Goal: Information Seeking & Learning: Check status

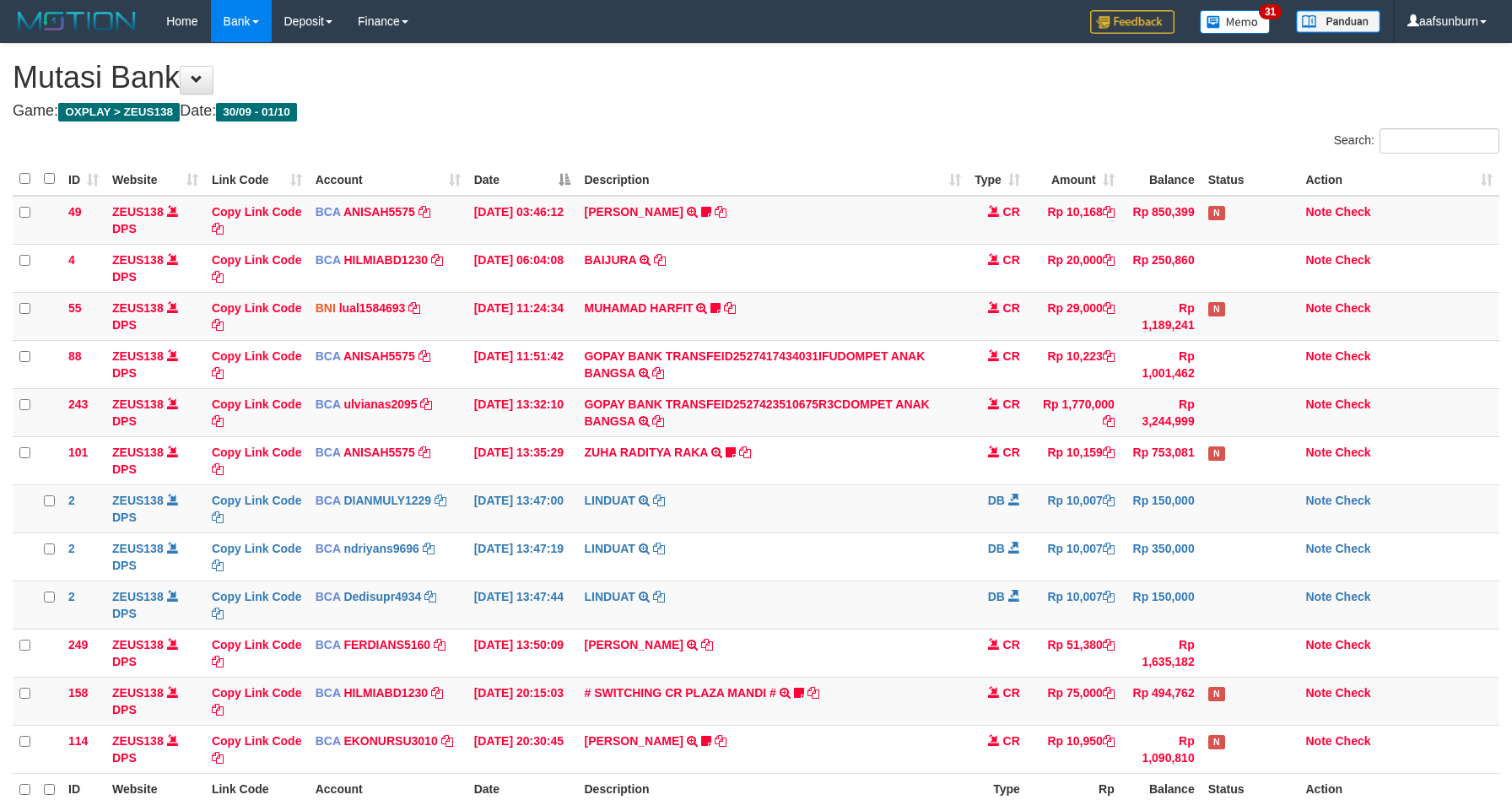
scroll to position [124, 0]
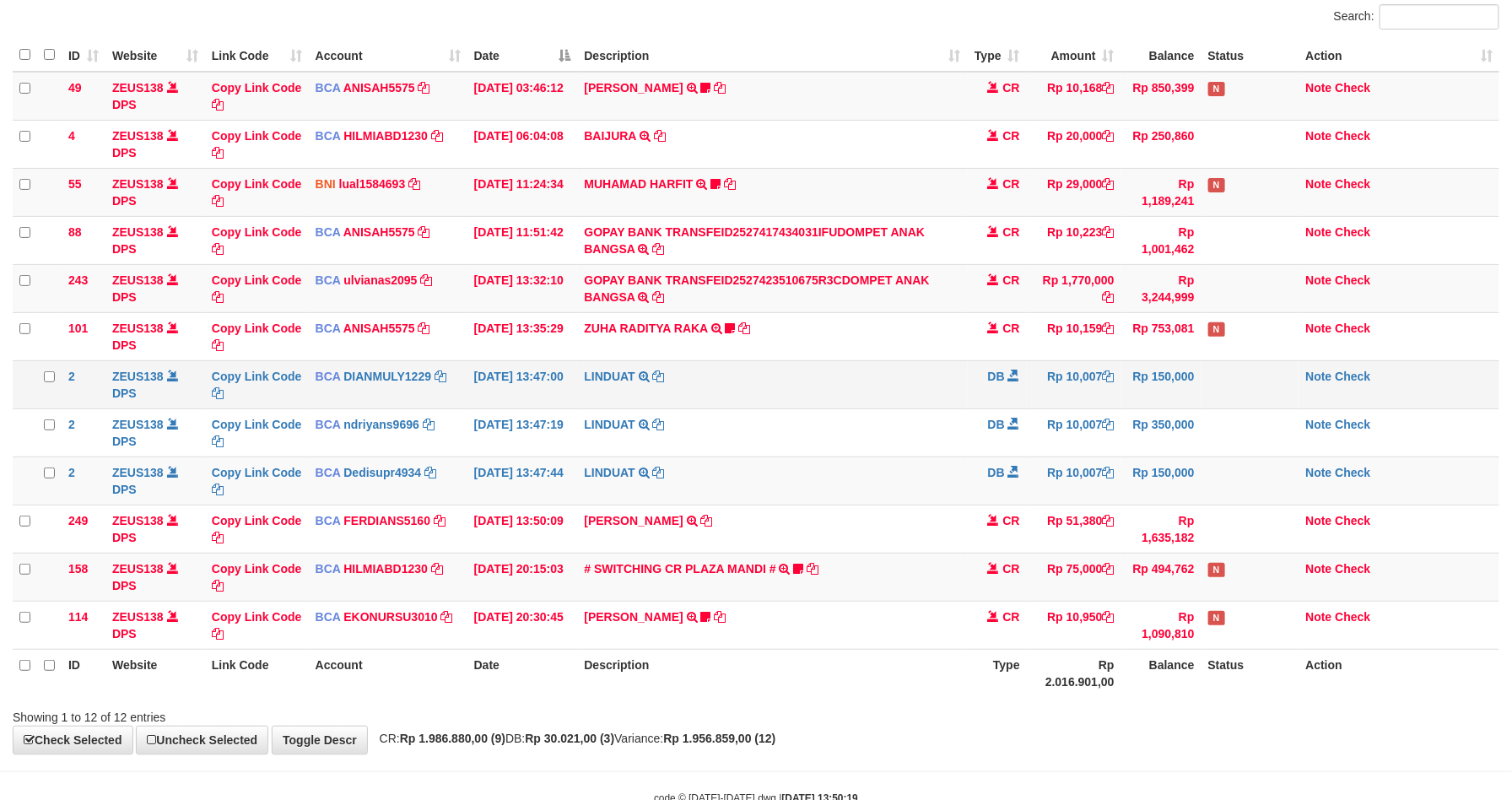
click at [898, 405] on td "LINDUAT TRSF E-BANKING DB 0110/FTSCY/WS95031 10007.00LINDUAT" at bounding box center [771, 385] width 390 height 48
click at [894, 401] on td "LINDUAT TRSF E-BANKING DB 0110/FTSCY/WS95031 10007.00LINDUAT" at bounding box center [771, 385] width 390 height 48
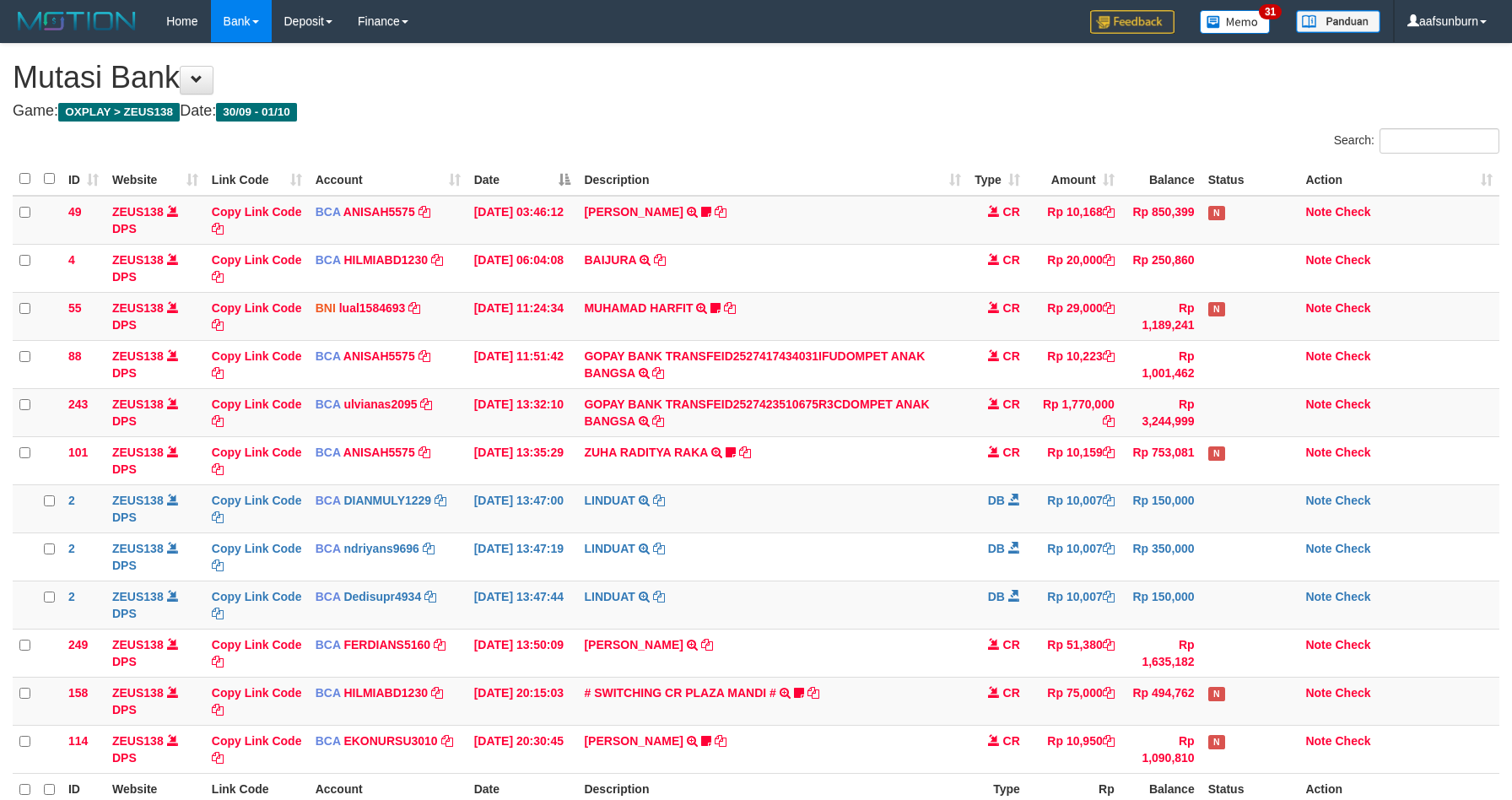
scroll to position [124, 0]
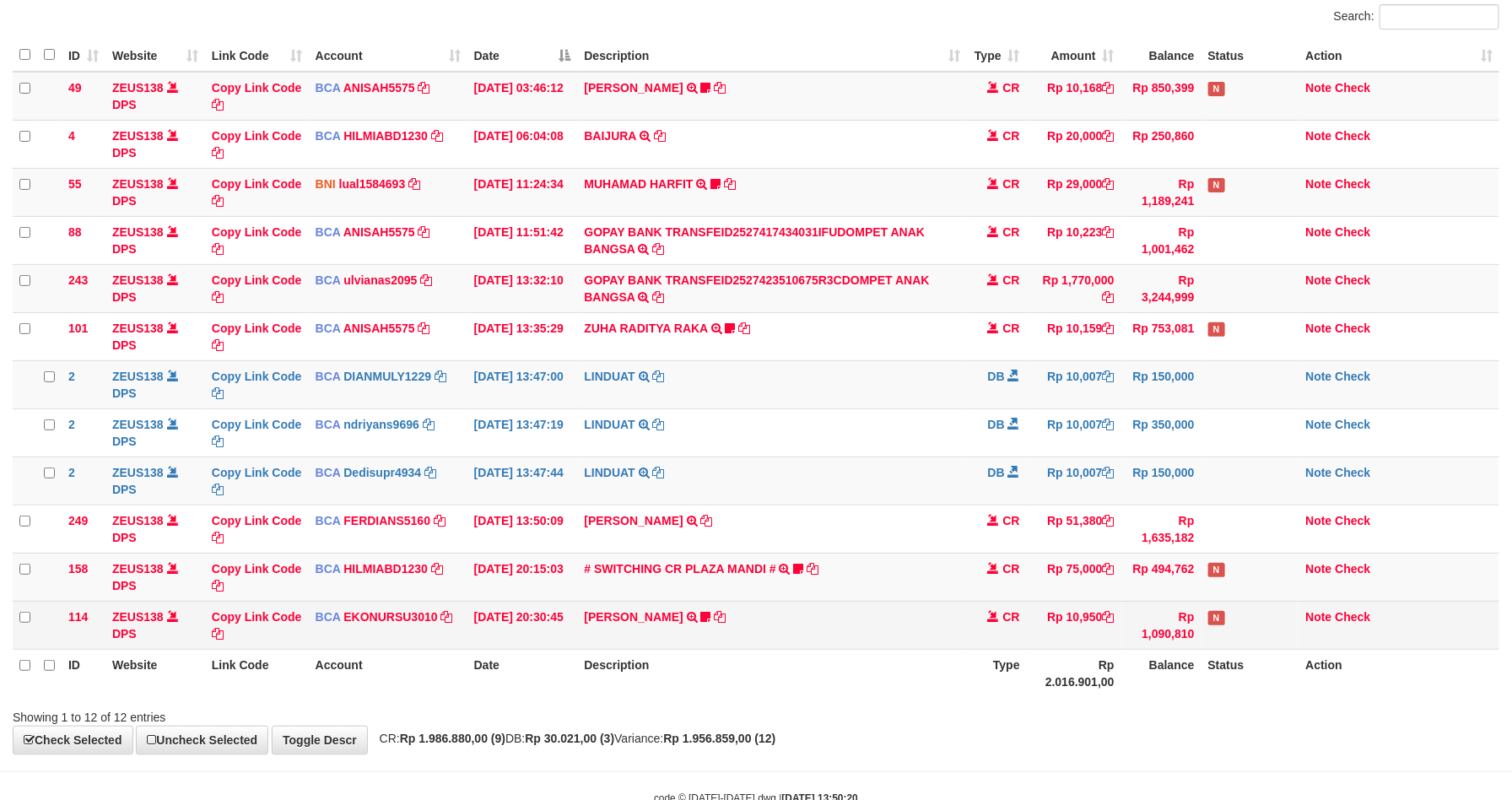
drag, startPoint x: 952, startPoint y: 638, endPoint x: 947, endPoint y: 621, distance: 17.7
click at [949, 623] on td "[PERSON_NAME] TRSF E-BANKING CR 3009/FTSCY/WS95051 10950.002025093089200473 TRF…" at bounding box center [771, 625] width 390 height 48
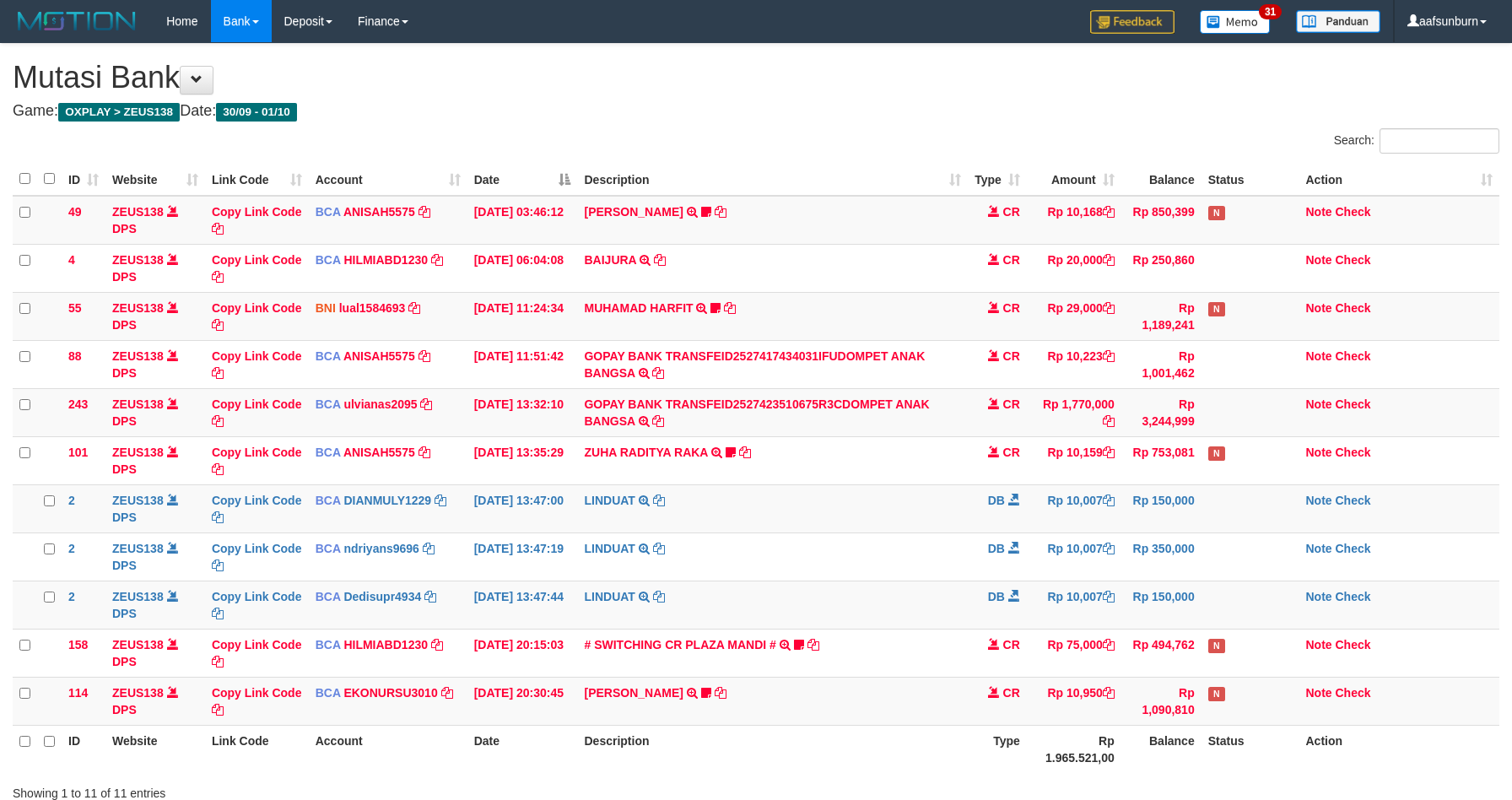
scroll to position [124, 0]
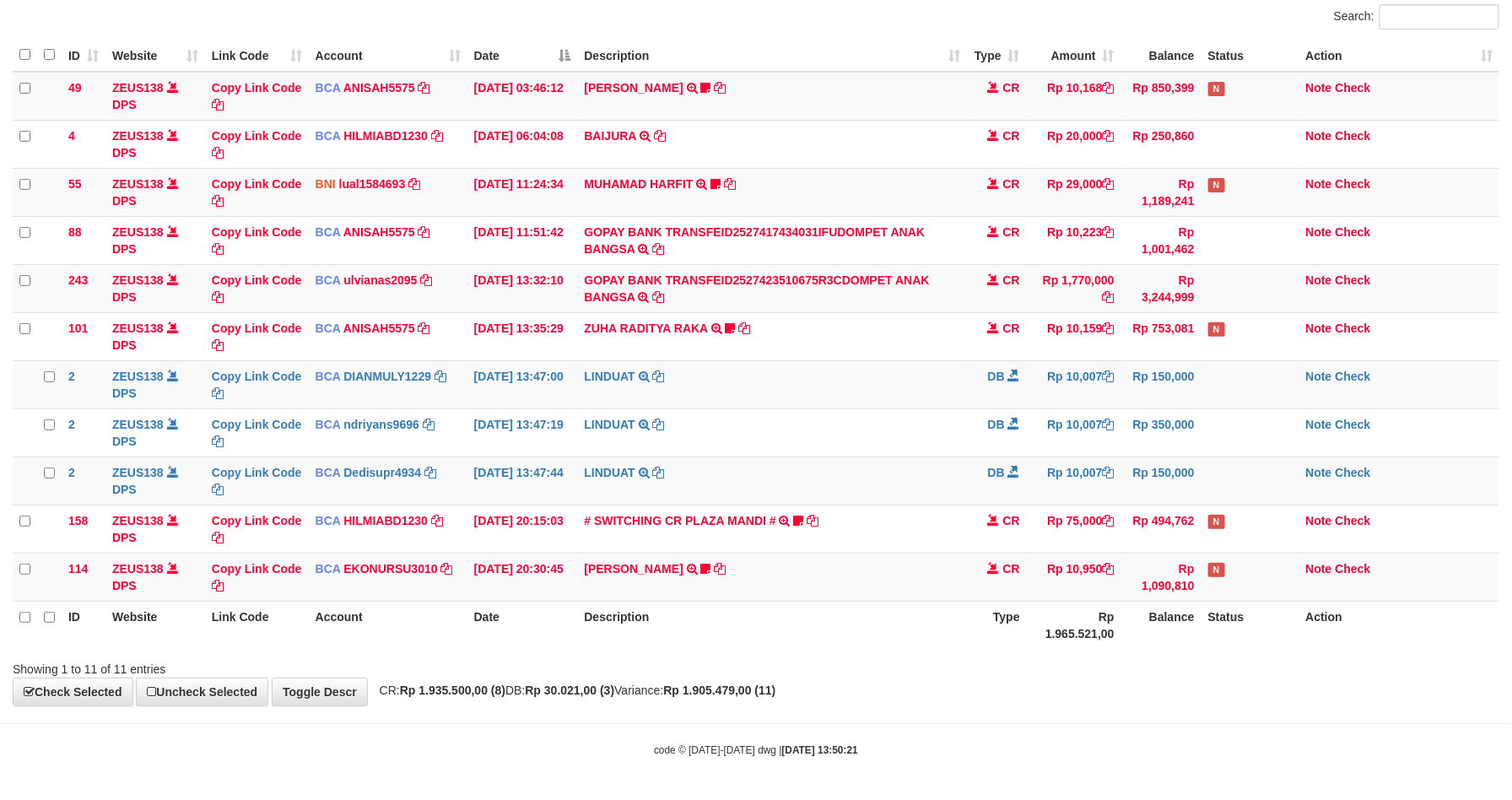
click at [940, 618] on th "Description" at bounding box center [771, 625] width 390 height 48
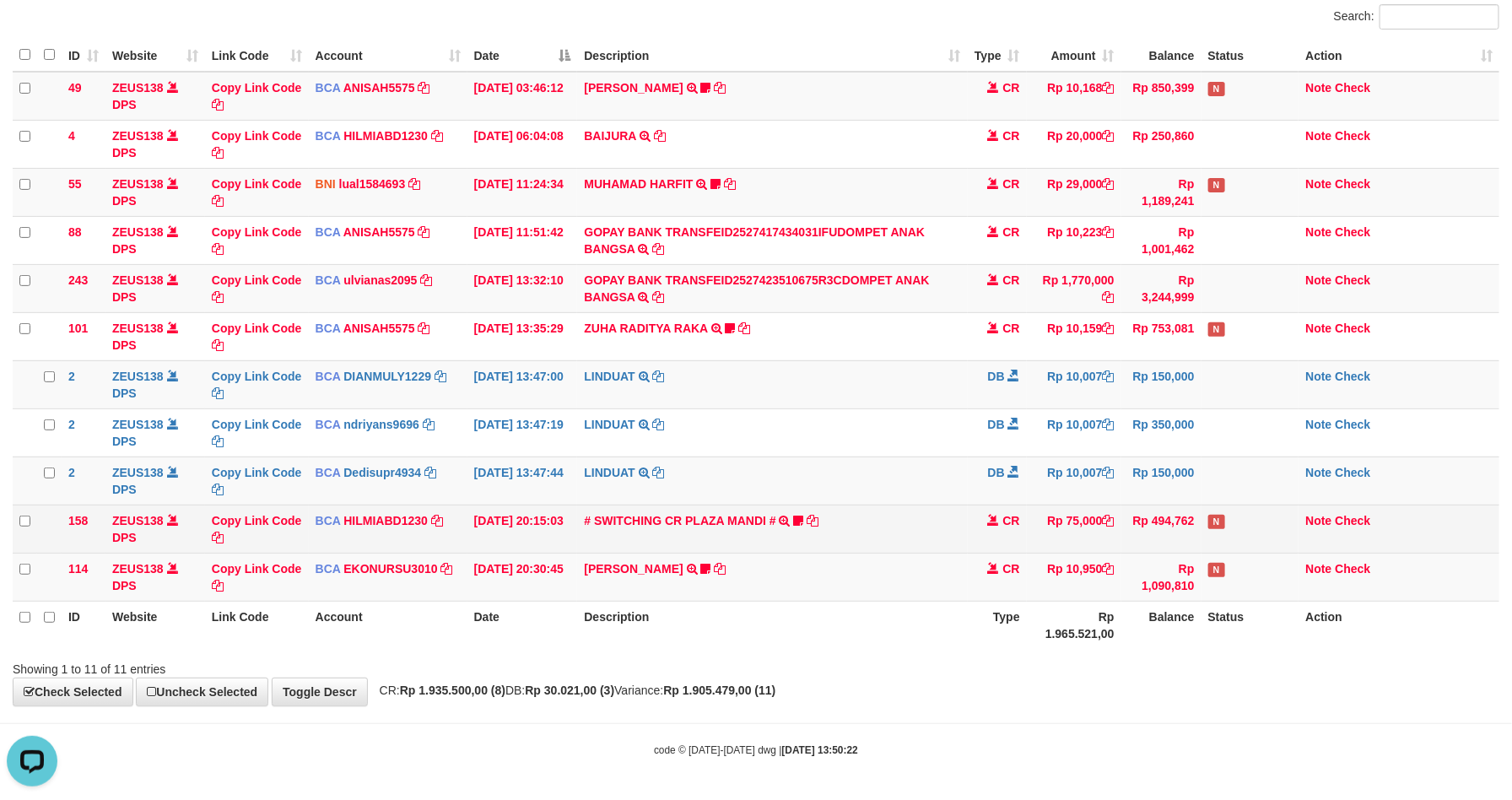
click at [987, 545] on td "CR" at bounding box center [997, 529] width 59 height 48
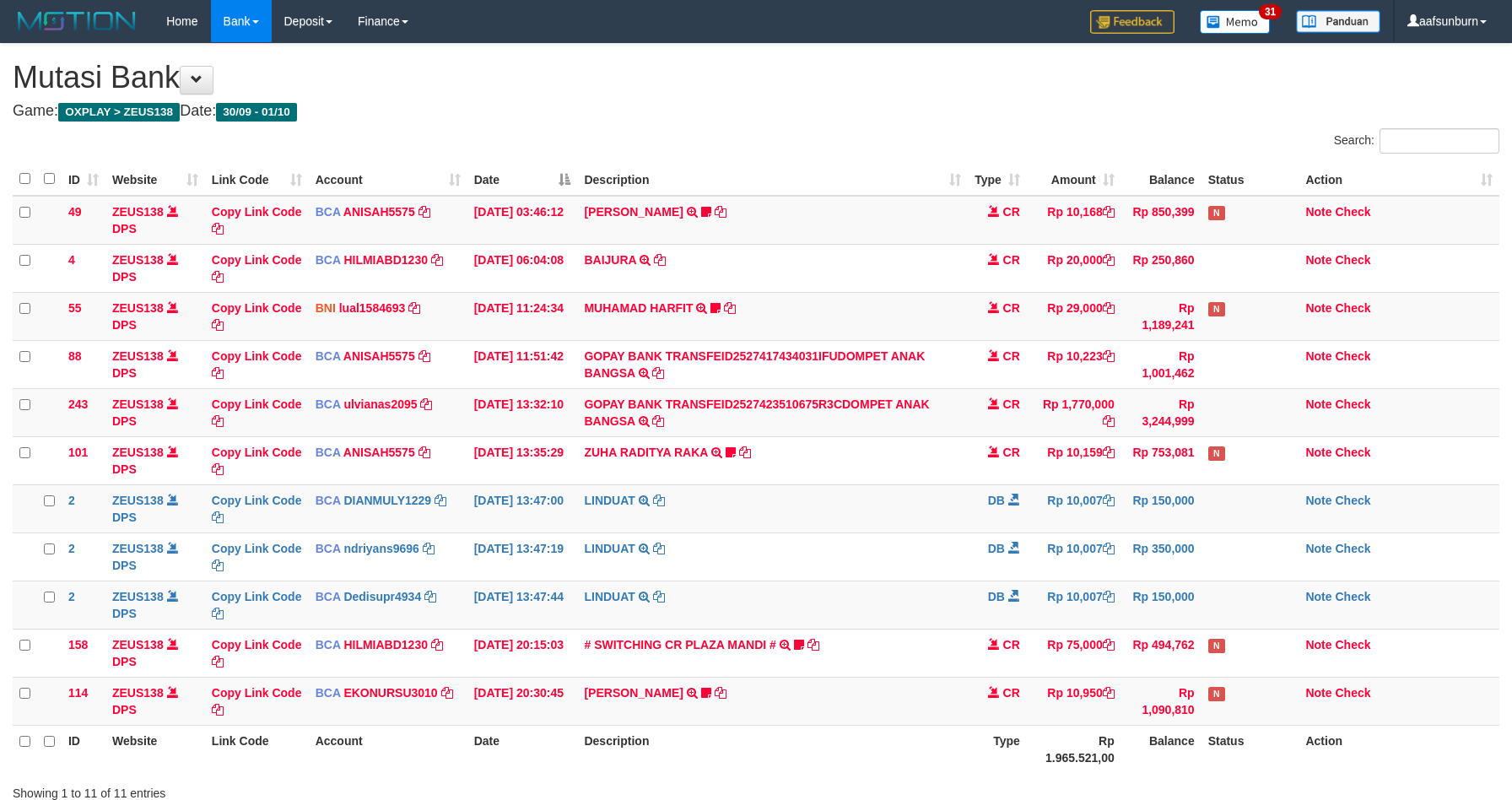
scroll to position [124, 0]
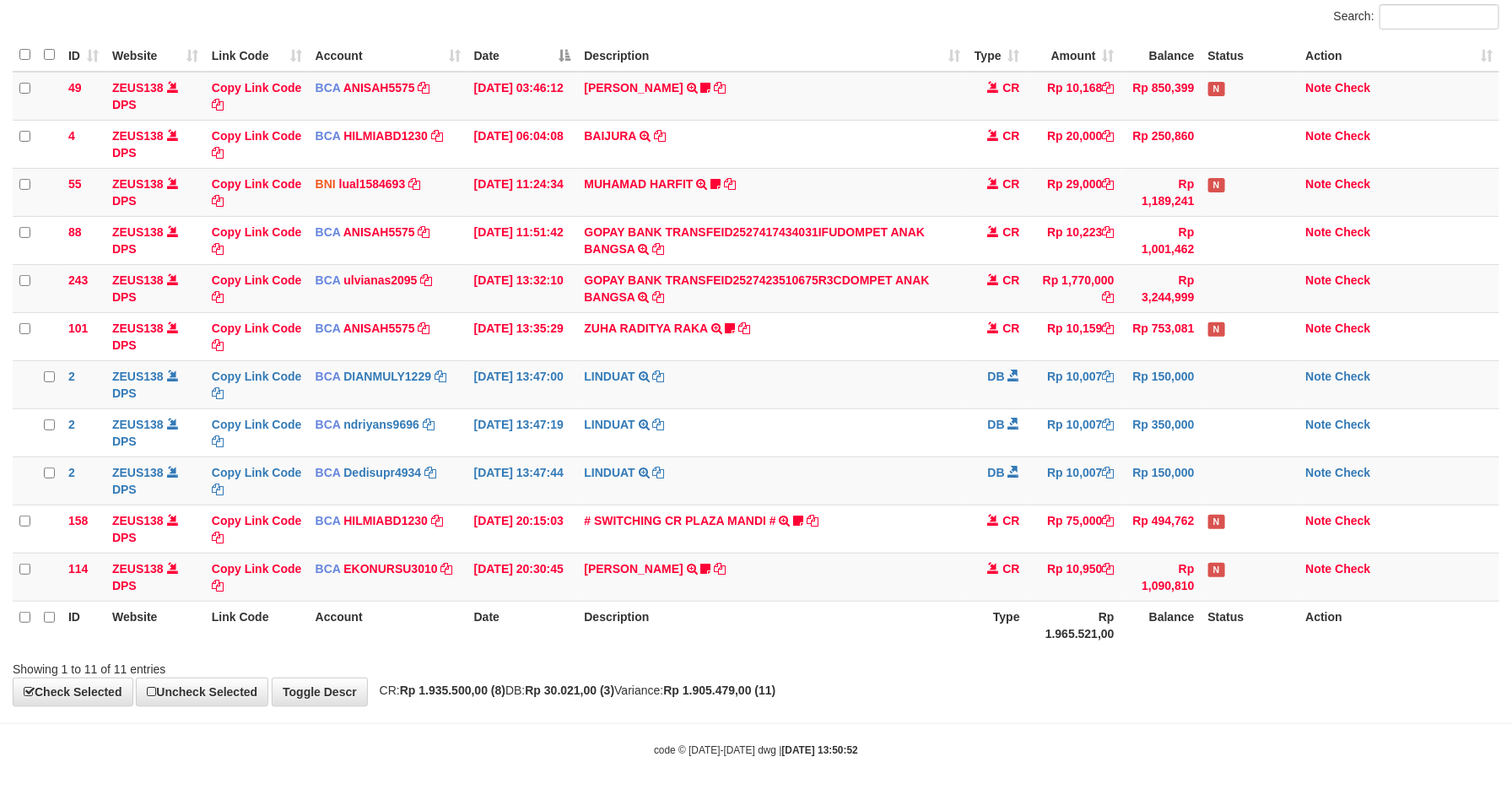
click at [1157, 669] on div "Showing 1 to 11 of 11 entries" at bounding box center [756, 666] width 1512 height 23
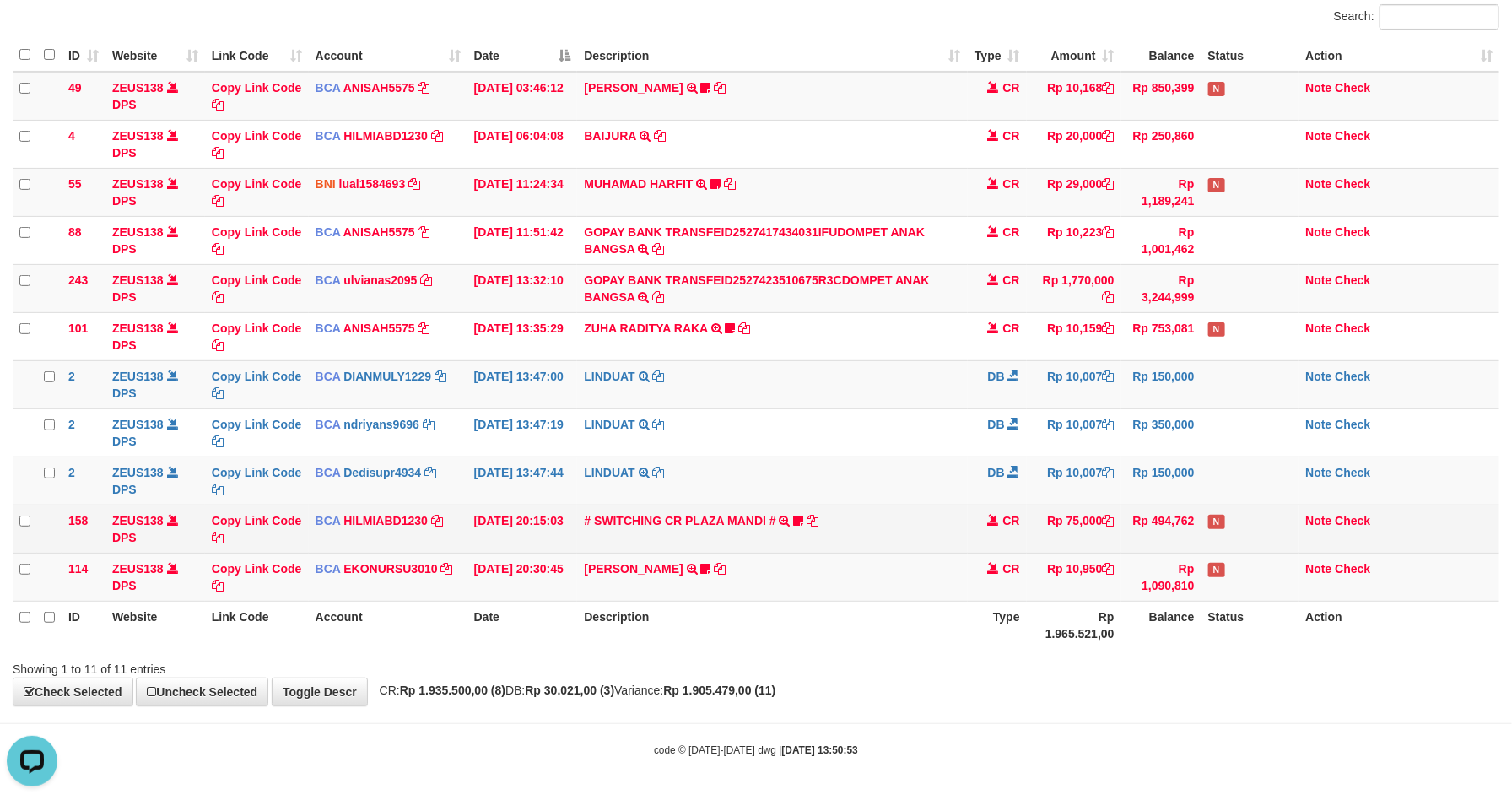
drag, startPoint x: 1243, startPoint y: 538, endPoint x: 1254, endPoint y: 548, distance: 14.9
click at [1249, 543] on td "N" at bounding box center [1250, 529] width 98 height 48
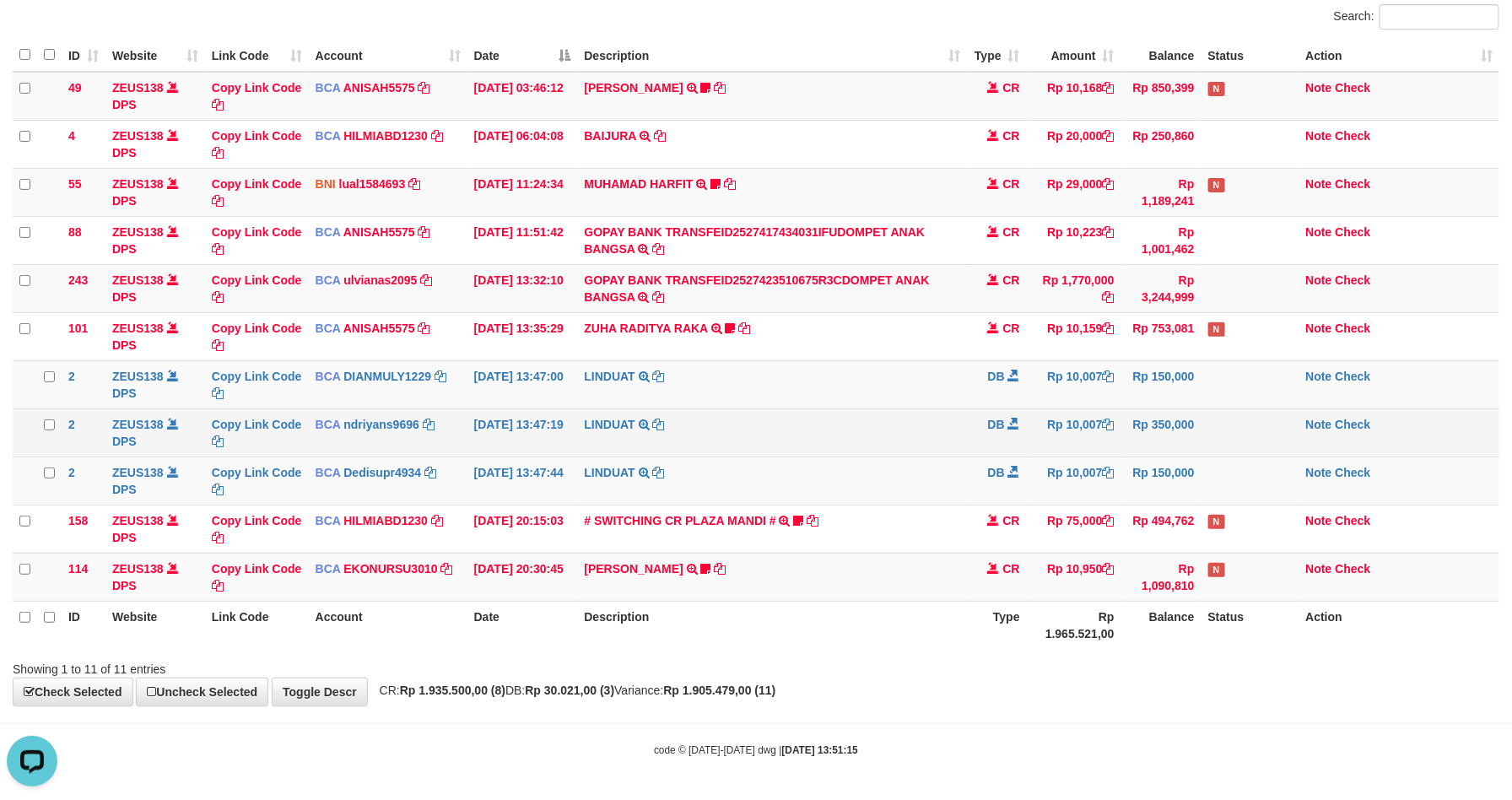
click at [1032, 454] on td "Rp 10,007" at bounding box center [1074, 432] width 95 height 48
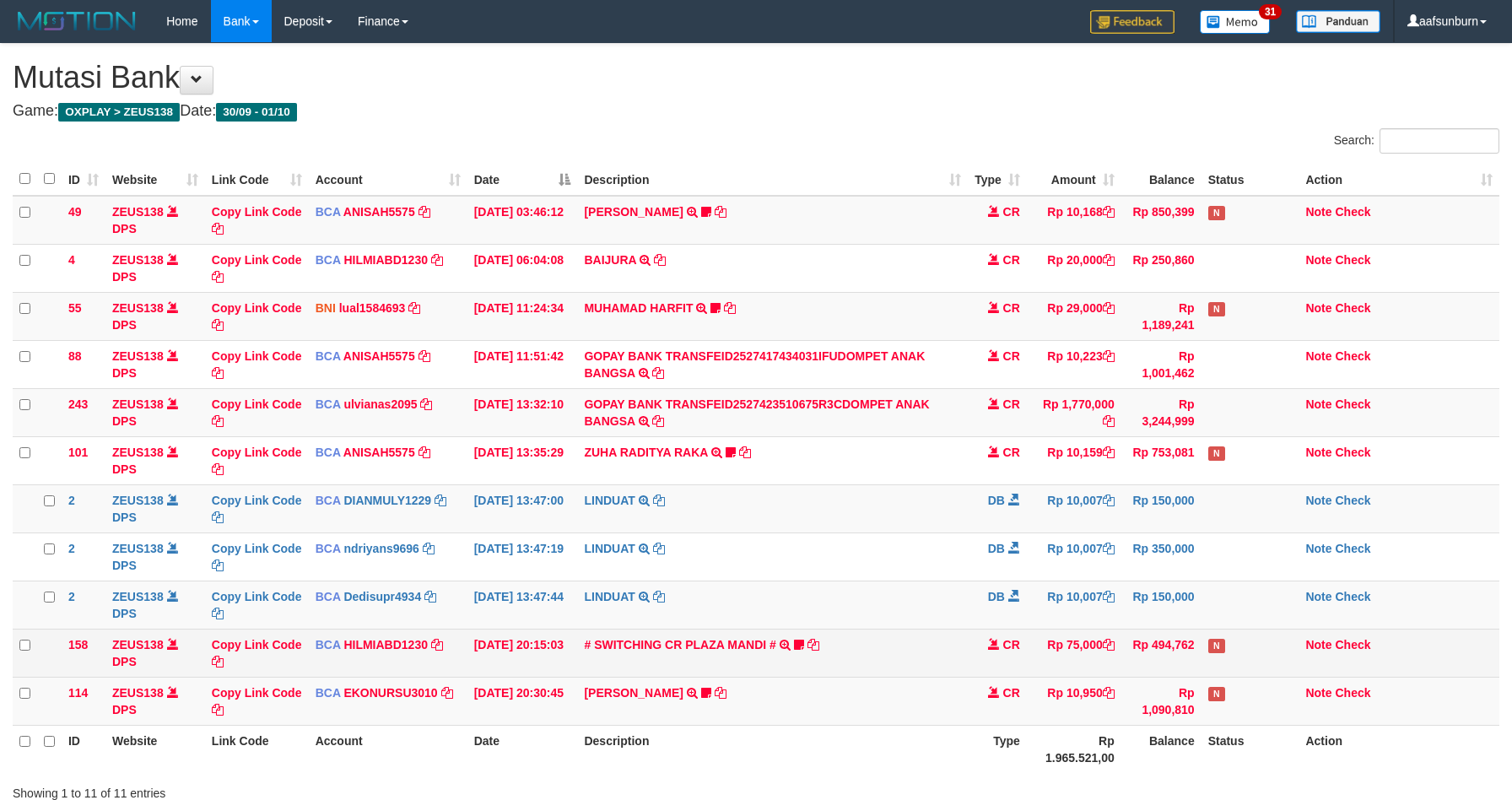
scroll to position [124, 0]
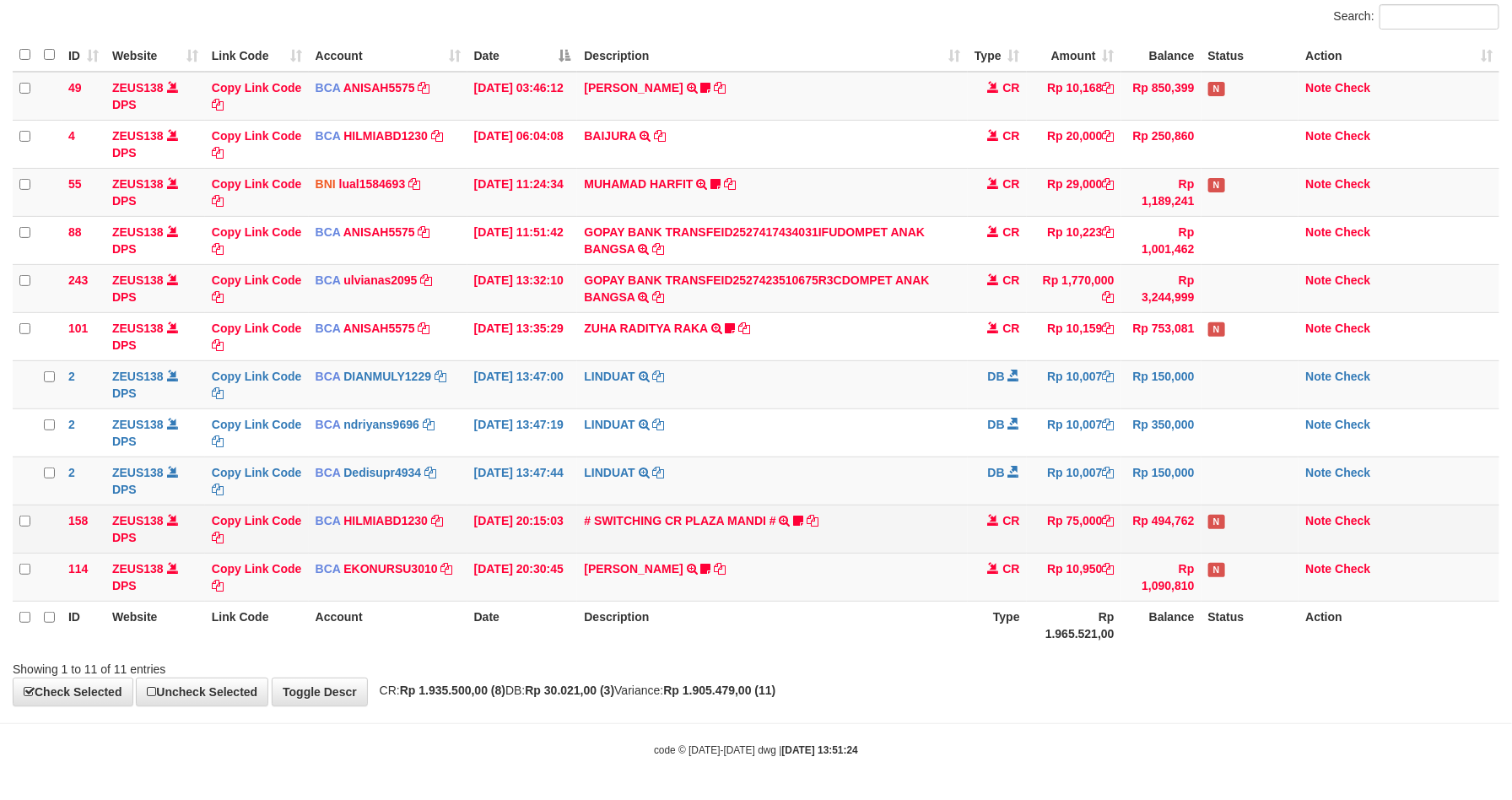
click at [974, 535] on td "CR" at bounding box center [997, 529] width 59 height 48
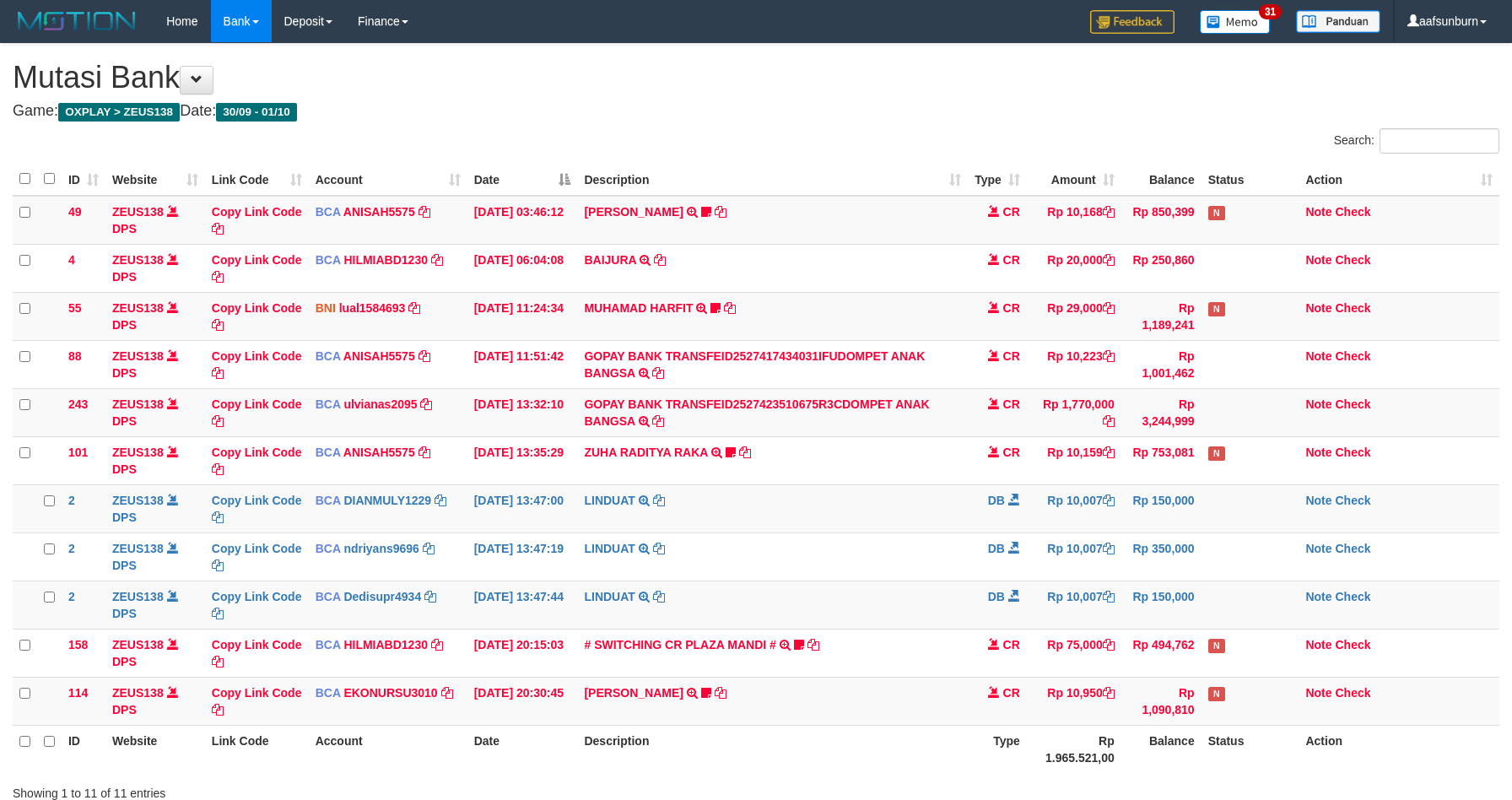
scroll to position [124, 0]
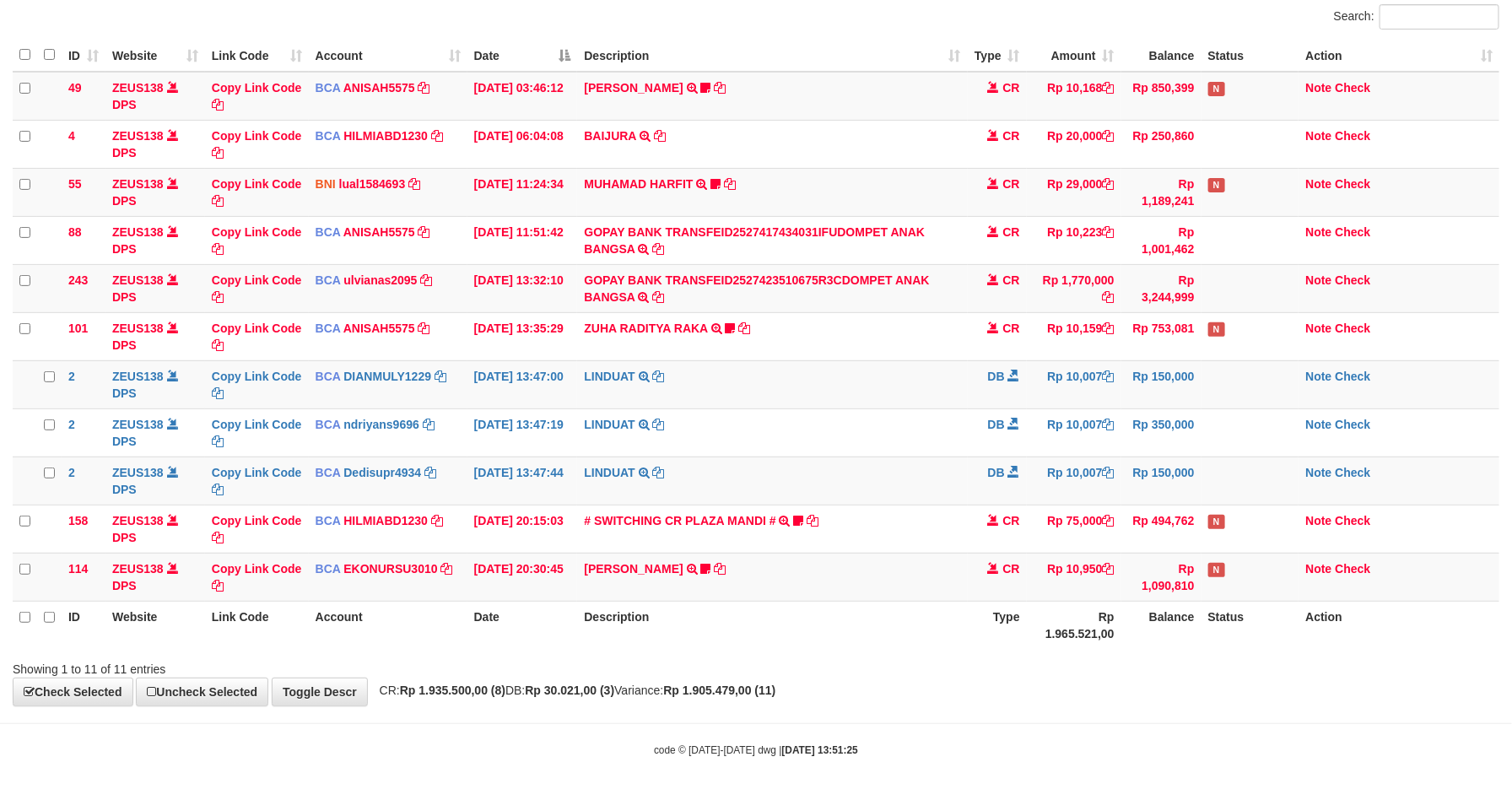
click at [960, 521] on td "# SWITCHING CR PLAZA MANDI # SWITCHING CR TRF TUPARDI 008 PLAZA MANDI 185000420…" at bounding box center [771, 529] width 390 height 48
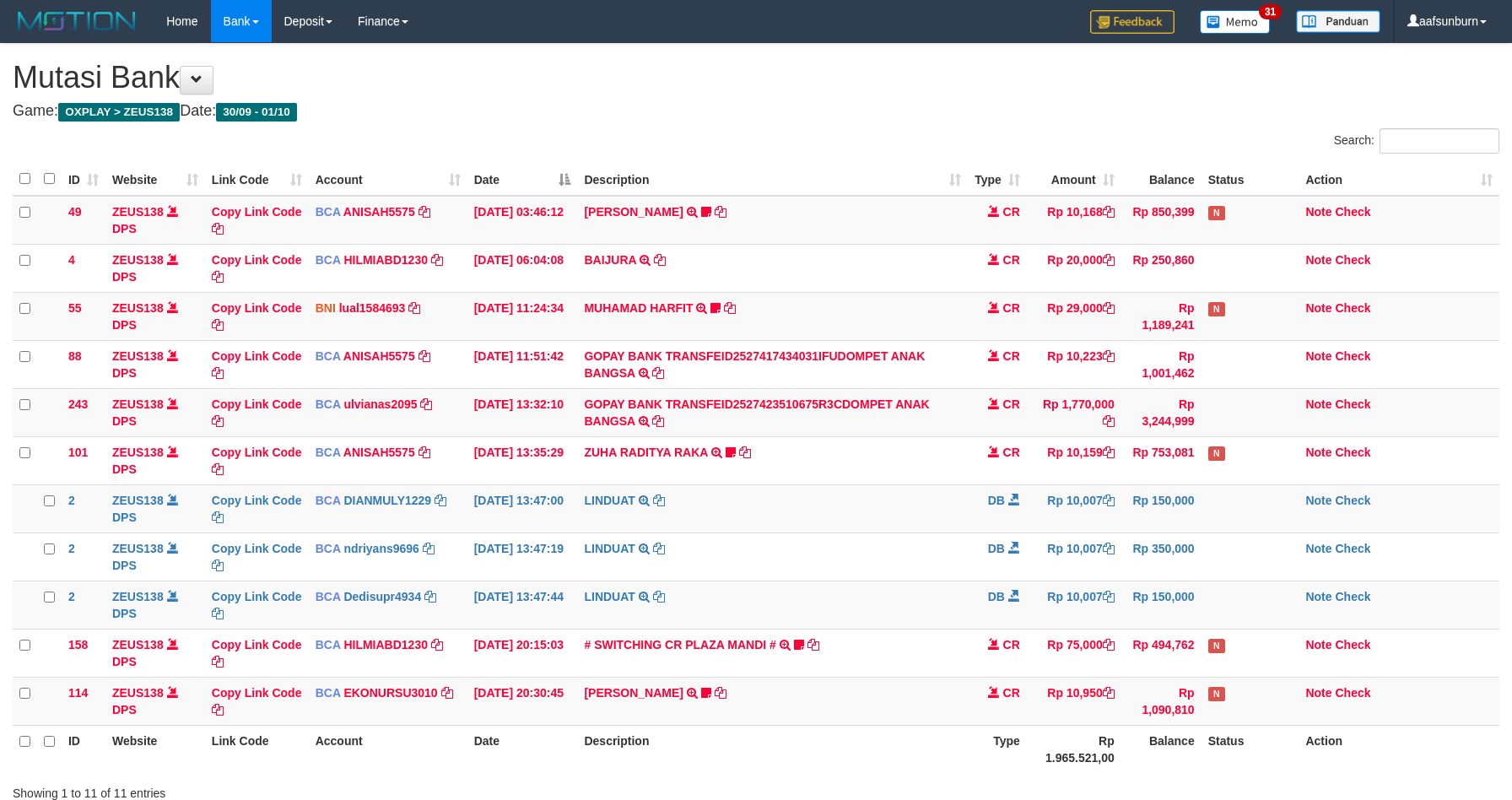
scroll to position [124, 0]
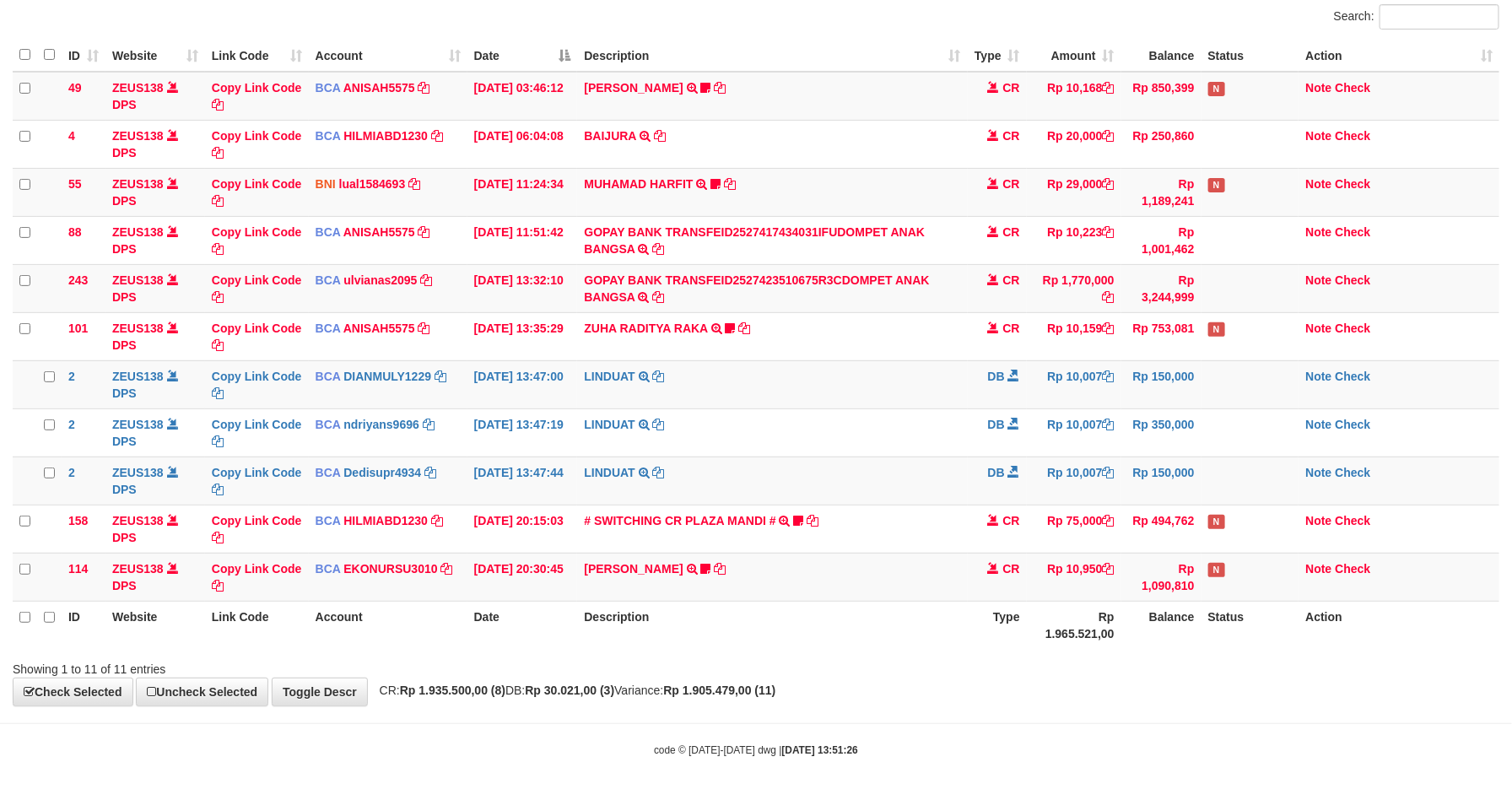
click at [952, 515] on td "# SWITCHING CR PLAZA MANDI # SWITCHING CR TRF TUPARDI 008 PLAZA MANDI 185000420…" at bounding box center [771, 529] width 390 height 48
click at [1188, 608] on th "Balance" at bounding box center [1161, 625] width 80 height 48
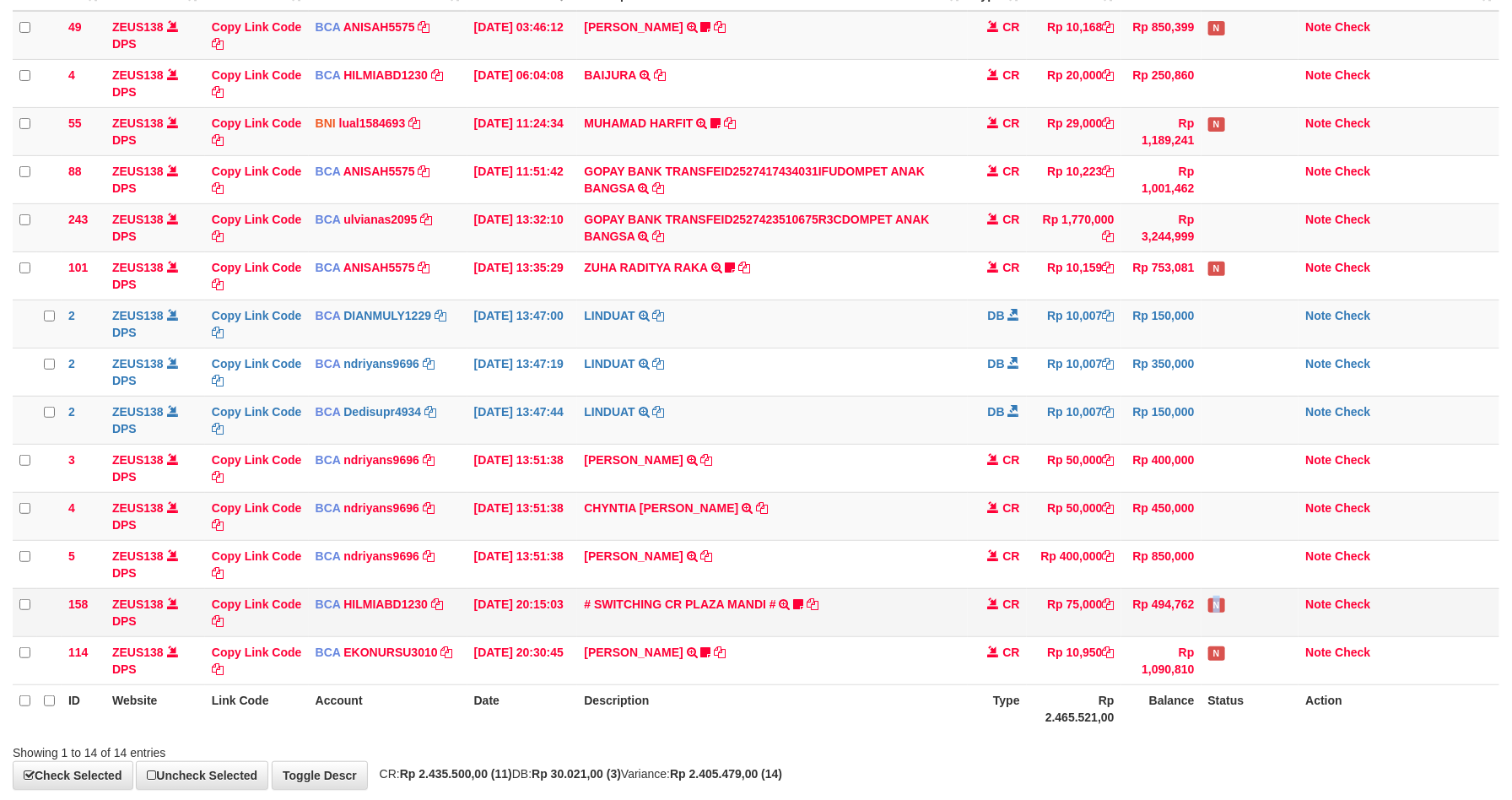
click at [1218, 627] on td "N" at bounding box center [1250, 612] width 98 height 48
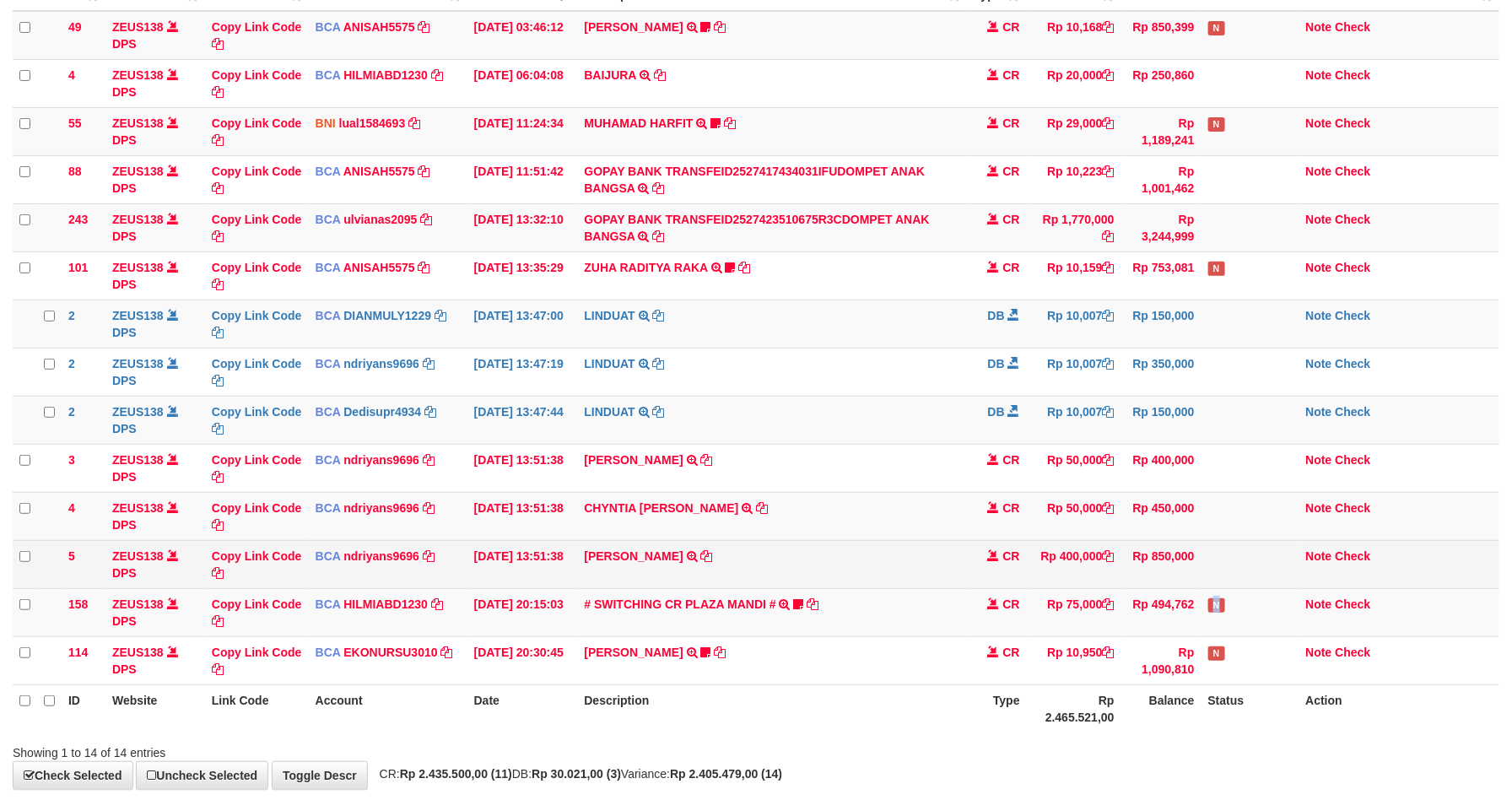
scroll to position [124, 0]
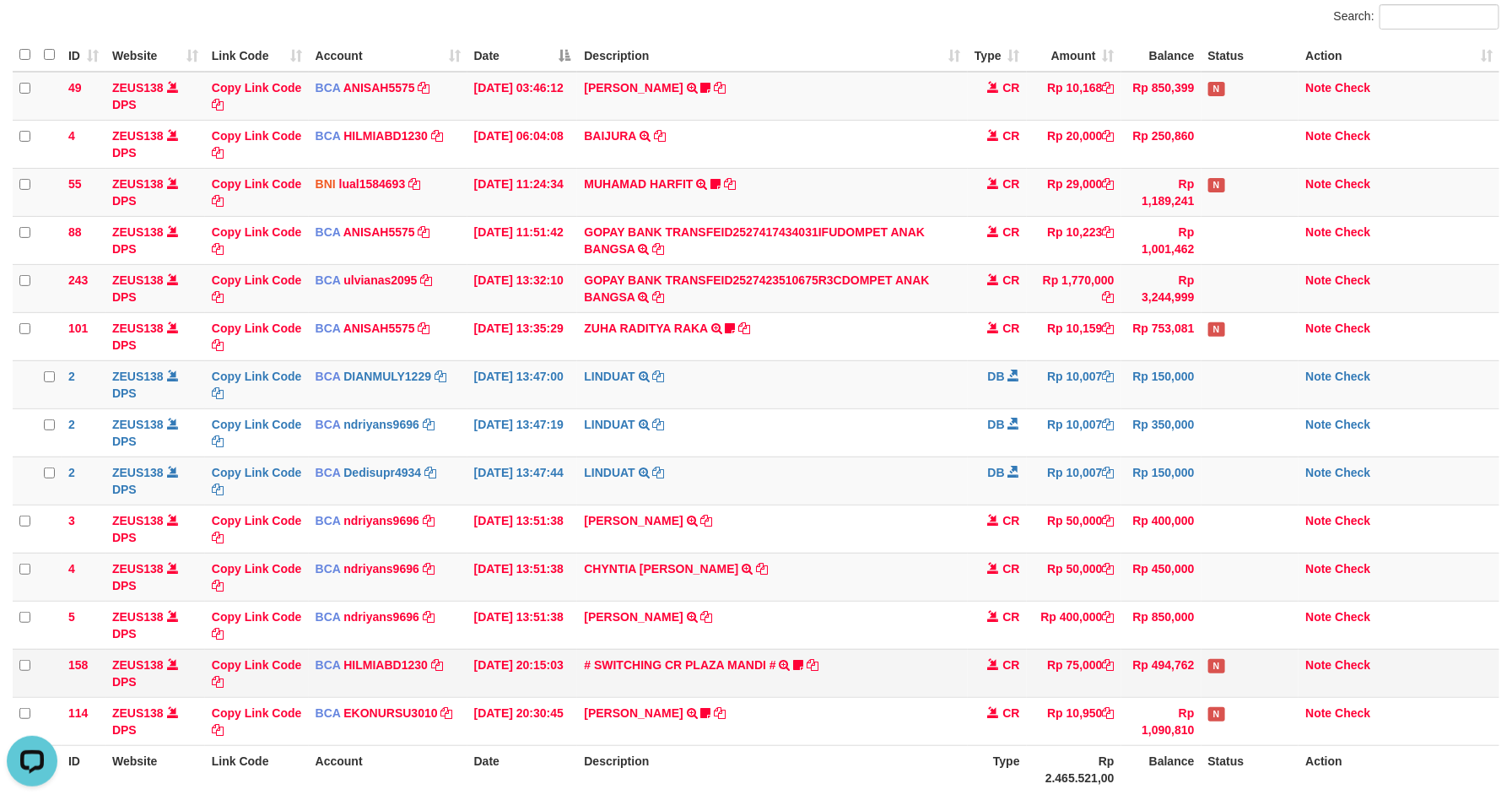
drag, startPoint x: 1178, startPoint y: 681, endPoint x: 1229, endPoint y: 684, distance: 51.1
click at [1183, 682] on td "Rp 494,762" at bounding box center [1161, 673] width 80 height 48
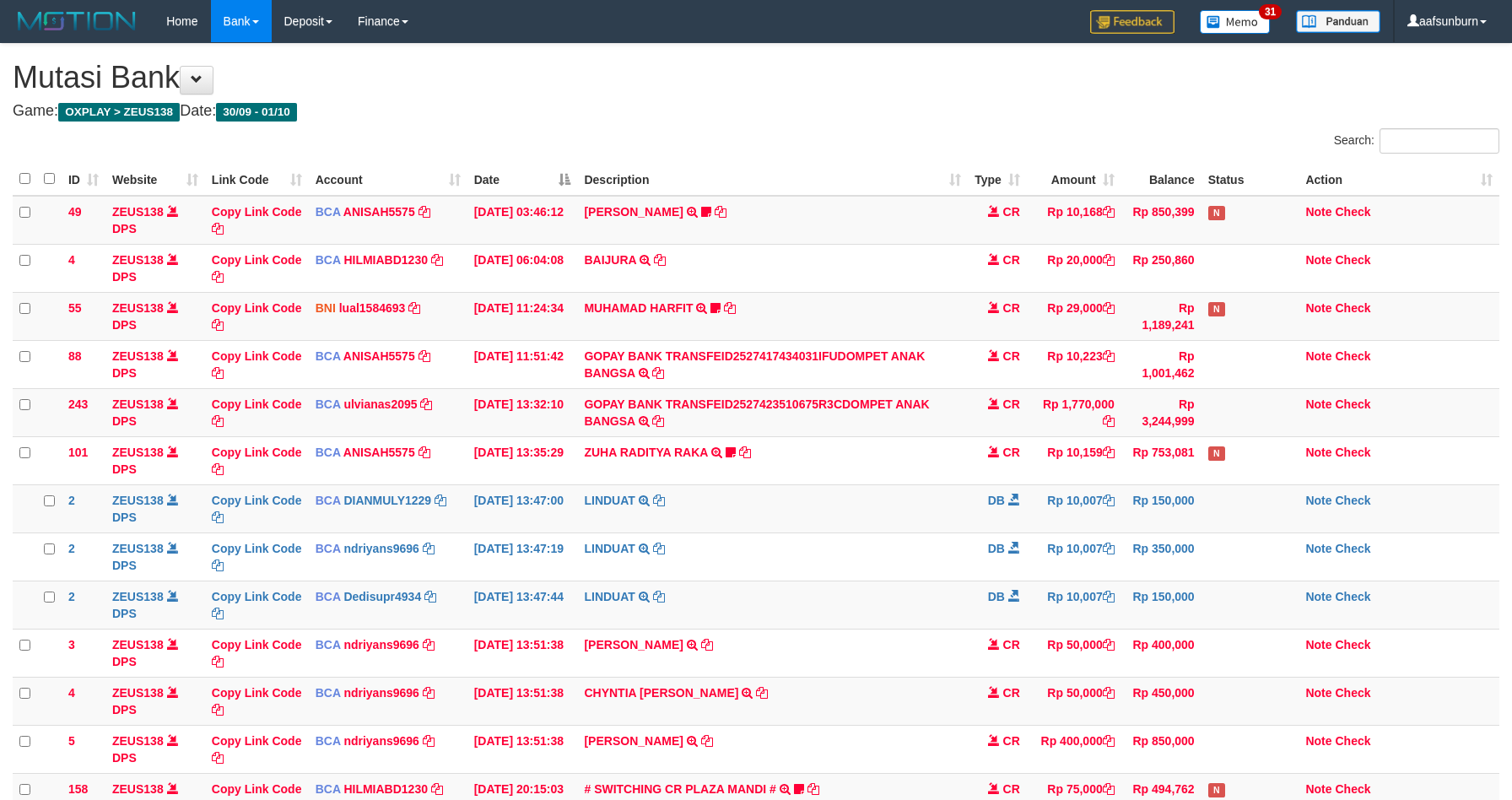
scroll to position [185, 0]
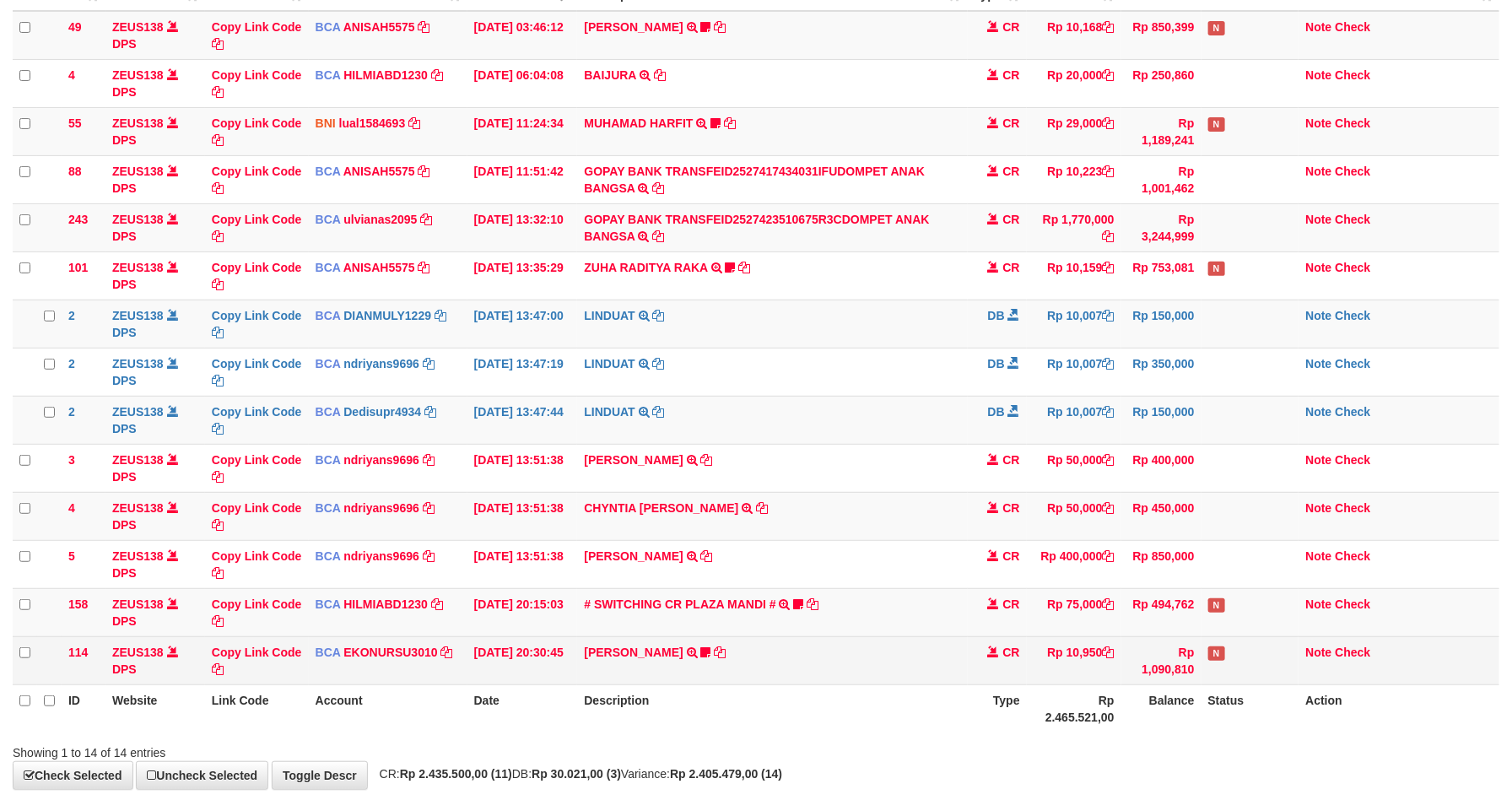
click at [1262, 641] on td "N" at bounding box center [1250, 661] width 98 height 48
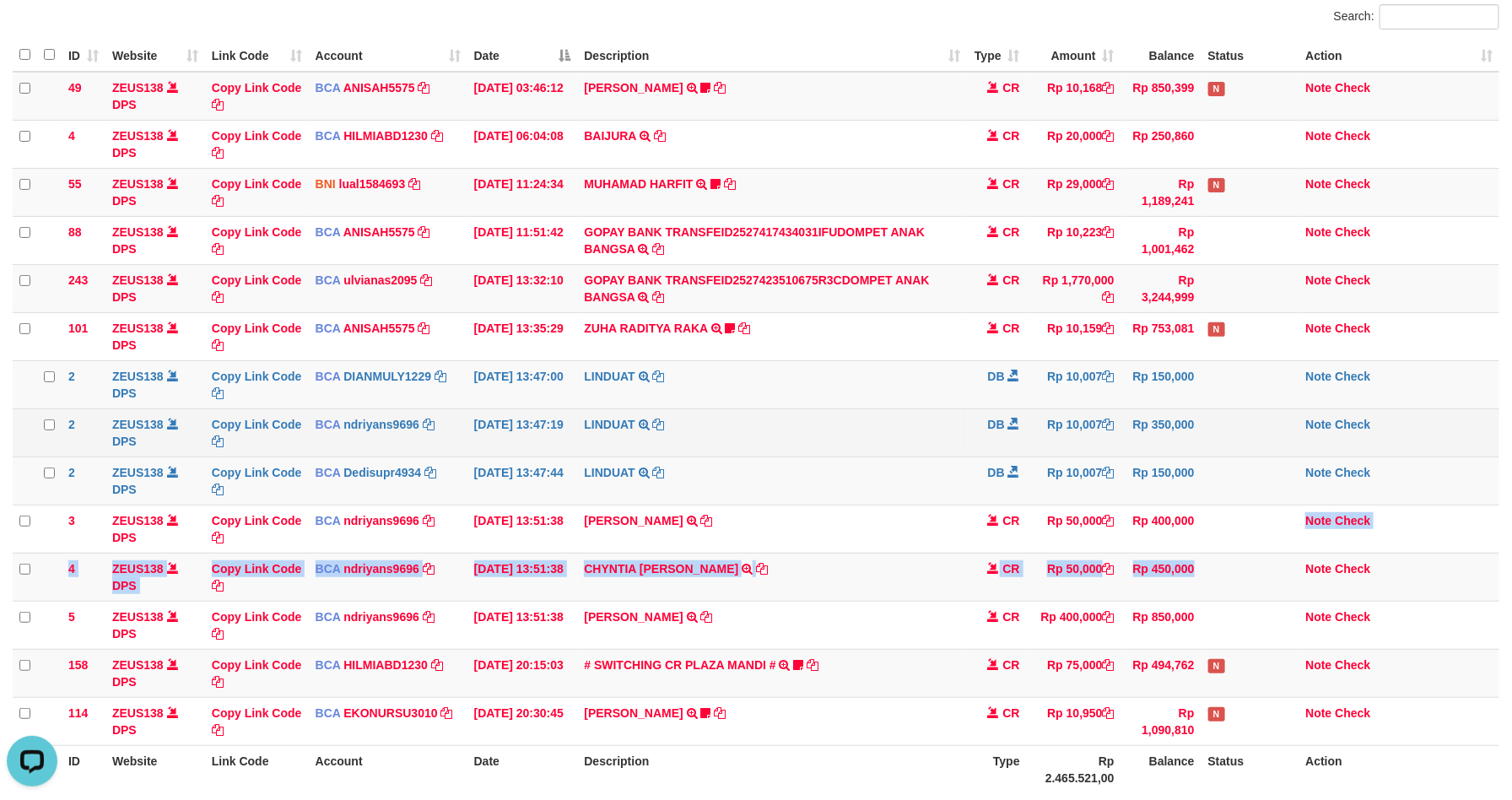
drag, startPoint x: 1220, startPoint y: 560, endPoint x: 1487, endPoint y: 415, distance: 303.8
click at [1230, 538] on tbody "49 ZEUS138 DPS Copy Link Code BCA ANISAH5575 DPS ANISAH mutasi_20251001_3827 | …" at bounding box center [756, 408] width 1487 height 674
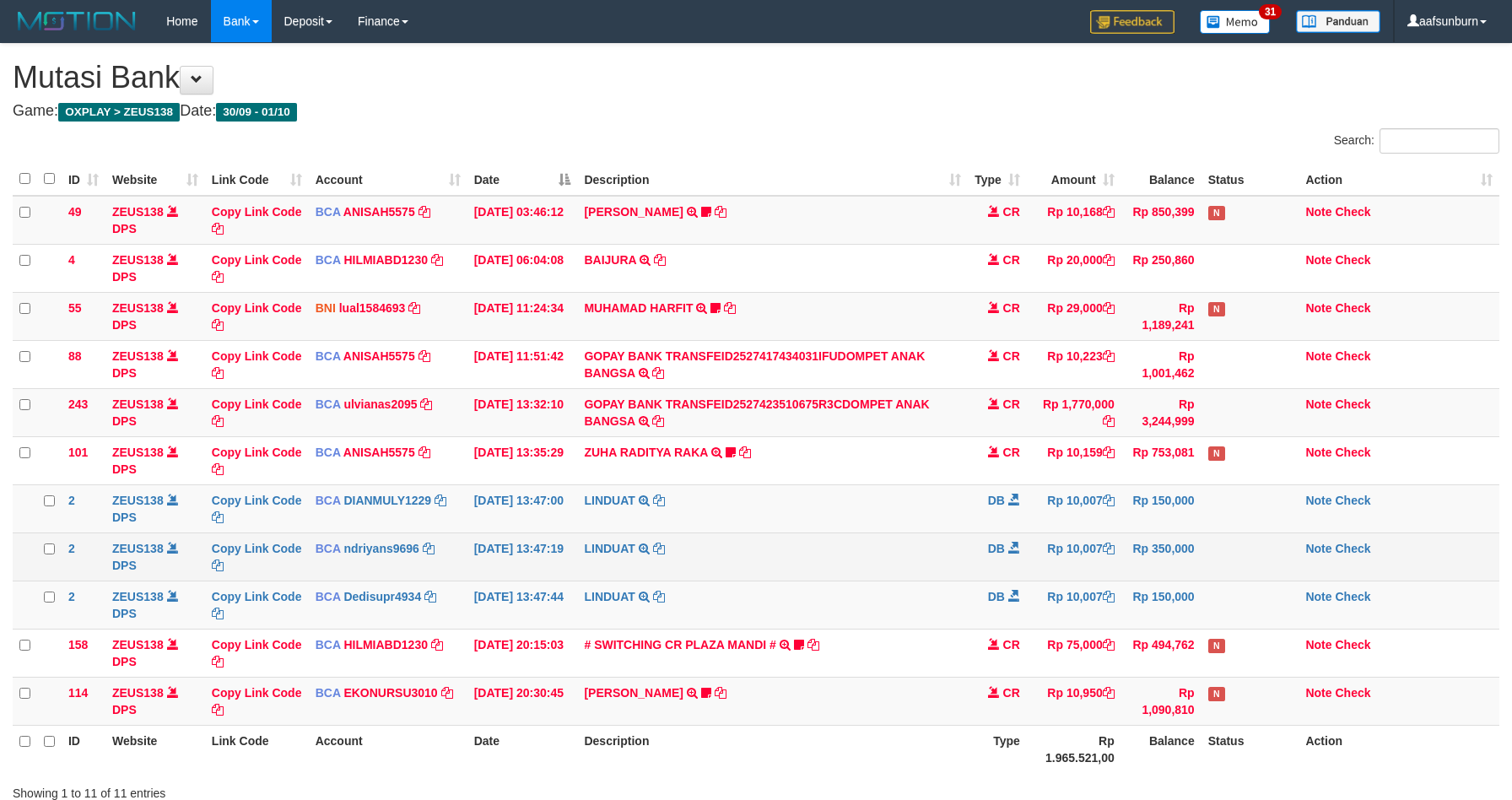
scroll to position [124, 0]
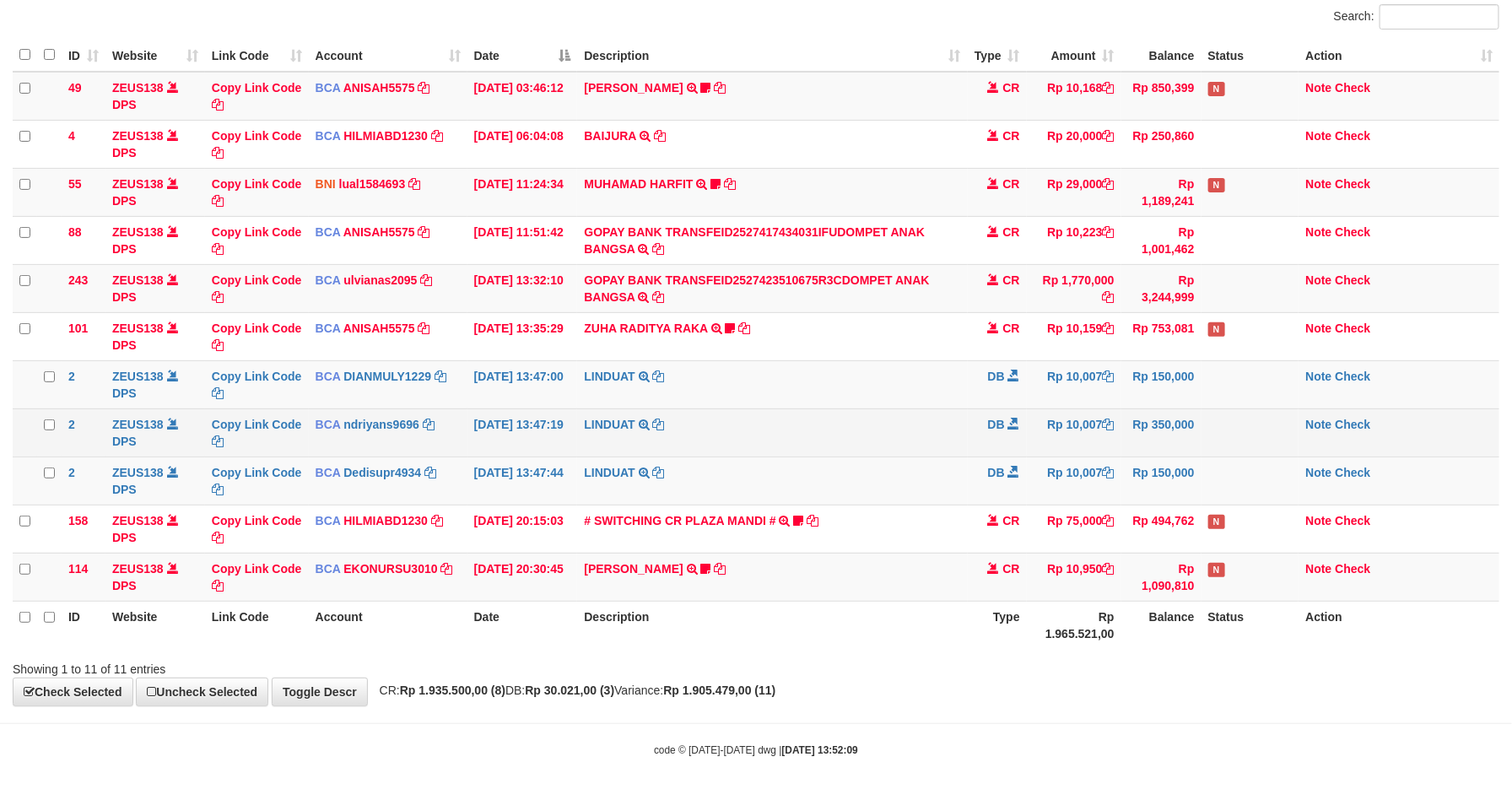
drag, startPoint x: 1061, startPoint y: 435, endPoint x: 1154, endPoint y: 438, distance: 93.0
click at [1061, 435] on td "Rp 10,007" at bounding box center [1074, 432] width 95 height 48
click at [1157, 429] on td "Rp 350,000" at bounding box center [1161, 432] width 80 height 48
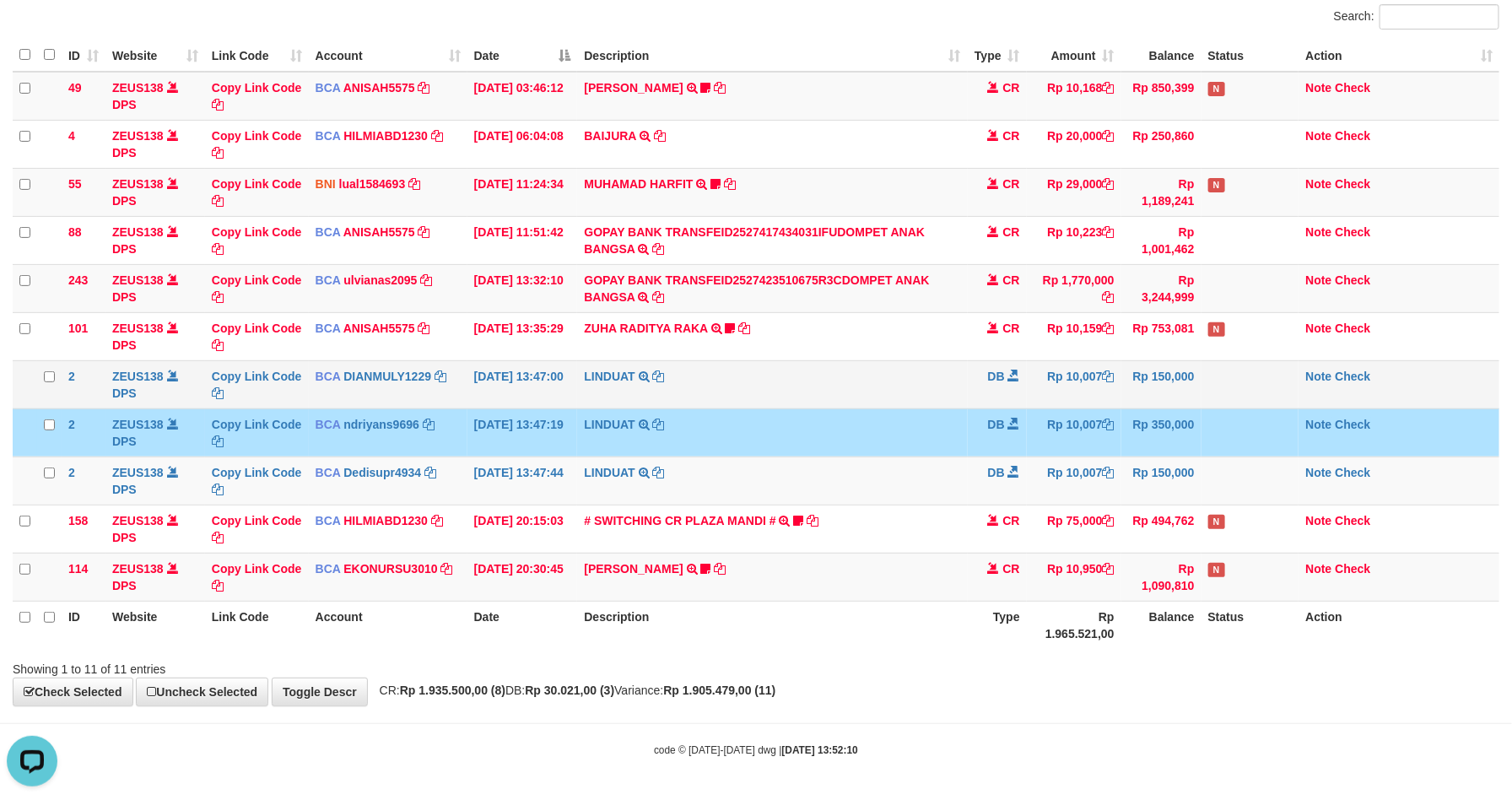
drag, startPoint x: 1159, startPoint y: 429, endPoint x: 1240, endPoint y: 410, distance: 83.2
click at [1157, 429] on td "Rp 350,000" at bounding box center [1161, 432] width 80 height 48
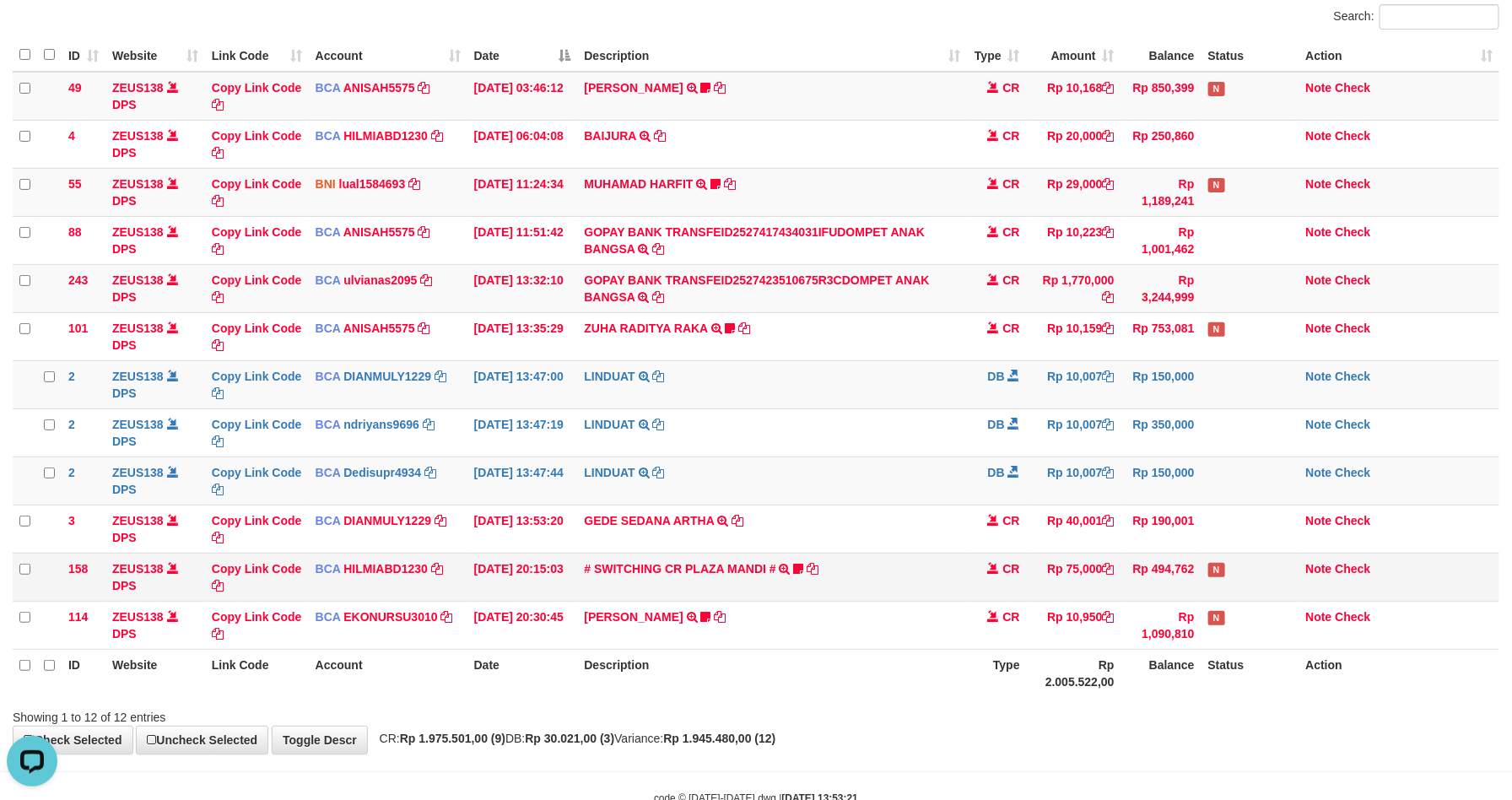
click at [971, 585] on td "CR" at bounding box center [997, 578] width 59 height 48
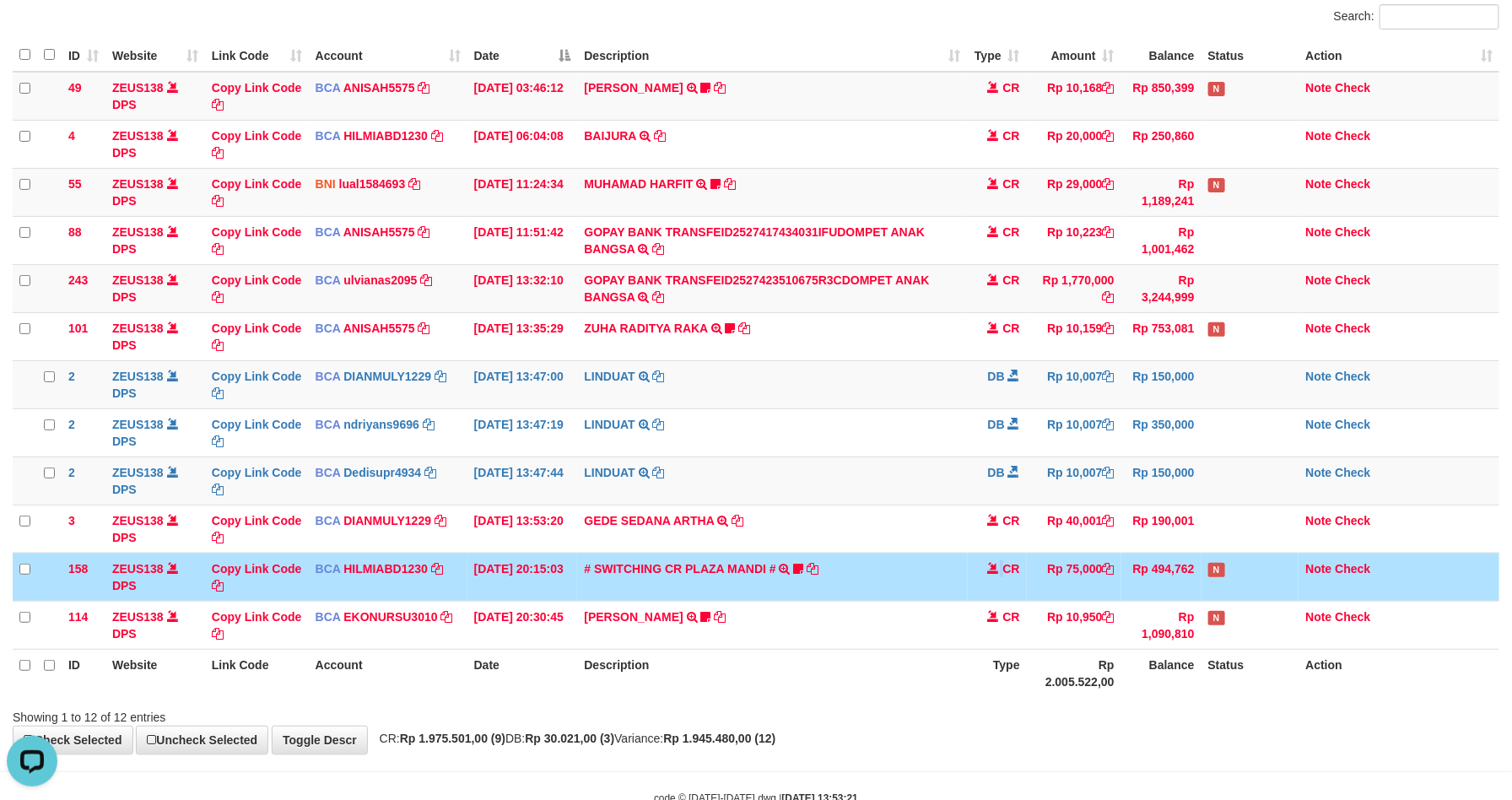
click at [971, 585] on td "CR" at bounding box center [997, 578] width 59 height 48
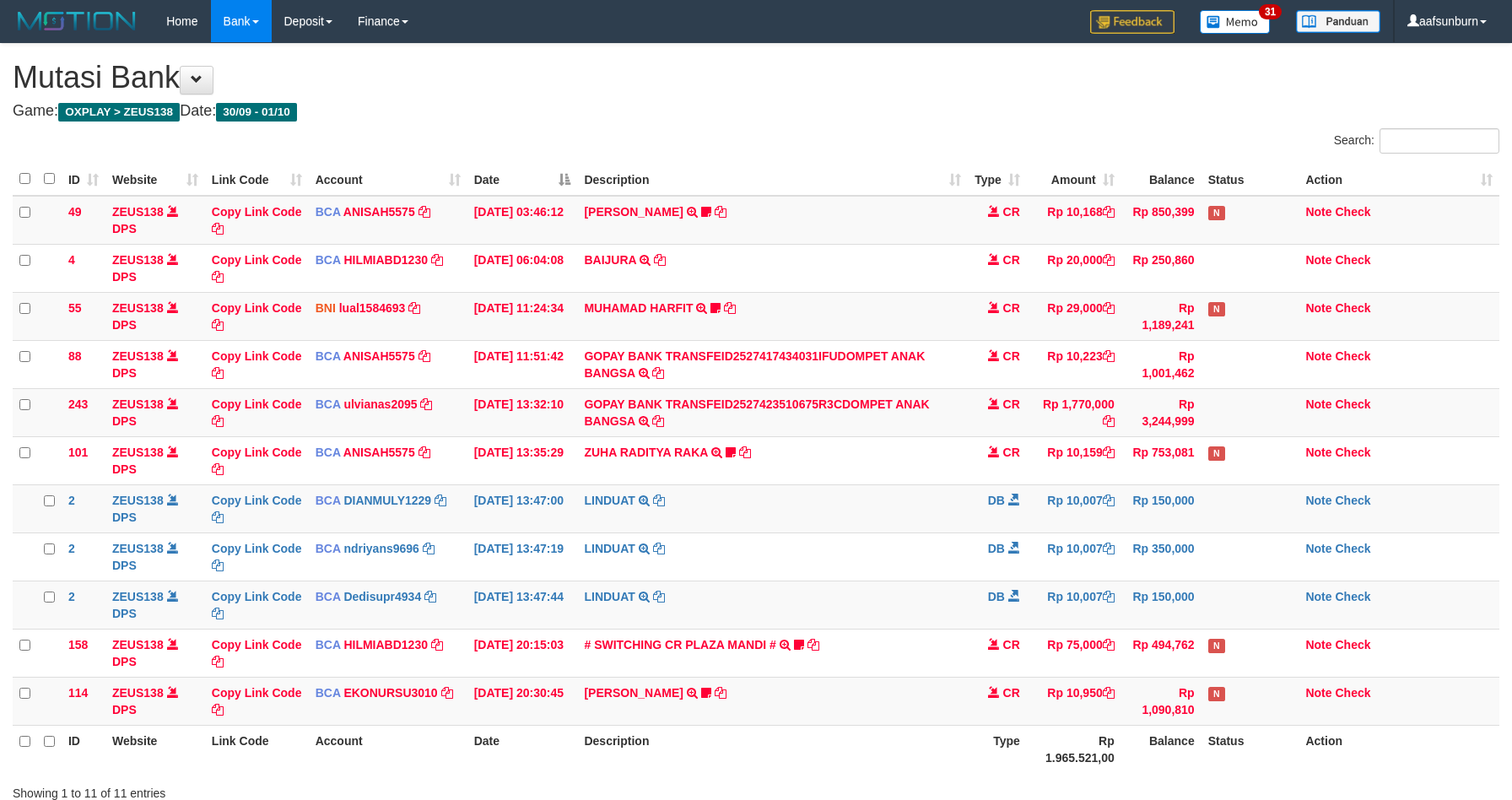
scroll to position [124, 0]
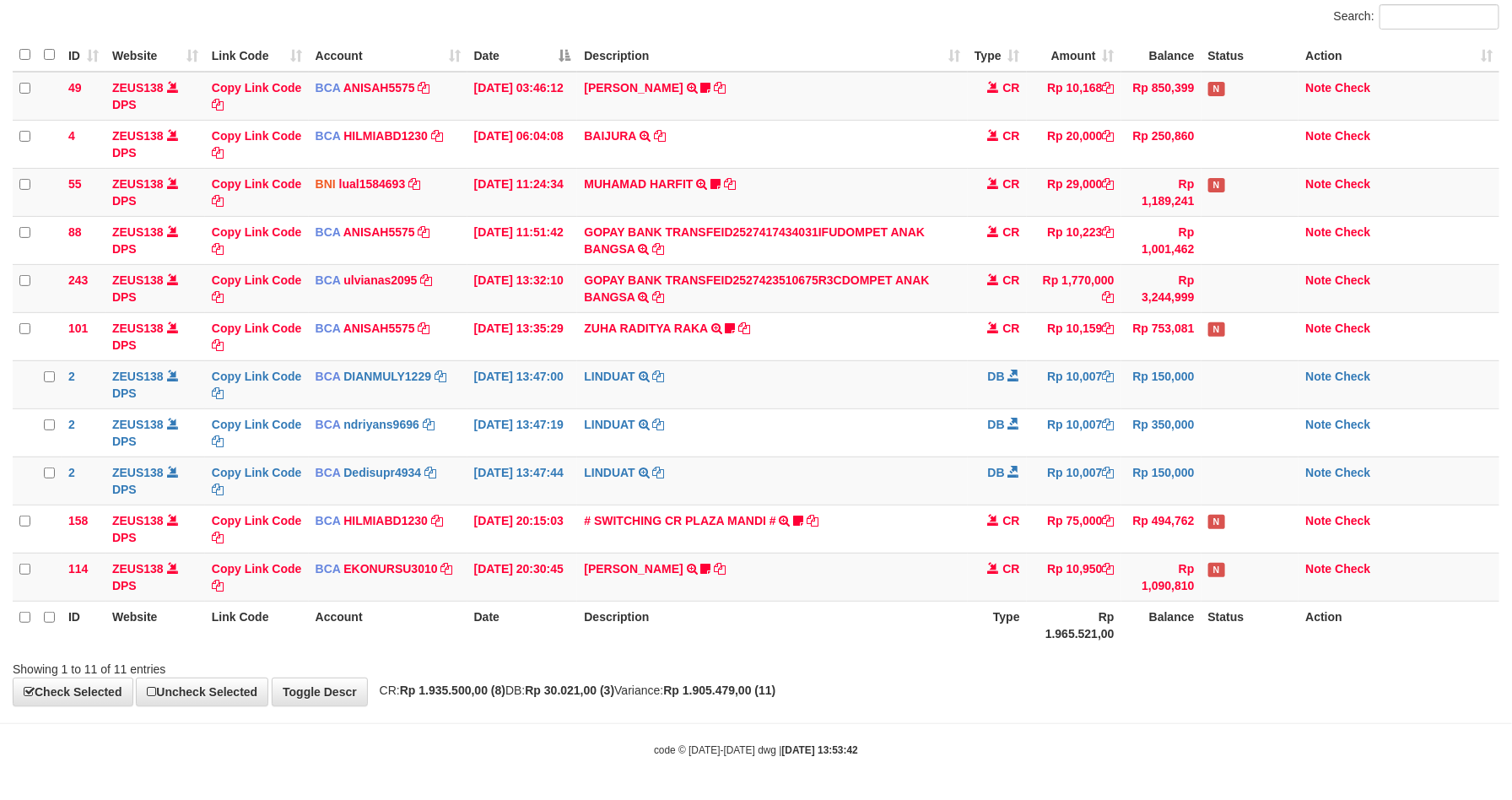
click at [971, 585] on td "CR" at bounding box center [997, 578] width 59 height 48
click at [1053, 370] on td "Rp 10,007" at bounding box center [1074, 385] width 95 height 48
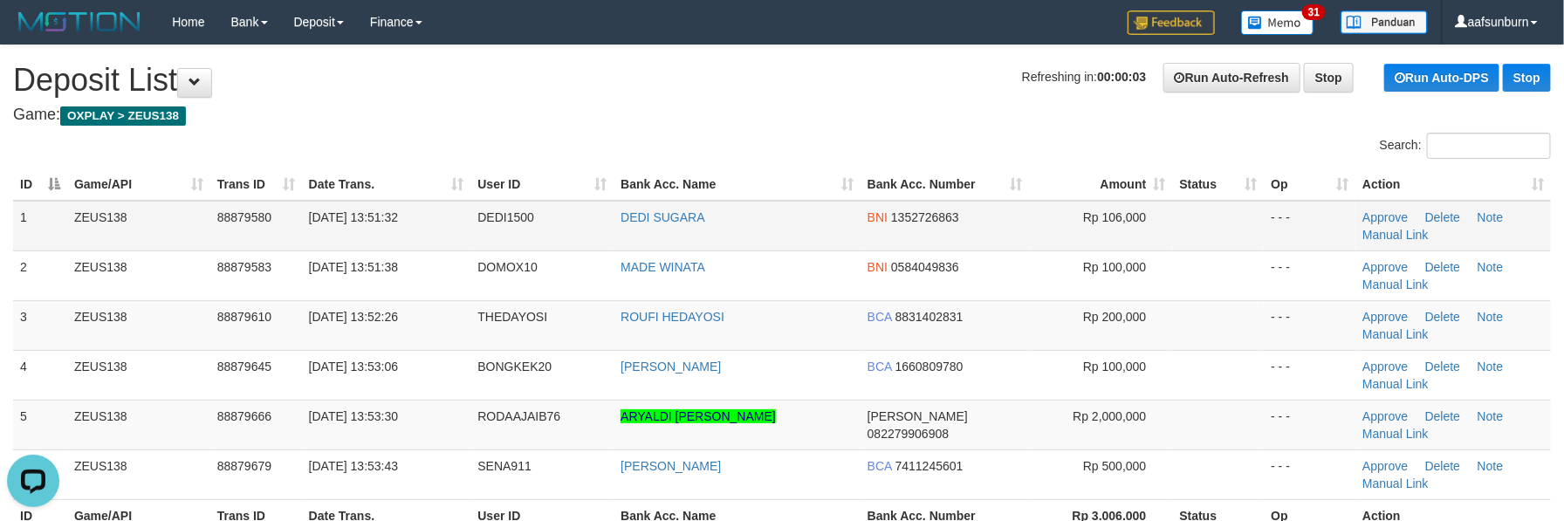
click at [1191, 208] on td at bounding box center [1219, 226] width 92 height 51
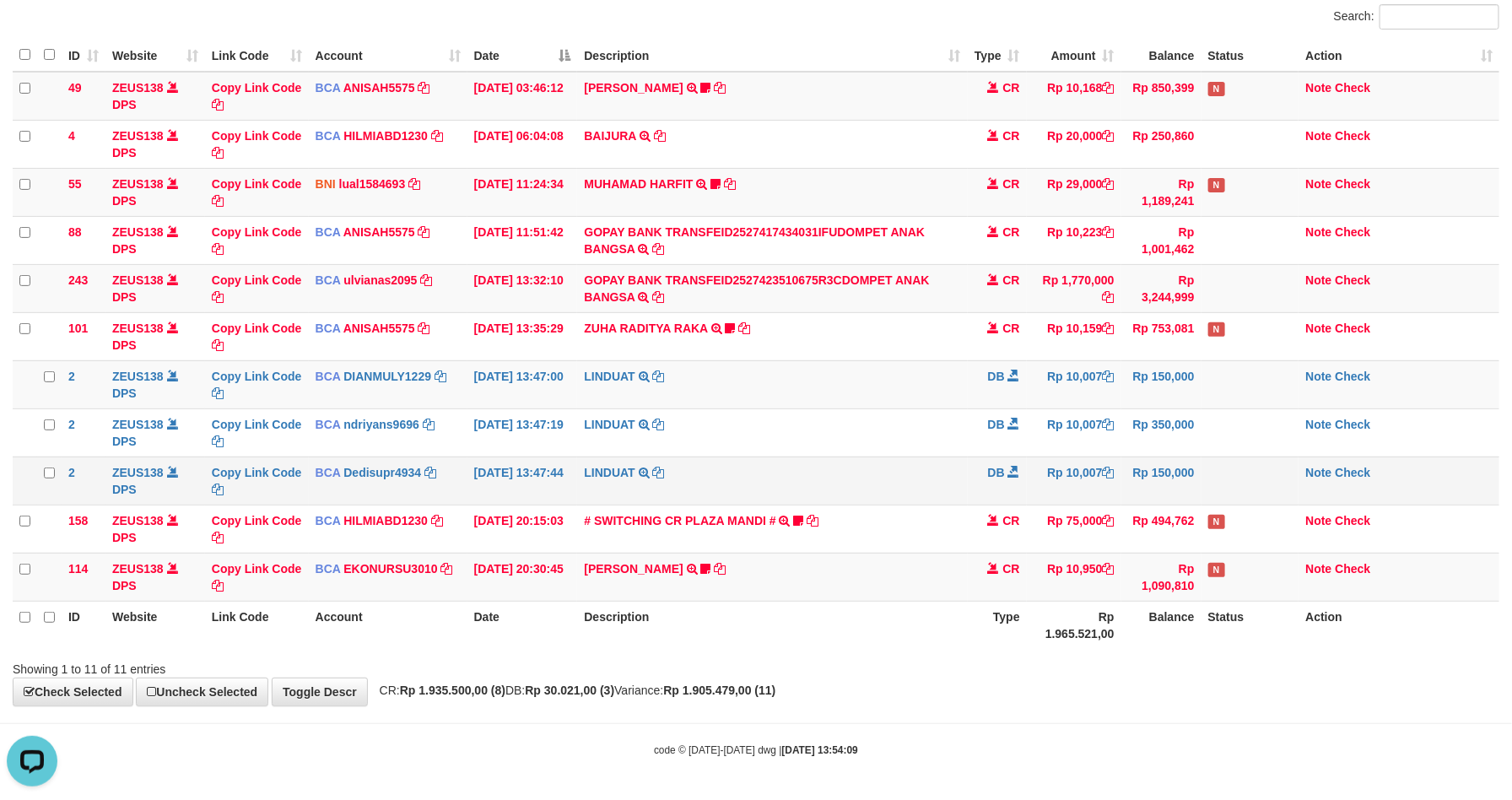
click at [889, 469] on td "LINDUAT TRSF E-BANKING DB 0110/FTSCY/WS95031 10007.00LINDUAT" at bounding box center [771, 481] width 390 height 48
click at [1109, 573] on icon at bounding box center [1109, 569] width 12 height 12
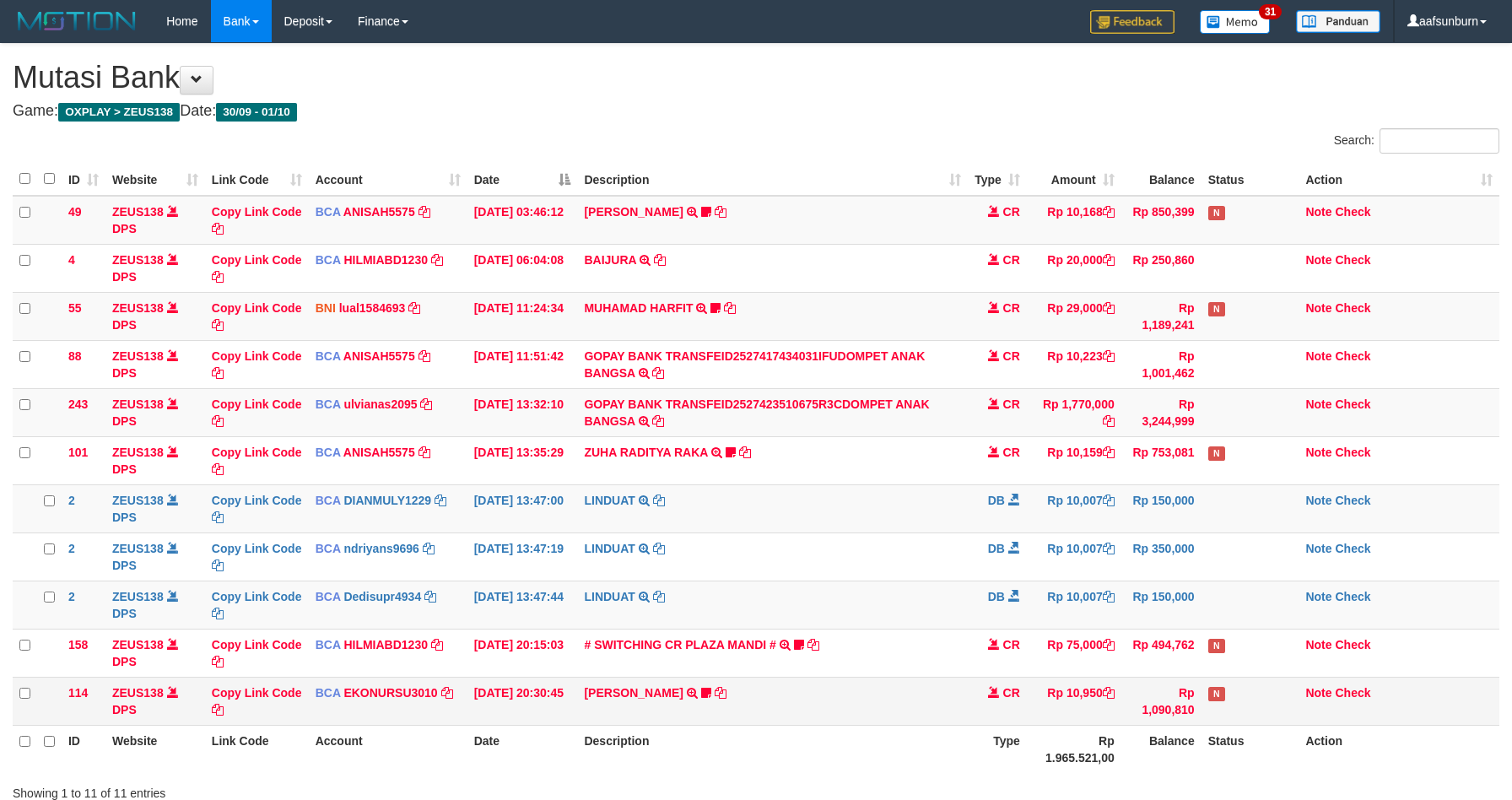
scroll to position [124, 0]
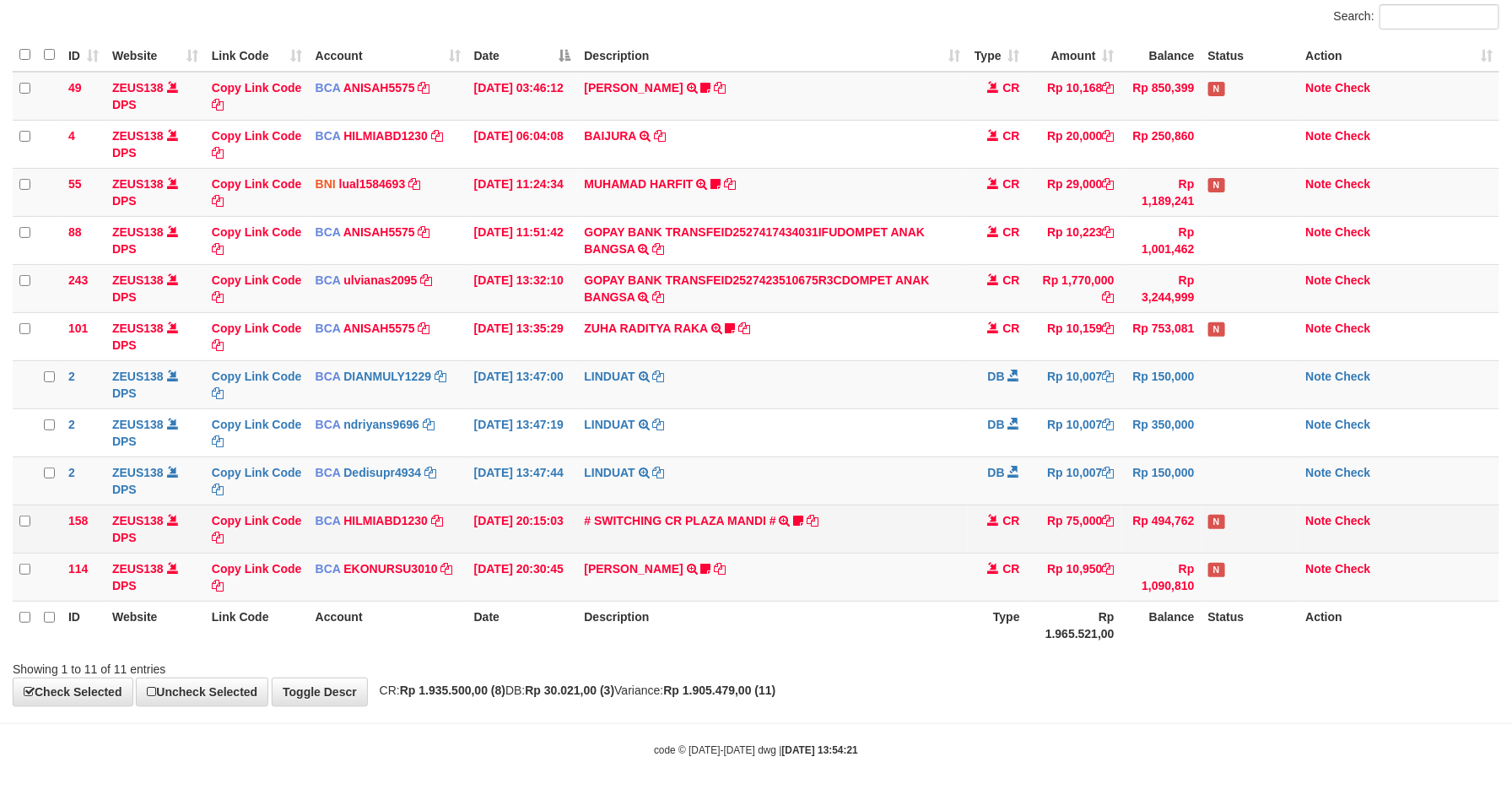
drag, startPoint x: 970, startPoint y: 573, endPoint x: 1110, endPoint y: 515, distance: 151.5
click at [973, 567] on td "CR" at bounding box center [997, 578] width 59 height 48
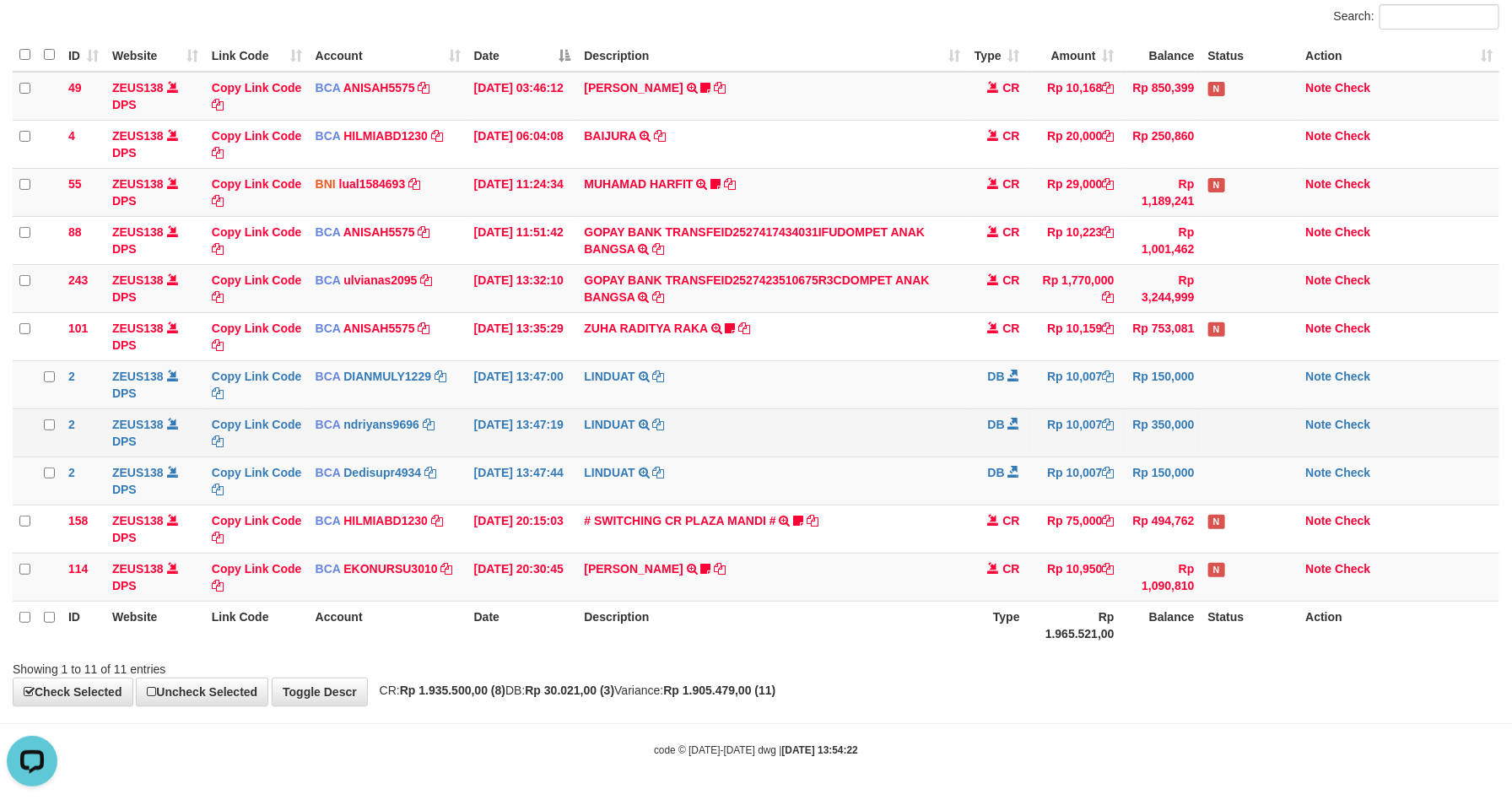
click at [1046, 423] on td "Rp 10,007" at bounding box center [1074, 432] width 95 height 48
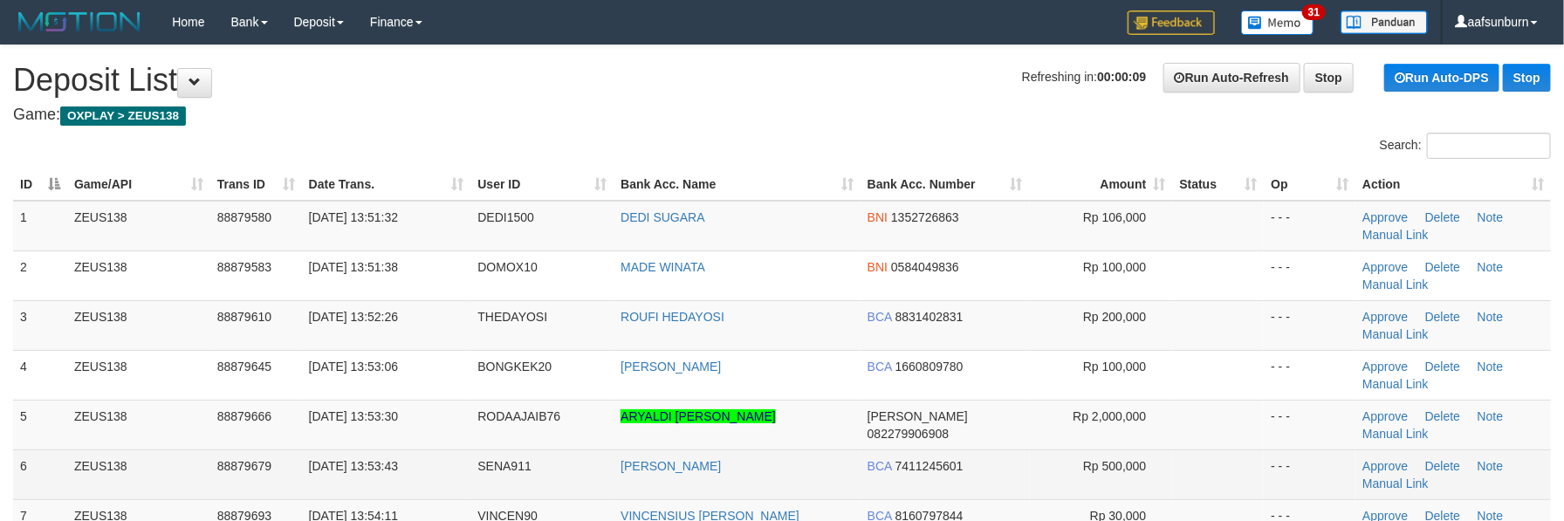
click at [1215, 462] on td at bounding box center [1219, 474] width 92 height 50
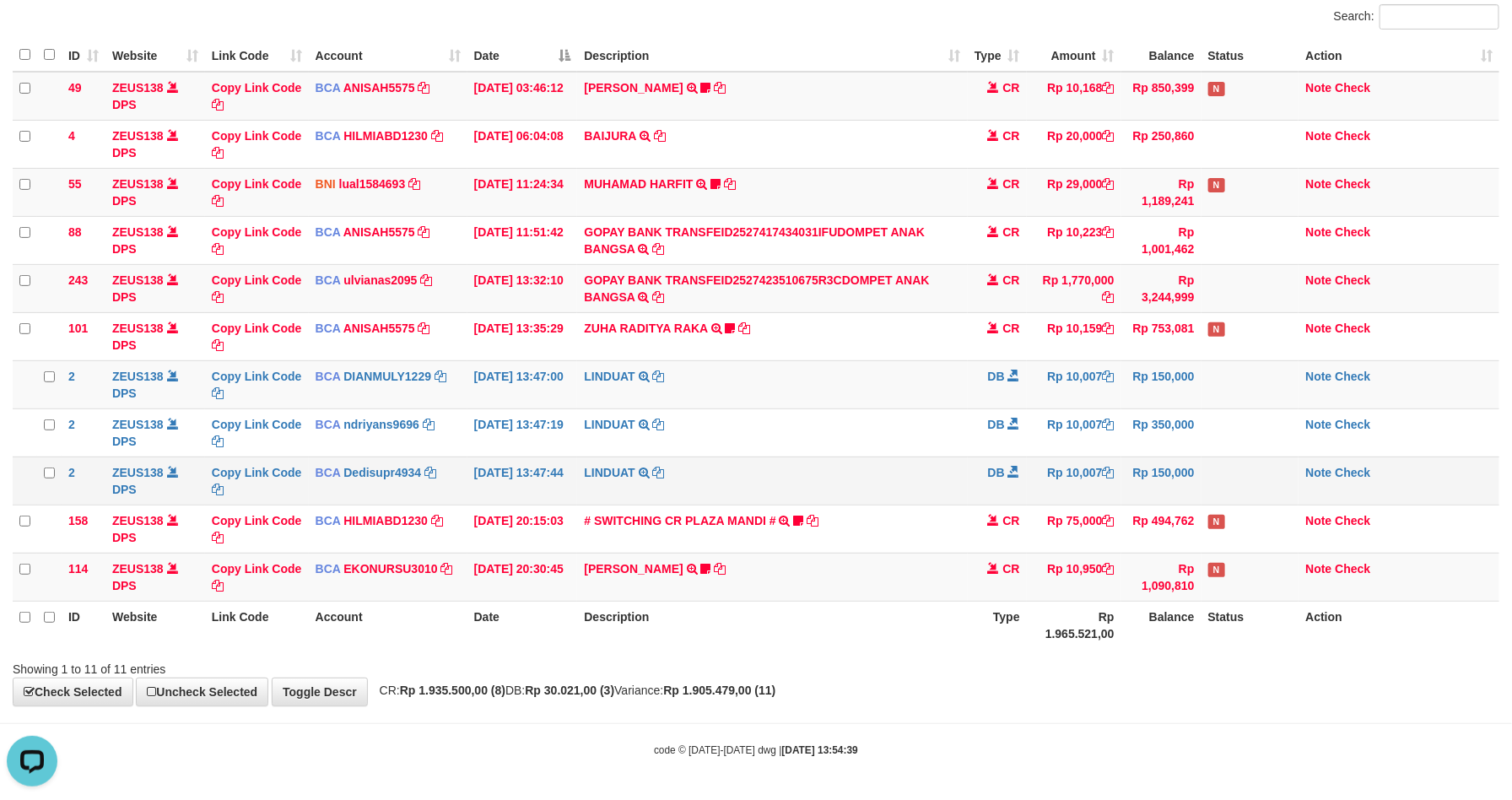
click at [1089, 502] on td "Rp 10,007" at bounding box center [1074, 481] width 95 height 48
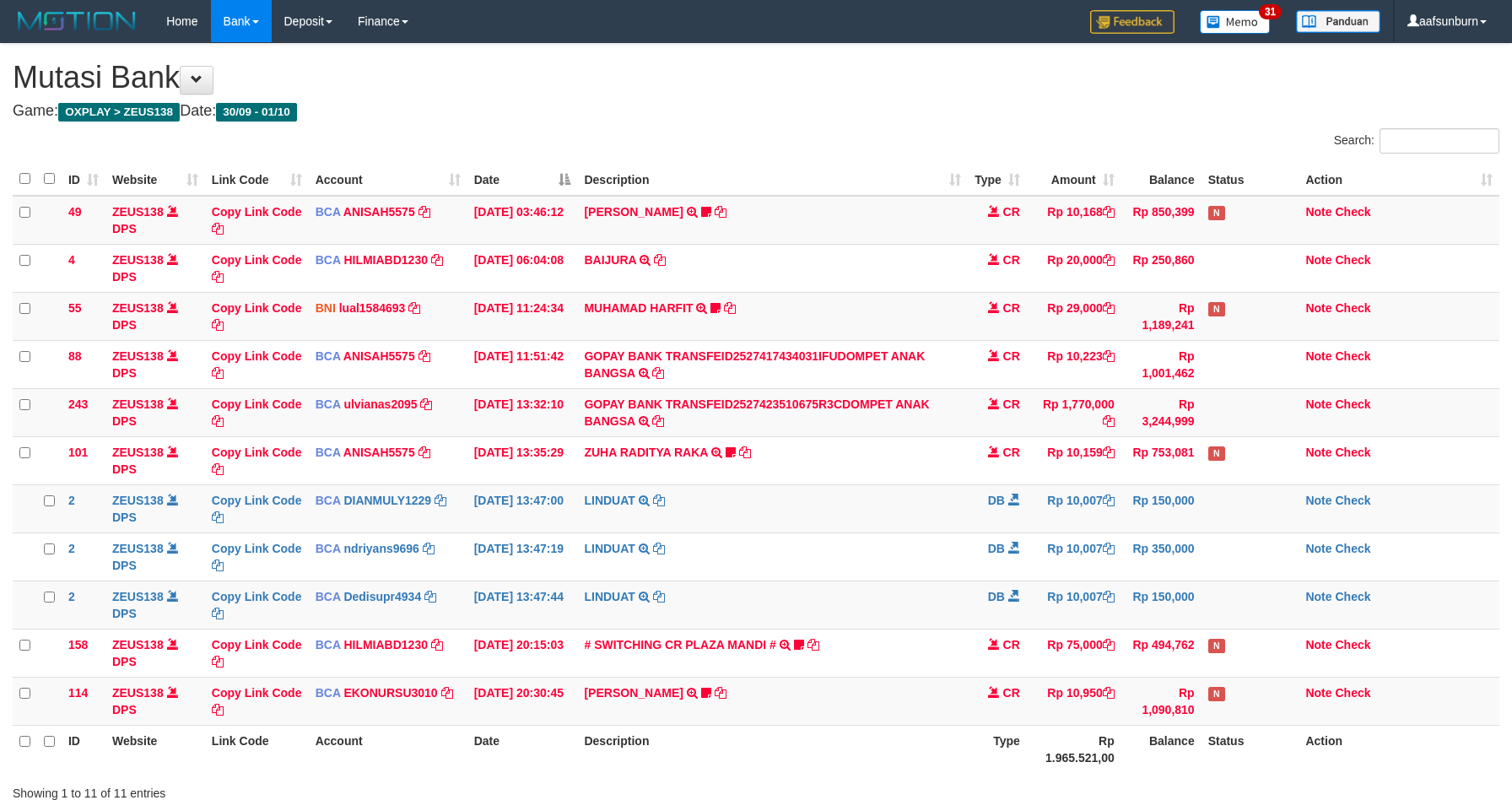
scroll to position [124, 0]
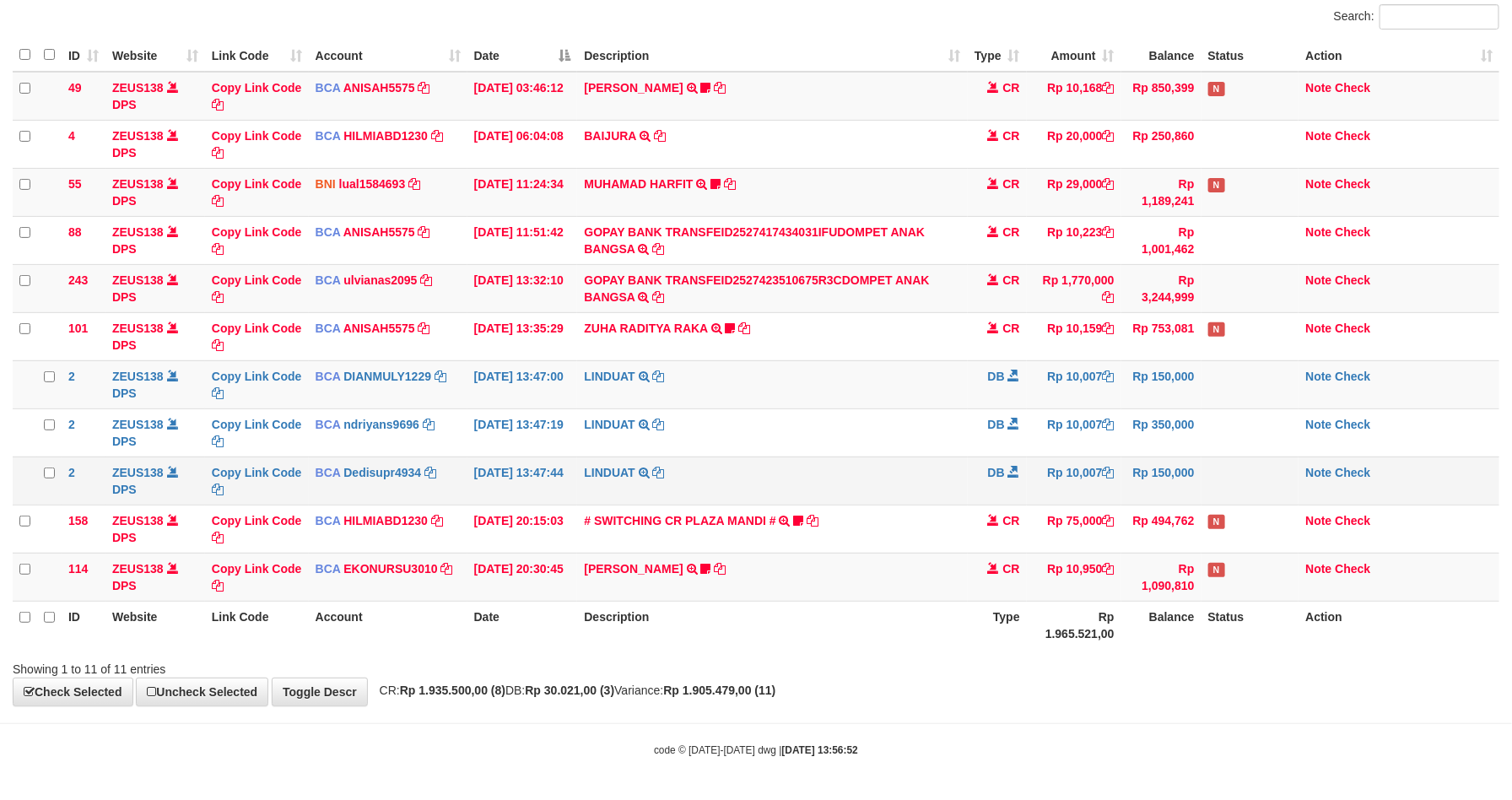
click at [1029, 472] on td "Rp 10,007" at bounding box center [1074, 481] width 95 height 48
click at [1032, 472] on td "Rp 10,007" at bounding box center [1074, 481] width 95 height 48
drag, startPoint x: 991, startPoint y: 479, endPoint x: 959, endPoint y: 491, distance: 34.2
click at [992, 477] on tr "2 ZEUS138 DPS Copy Link Code BCA Dedisupr4934 DPS DEDI SUPRATMAN mutasi_2025100…" at bounding box center [756, 481] width 1487 height 48
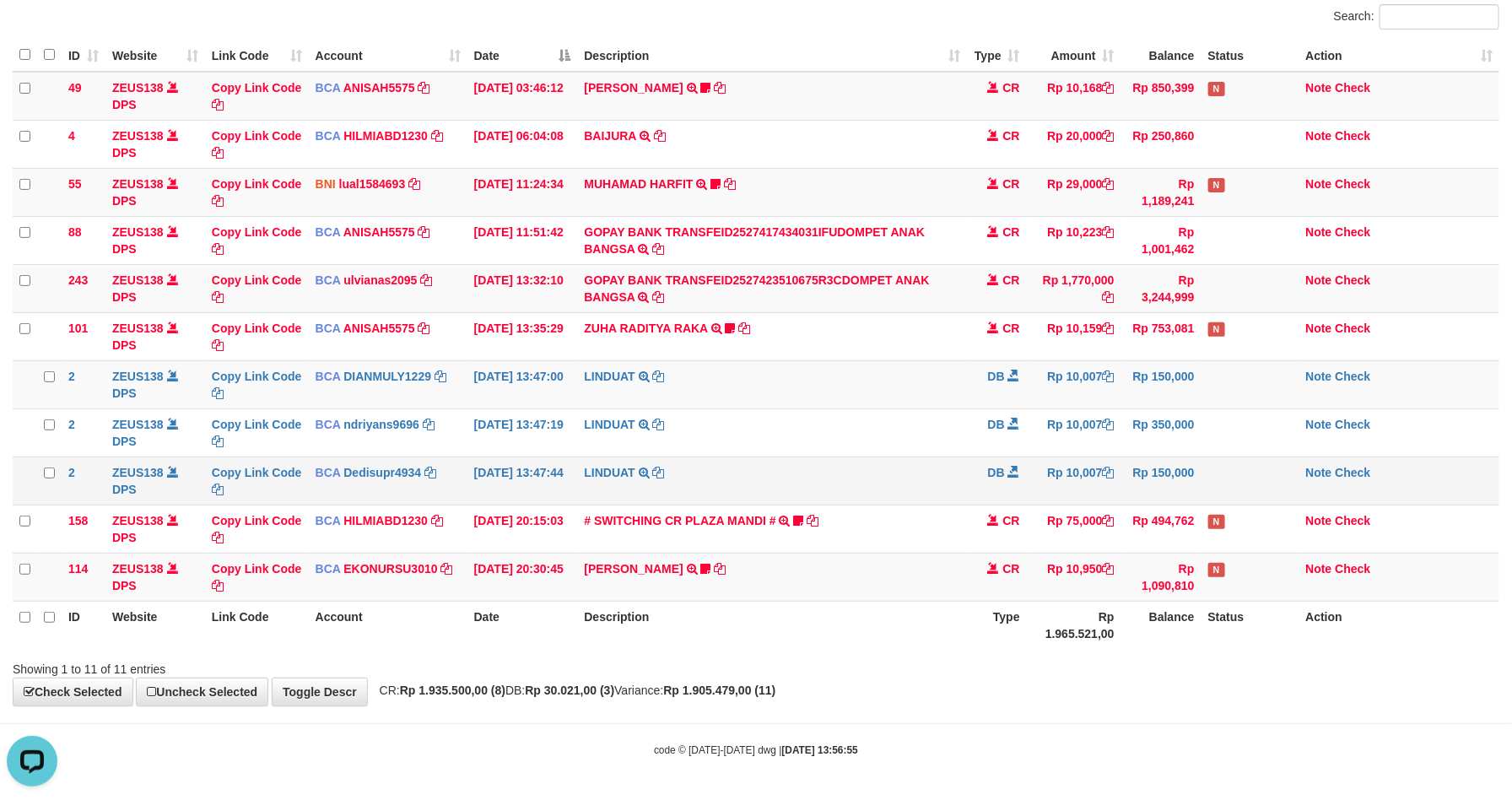
click at [919, 500] on td "LINDUAT TRSF E-BANKING DB 0110/FTSCY/WS95031 10007.00LINDUAT" at bounding box center [771, 481] width 390 height 48
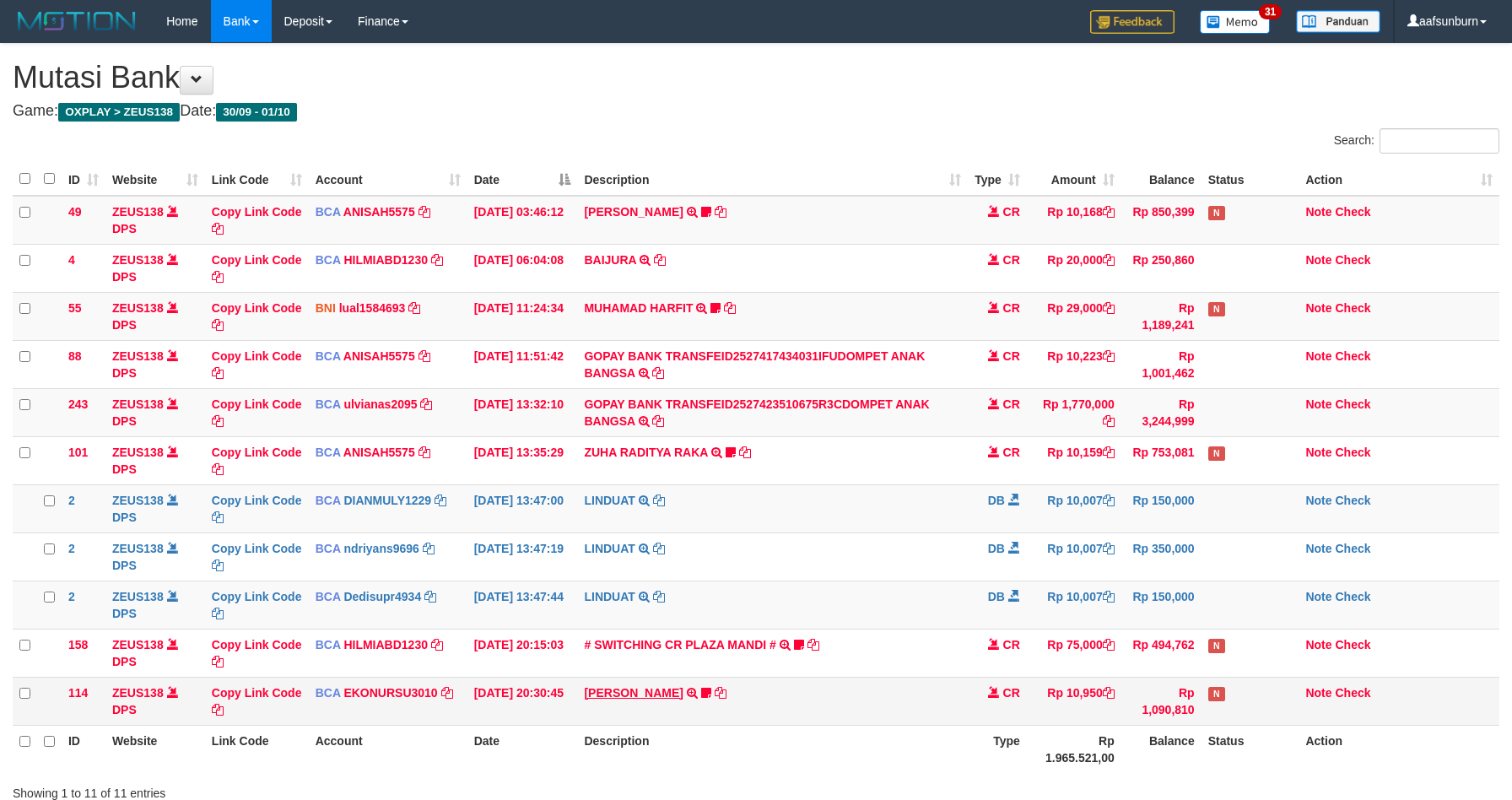
scroll to position [124, 0]
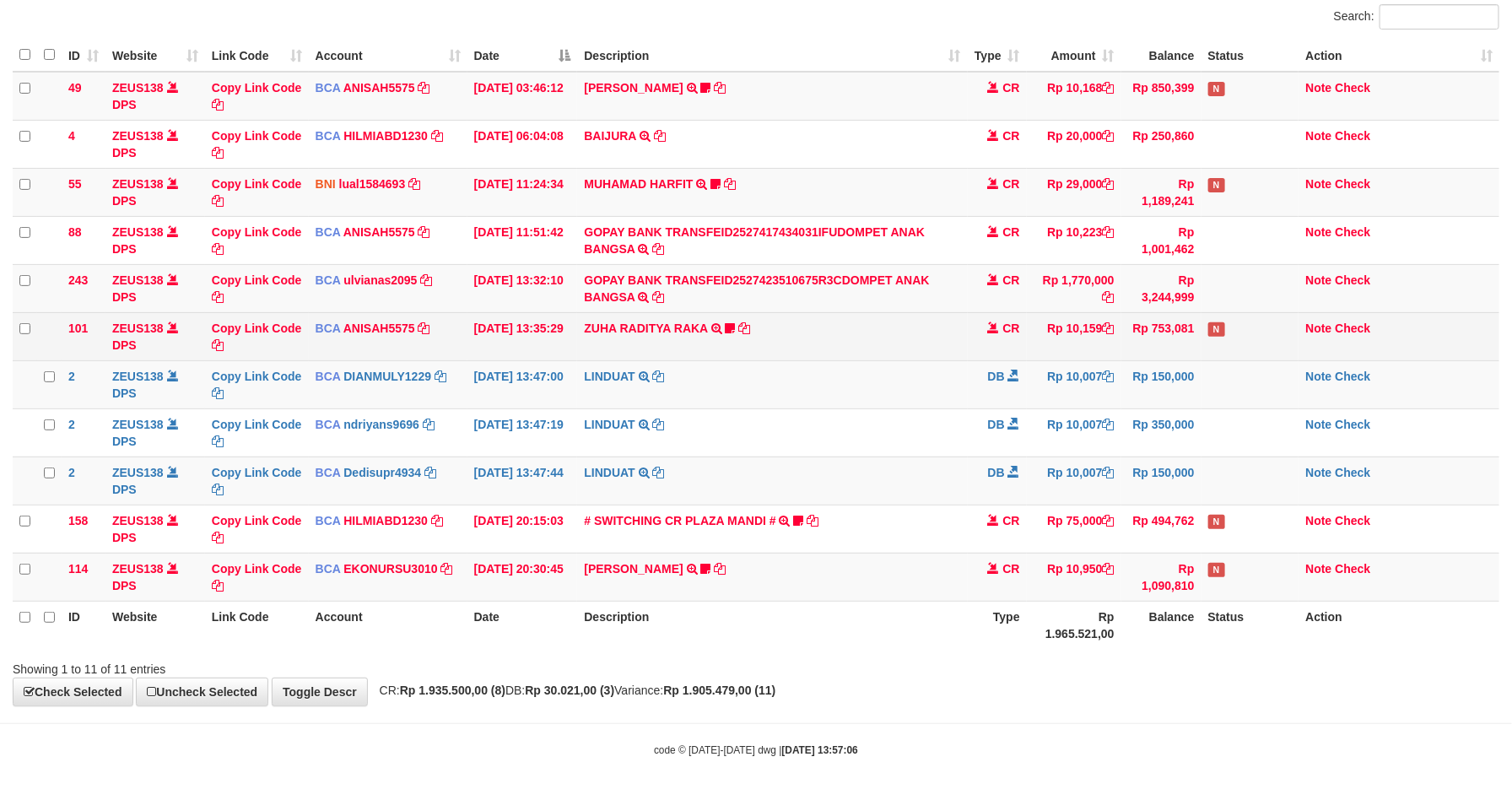
click at [1027, 358] on td "Rp 10,159" at bounding box center [1074, 337] width 95 height 48
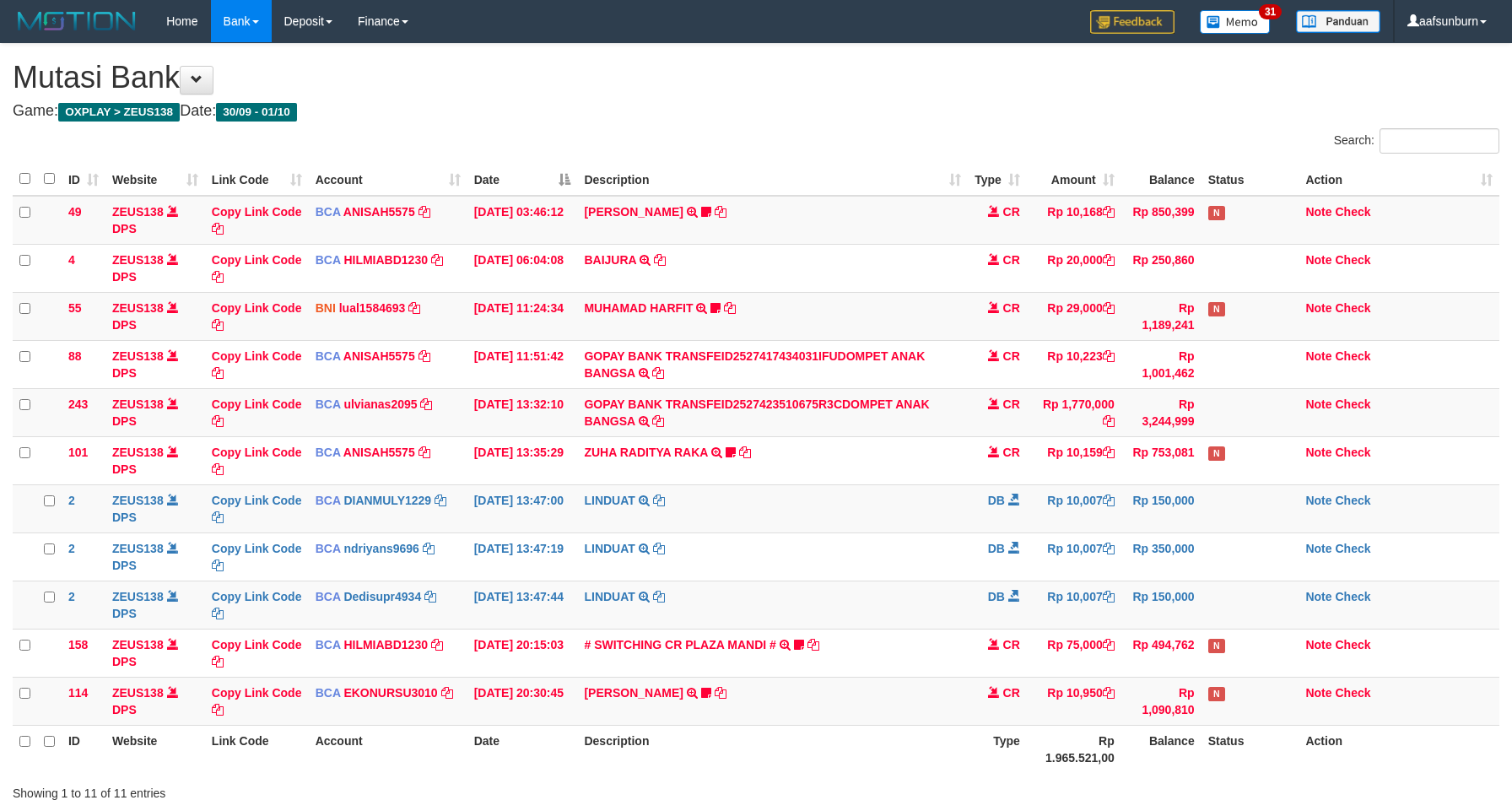
scroll to position [124, 0]
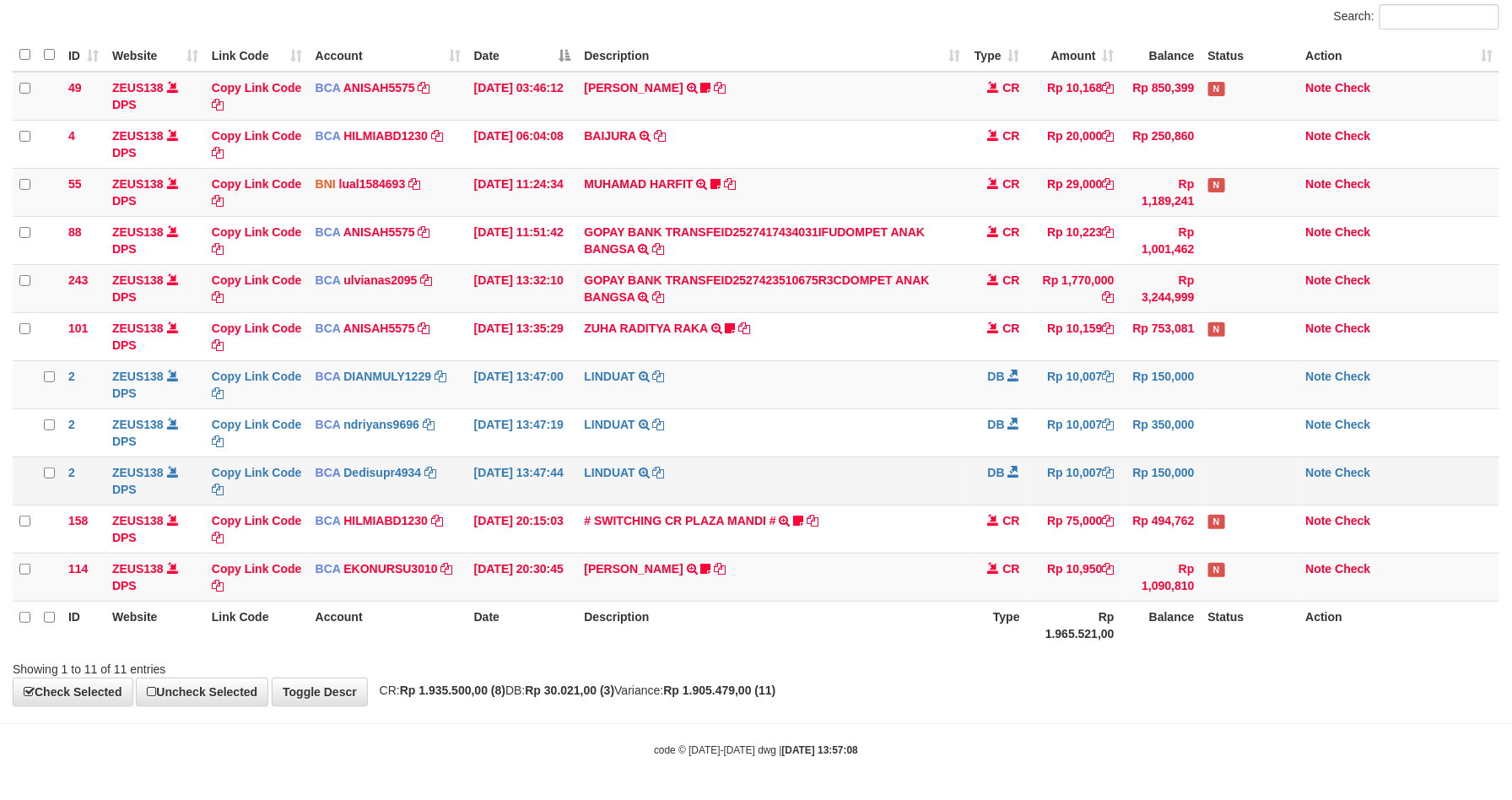
click at [896, 494] on td "LINDUAT TRSF E-BANKING DB 0110/FTSCY/WS95031 10007.00LINDUAT" at bounding box center [771, 481] width 390 height 48
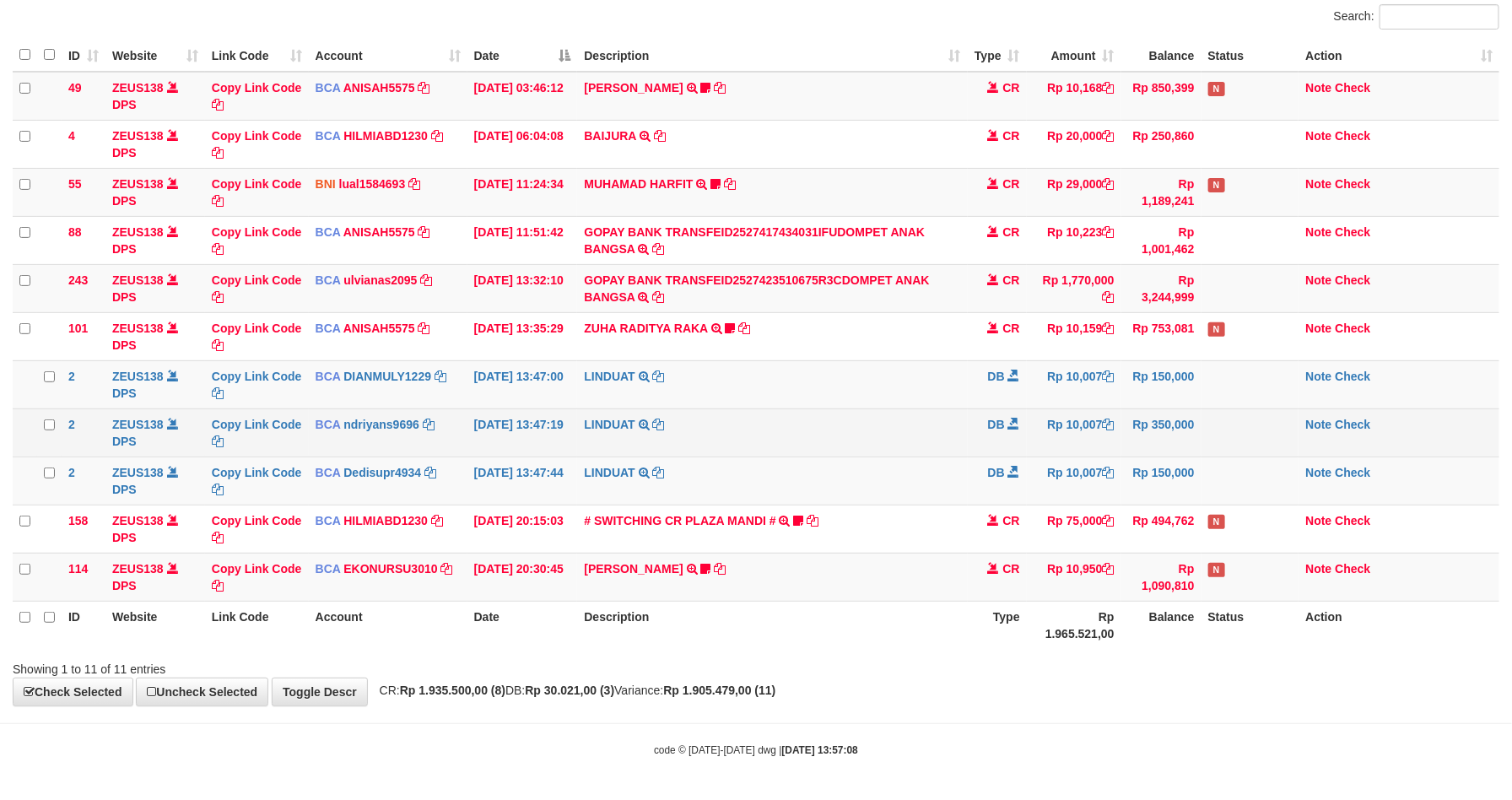
click at [885, 441] on td "LINDUAT TRSF E-BANKING DB 0110/FTSCY/WS95031 10007.00LINDUAT" at bounding box center [771, 432] width 390 height 48
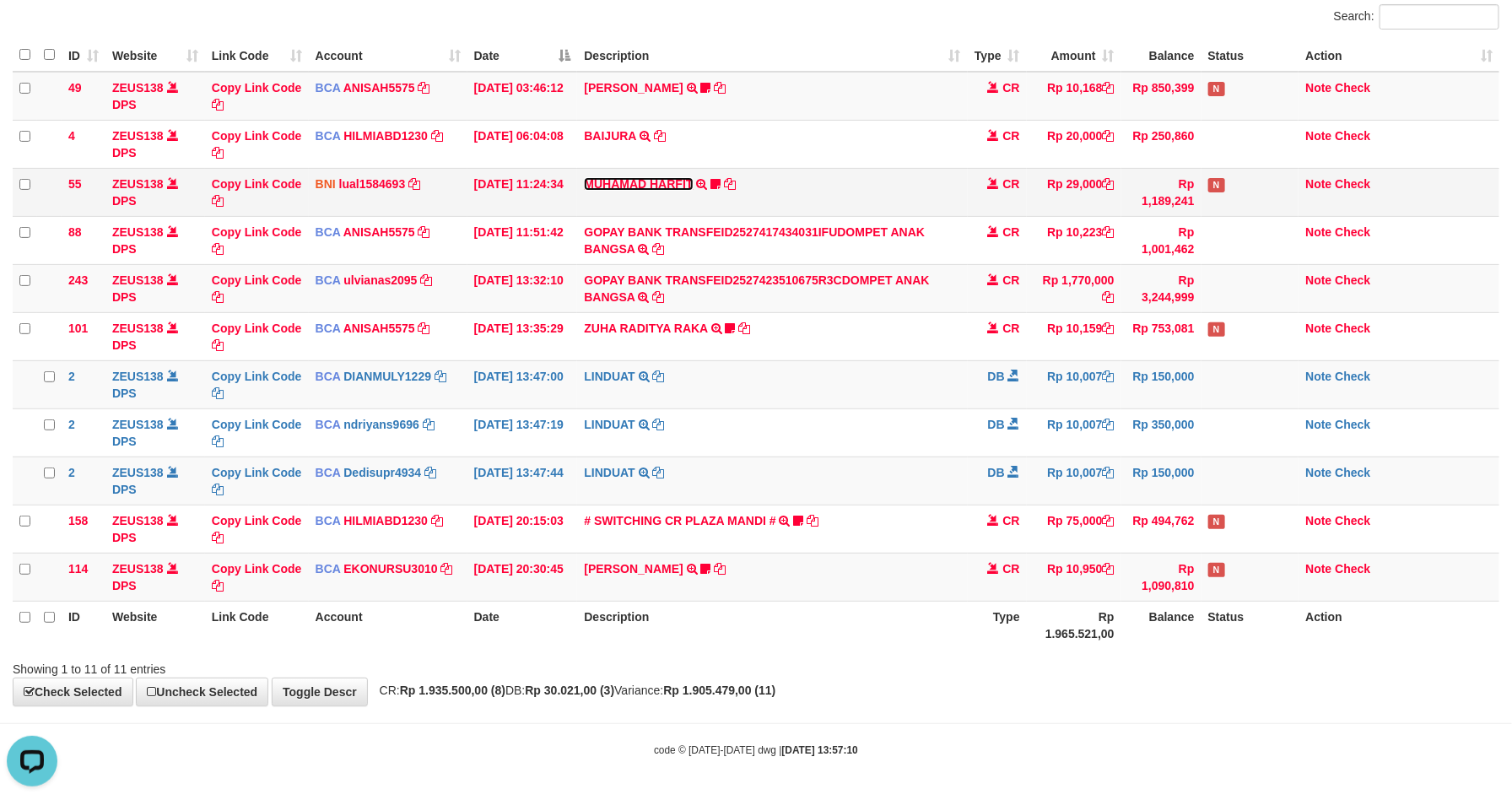
click at [635, 186] on link "MUHAMAD HARFIT" at bounding box center [638, 184] width 109 height 14
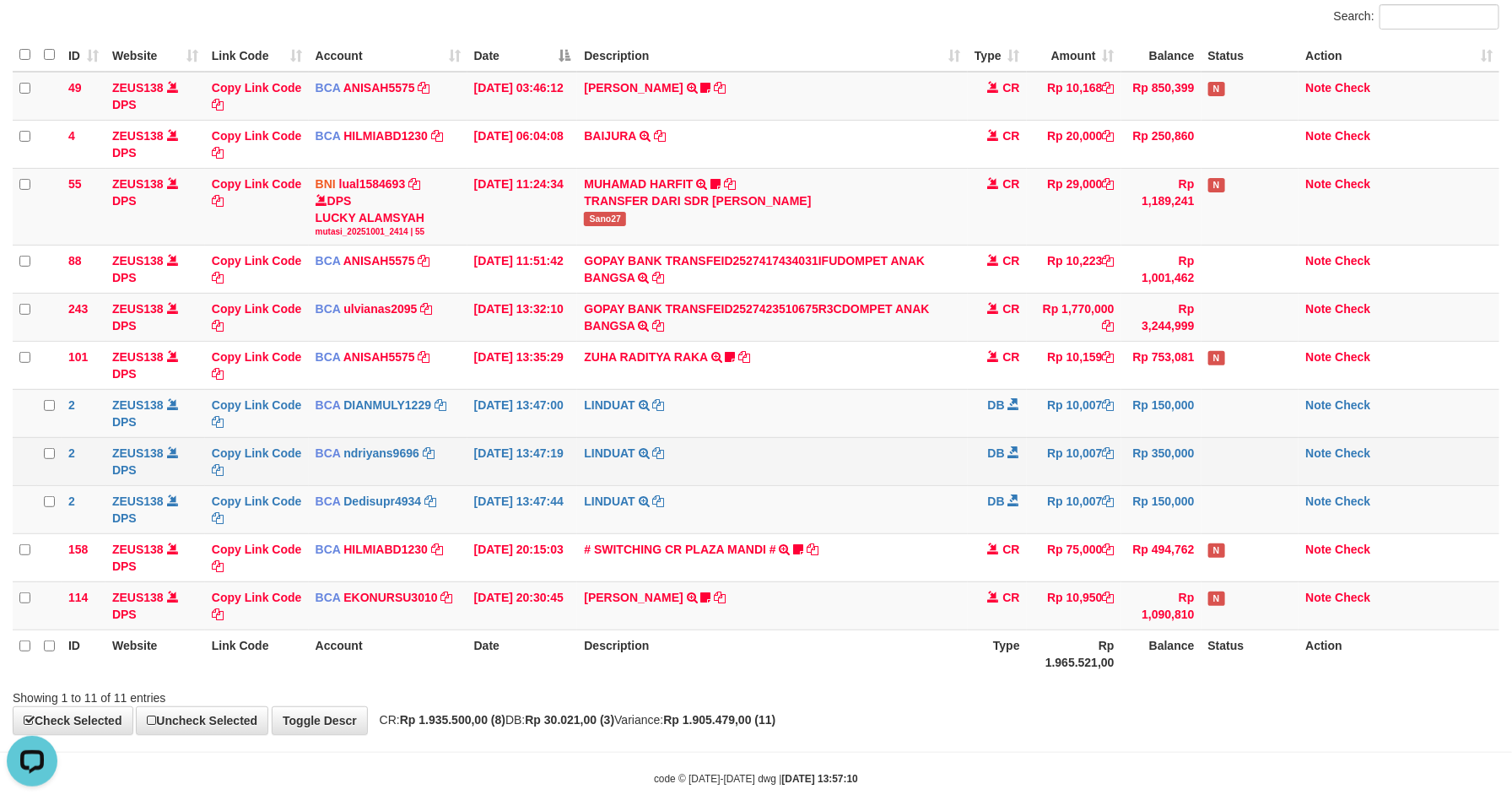
click at [840, 461] on td "LINDUAT TRSF E-BANKING DB 0110/FTSCY/WS95031 10007.00LINDUAT" at bounding box center [771, 461] width 390 height 48
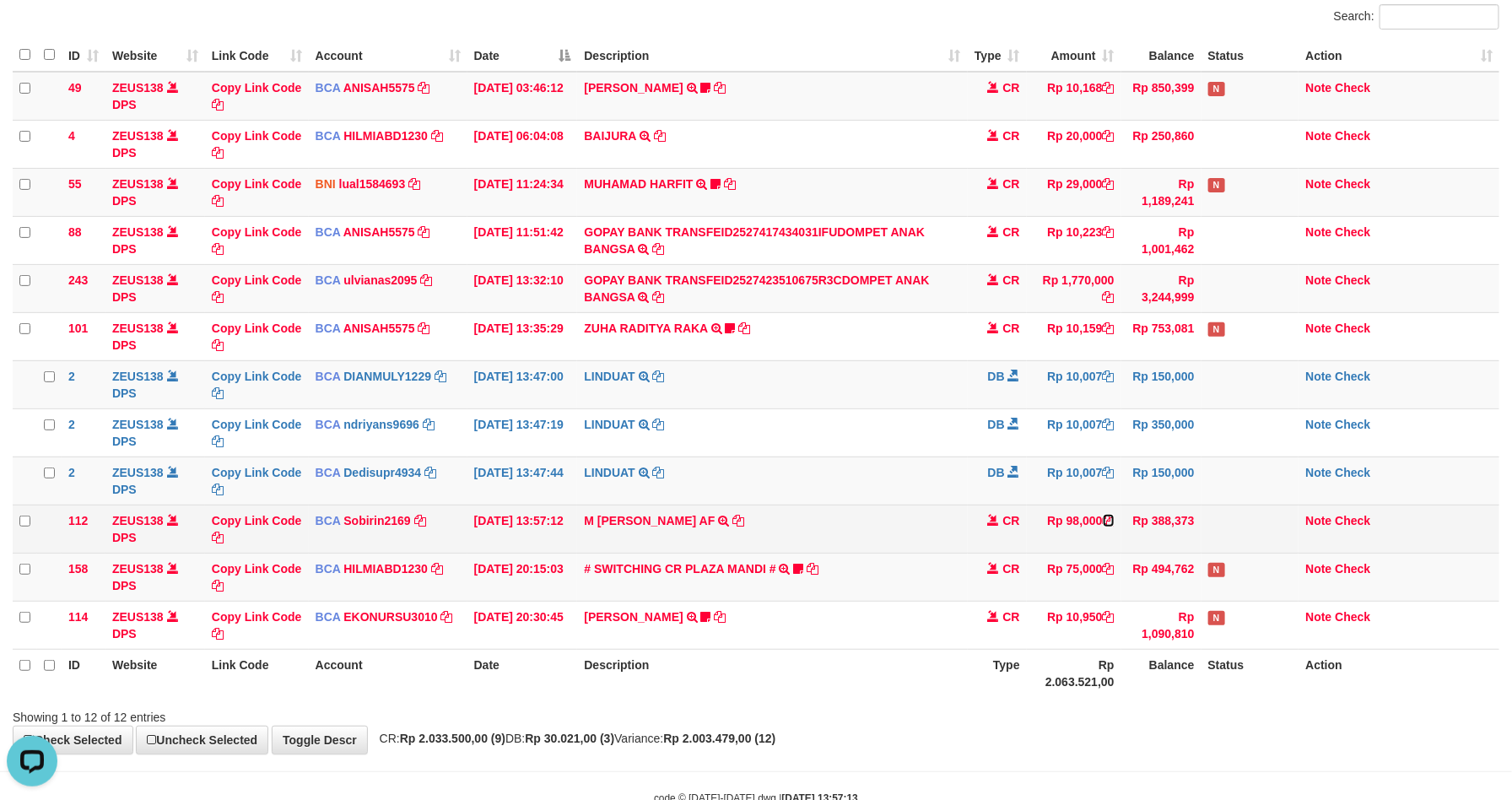
click at [1112, 518] on icon at bounding box center [1109, 520] width 12 height 12
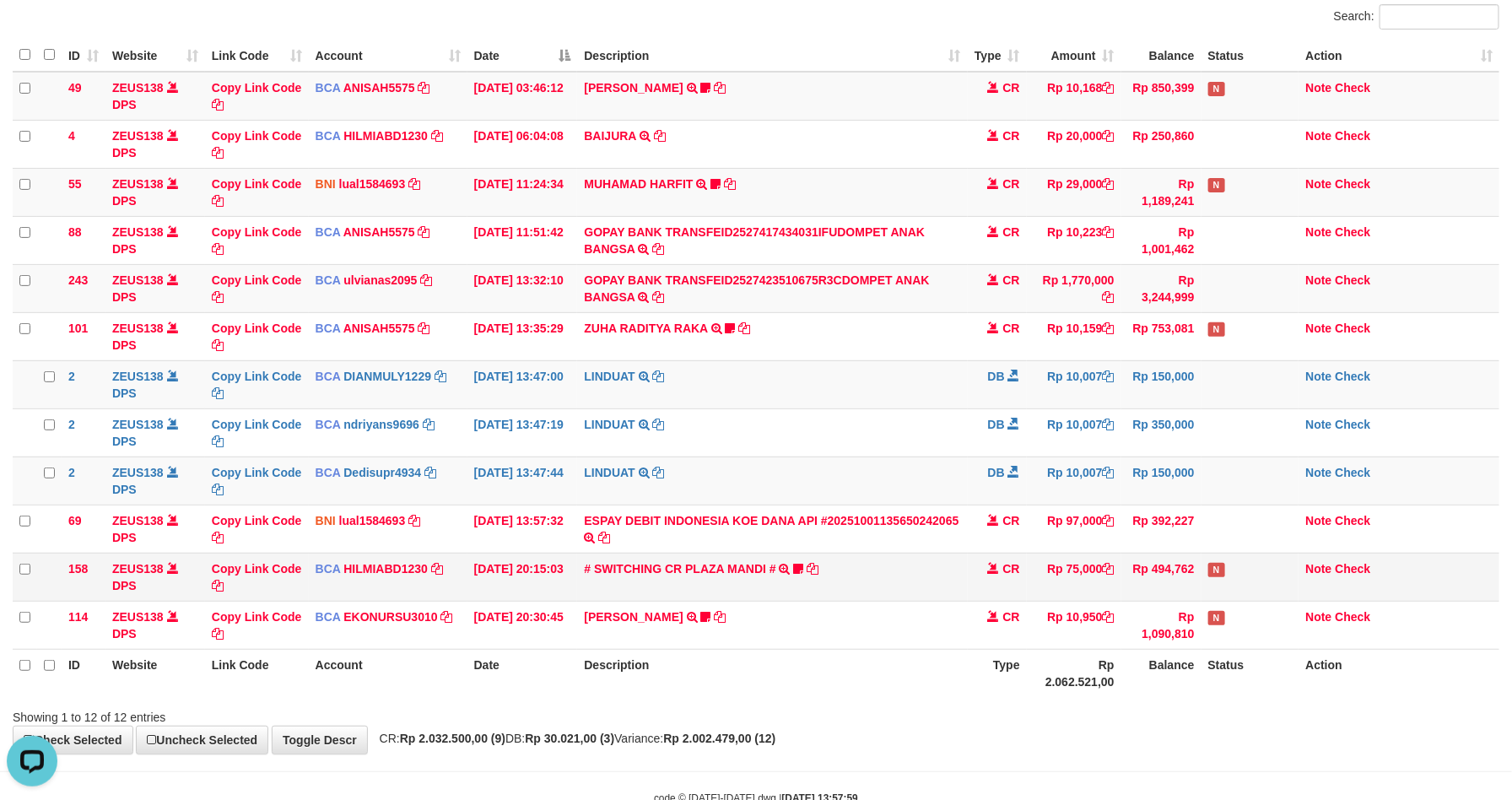
click at [1121, 586] on td "Rp 494,762" at bounding box center [1161, 578] width 80 height 48
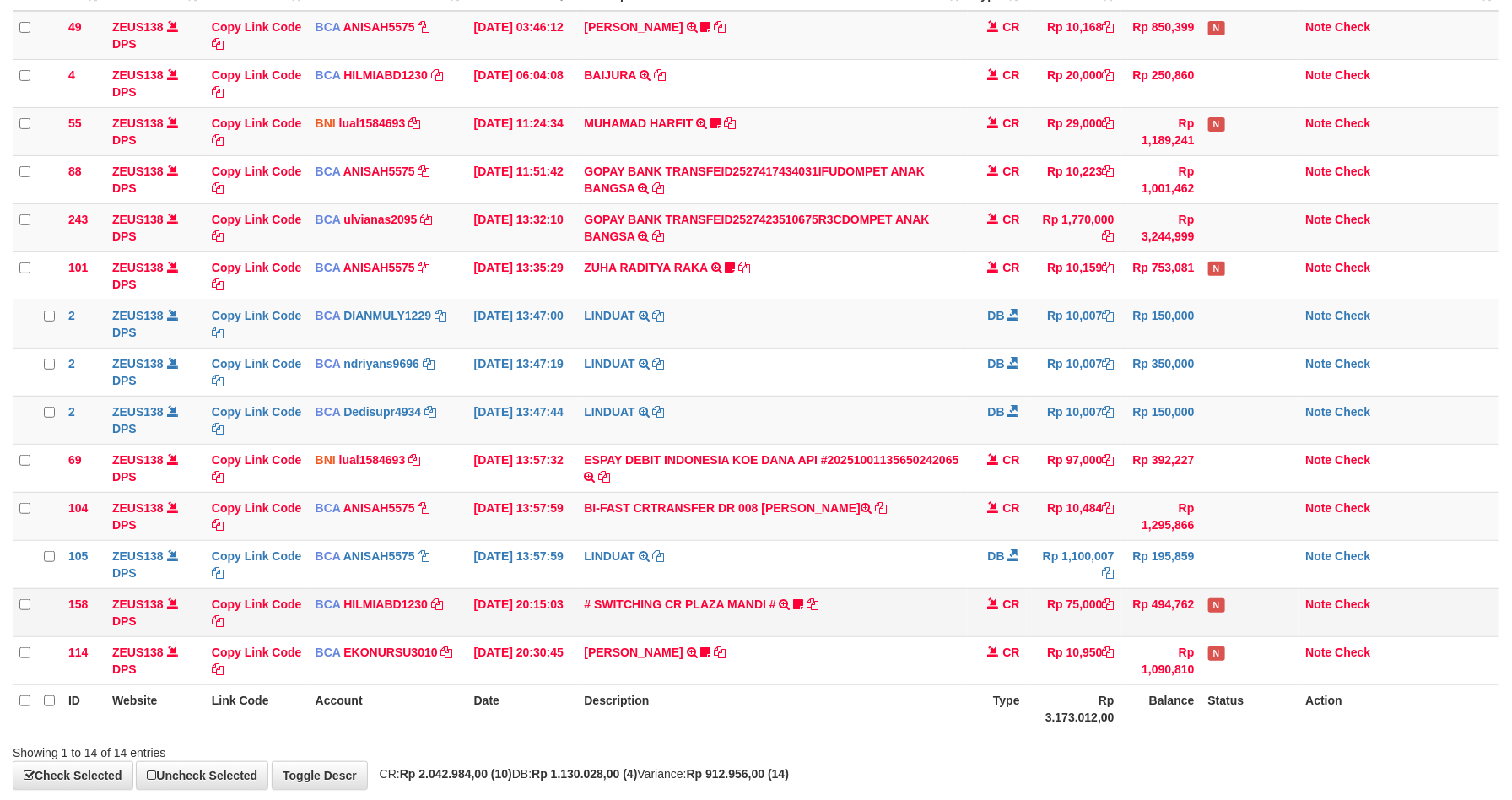
click at [1129, 601] on td "Rp 494,762" at bounding box center [1161, 612] width 80 height 48
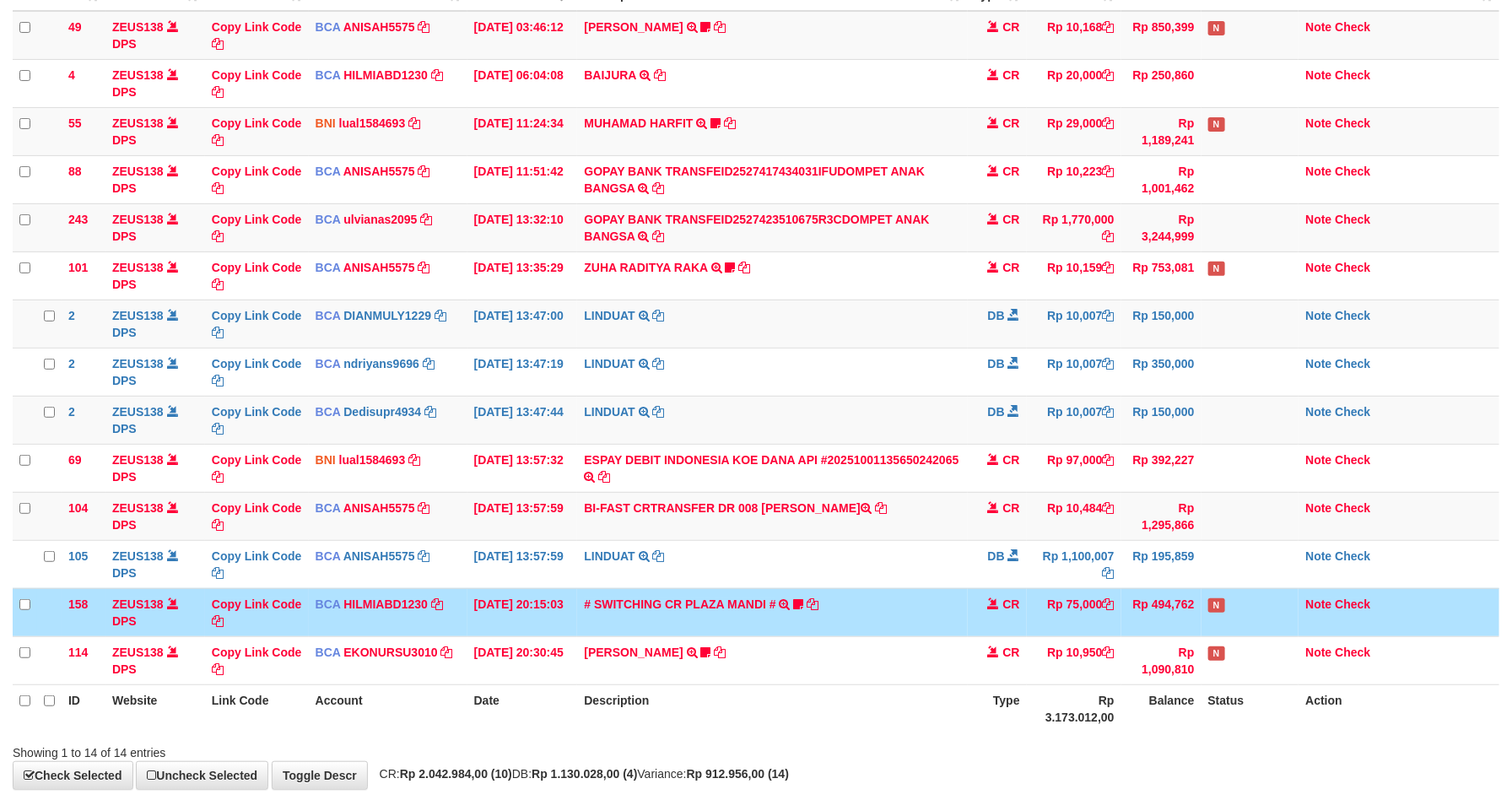
scroll to position [124, 0]
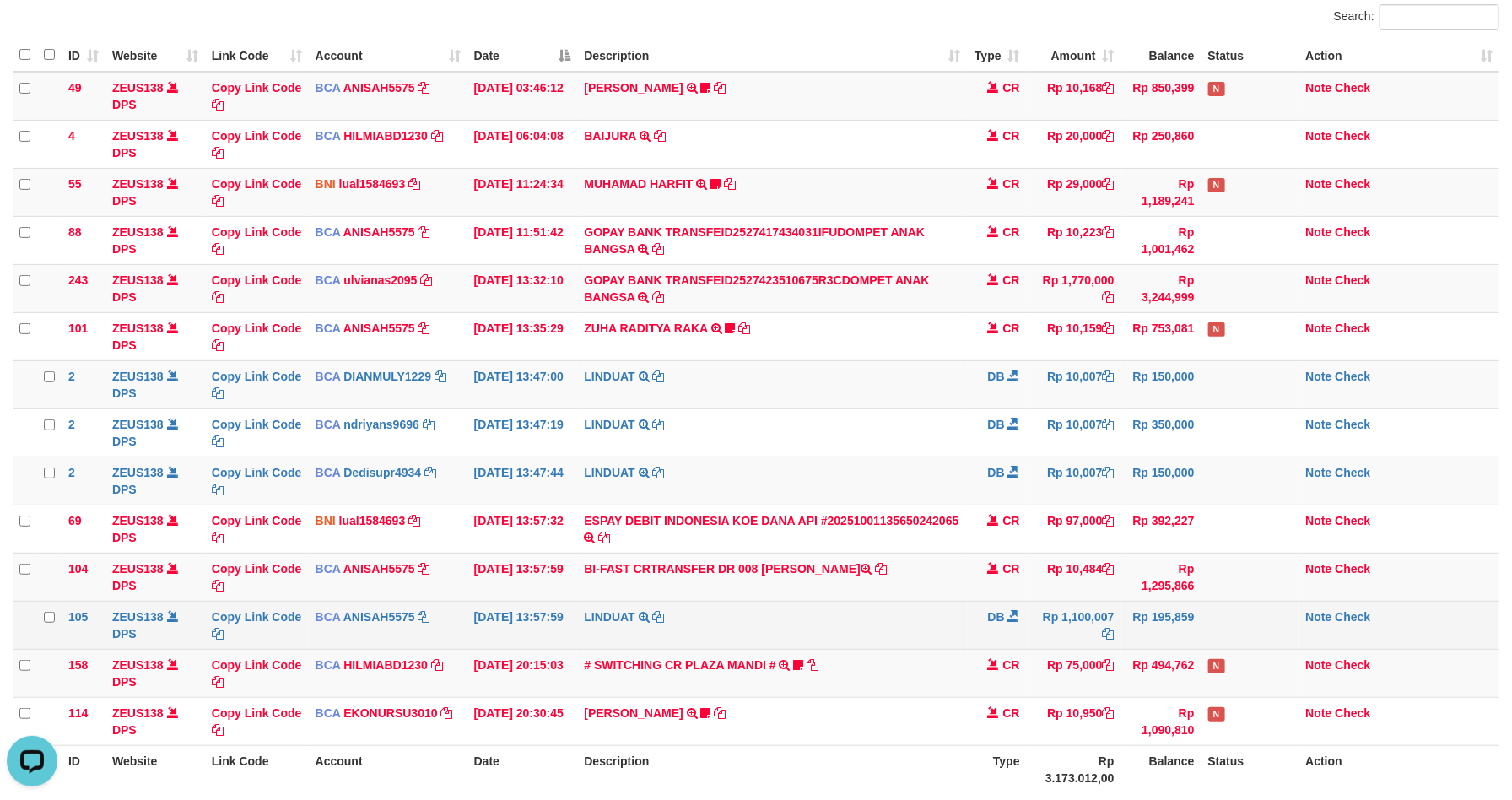
click at [1144, 616] on td "Rp 195,859" at bounding box center [1161, 625] width 80 height 48
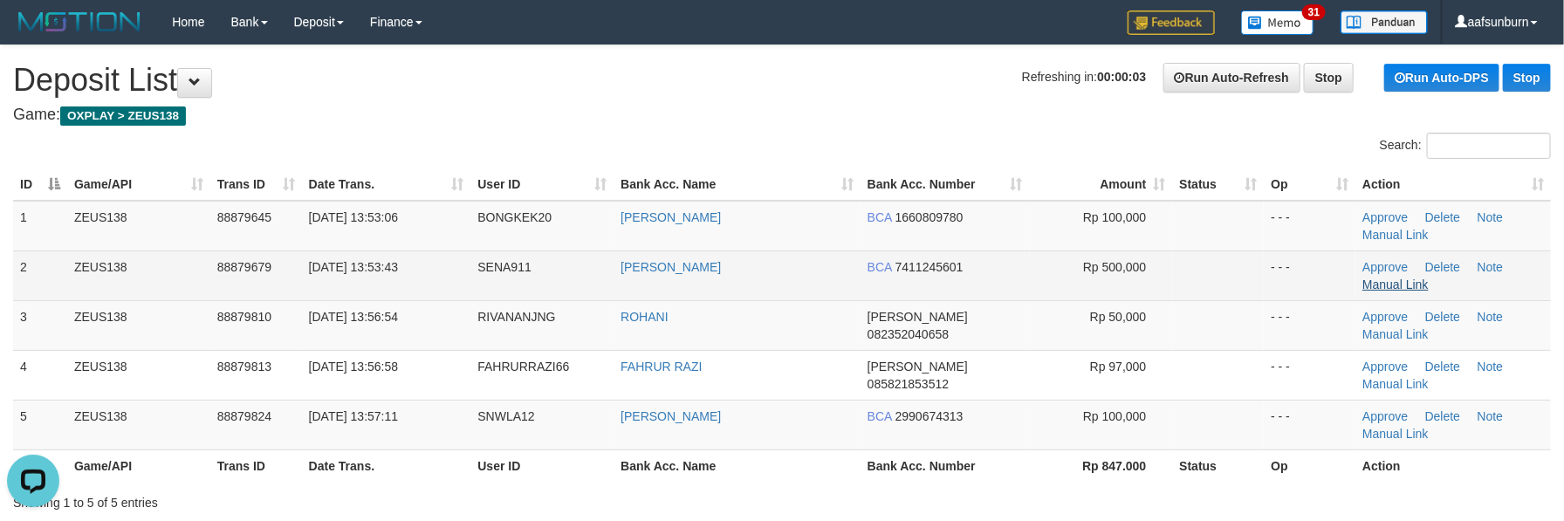
click at [1419, 285] on link "Manual Link" at bounding box center [1395, 285] width 66 height 14
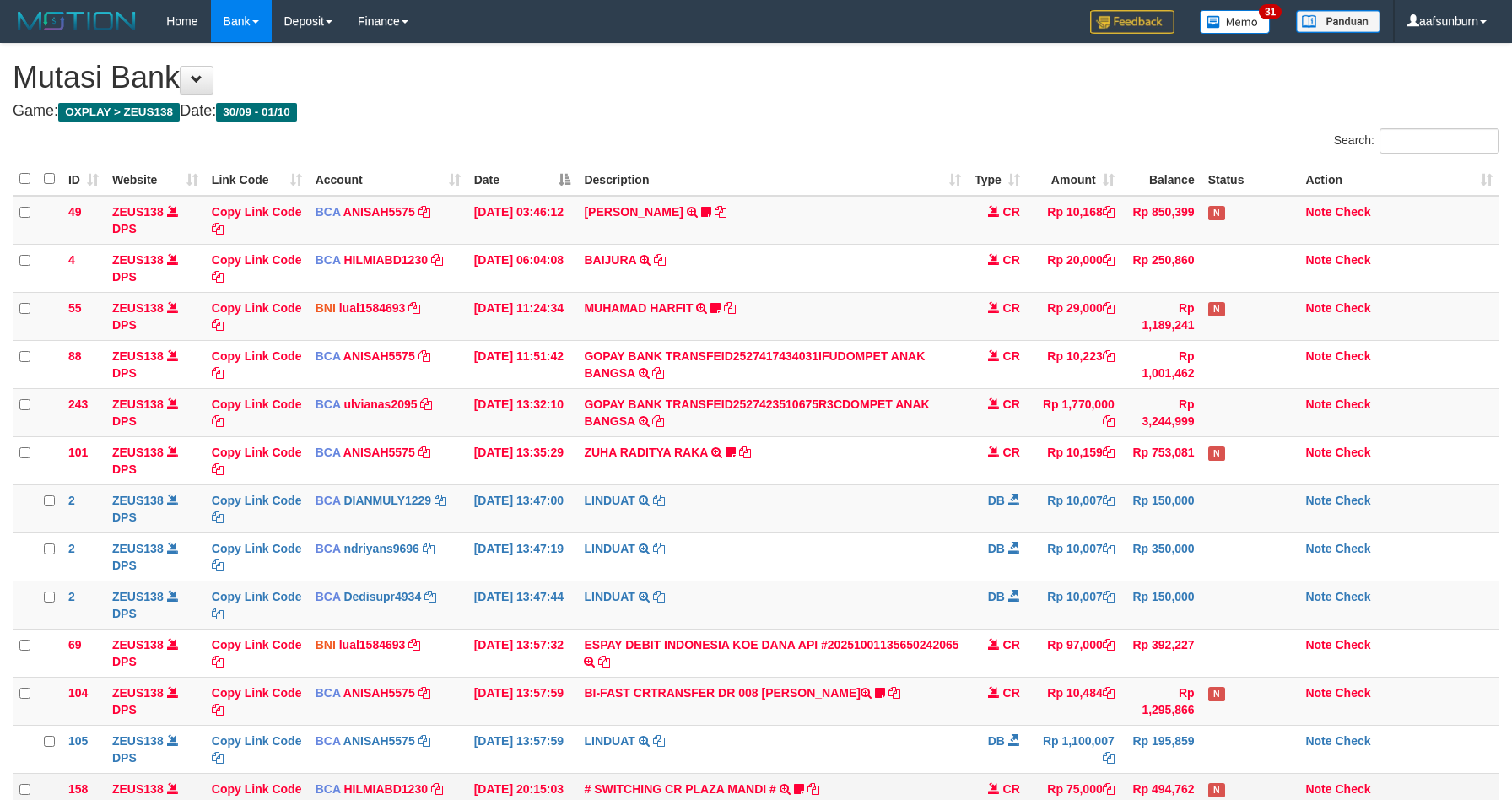
scroll to position [185, 0]
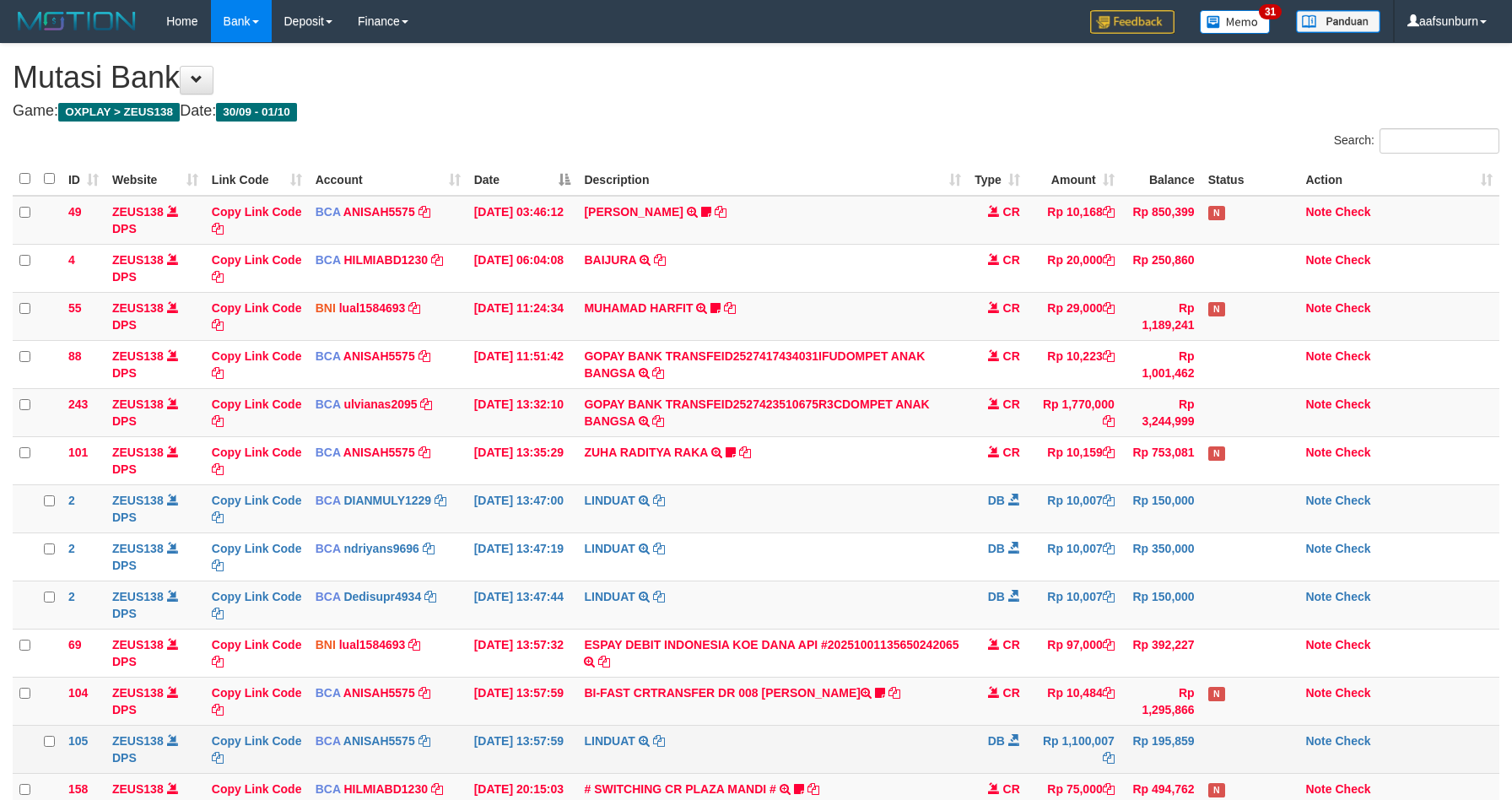
scroll to position [185, 0]
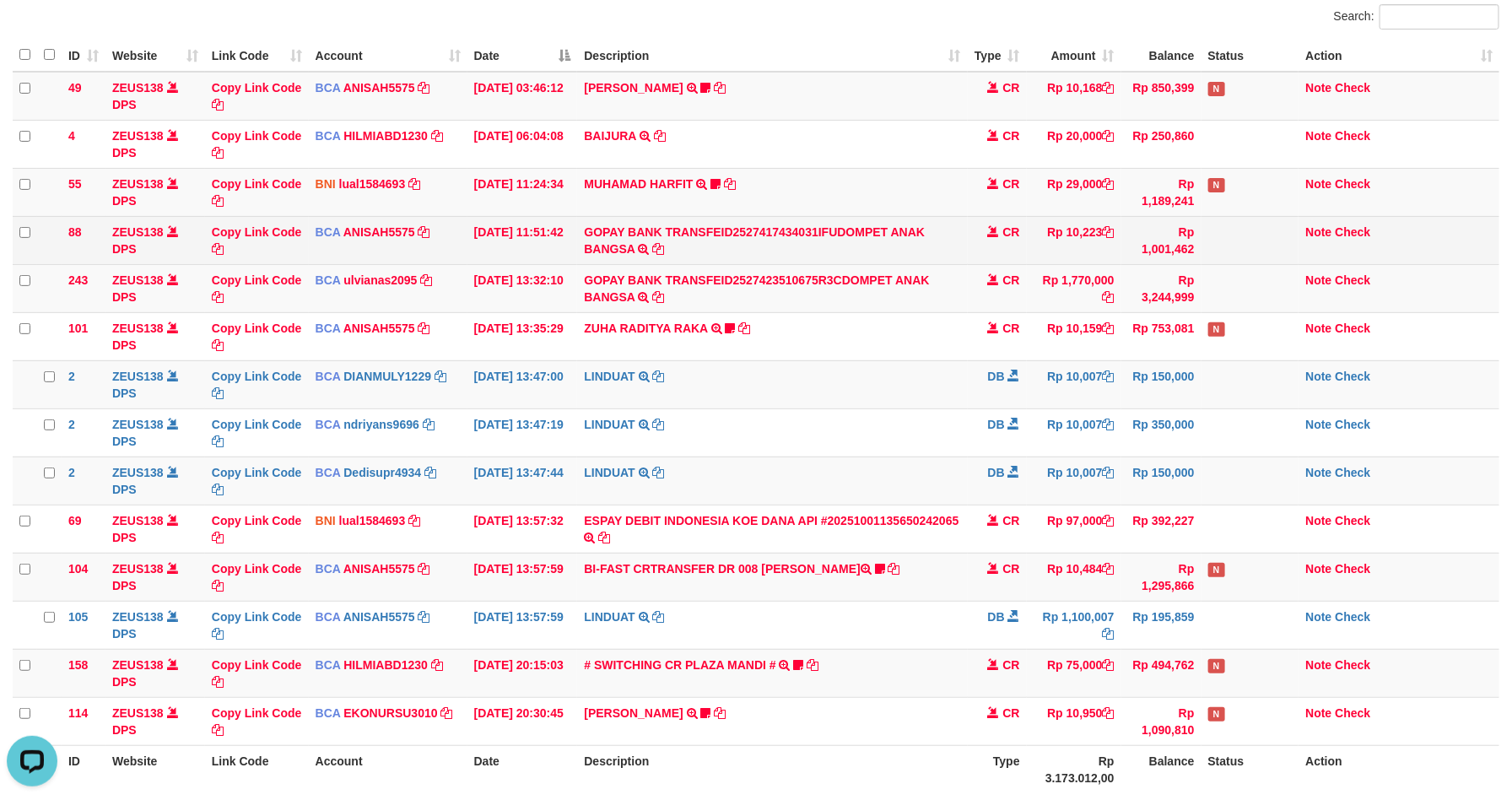
click at [1179, 246] on td "Rp 1,001,462" at bounding box center [1161, 240] width 80 height 48
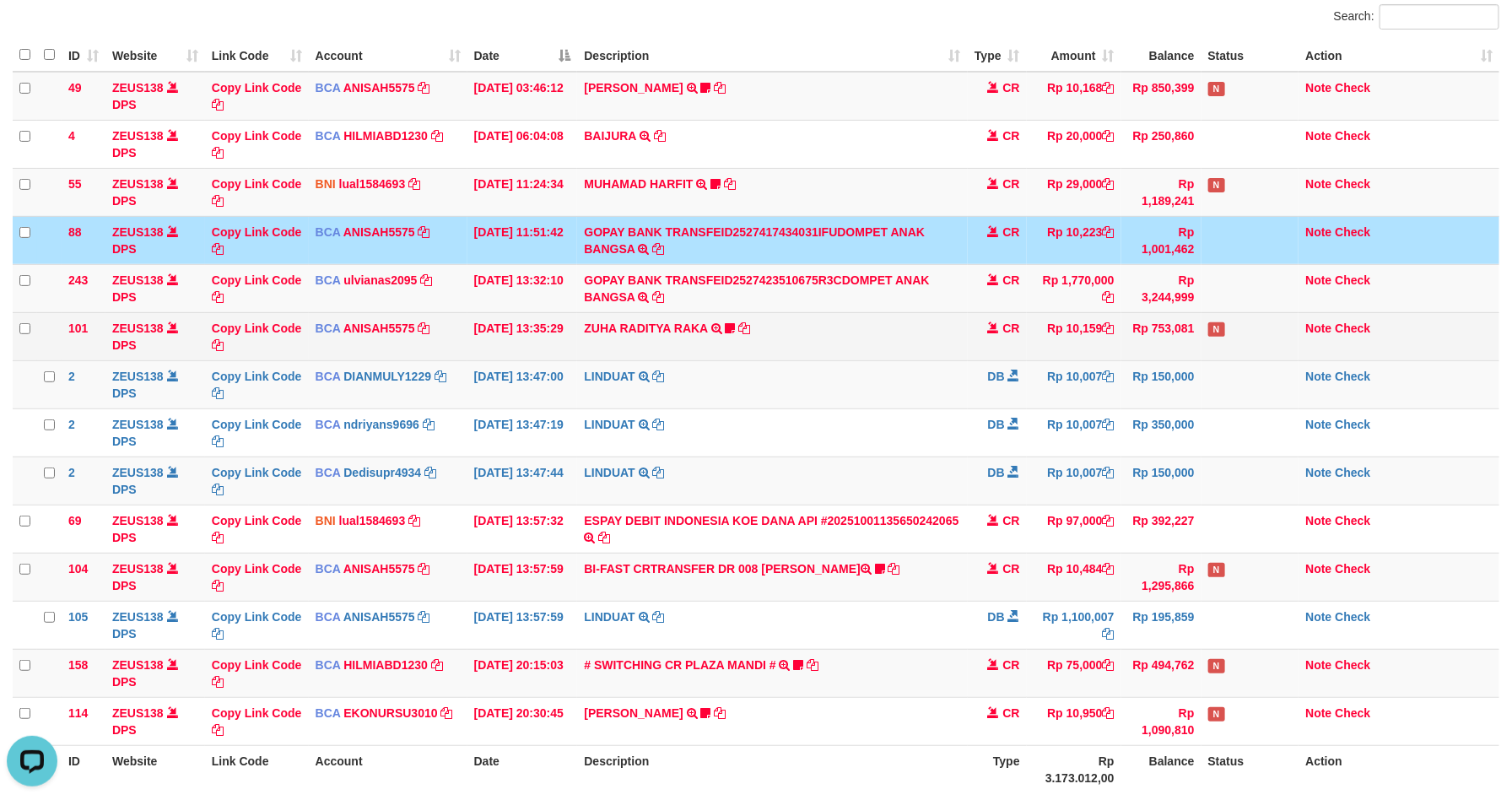
click at [909, 333] on td "ZUHA RADITYA RAKA TRSF E-BANKING CR 0110/FTSCY/WS95031 10159.00ZUHA RADITYA RAK…" at bounding box center [771, 337] width 390 height 48
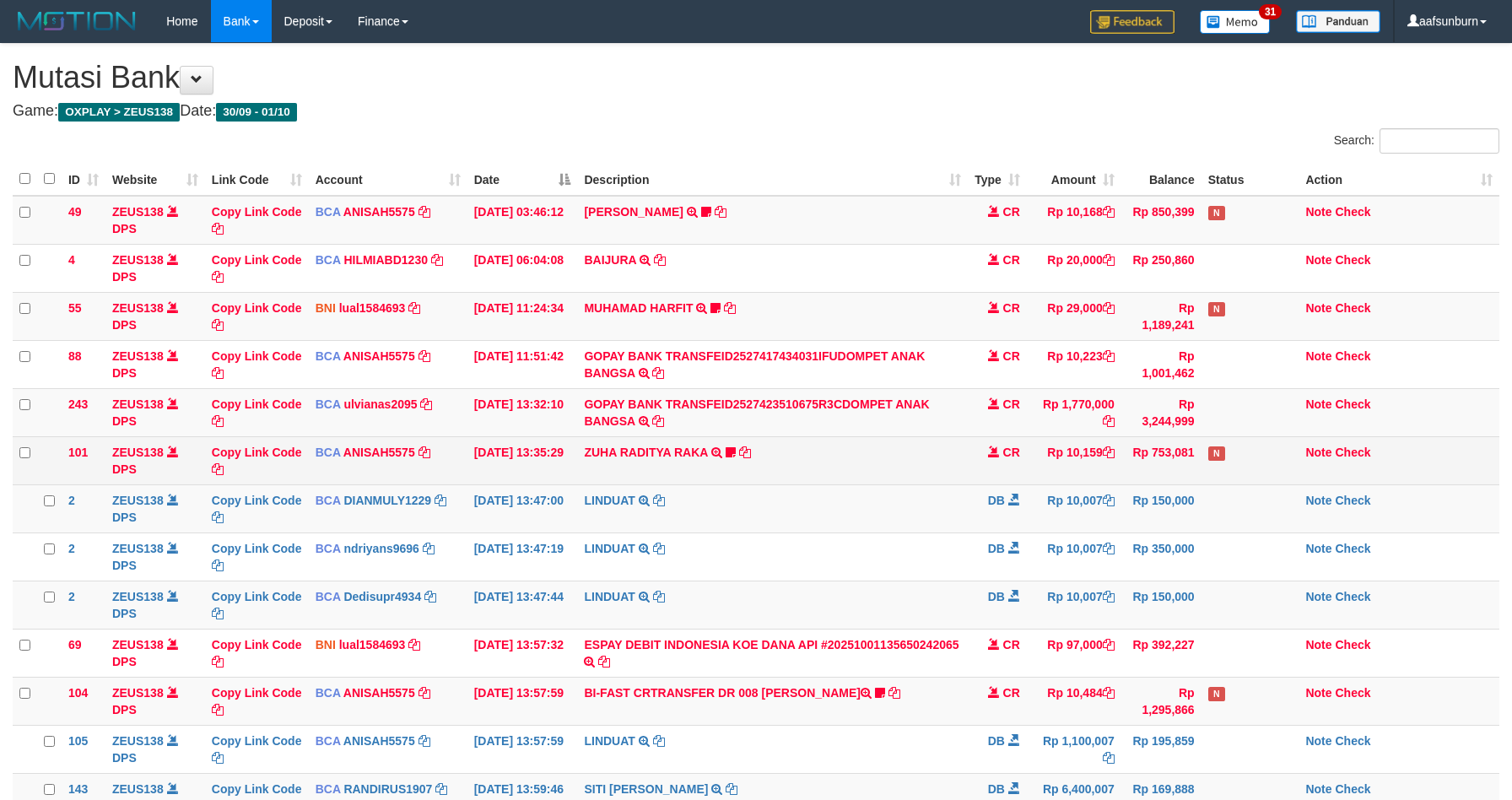
click at [904, 436] on td "ZUHA RADITYA RAKA TRSF E-BANKING CR 0110/FTSCY/WS95031 10159.00ZUHA RADITYA RAK…" at bounding box center [771, 460] width 390 height 48
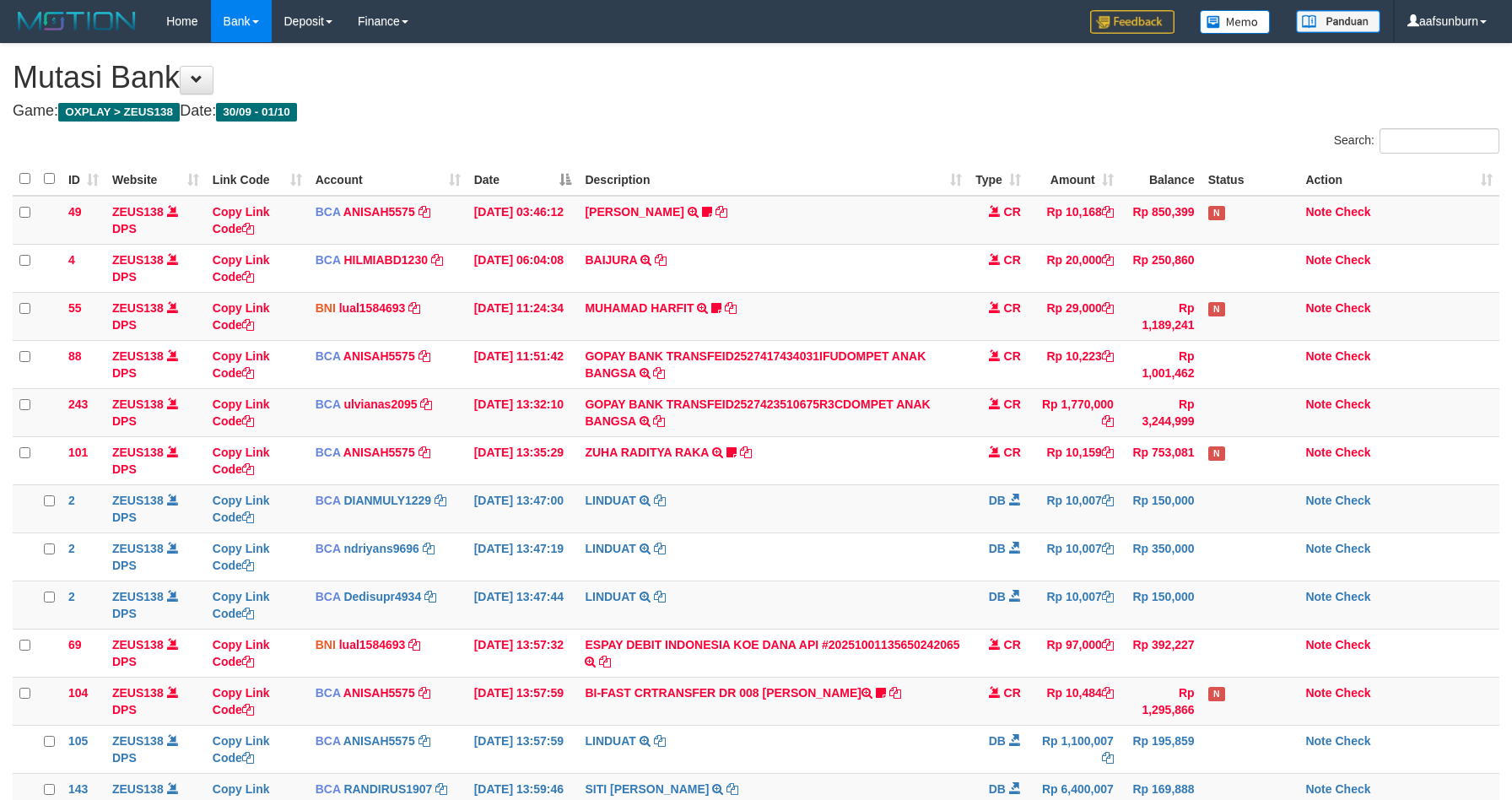
scroll to position [124, 0]
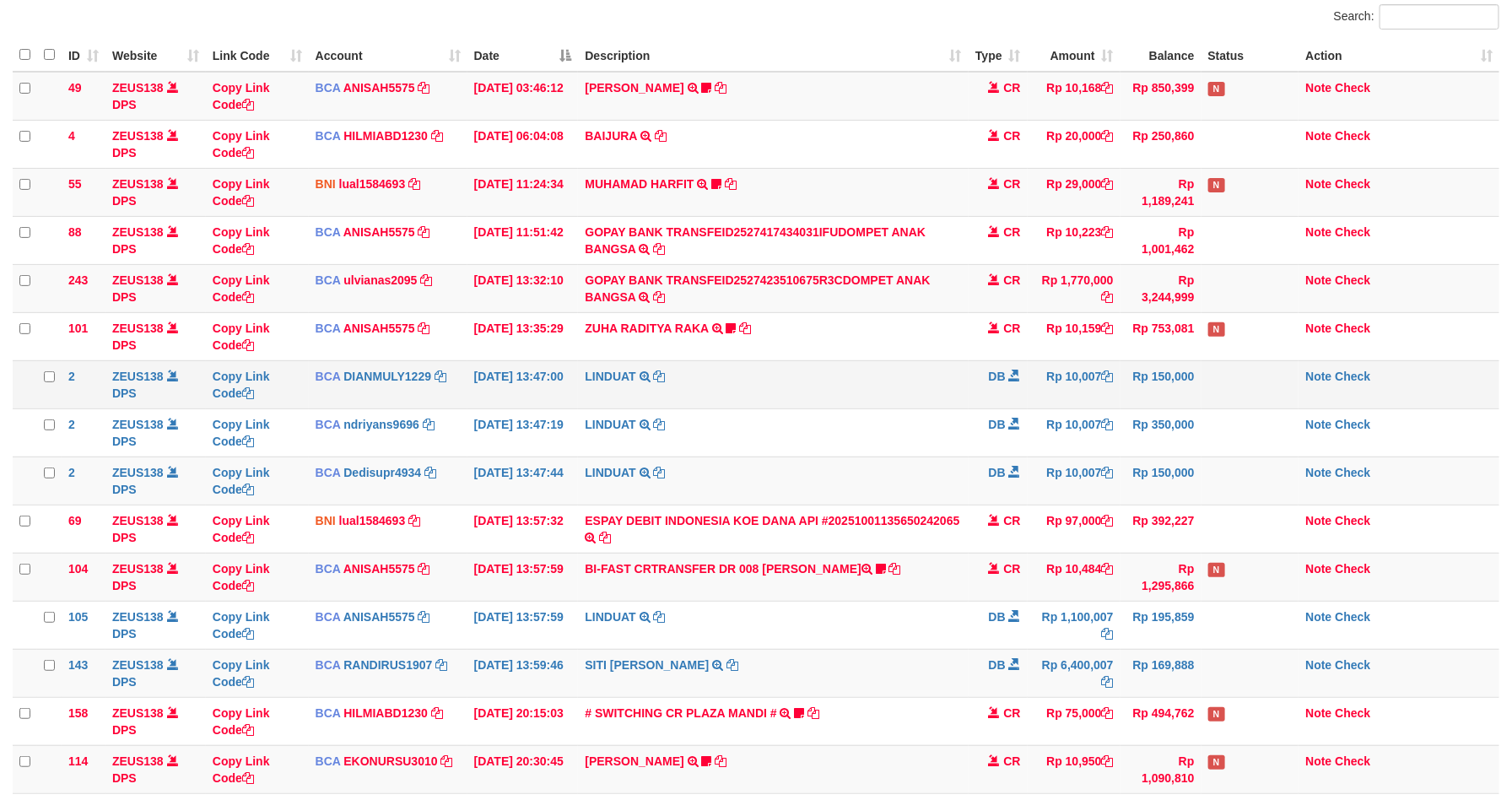
click at [849, 368] on td "LINDUAT TRSF E-BANKING DB 0110/FTSCY/WS95031 10007.00LINDUAT" at bounding box center [772, 385] width 390 height 48
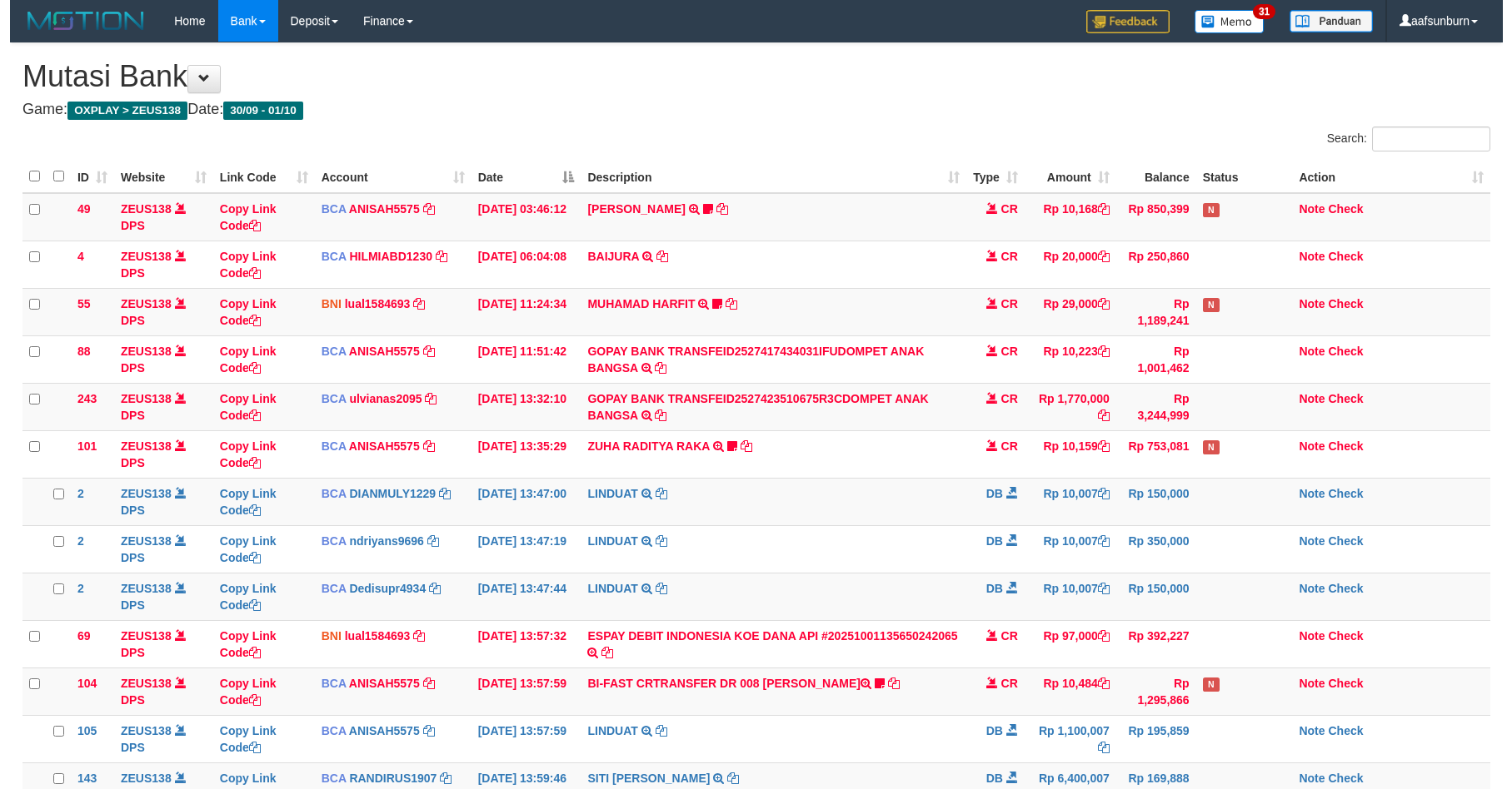
scroll to position [122, 0]
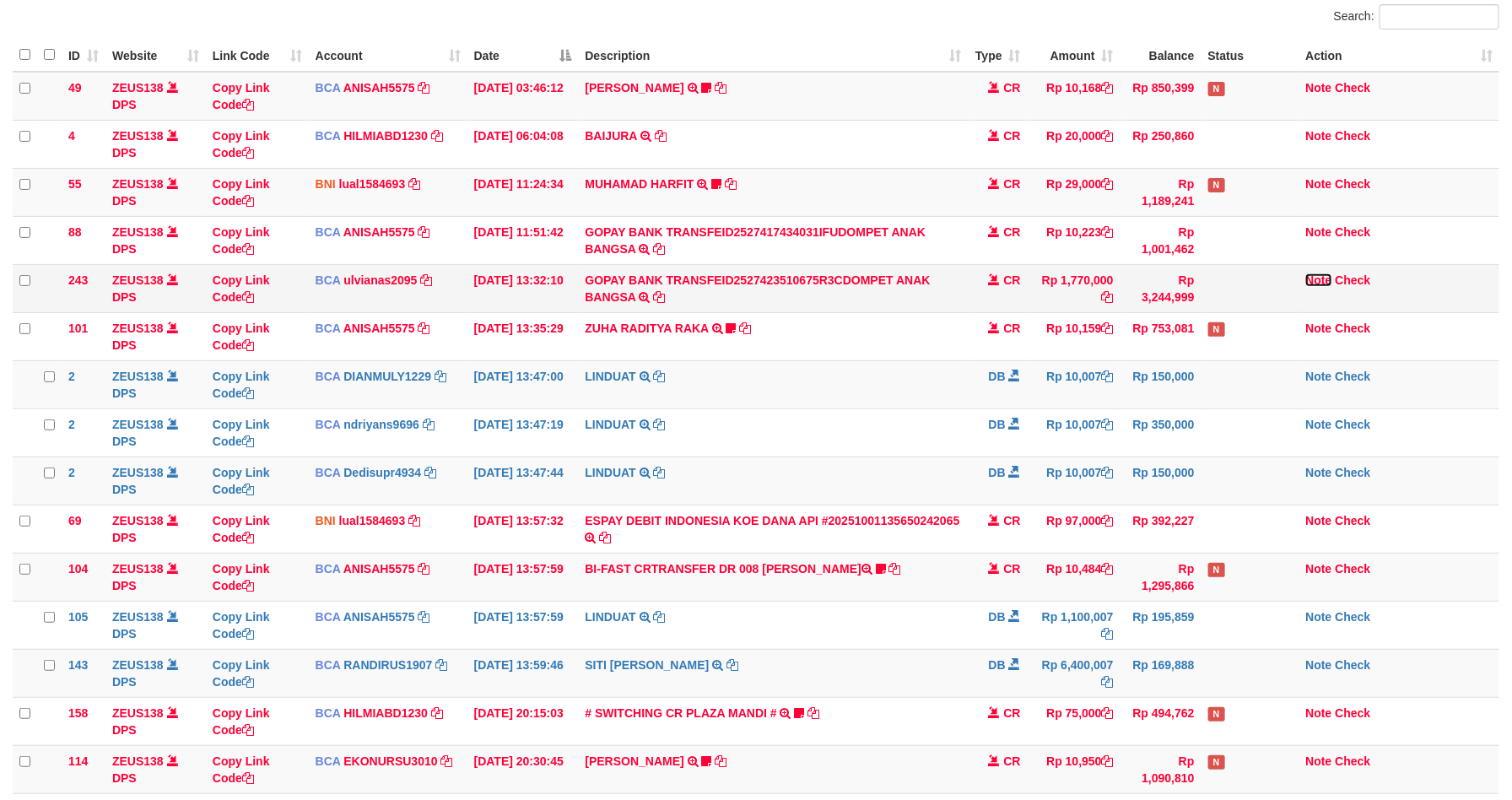
drag, startPoint x: 1304, startPoint y: 275, endPoint x: 1319, endPoint y: 279, distance: 15.5
click at [1309, 276] on link "Note" at bounding box center [1318, 281] width 26 height 14
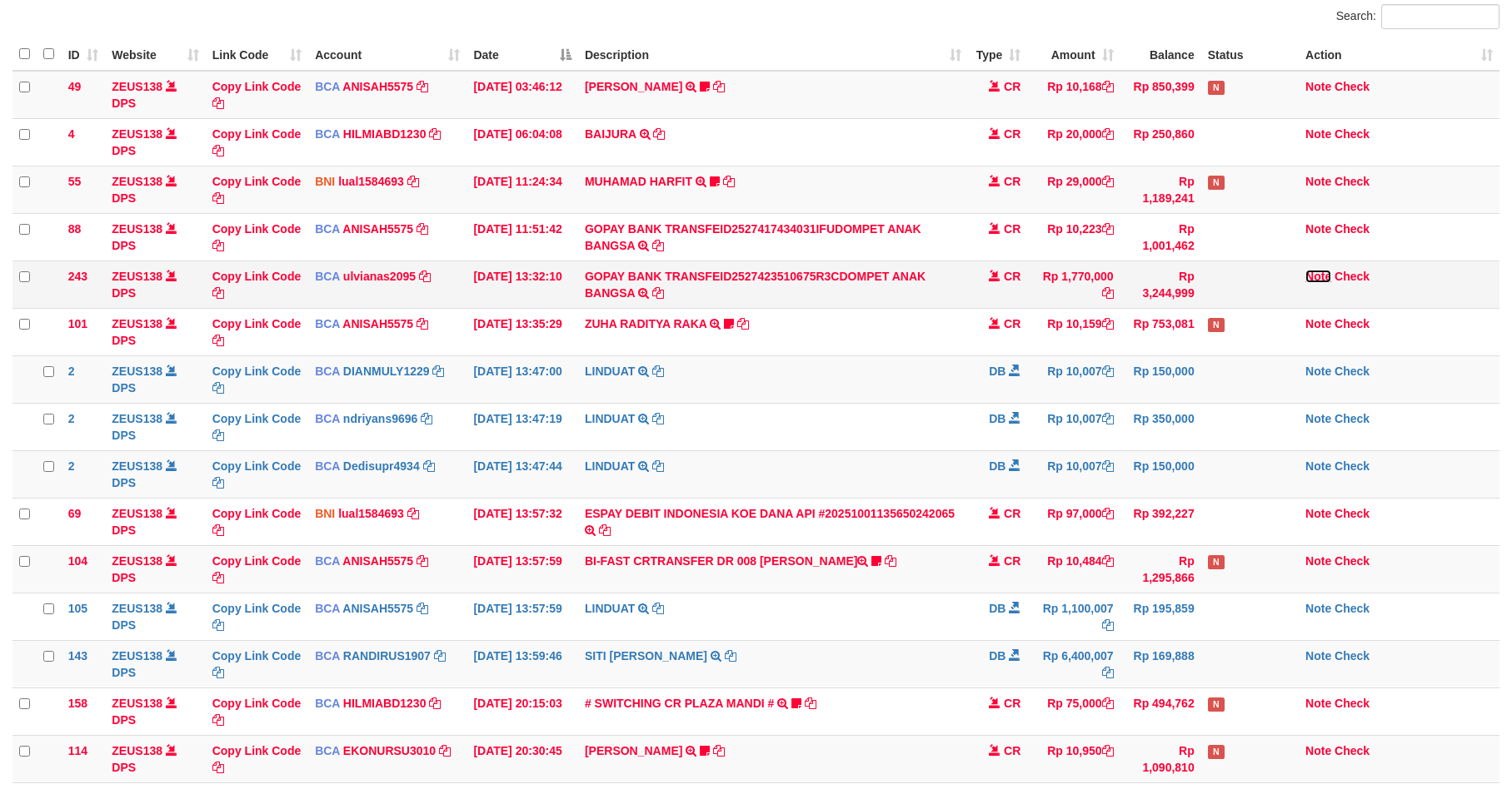
click at [1302, 275] on body "Toggle navigation Home Bank Account List Load By Website Group [OXPLAY] ZEUS138…" at bounding box center [756, 428] width 1512 height 1102
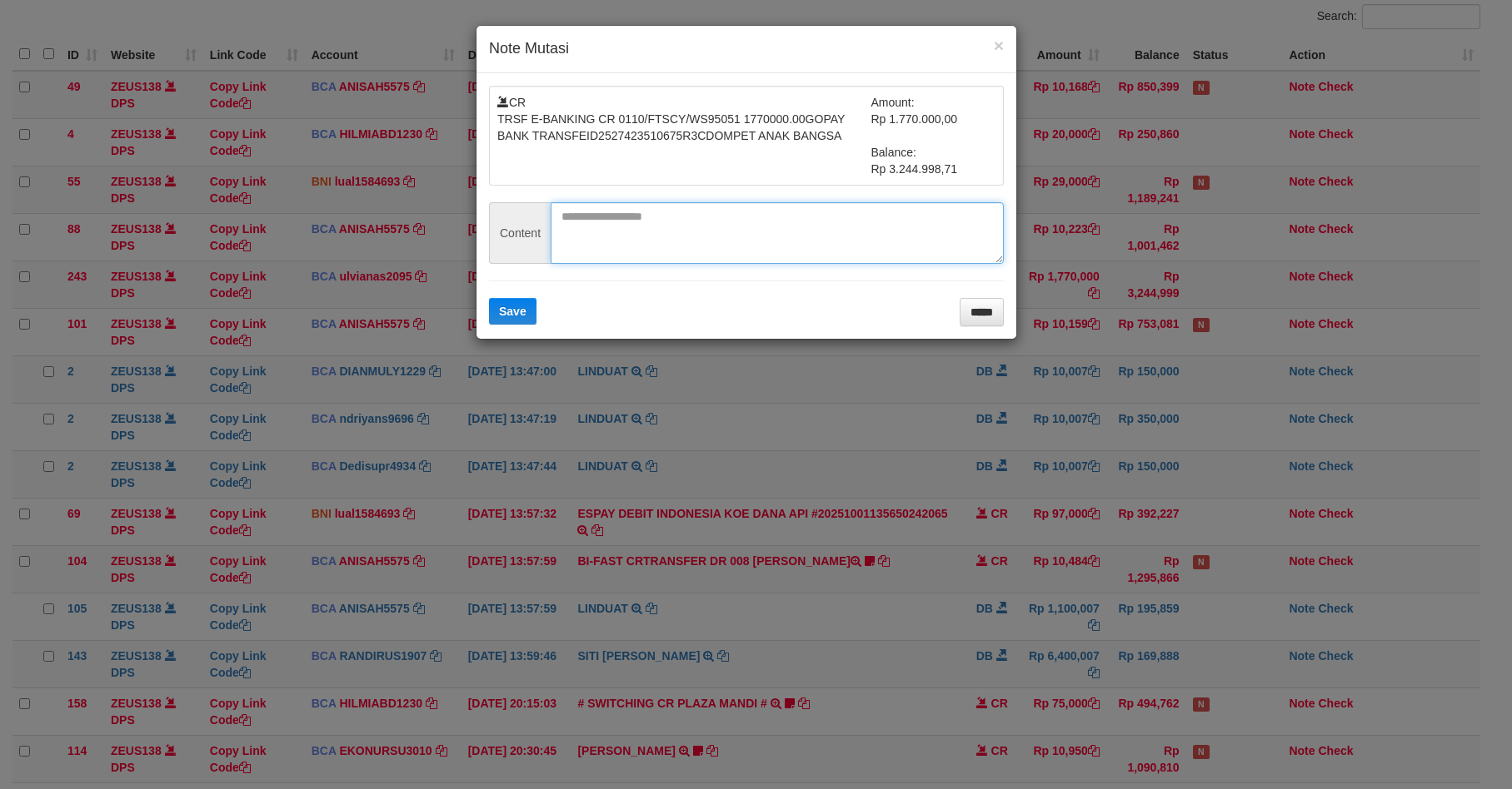
click at [723, 243] on textarea at bounding box center [777, 233] width 453 height 62
paste textarea "**********"
type textarea "**********"
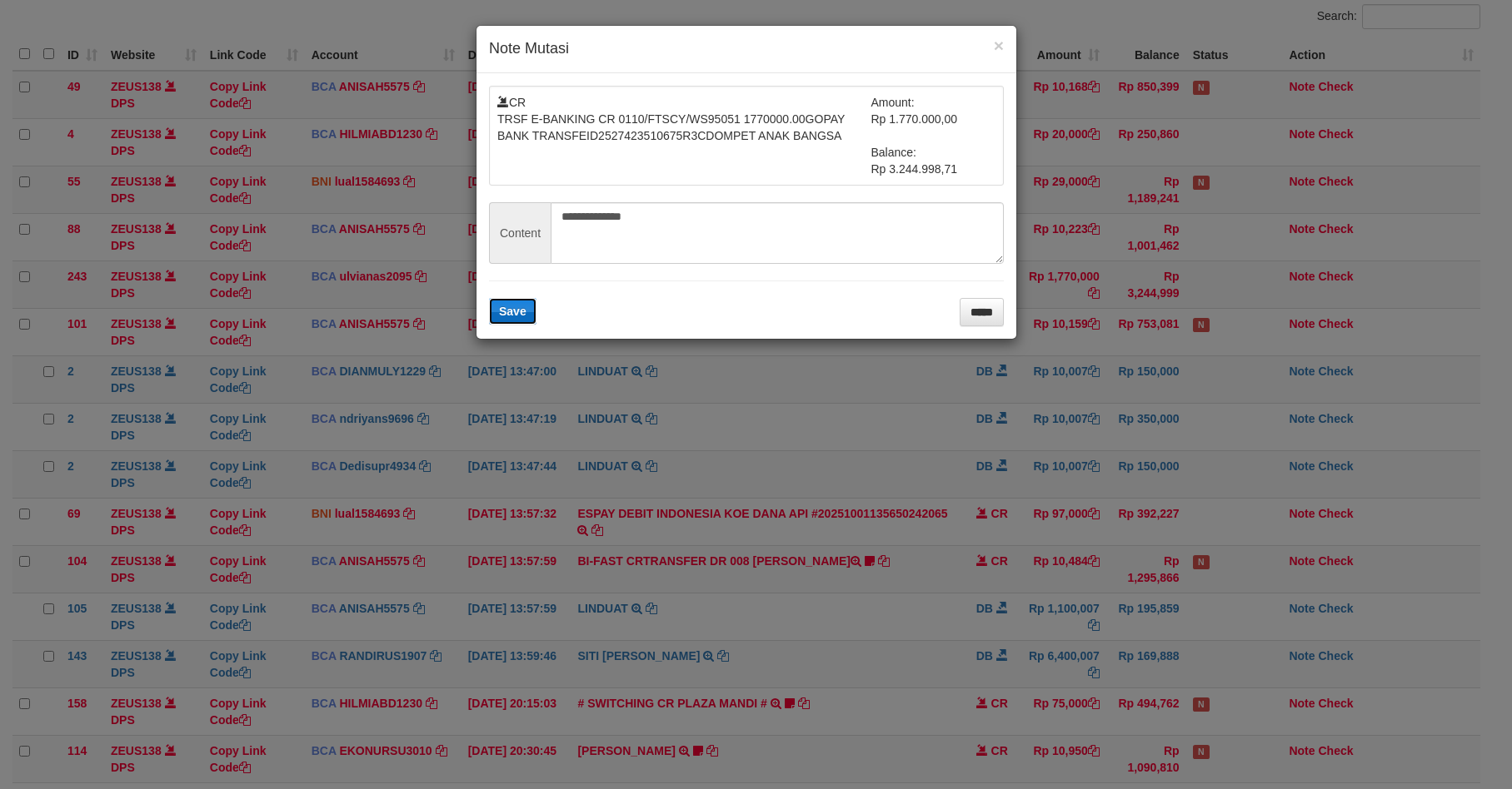
click at [501, 320] on button "Save" at bounding box center [513, 311] width 48 height 27
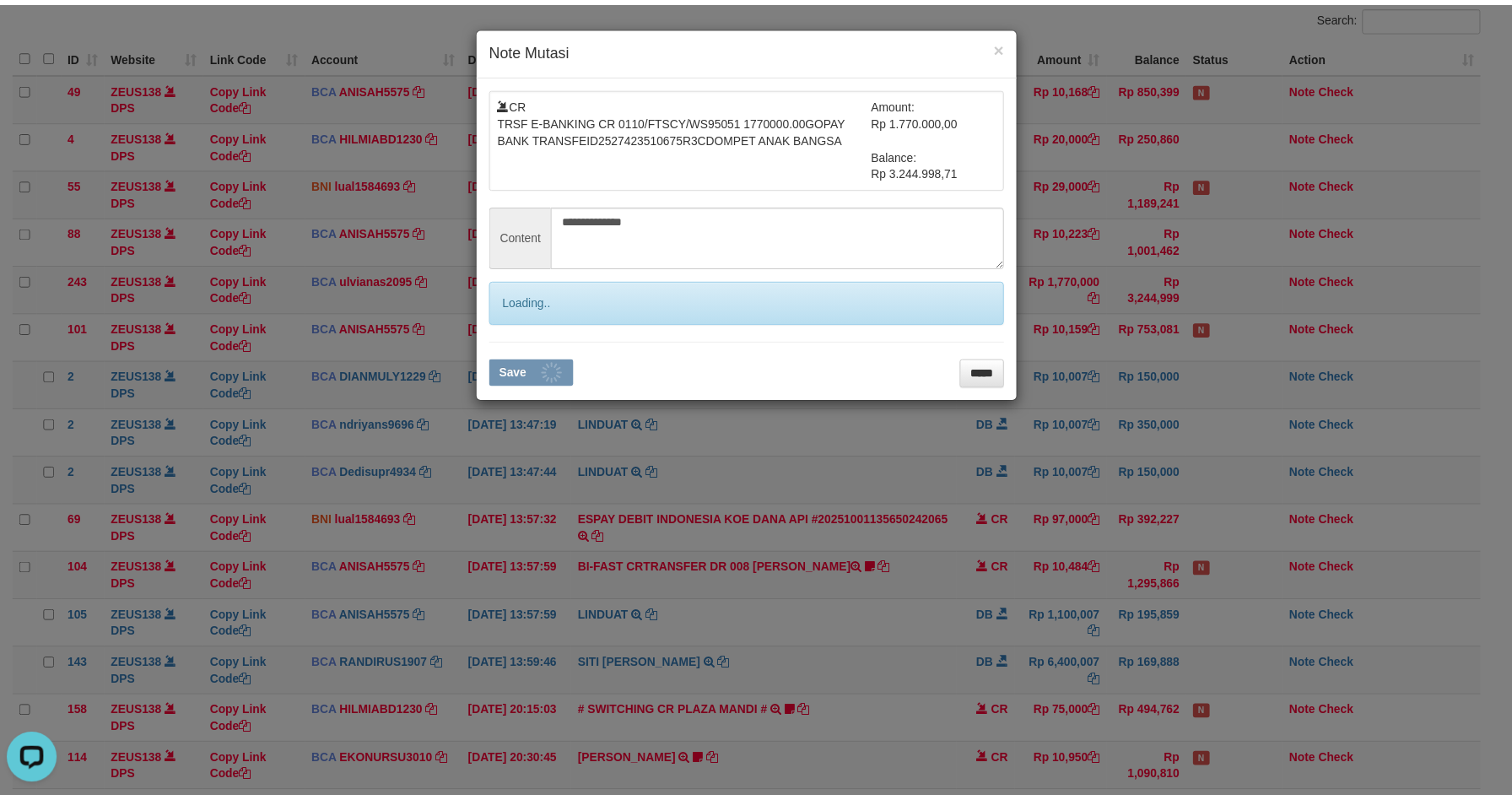
scroll to position [0, 0]
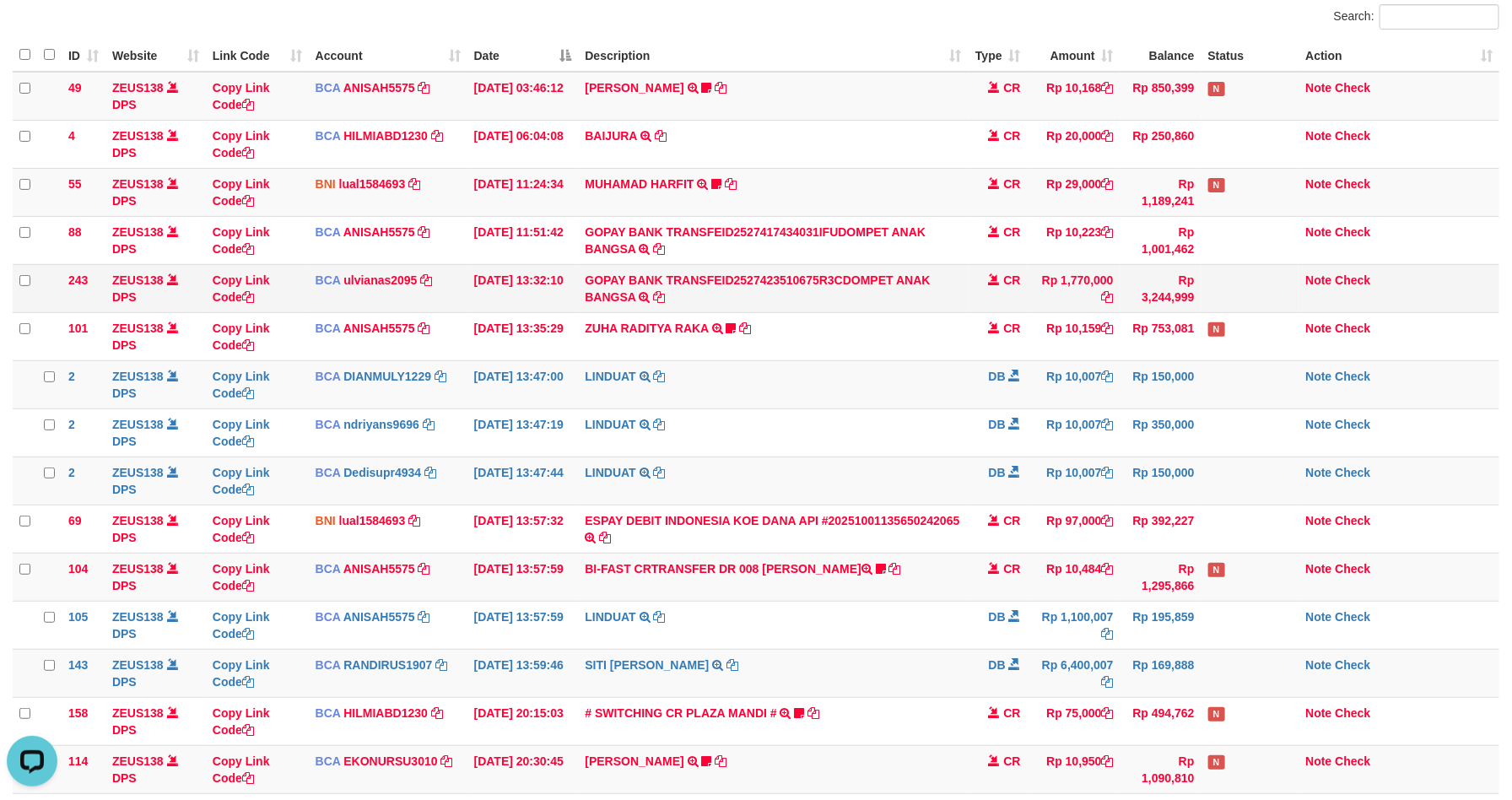
click at [1053, 316] on td "Rp 10,159" at bounding box center [1074, 337] width 93 height 48
click at [1051, 312] on td "Rp 1,770,000" at bounding box center [1074, 288] width 93 height 48
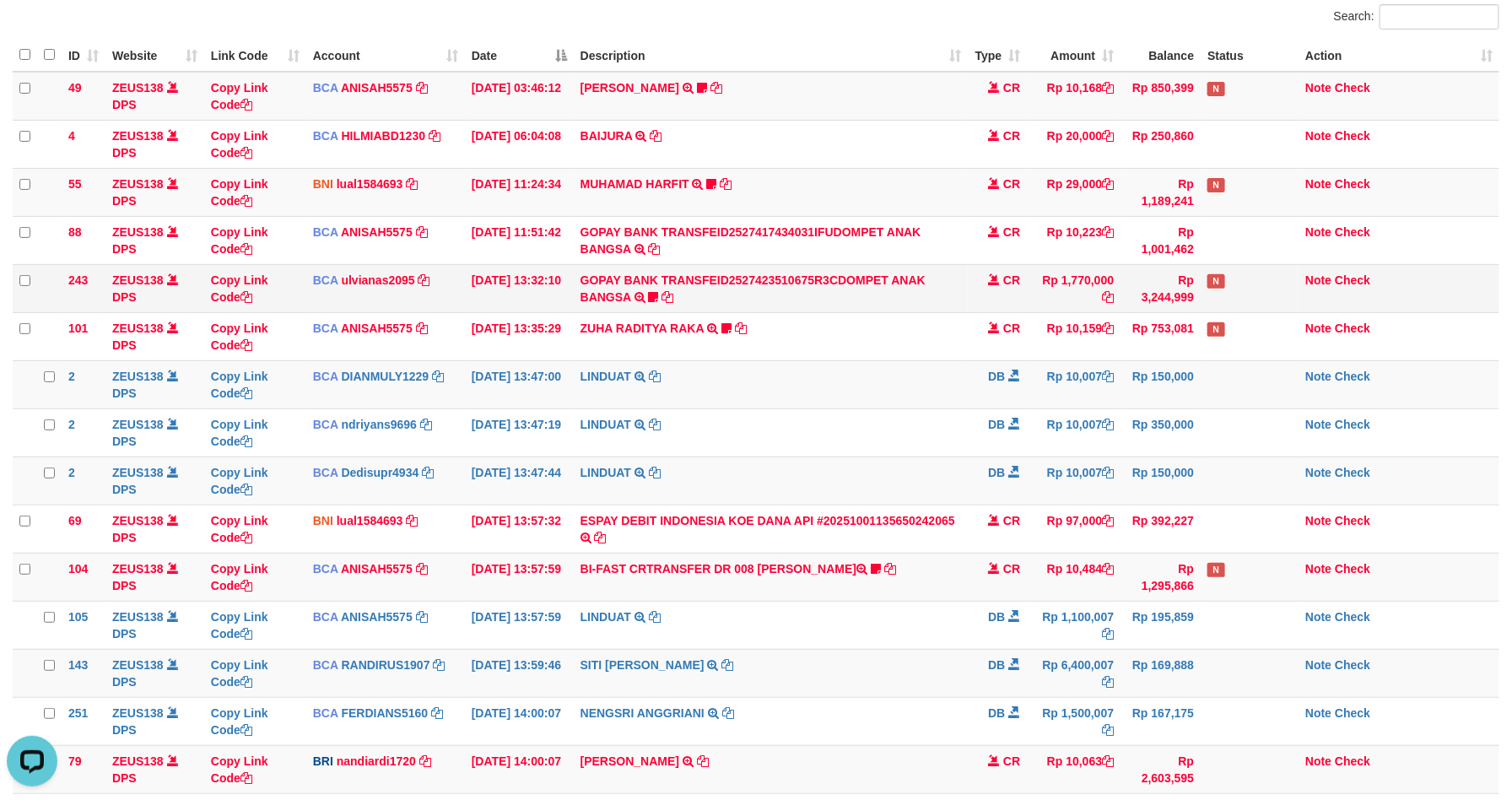
click at [1051, 287] on td "Rp 1,770,000" at bounding box center [1073, 288] width 94 height 48
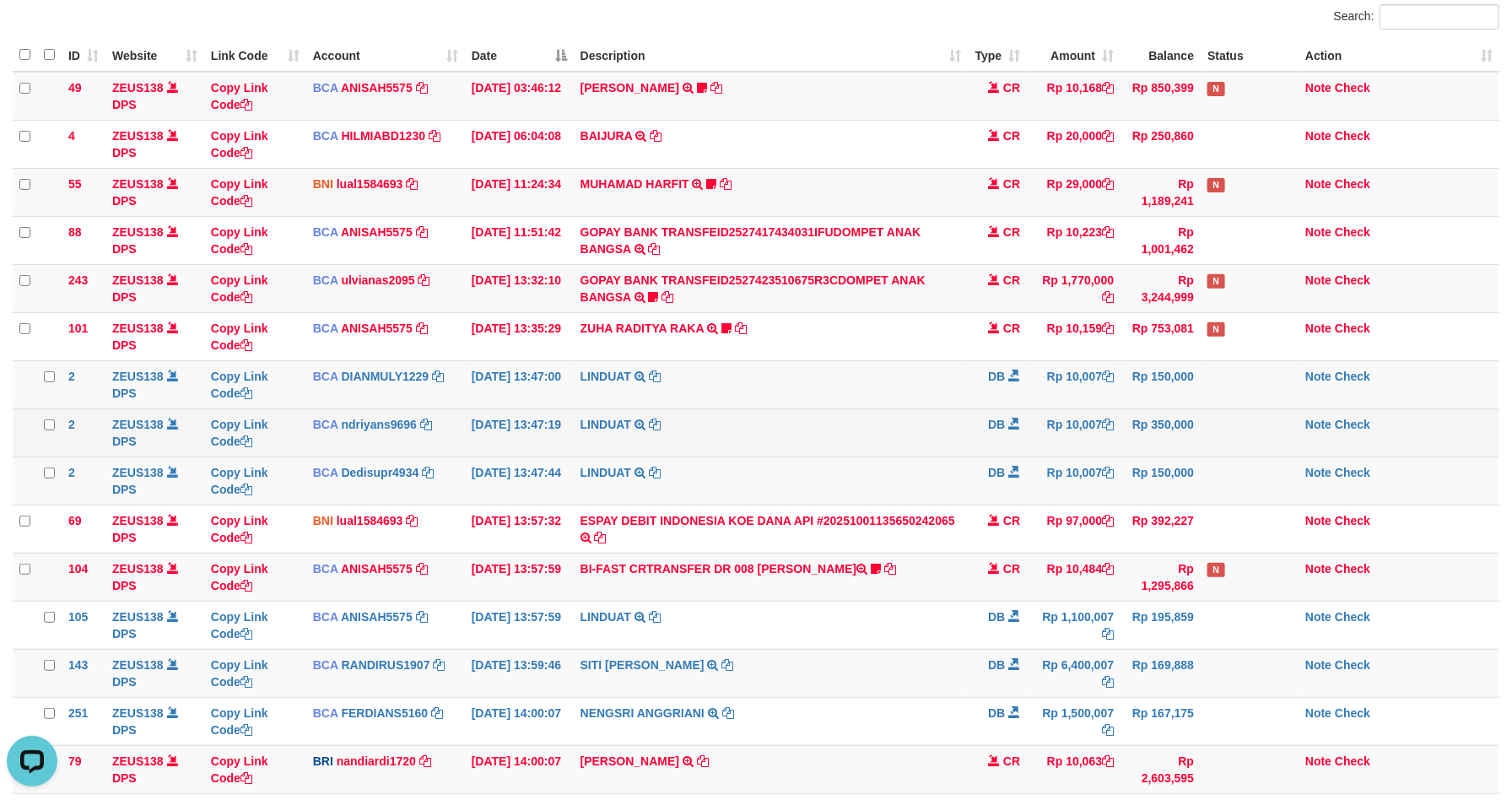
click at [914, 433] on td "LINDUAT TRSF E-BANKING DB 0110/FTSCY/WS95031 10007.00LINDUAT" at bounding box center [771, 432] width 394 height 48
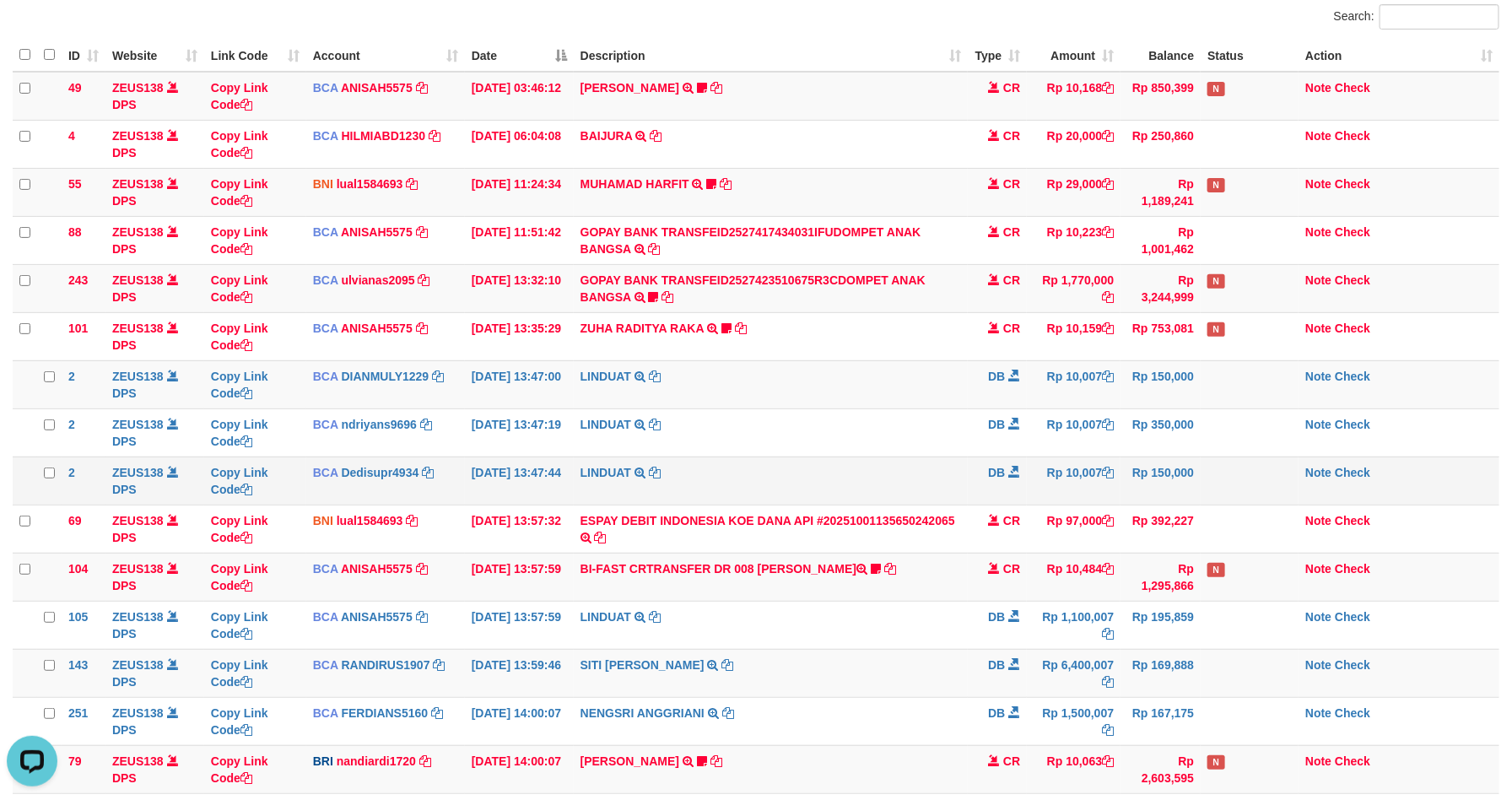
click at [982, 489] on td "DB" at bounding box center [997, 481] width 59 height 48
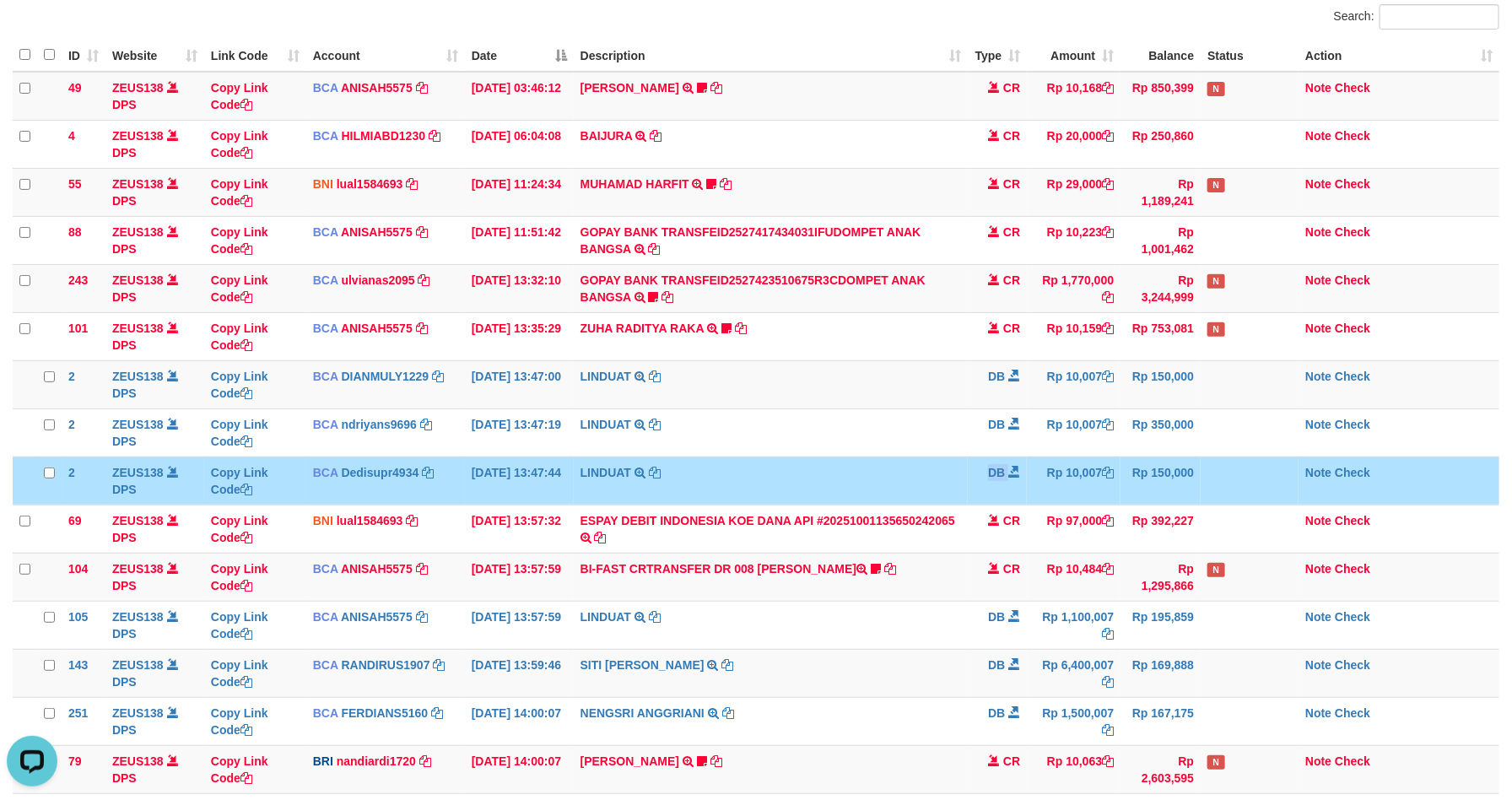
click at [982, 489] on td "DB" at bounding box center [997, 481] width 59 height 48
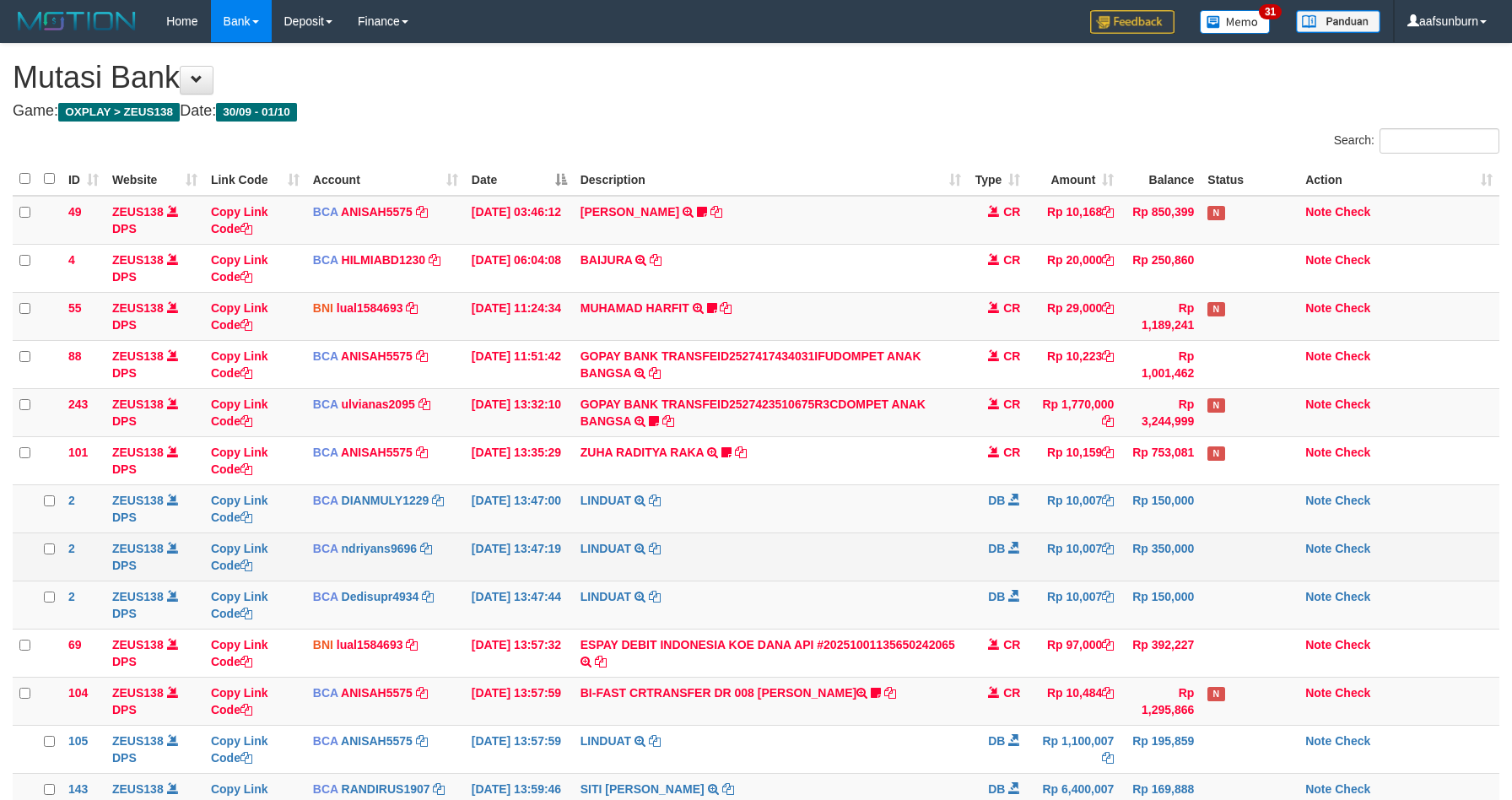
scroll to position [124, 0]
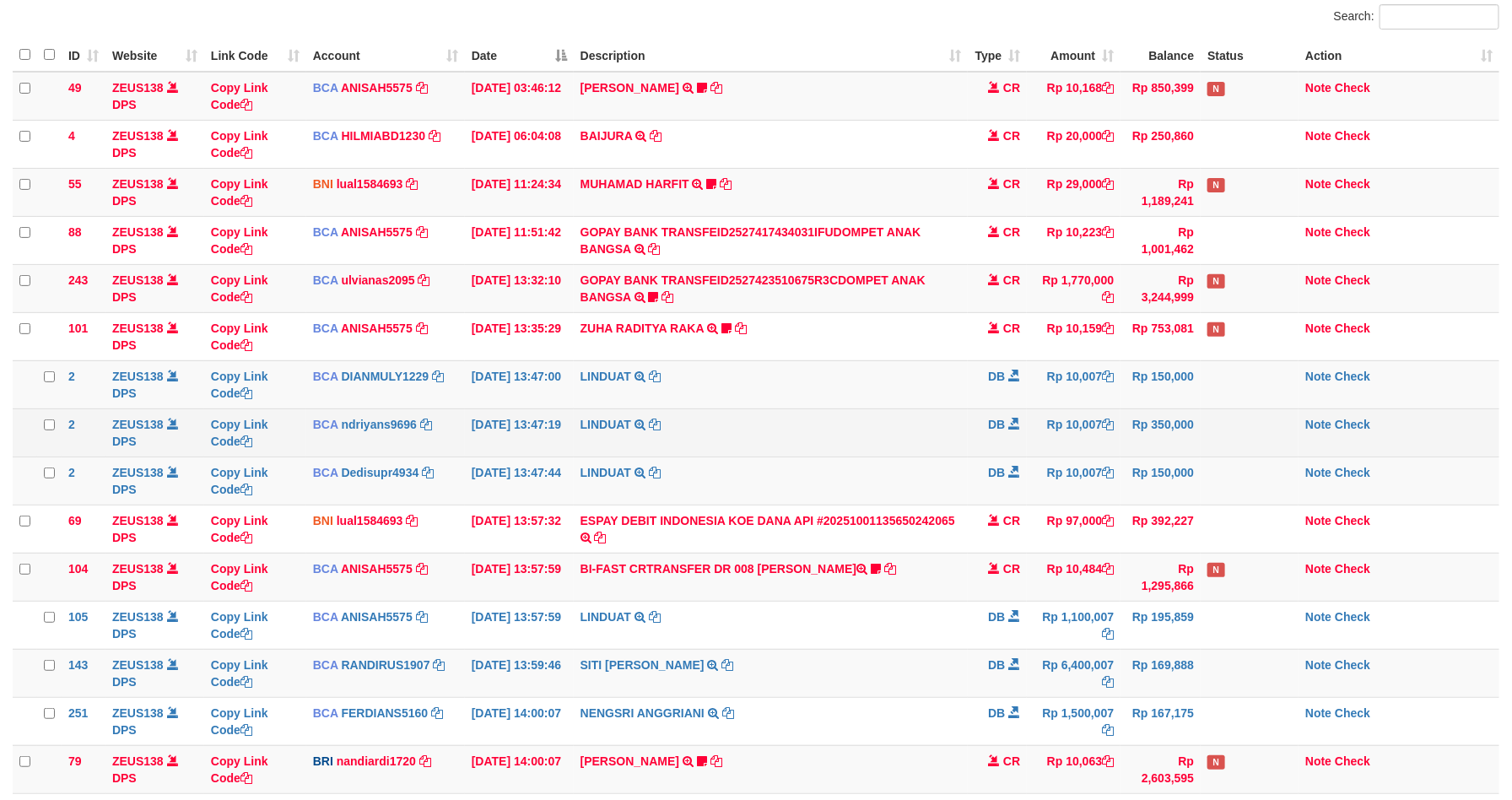
click at [887, 438] on td "LINDUAT TRSF E-BANKING DB 0110/FTSCY/WS95031 10007.00LINDUAT" at bounding box center [771, 432] width 394 height 48
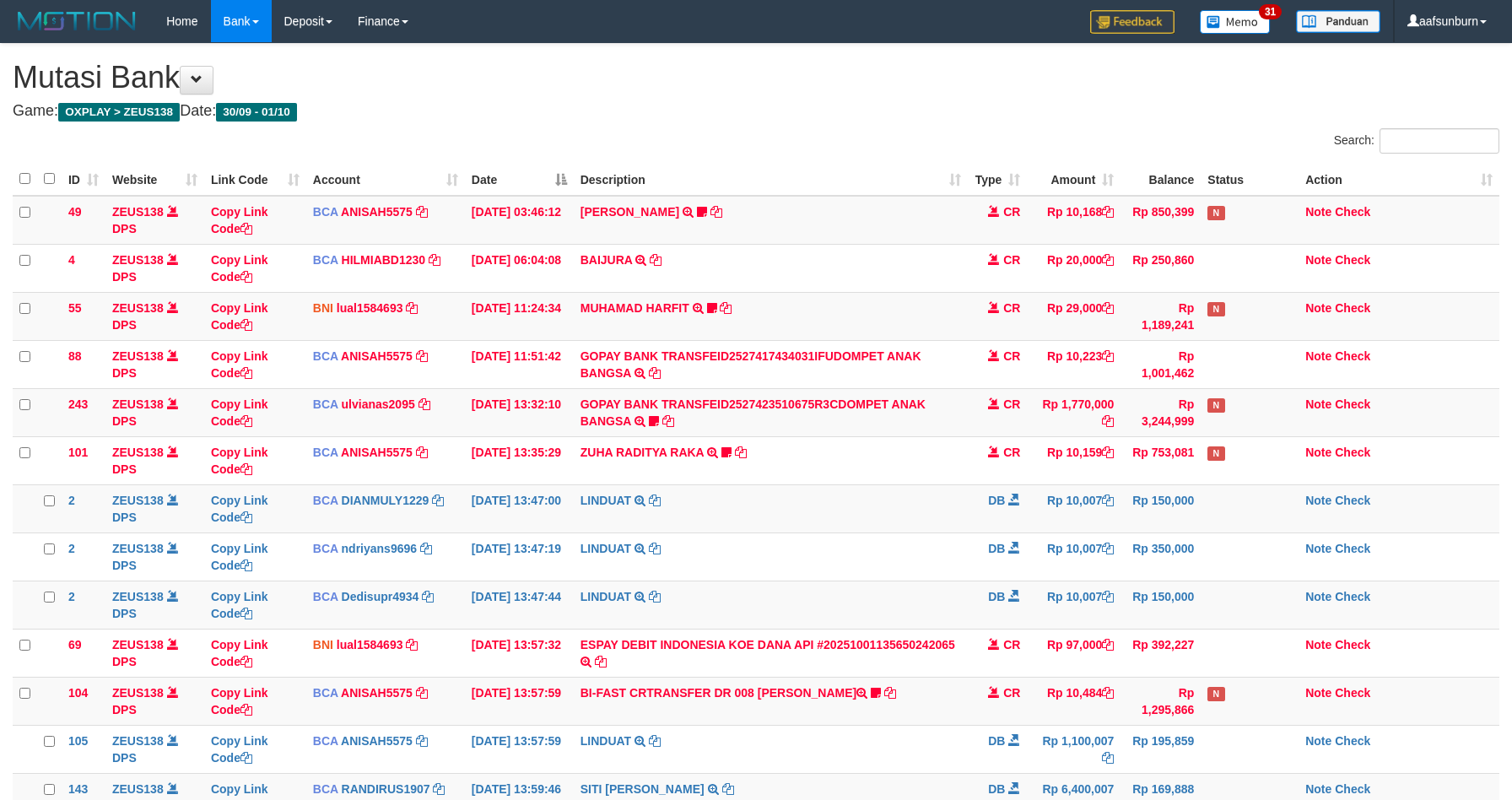
scroll to position [124, 0]
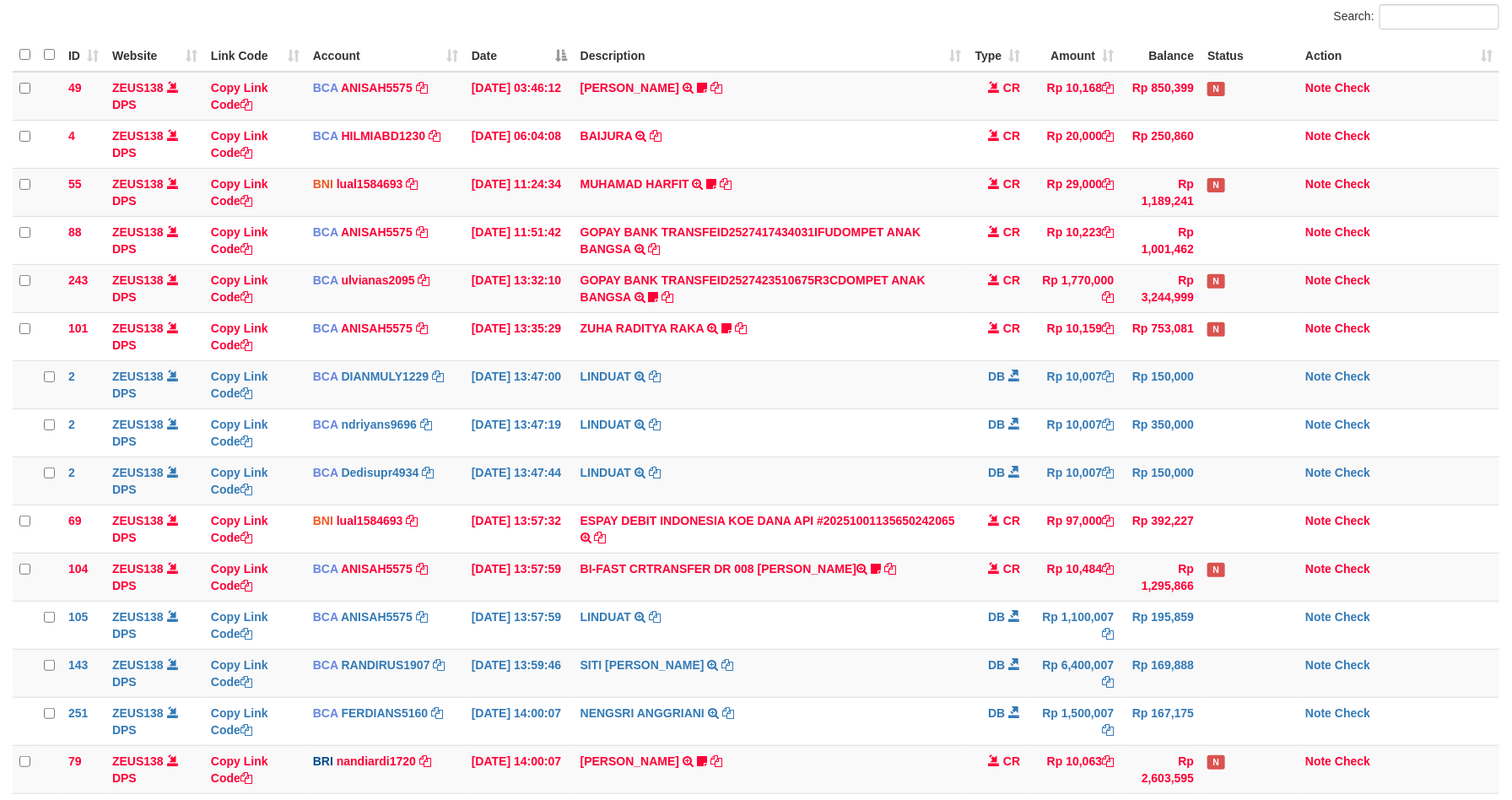
click at [884, 427] on td "LINDUAT TRSF E-BANKING DB 0110/FTSCY/WS95031 10007.00LINDUAT" at bounding box center [771, 432] width 394 height 48
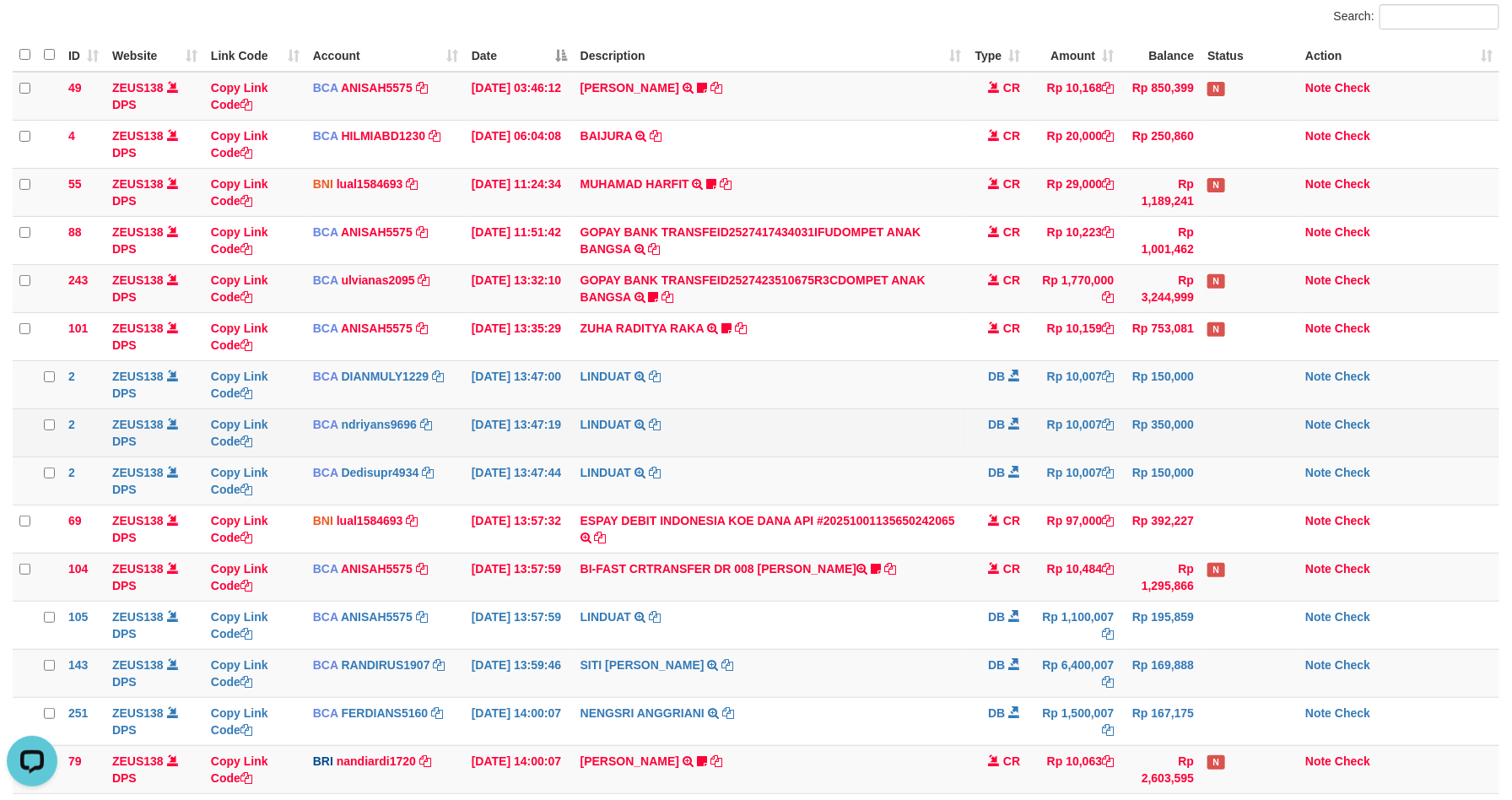
click at [959, 413] on td "LINDUAT TRSF E-BANKING DB 0110/FTSCY/WS95031 10007.00LINDUAT" at bounding box center [771, 432] width 394 height 48
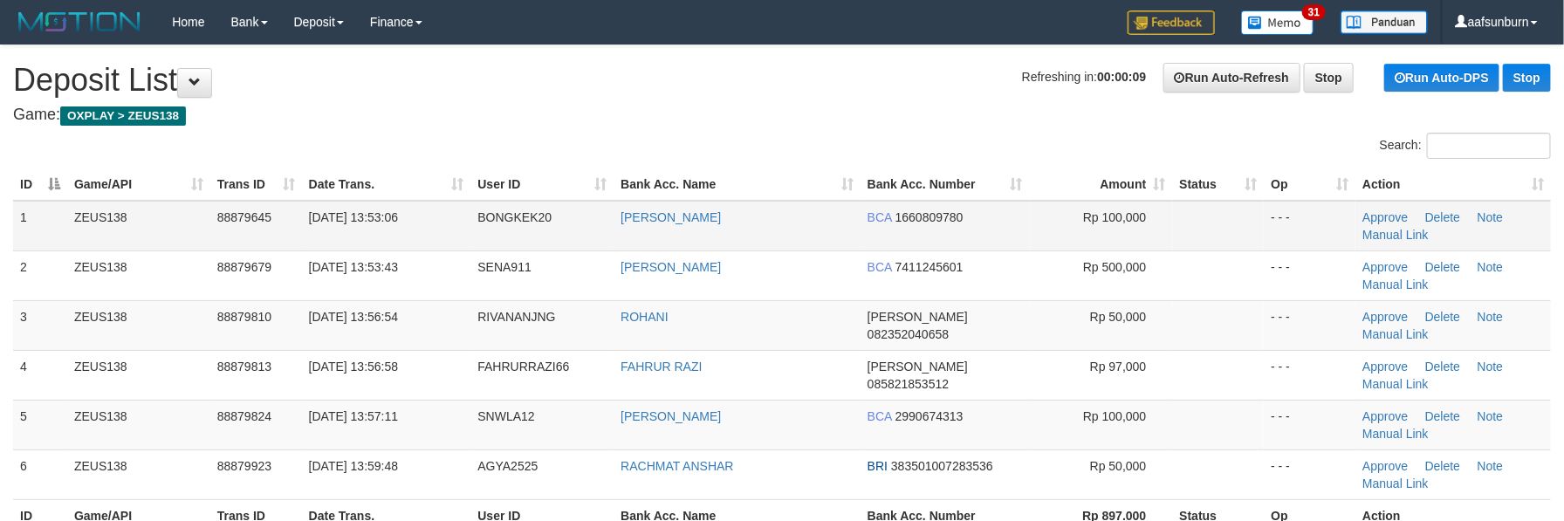
click at [1173, 208] on td at bounding box center [1219, 226] width 92 height 51
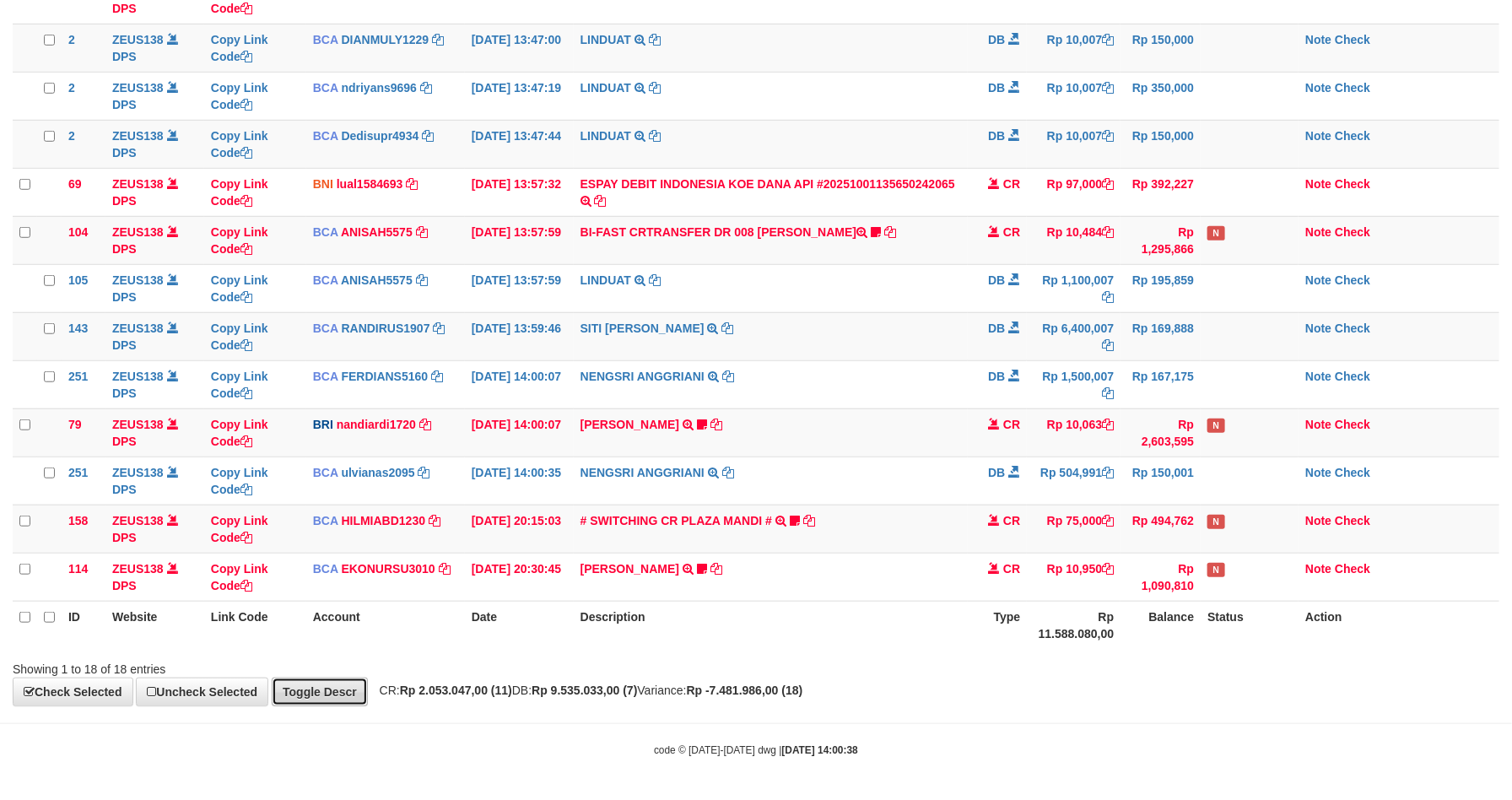
click at [312, 695] on link "Toggle Descr" at bounding box center [319, 693] width 96 height 29
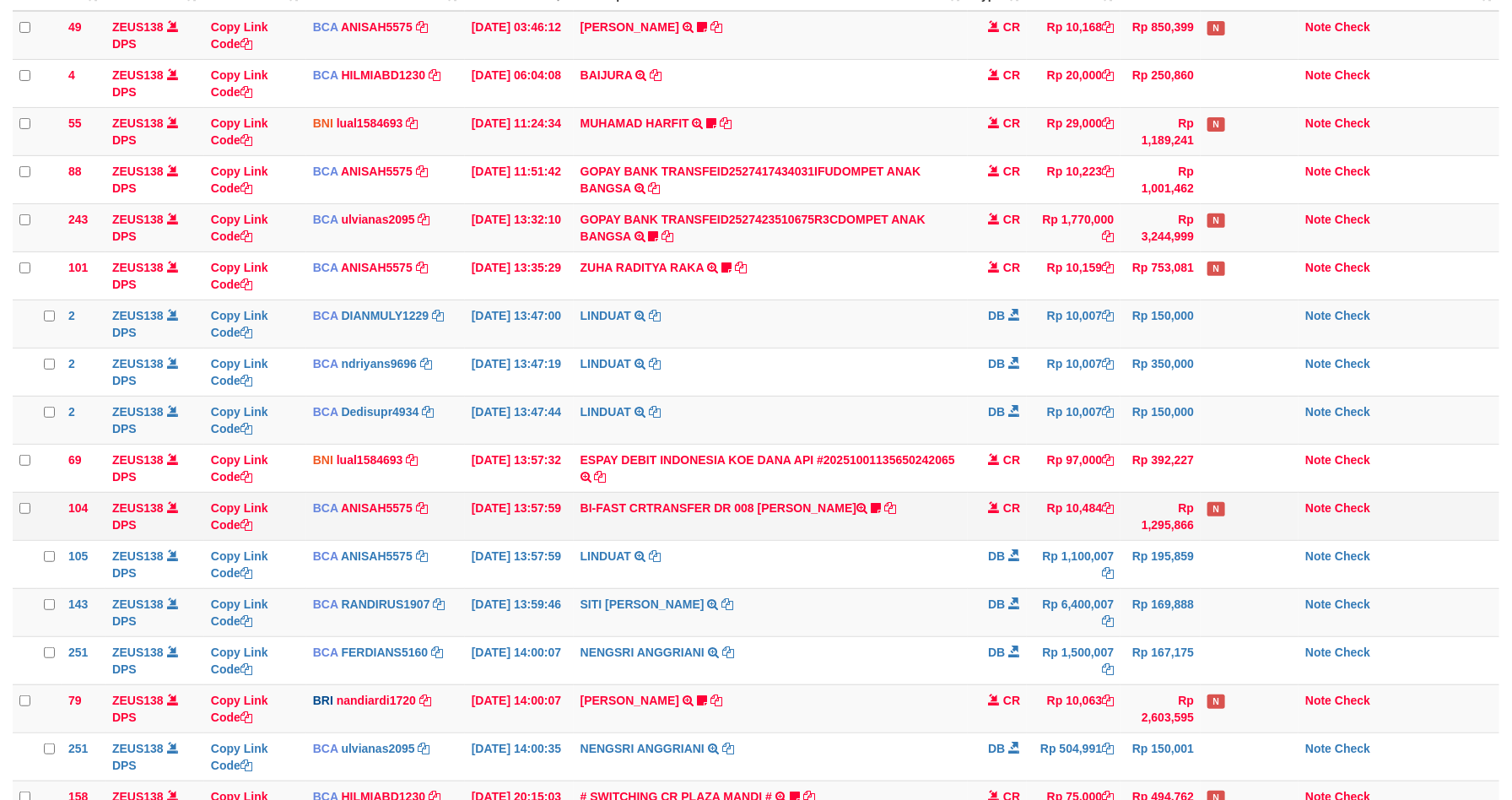
click at [942, 505] on td "BI-FAST CRTRANSFER DR 008 BAYU DARMAWAN DARMAWAN0107" at bounding box center [771, 517] width 394 height 48
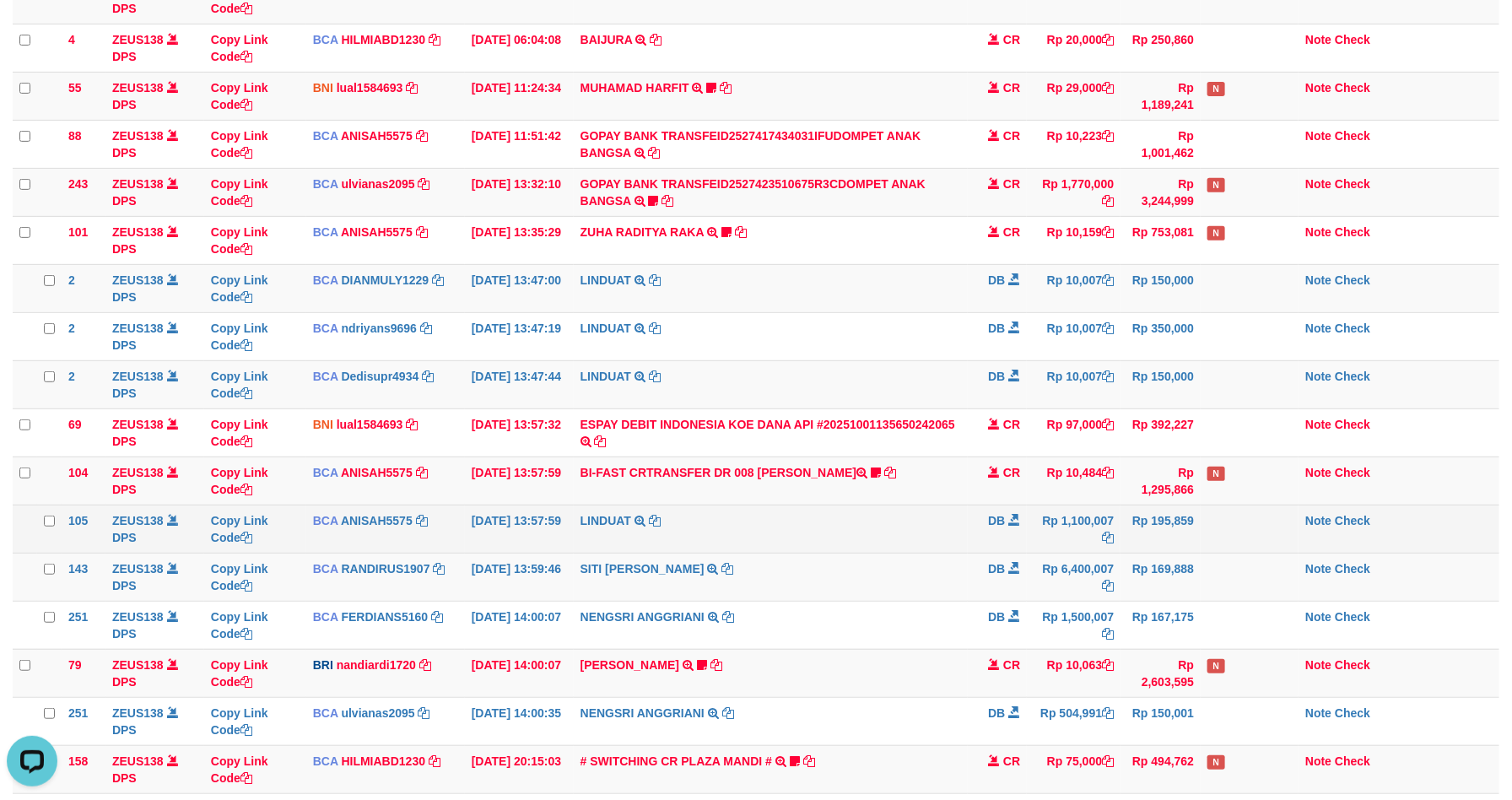
click at [1126, 543] on td "Rp 195,859" at bounding box center [1160, 529] width 80 height 48
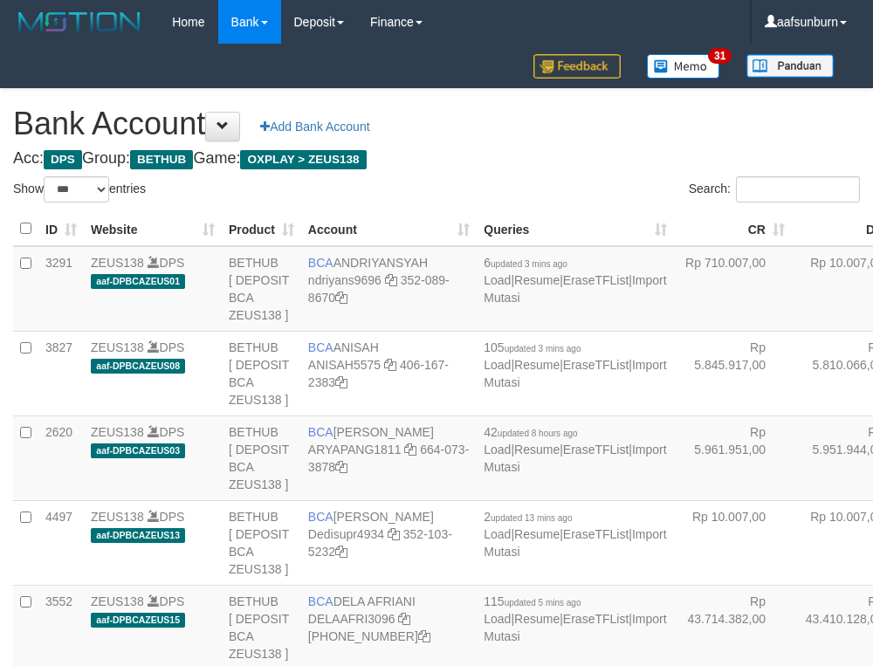
select select "***"
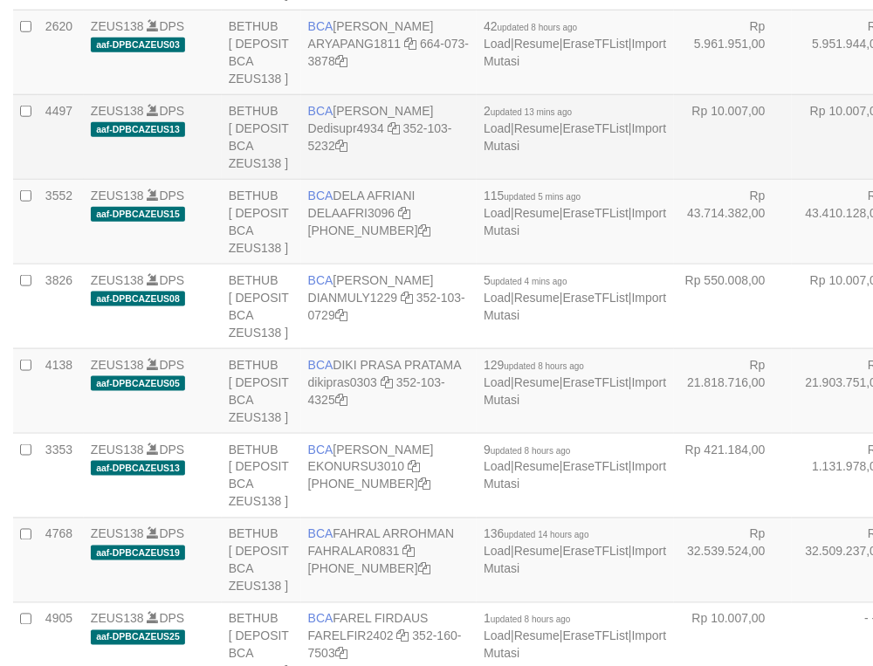
scroll to position [442, 0]
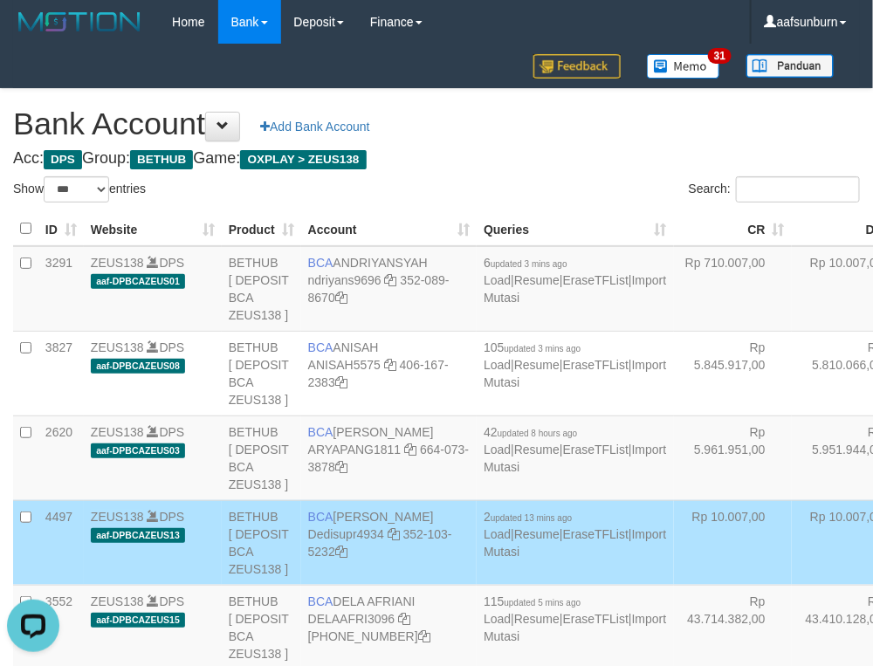
scroll to position [0, 0]
click at [792, 271] on td "Rp 10.007,00" at bounding box center [851, 289] width 118 height 86
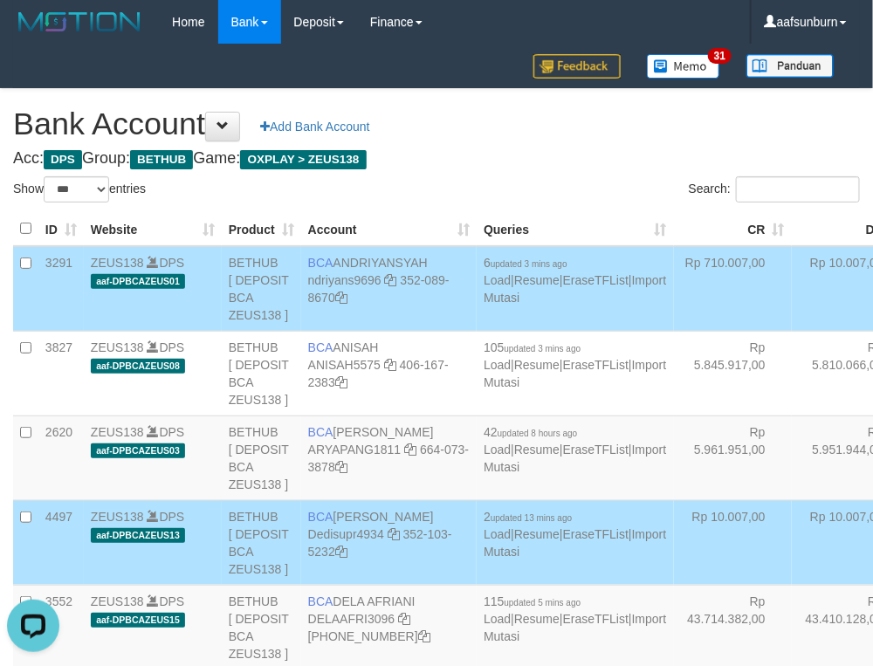
click at [792, 271] on td "Rp 10.007,00" at bounding box center [851, 289] width 118 height 86
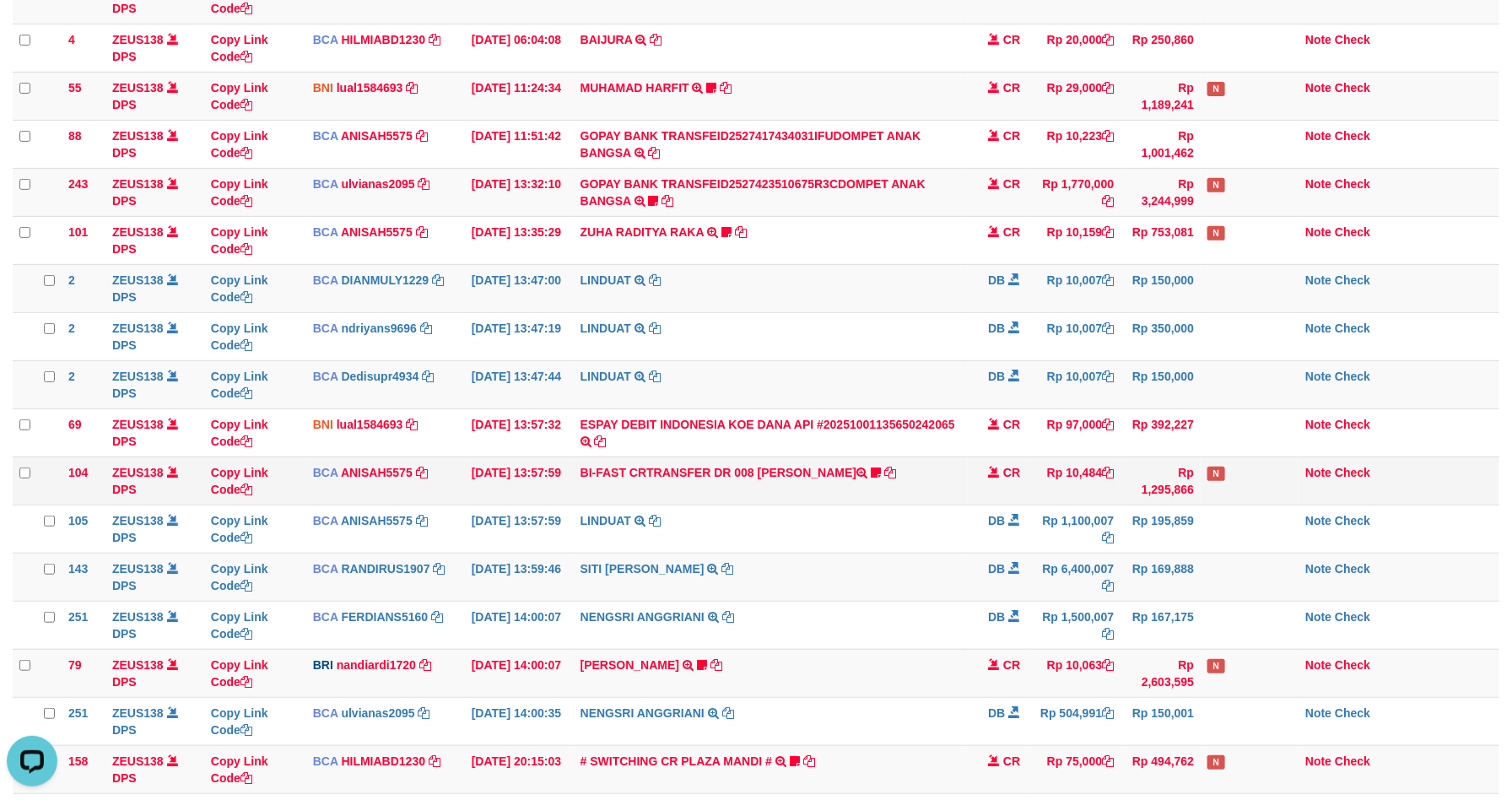
click at [1061, 461] on td "Rp 10,484" at bounding box center [1073, 481] width 94 height 48
click at [972, 491] on td "CR" at bounding box center [997, 481] width 59 height 48
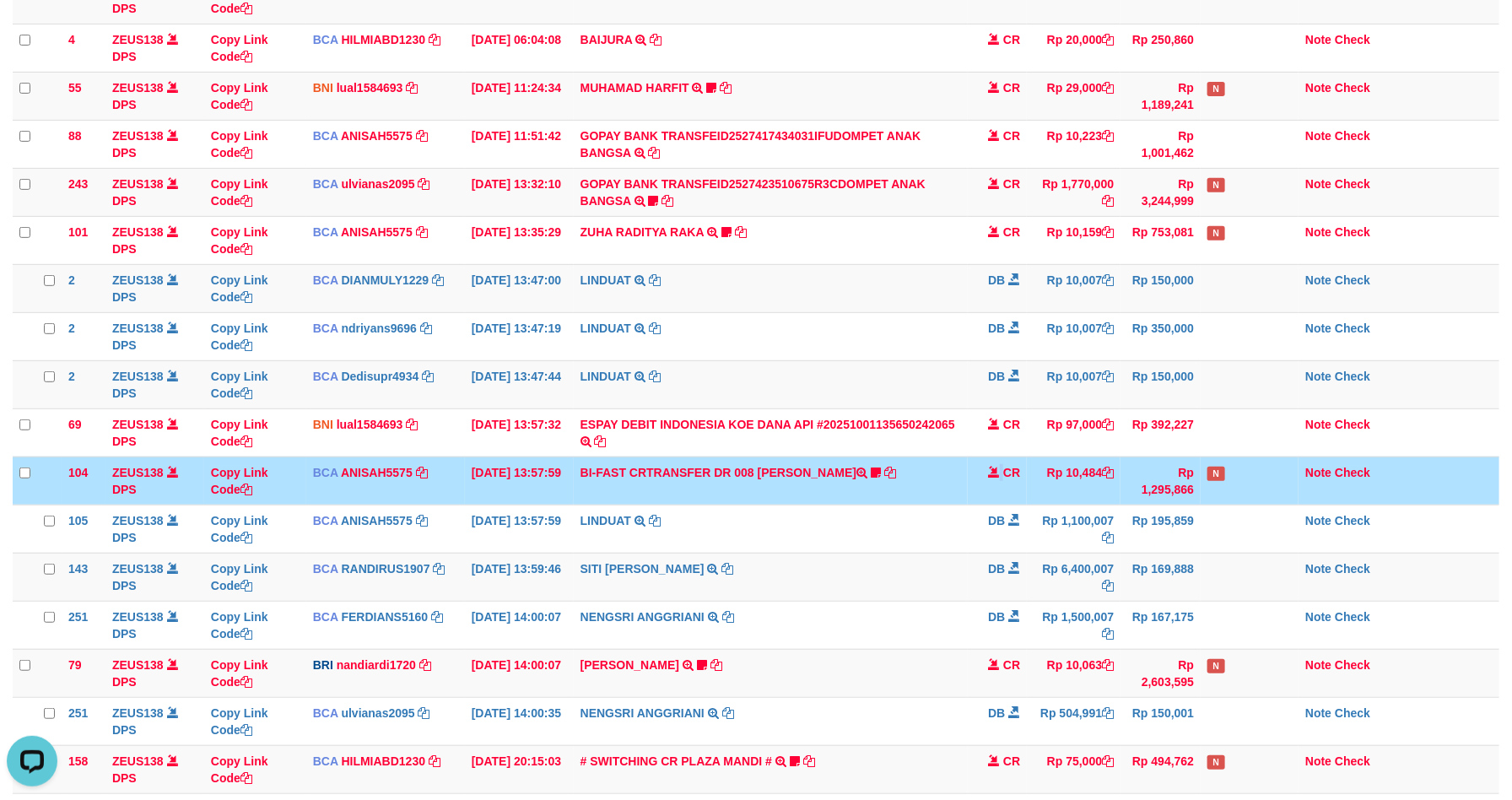
click at [971, 491] on td "CR" at bounding box center [997, 481] width 59 height 48
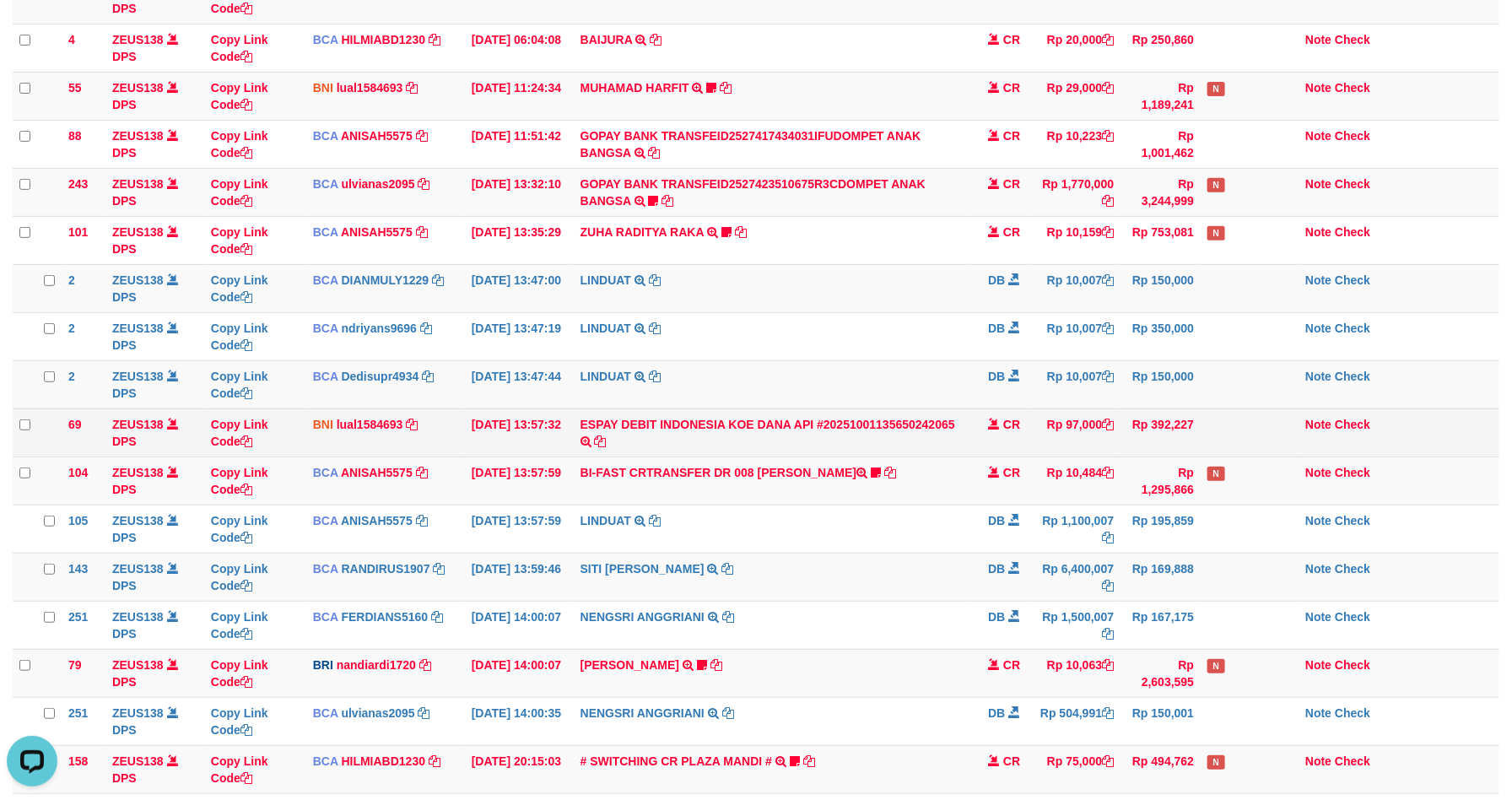
drag, startPoint x: 1240, startPoint y: 423, endPoint x: 1237, endPoint y: 413, distance: 10.4
click at [1240, 418] on td at bounding box center [1249, 432] width 98 height 48
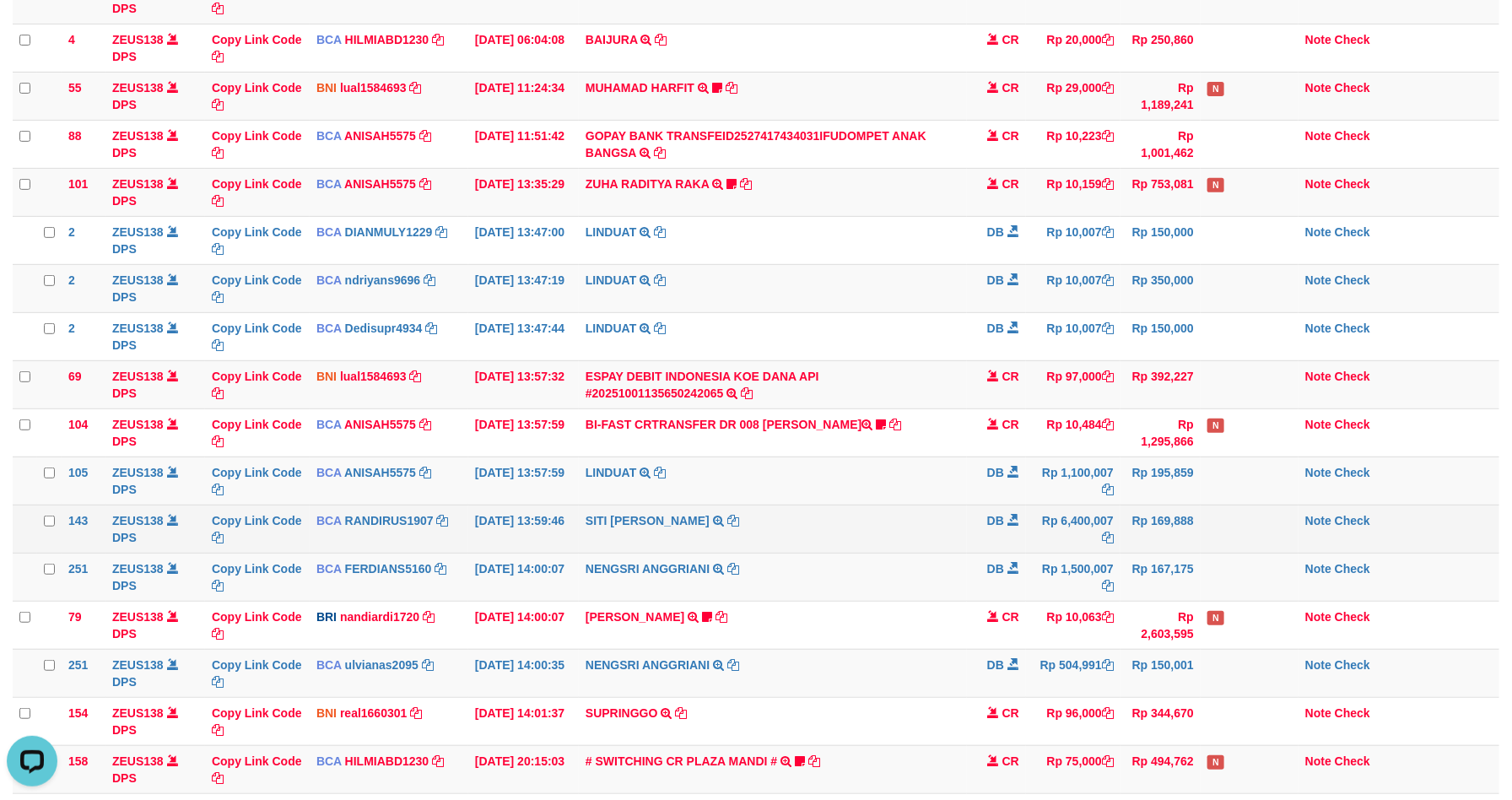
click at [1258, 527] on td at bounding box center [1249, 529] width 98 height 48
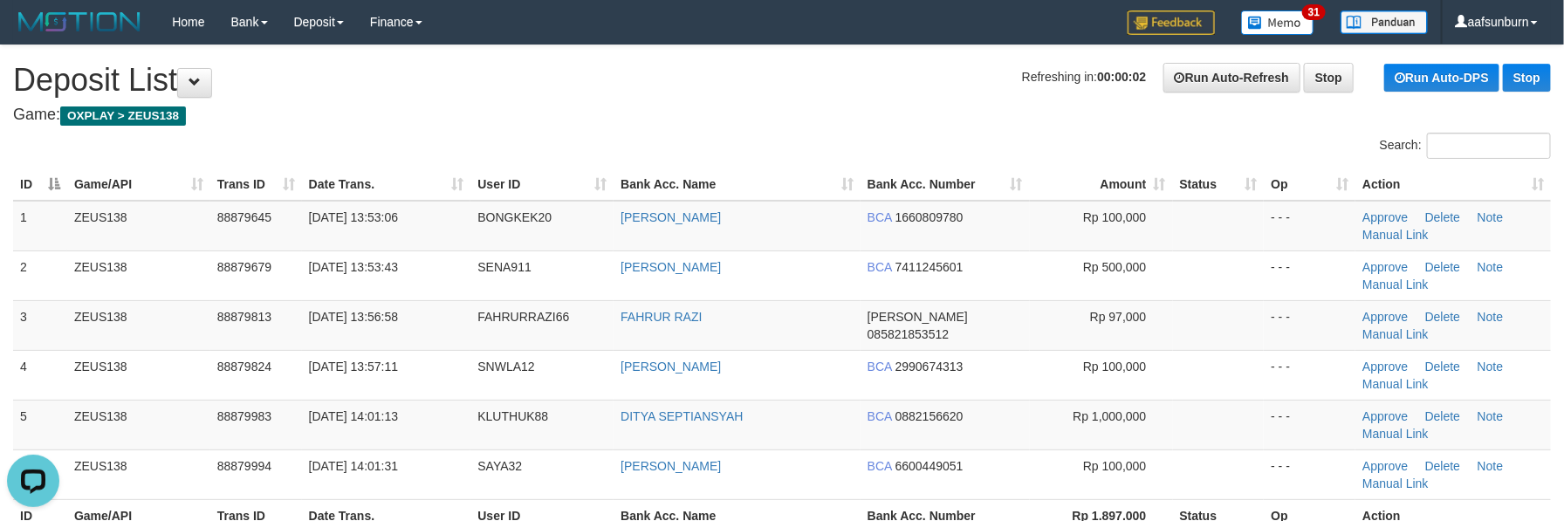
click at [1035, 181] on th "Amount" at bounding box center [1101, 184] width 143 height 32
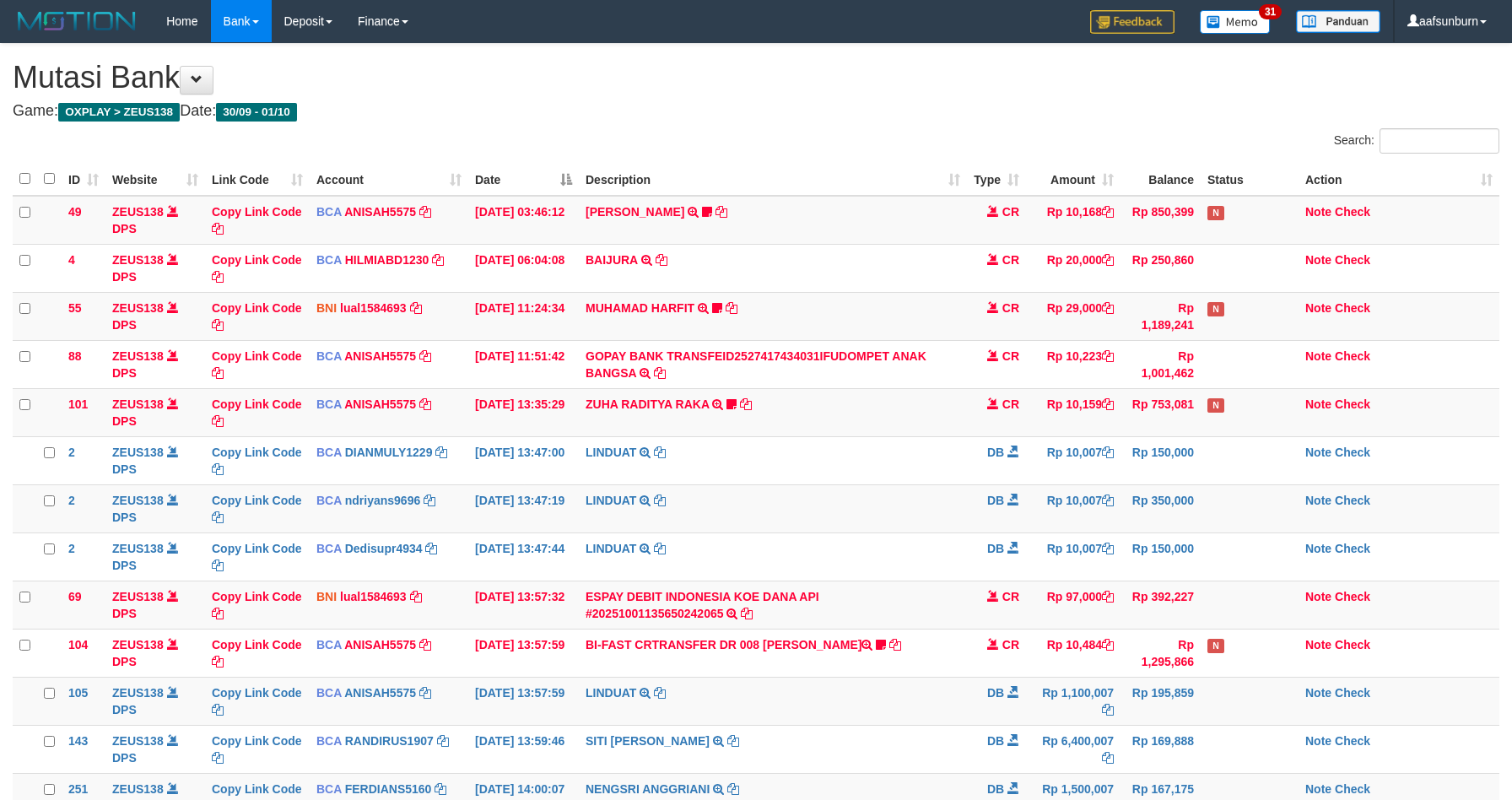
click at [1109, 726] on td "Rp 6,400,007" at bounding box center [1073, 750] width 95 height 48
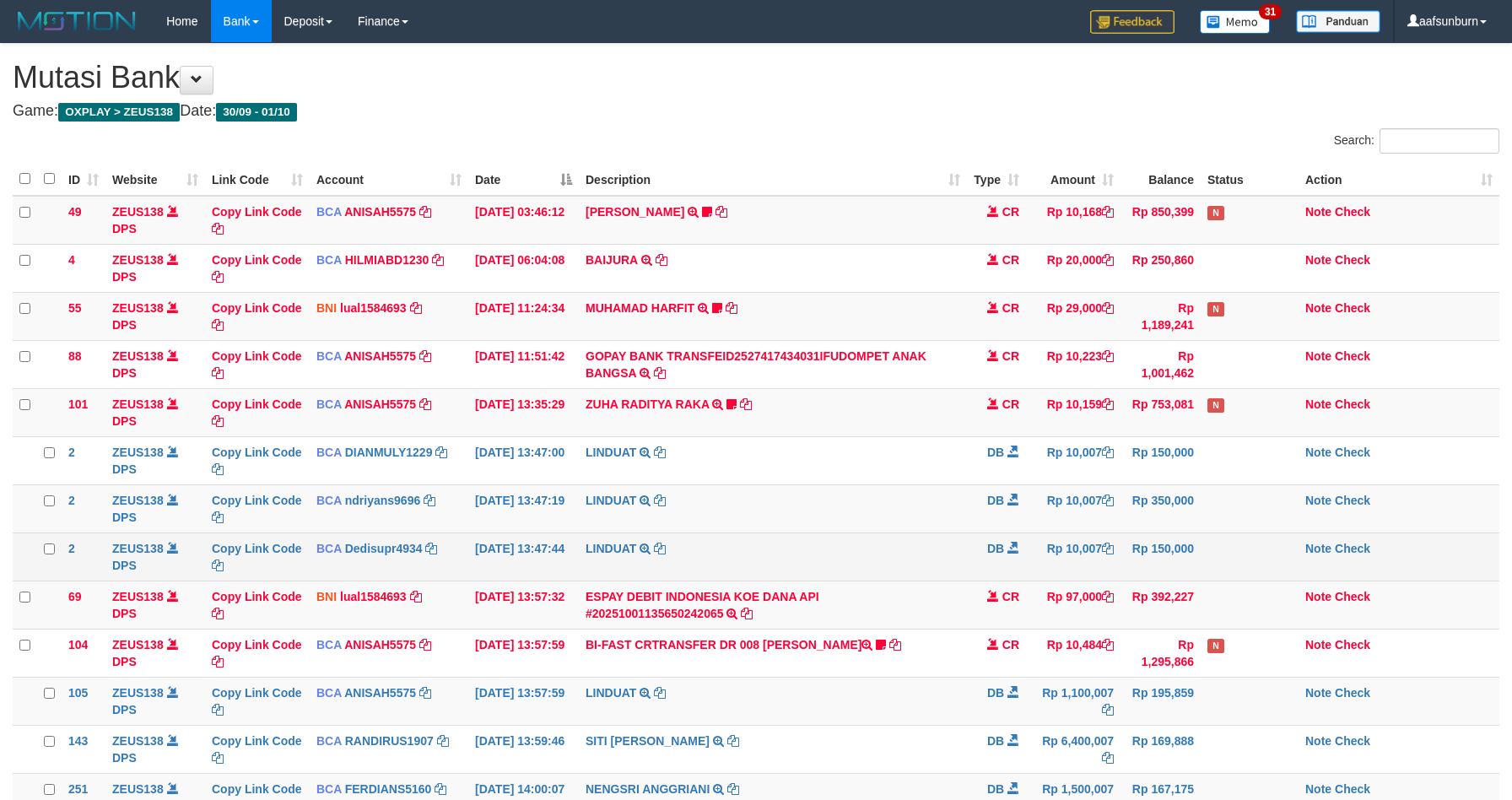
scroll to position [185, 0]
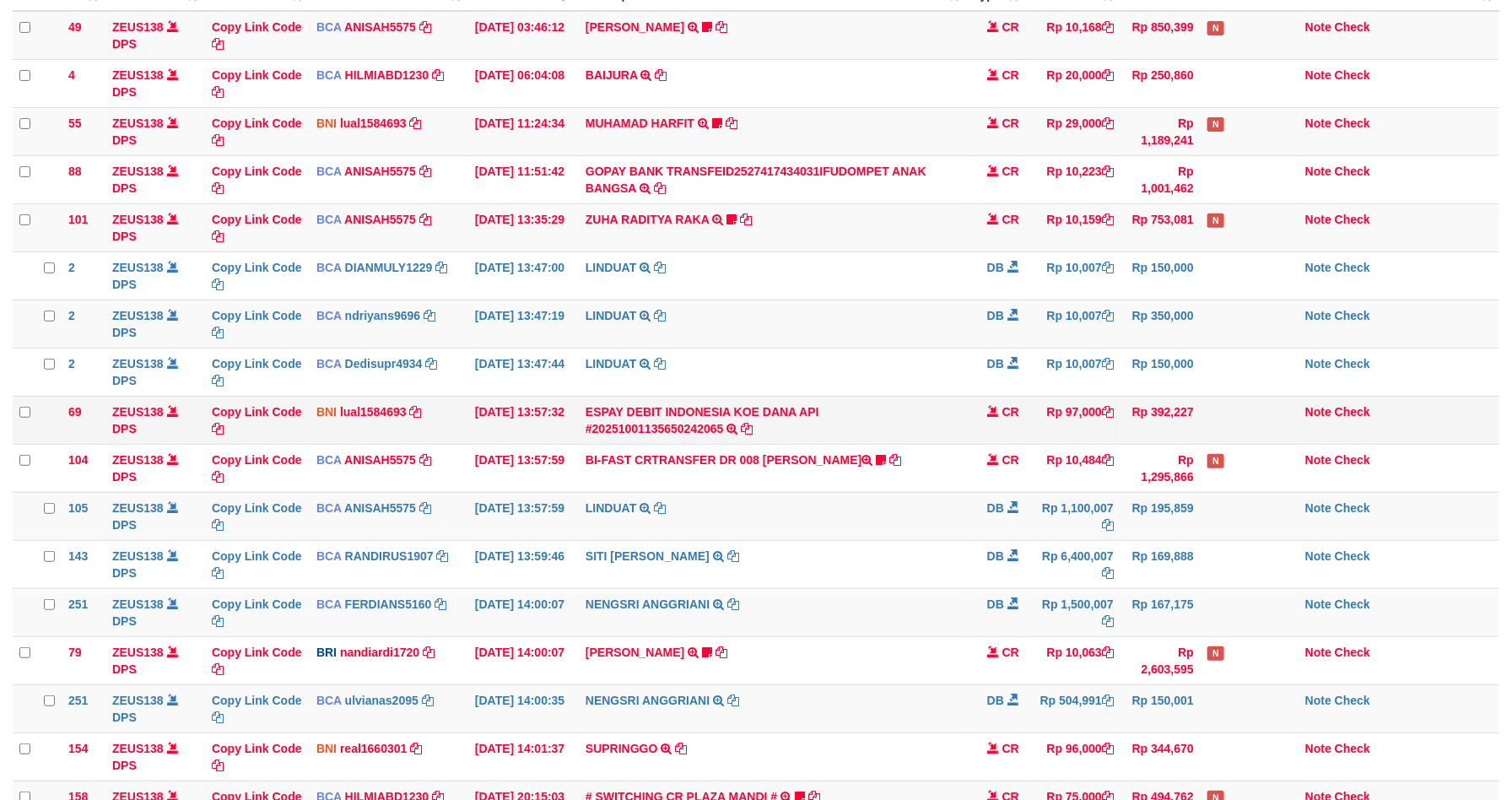
click at [1011, 434] on td "CR" at bounding box center [996, 420] width 59 height 48
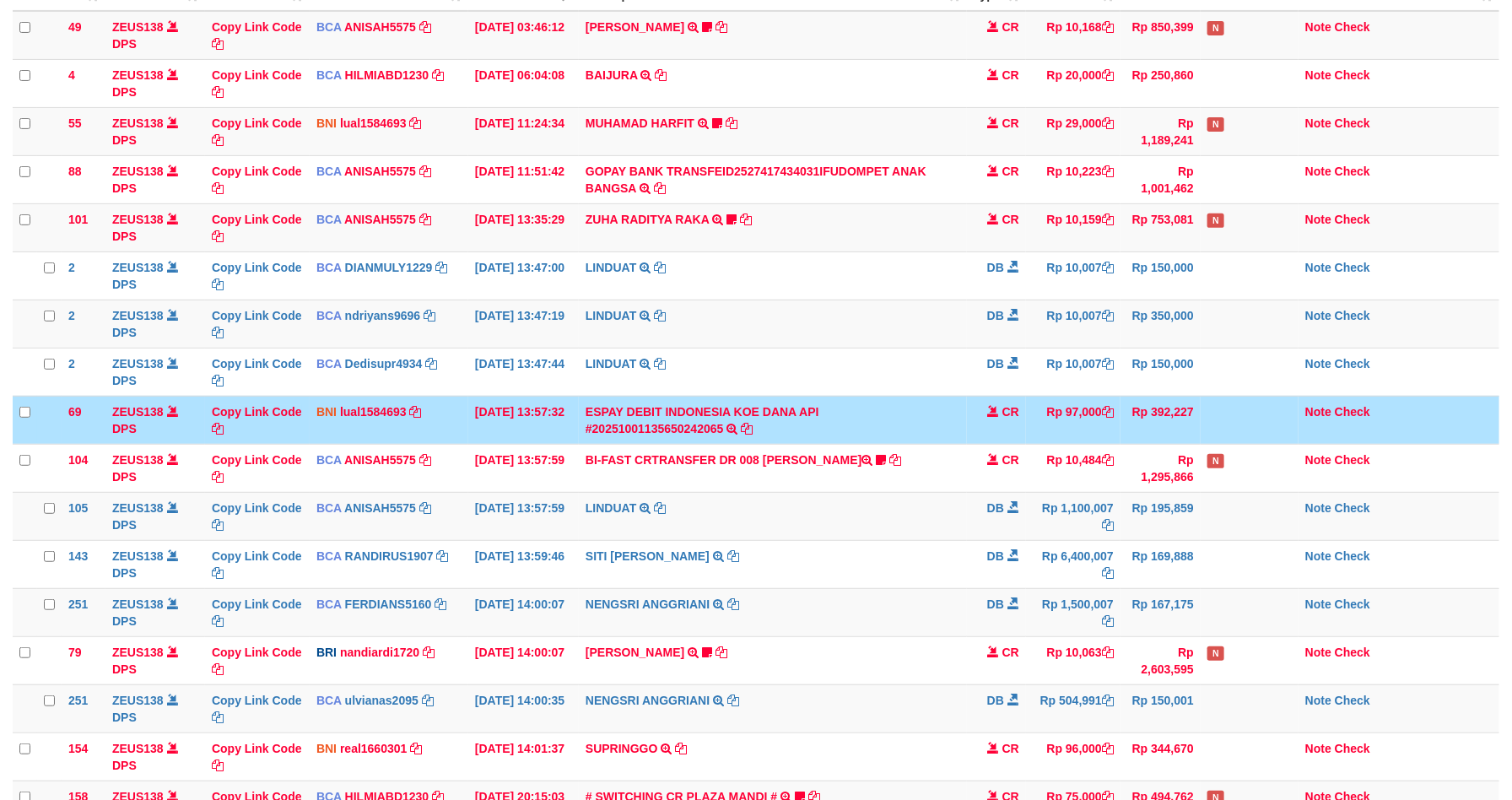
click at [1007, 434] on td "CR" at bounding box center [996, 420] width 59 height 48
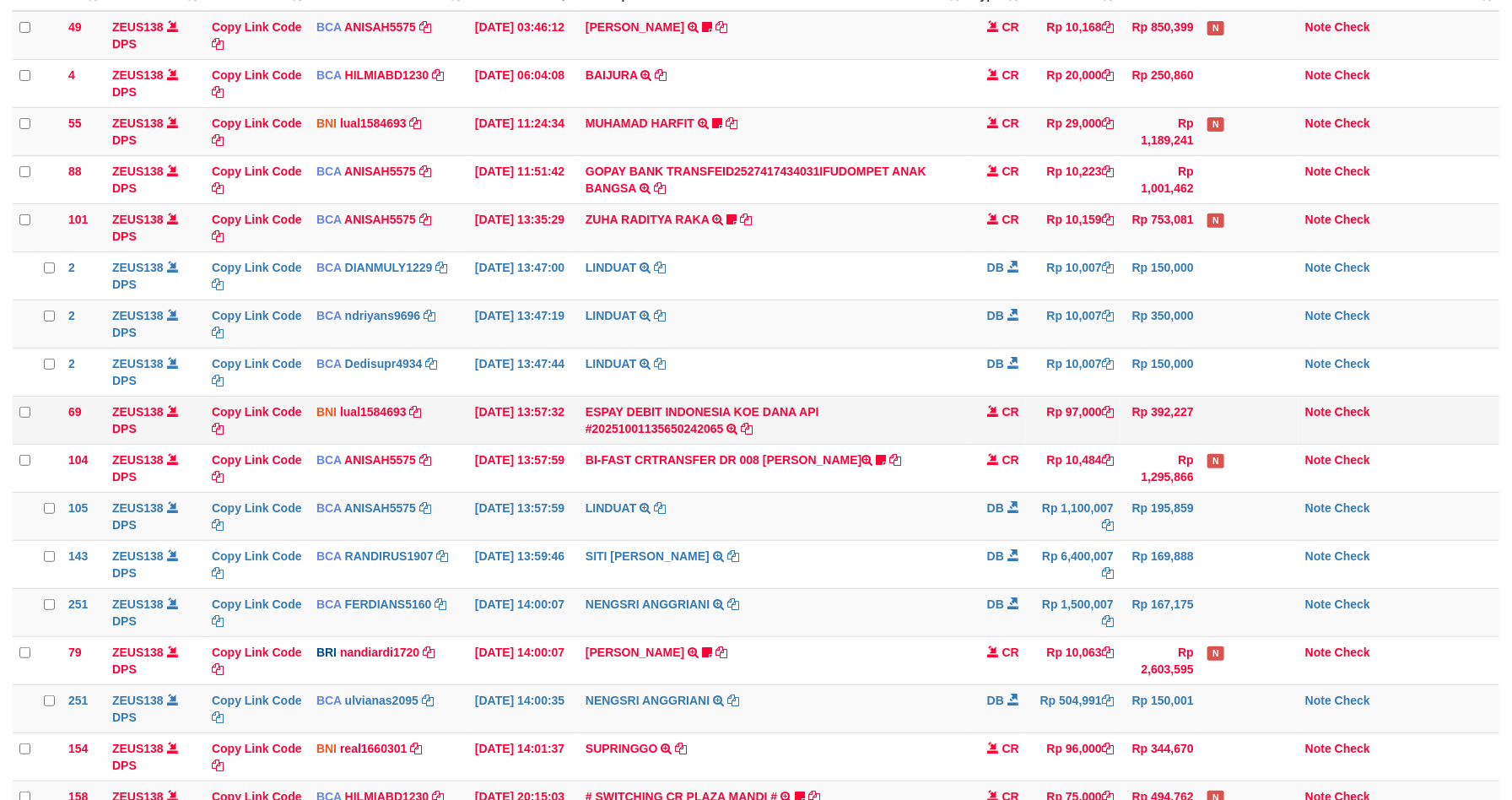
scroll to position [221, 0]
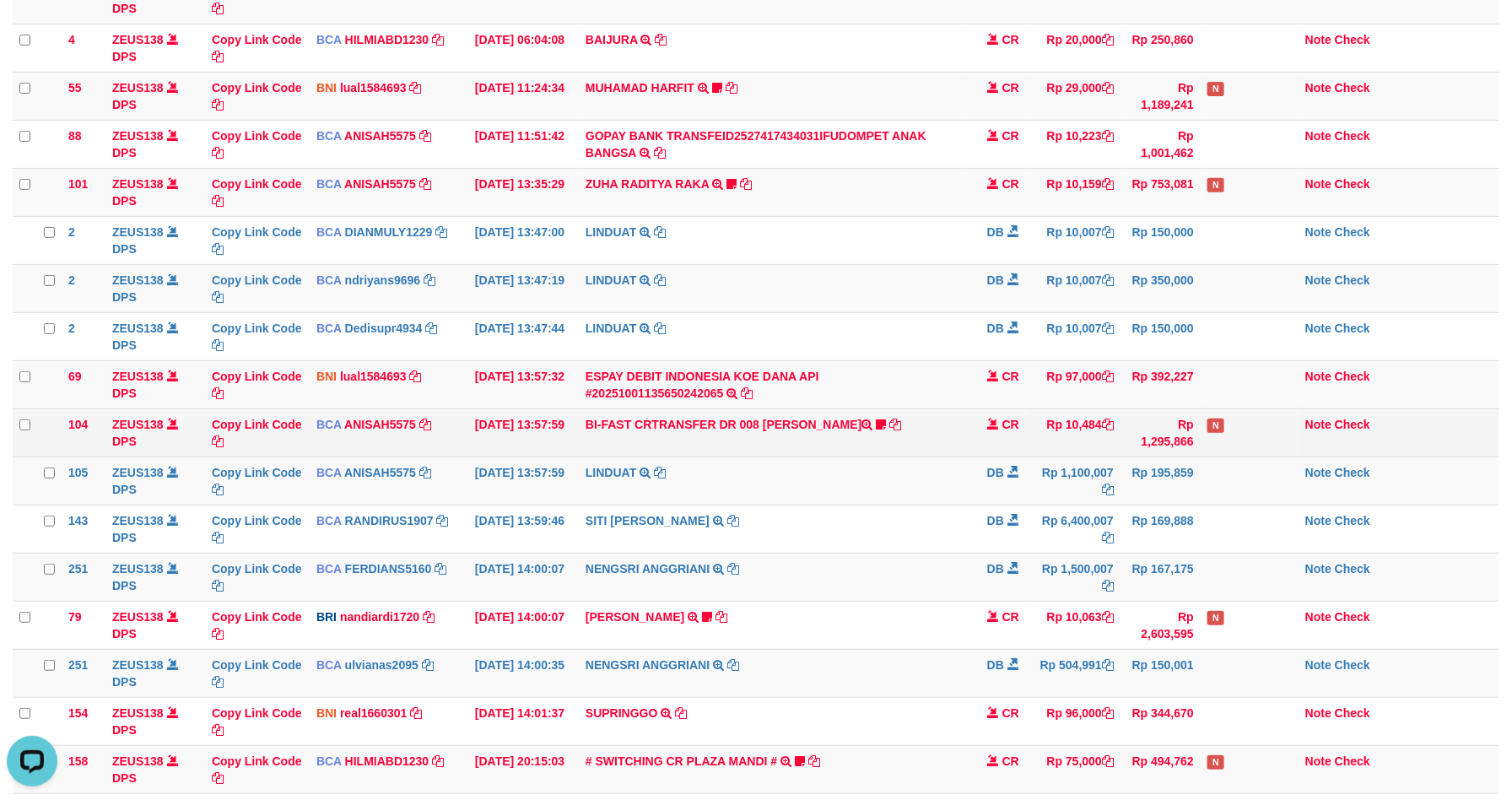
click at [973, 436] on td "CR" at bounding box center [996, 432] width 59 height 48
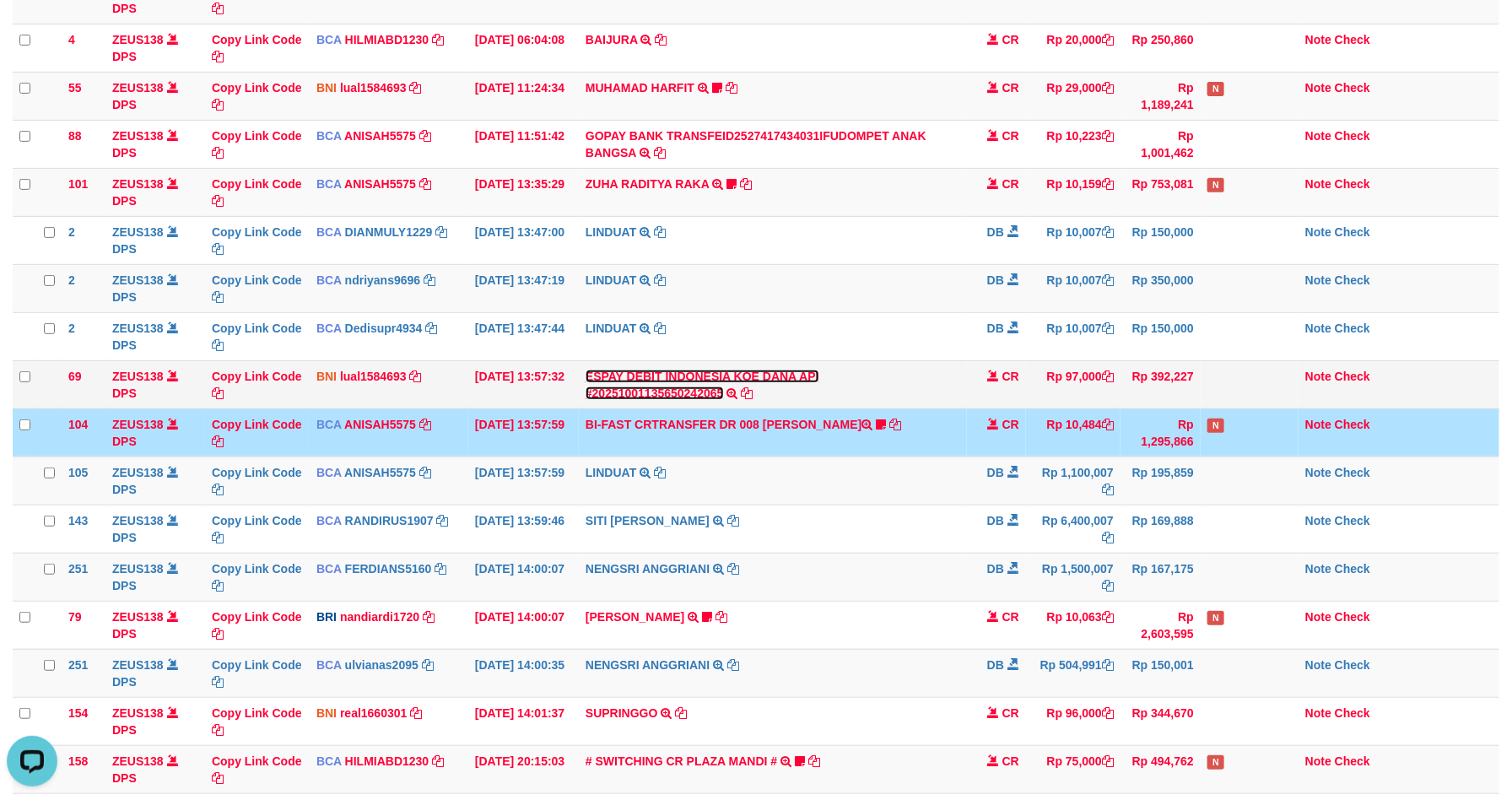
click at [819, 385] on link "ESPAY DEBIT INDONESIA KOE DANA API #20251001135650242065" at bounding box center [703, 384] width 234 height 30
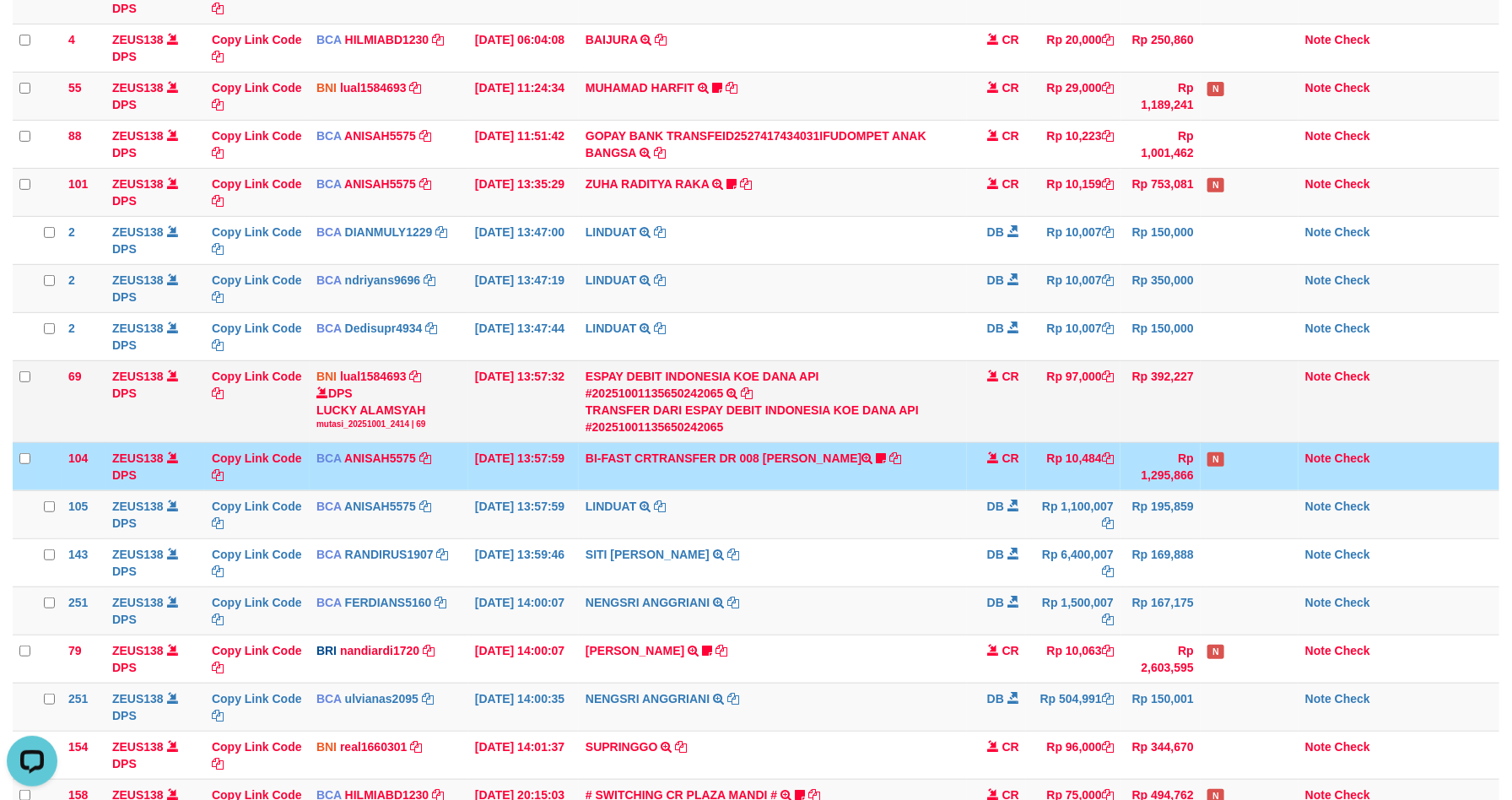
click at [1309, 386] on td "Note Check" at bounding box center [1399, 401] width 201 height 82
click at [1322, 375] on link "Note" at bounding box center [1318, 376] width 26 height 14
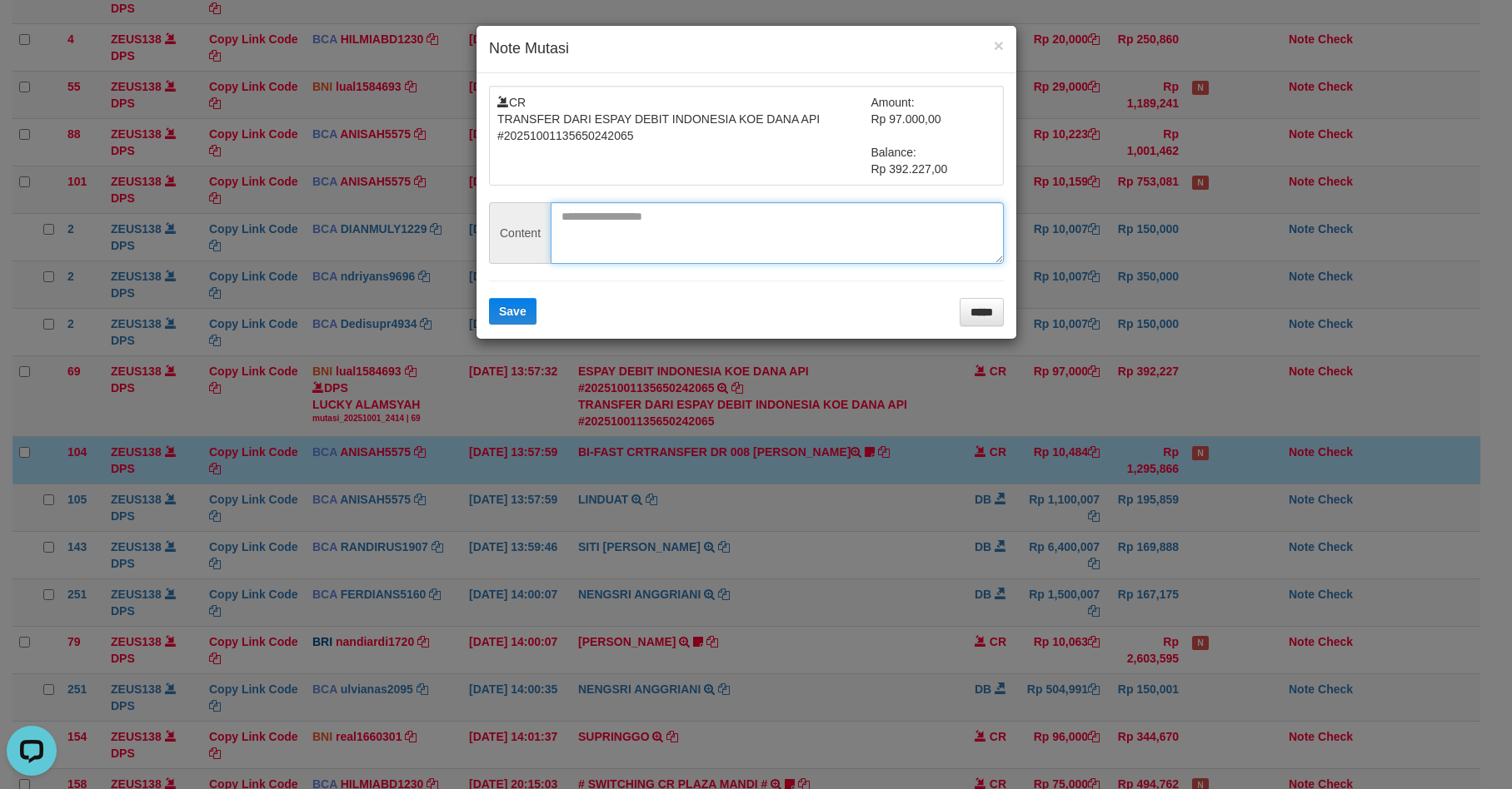
drag, startPoint x: 728, startPoint y: 228, endPoint x: 563, endPoint y: 308, distance: 183.4
click at [727, 228] on textarea at bounding box center [777, 233] width 453 height 62
paste textarea "**********"
type textarea "**********"
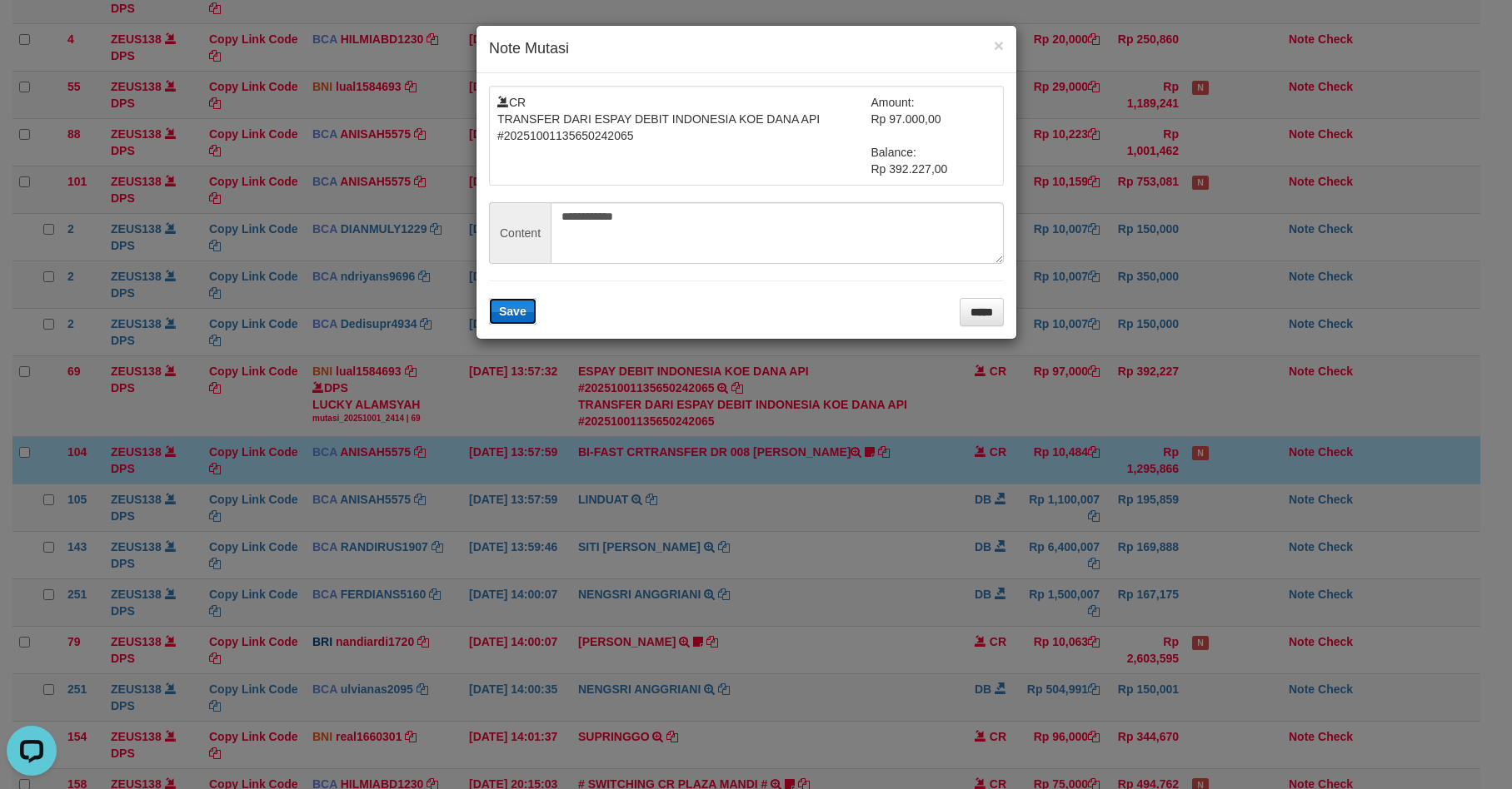
click at [511, 323] on button "Save" at bounding box center [513, 311] width 48 height 27
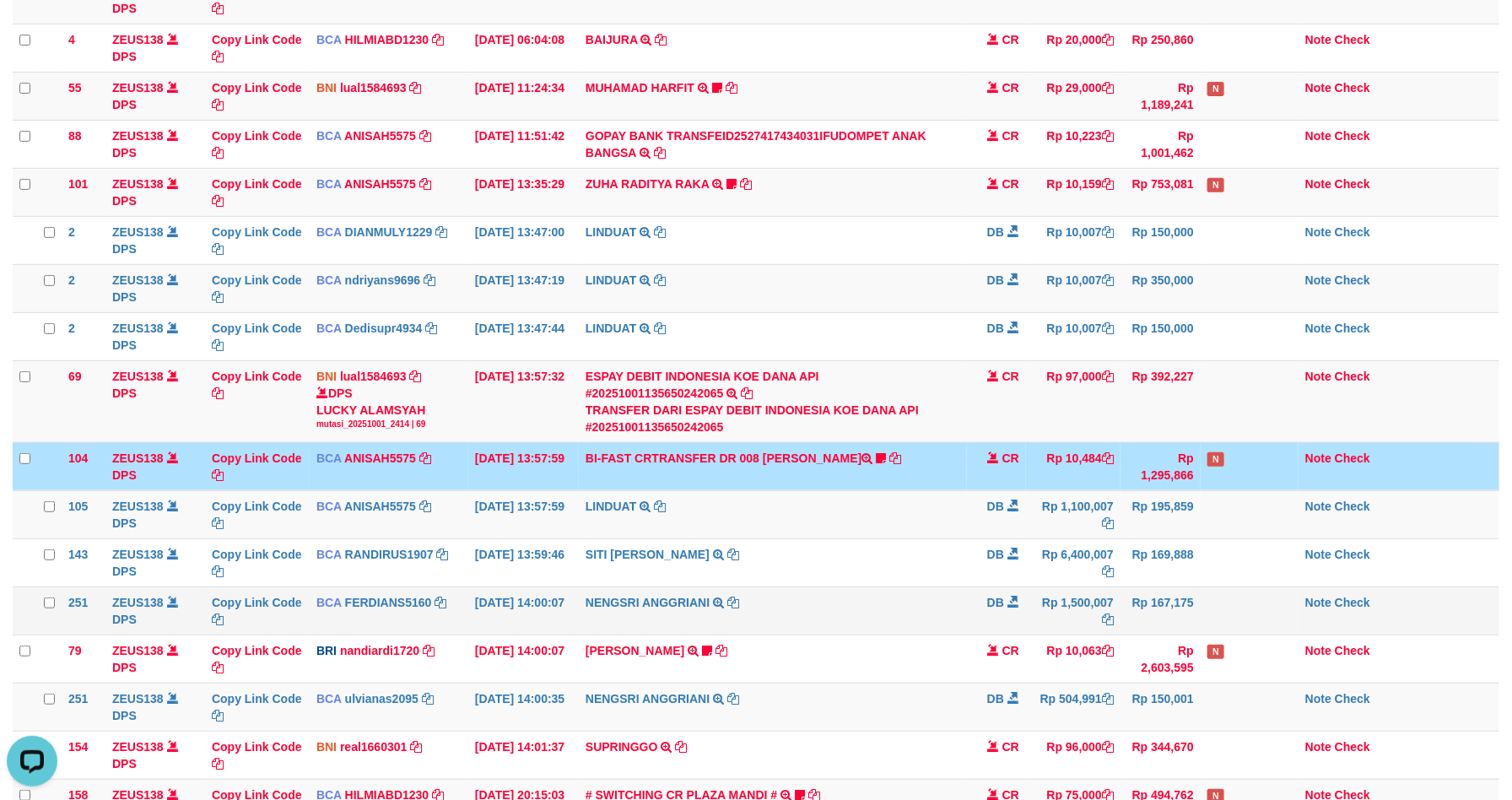
click at [947, 621] on td "NENGSRI ANGGRIANI TRSF E-BANKING DB 0110/FTSCY/WS95031 1500007.00NENGSRI ANGGRI…" at bounding box center [772, 611] width 388 height 48
click at [946, 613] on td "NENGSRI ANGGRIANI TRSF E-BANKING DB 0110/FTSCY/WS95031 1500007.00NENGSRI ANGGRI…" at bounding box center [772, 611] width 388 height 48
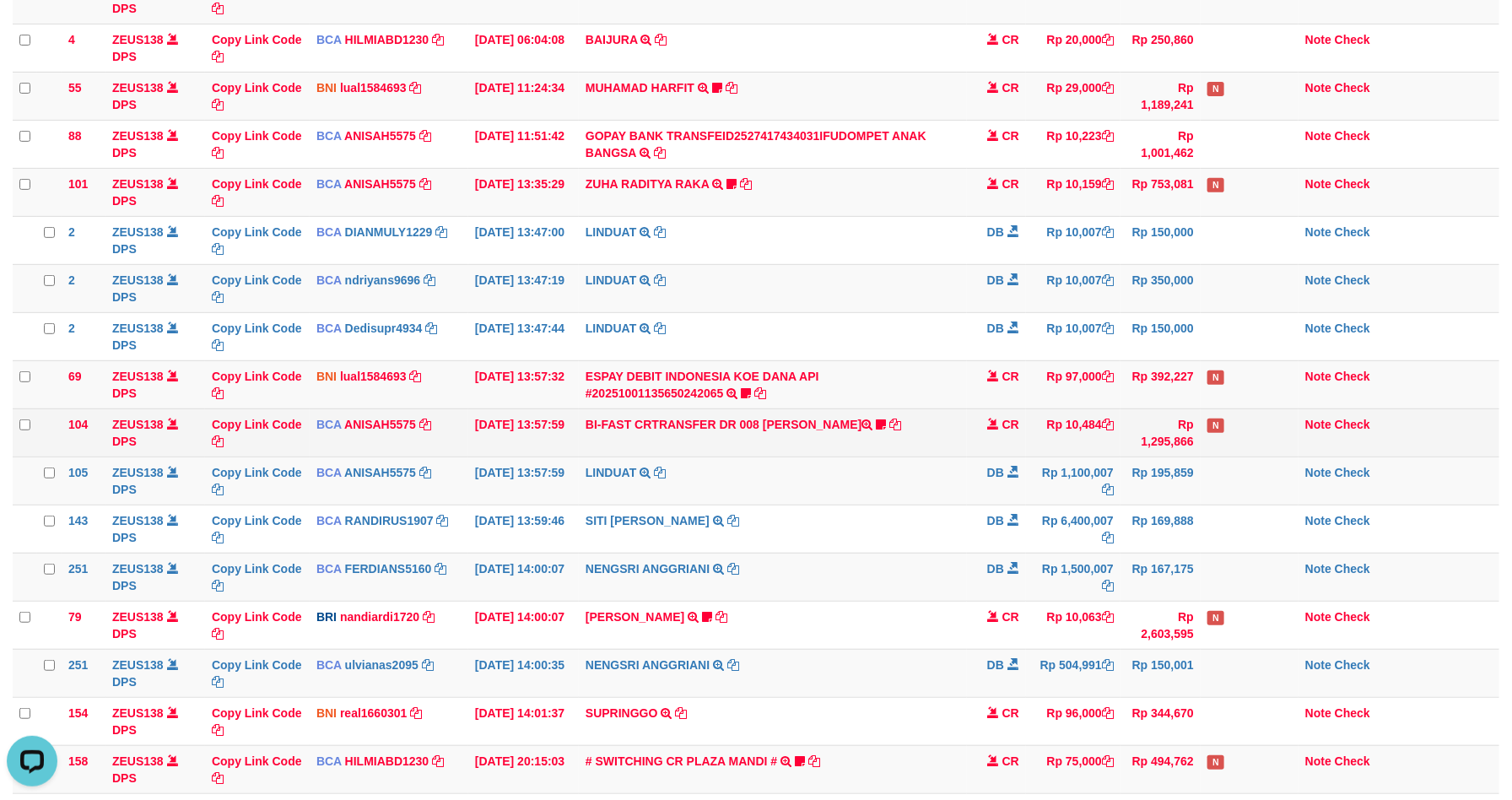
click at [1003, 451] on td "CR" at bounding box center [996, 432] width 59 height 48
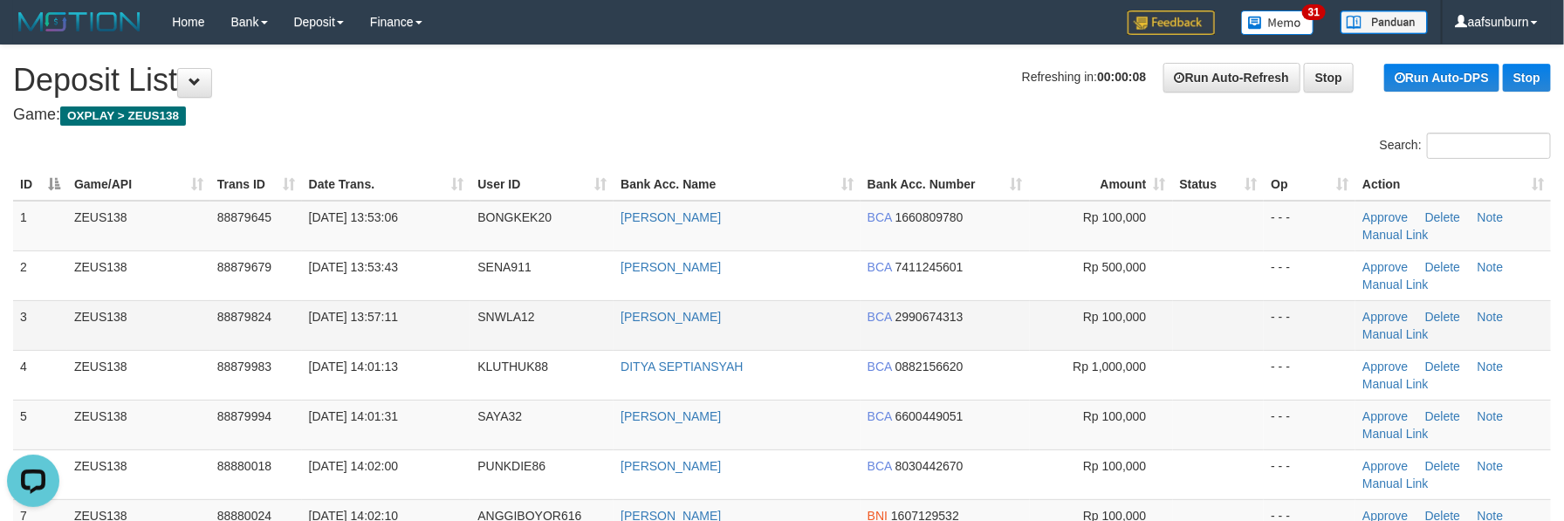
click at [1053, 302] on td "Rp 100,000" at bounding box center [1101, 325] width 143 height 50
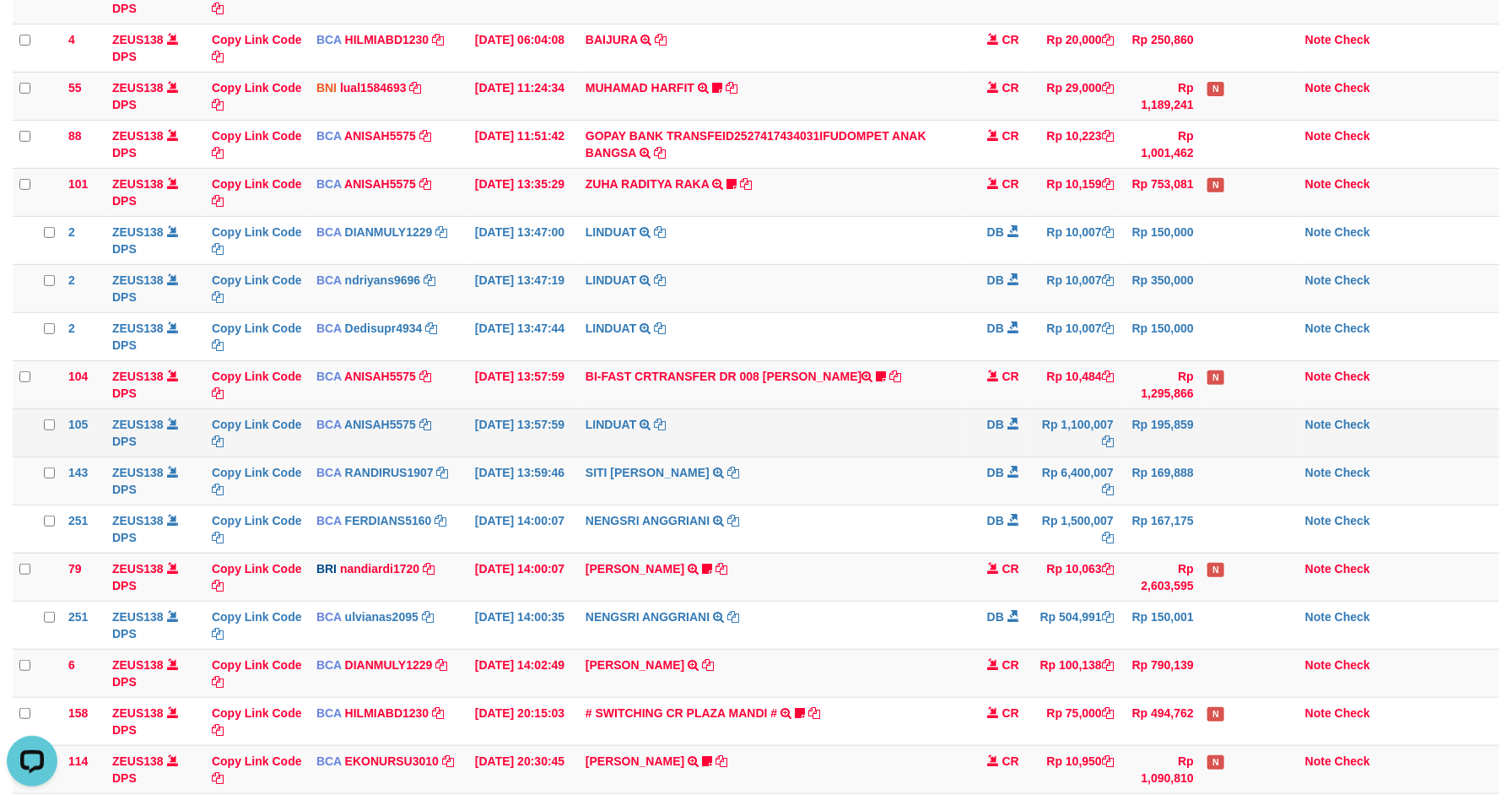
click at [1036, 414] on td "Rp 1,100,007" at bounding box center [1073, 432] width 95 height 48
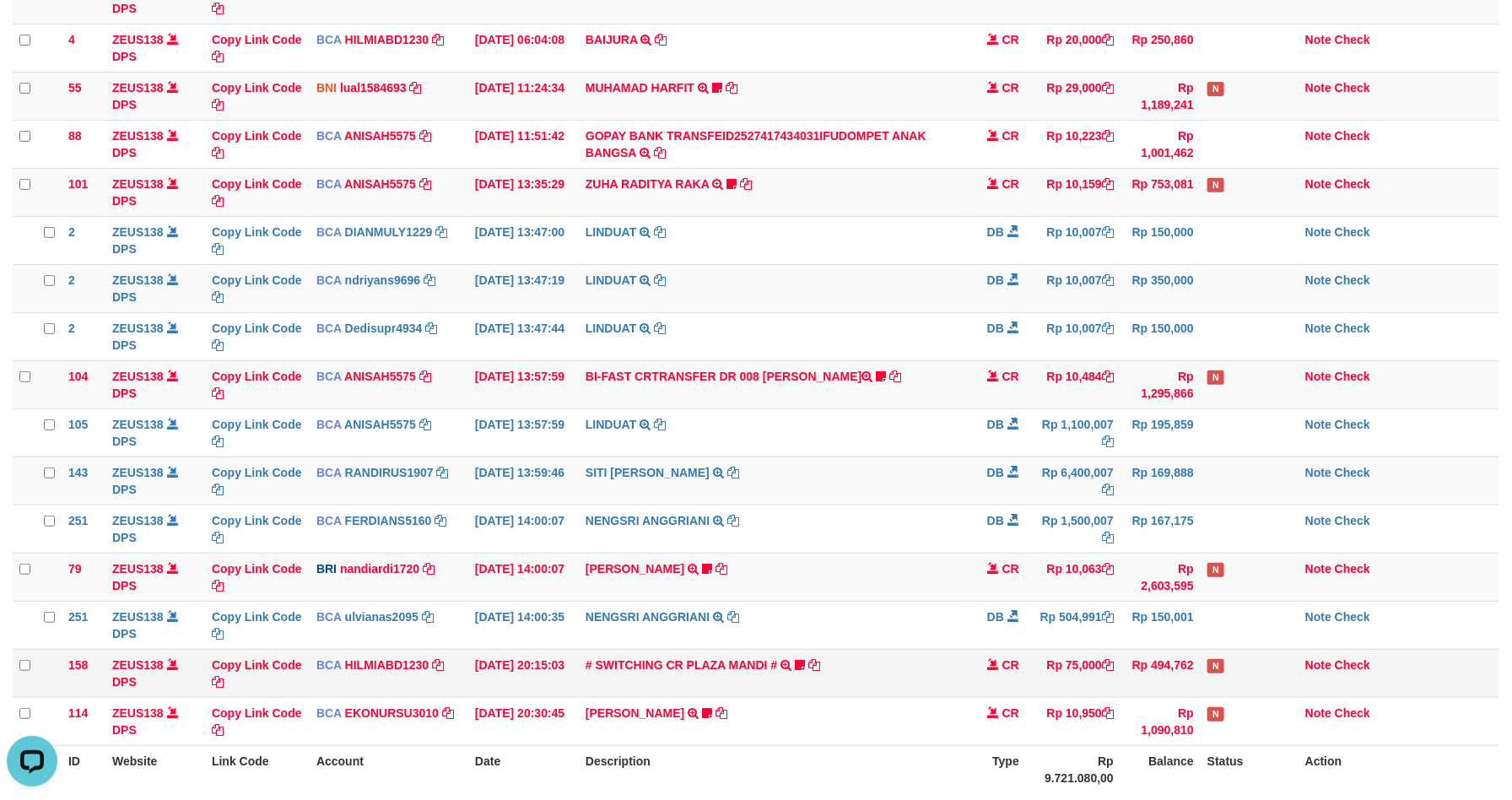
click at [1078, 695] on td "Rp 75,000" at bounding box center [1073, 673] width 95 height 48
click at [901, 599] on td "DANA ABIYANROFIFS TRANSFER NBMB DANA ABIYANROFIFS TO NANDI ARDIANSYAH Dangunwo" at bounding box center [772, 578] width 388 height 48
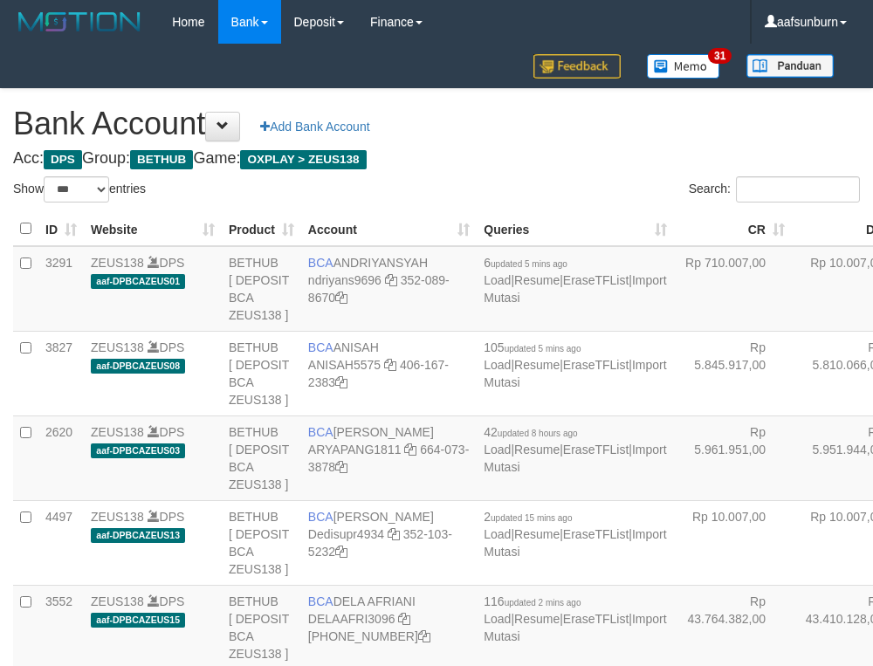
select select "***"
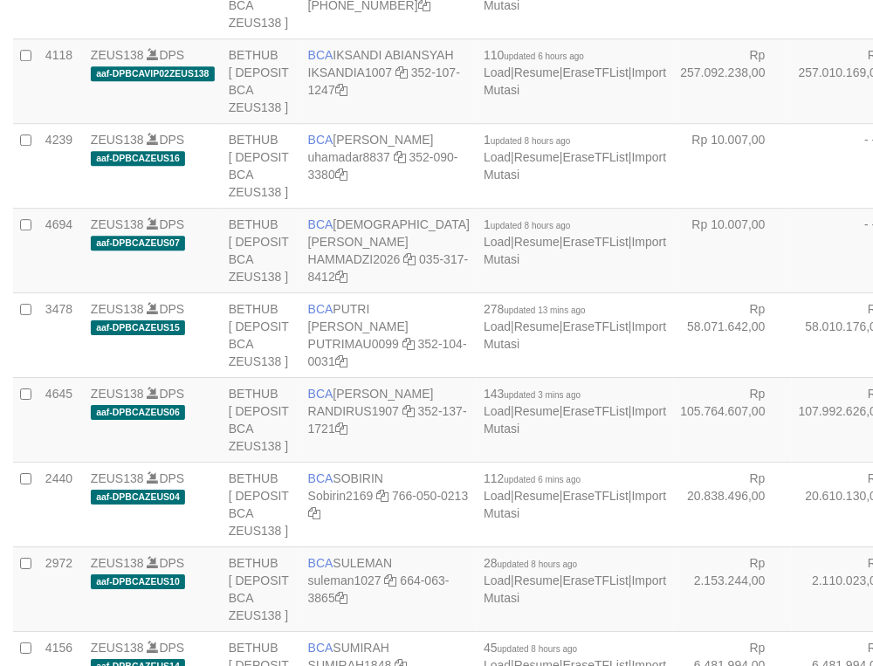
scroll to position [1014, 0]
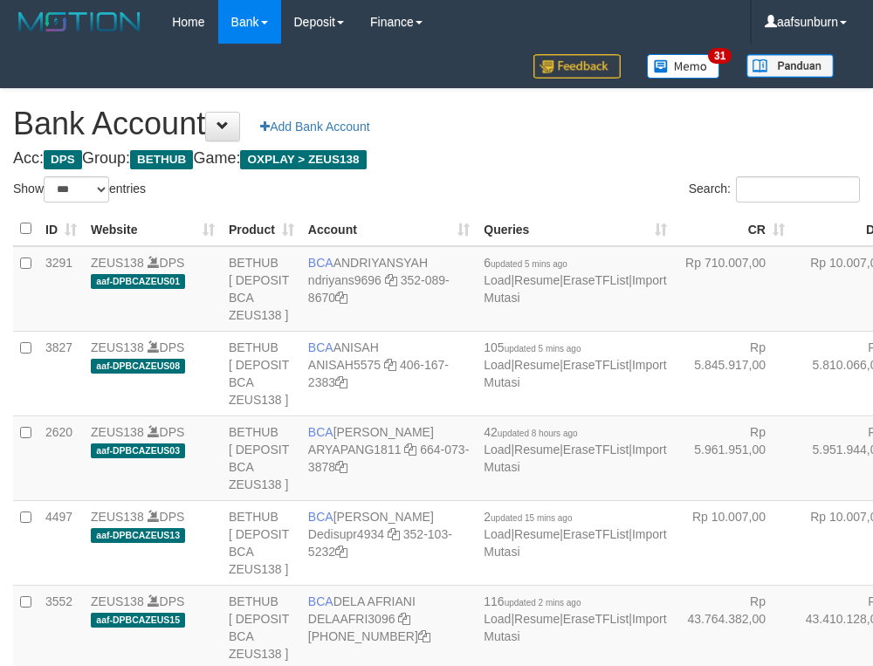
select select "***"
click at [674, 273] on td "Rp 710.007,00" at bounding box center [733, 289] width 118 height 86
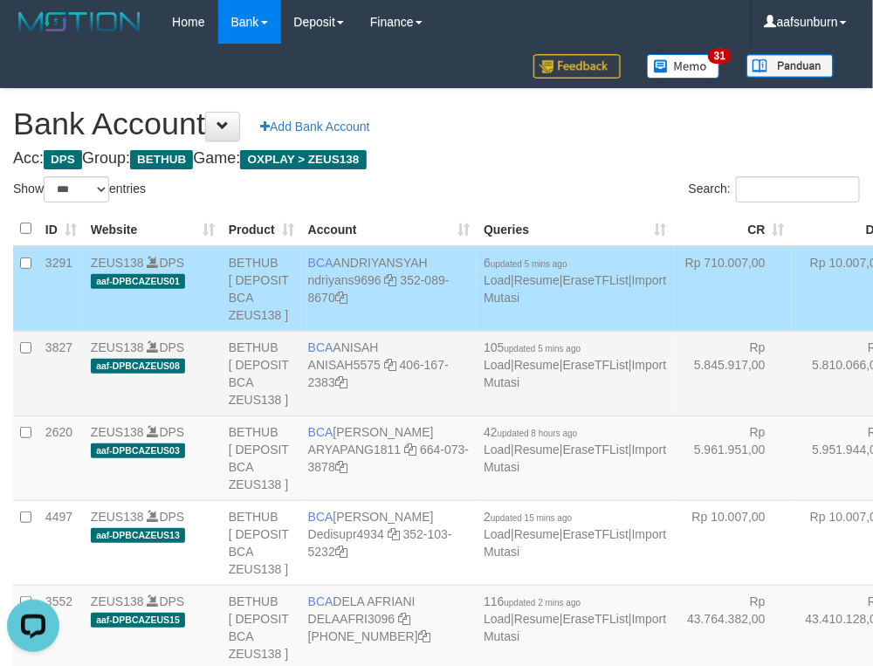
drag, startPoint x: 607, startPoint y: 273, endPoint x: 357, endPoint y: 407, distance: 283.9
click at [674, 272] on td "Rp 710.007,00" at bounding box center [733, 289] width 118 height 86
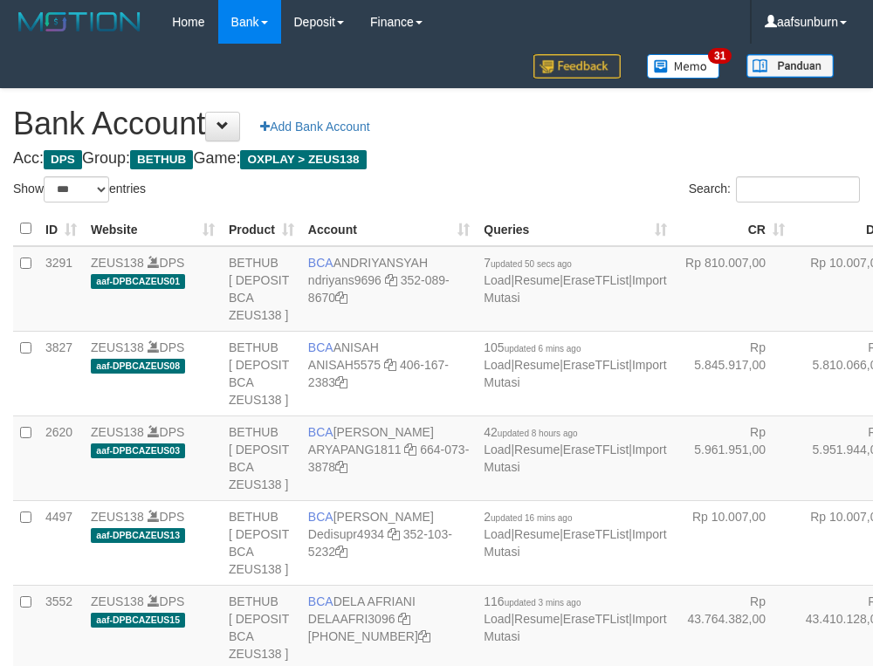
select select "***"
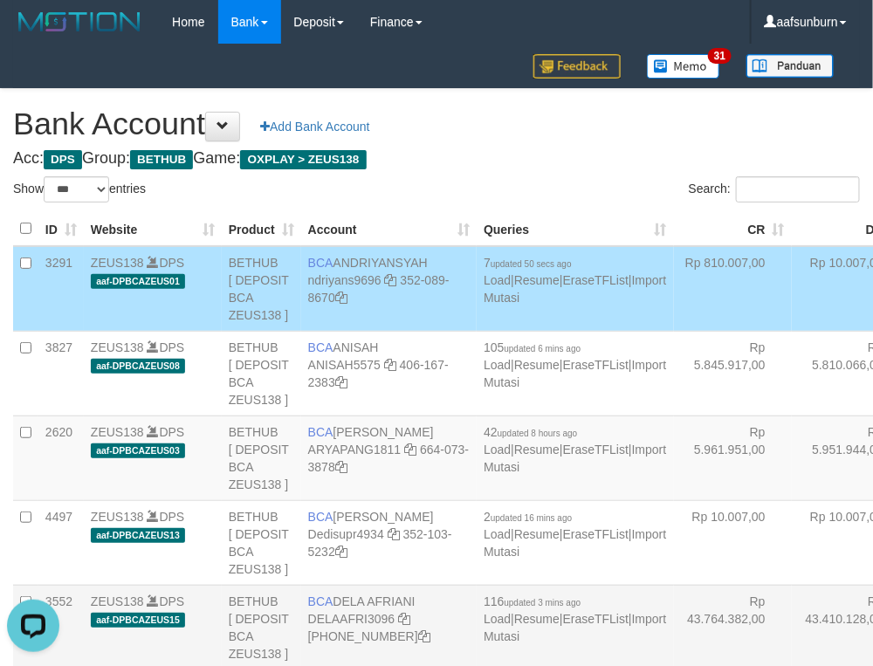
scroll to position [351, 0]
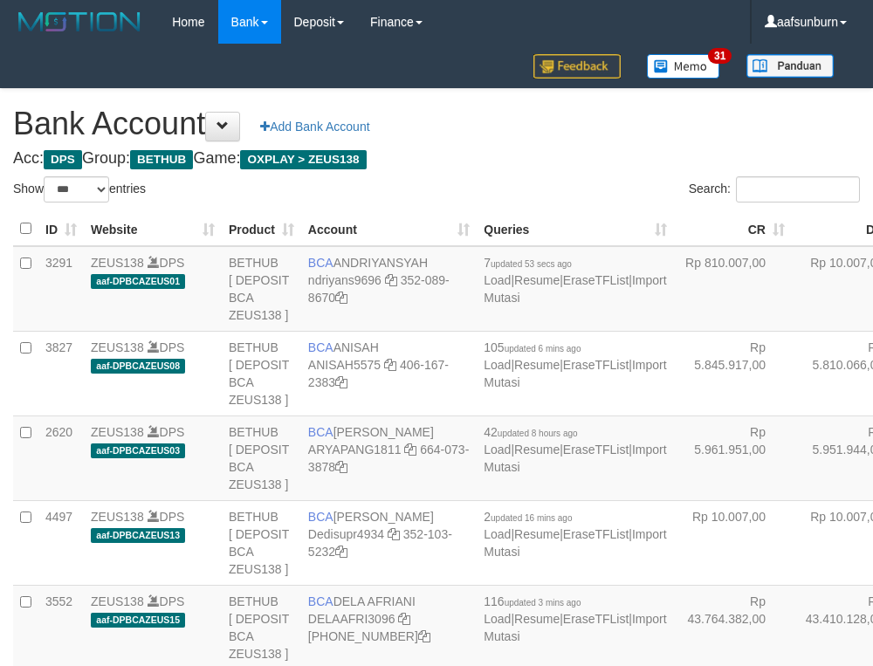
select select "***"
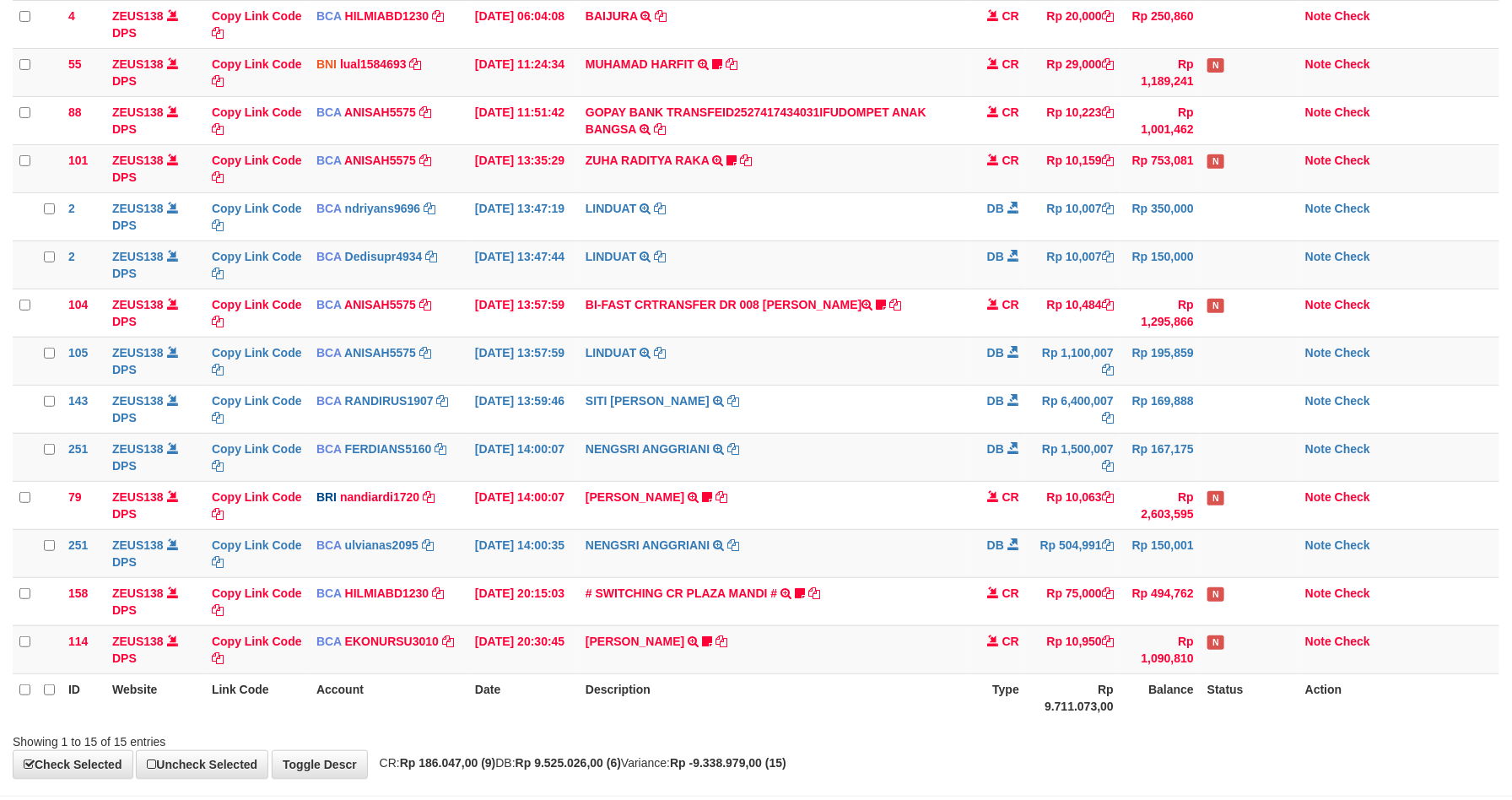
scroll to position [221, 0]
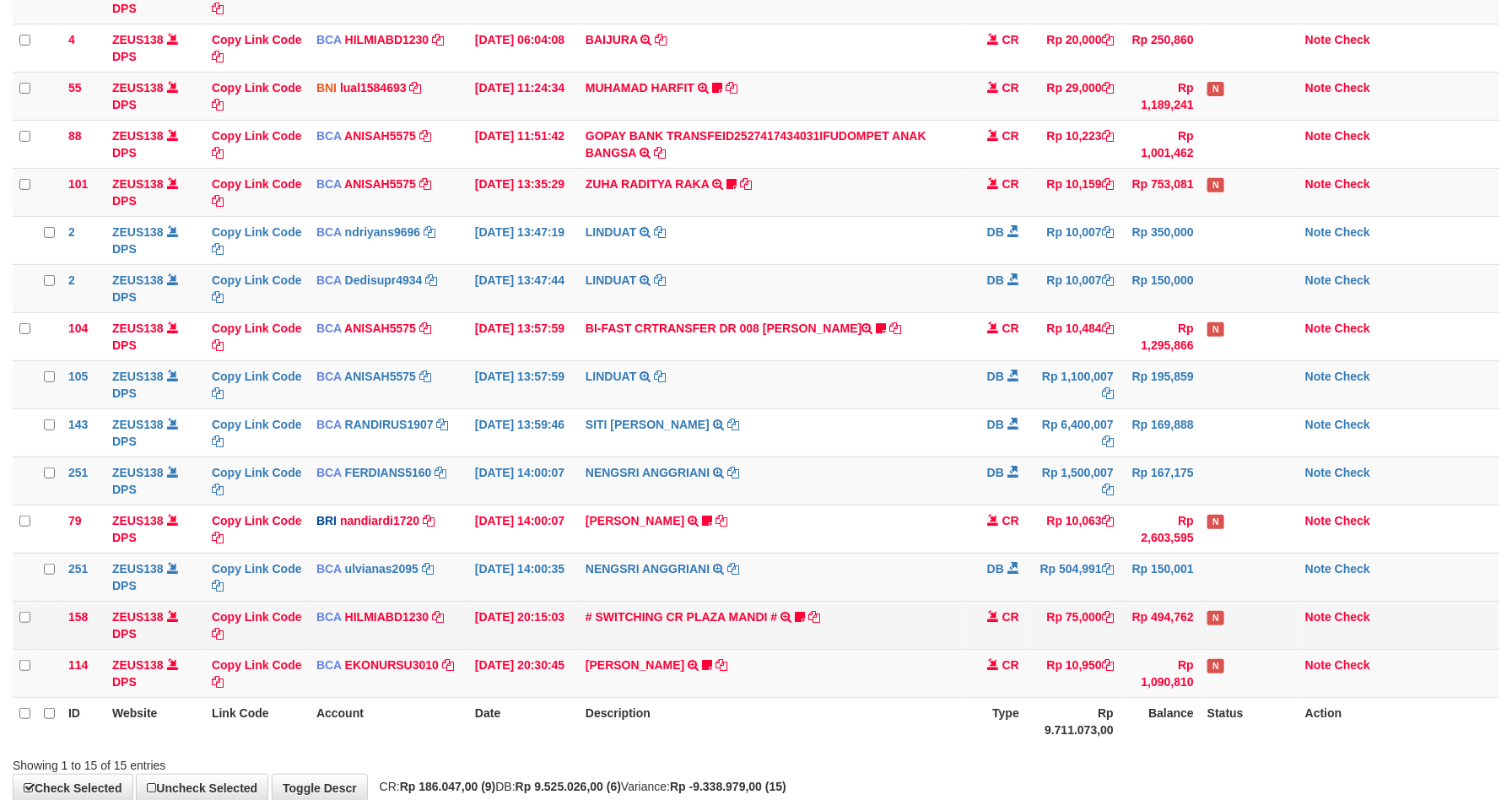
click at [938, 610] on td "# SWITCHING CR PLAZA MANDI # SWITCHING CR TRF TUPARDI 008 PLAZA MANDI 185000420…" at bounding box center [772, 625] width 388 height 48
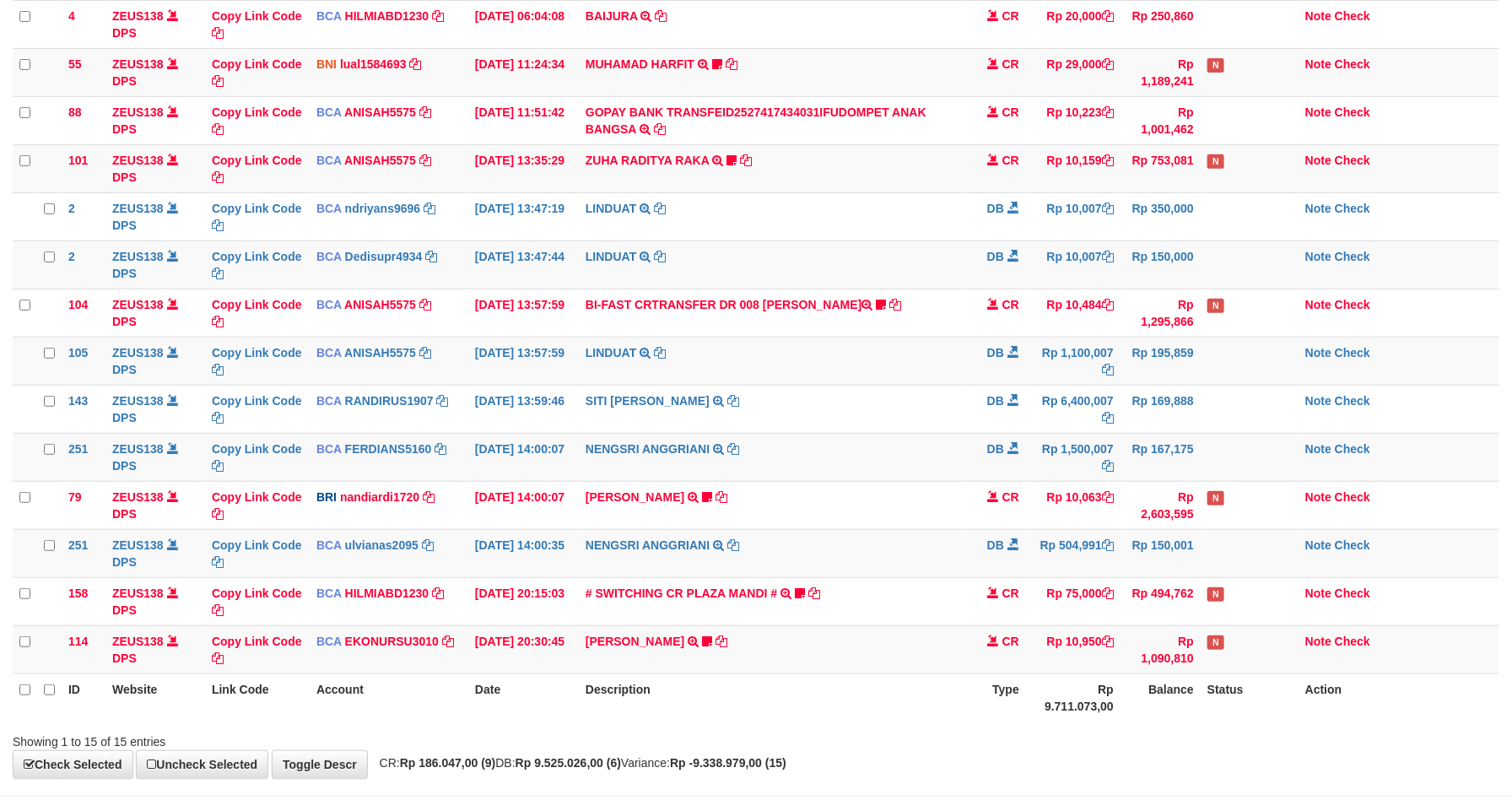
click at [938, 610] on td "# SWITCHING CR PLAZA MANDI # SWITCHING CR TRF TUPARDI 008 PLAZA MANDI 185000420…" at bounding box center [772, 602] width 388 height 48
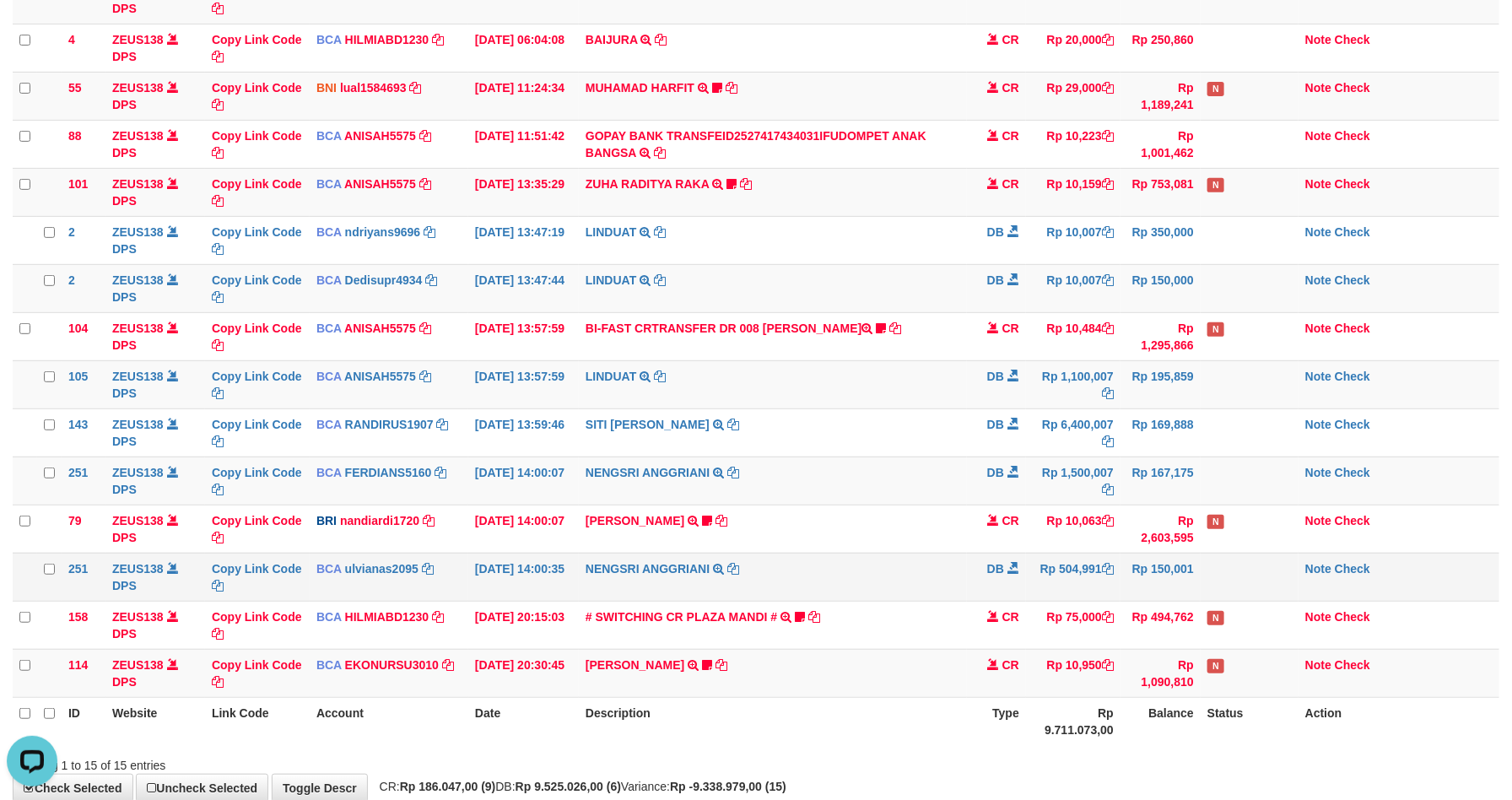
click at [985, 576] on td "DB" at bounding box center [996, 578] width 59 height 48
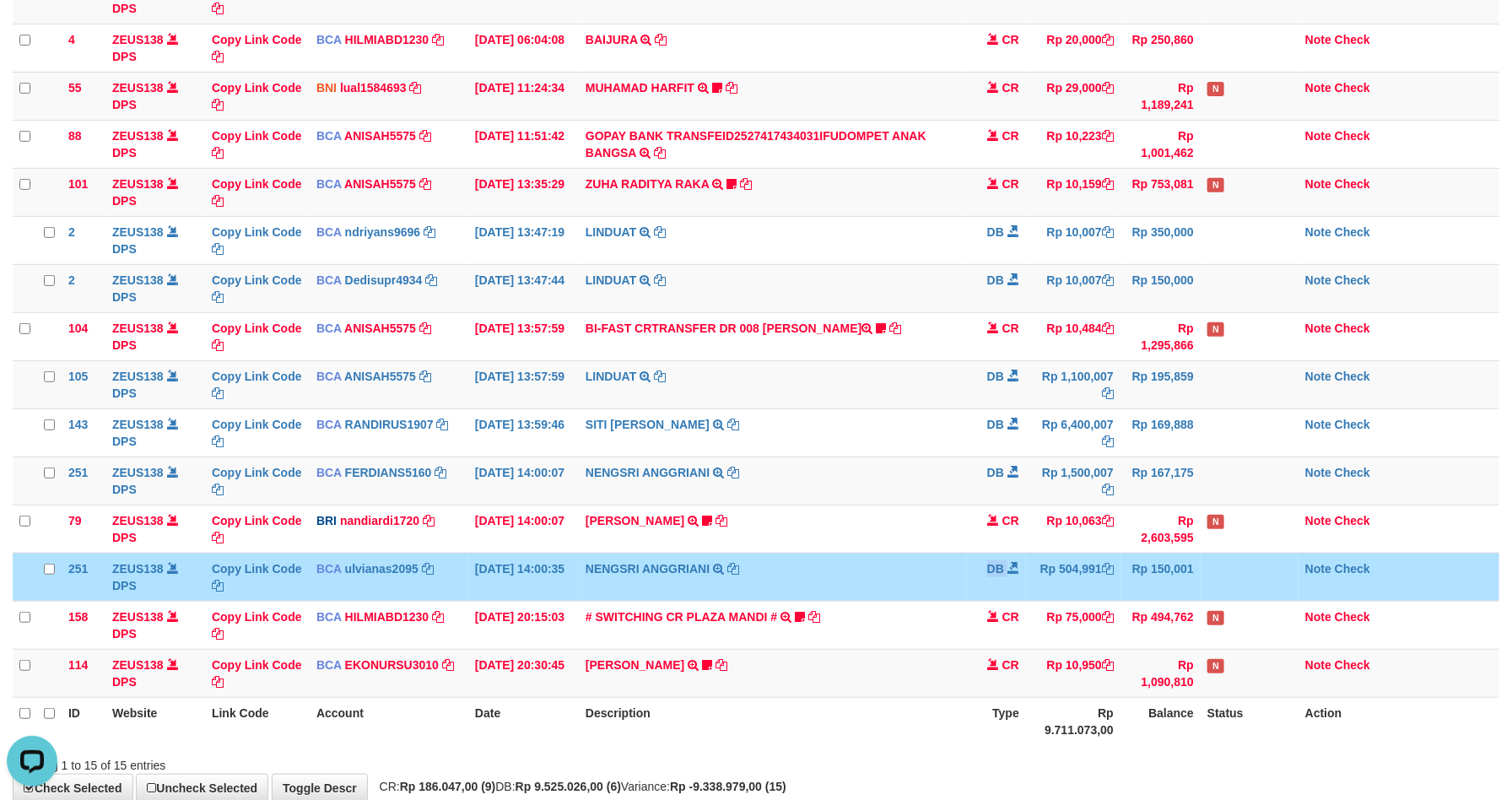
click at [985, 576] on td "DB" at bounding box center [996, 578] width 59 height 48
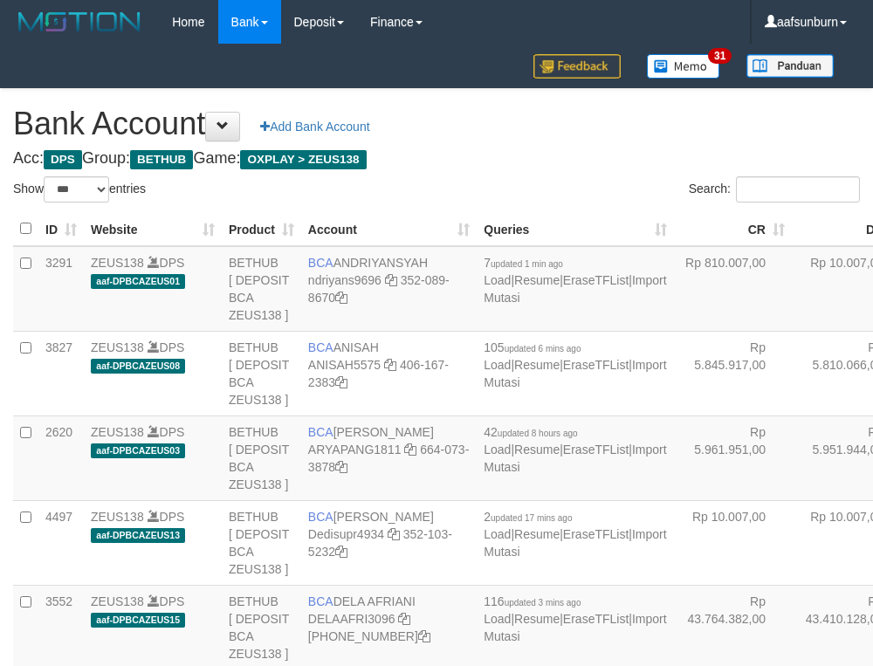
select select "***"
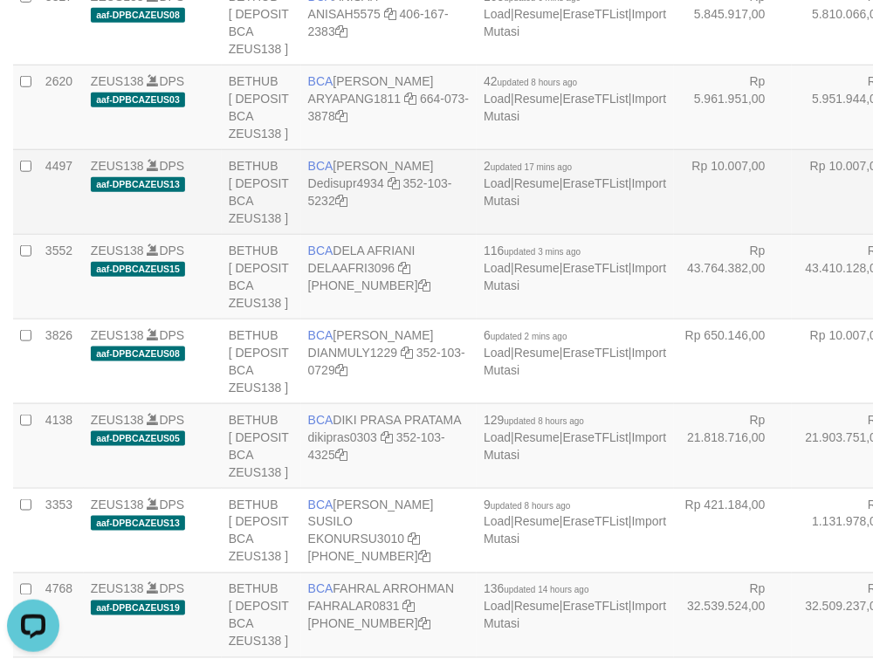
click at [792, 234] on td "Rp 10.007,00" at bounding box center [851, 191] width 118 height 85
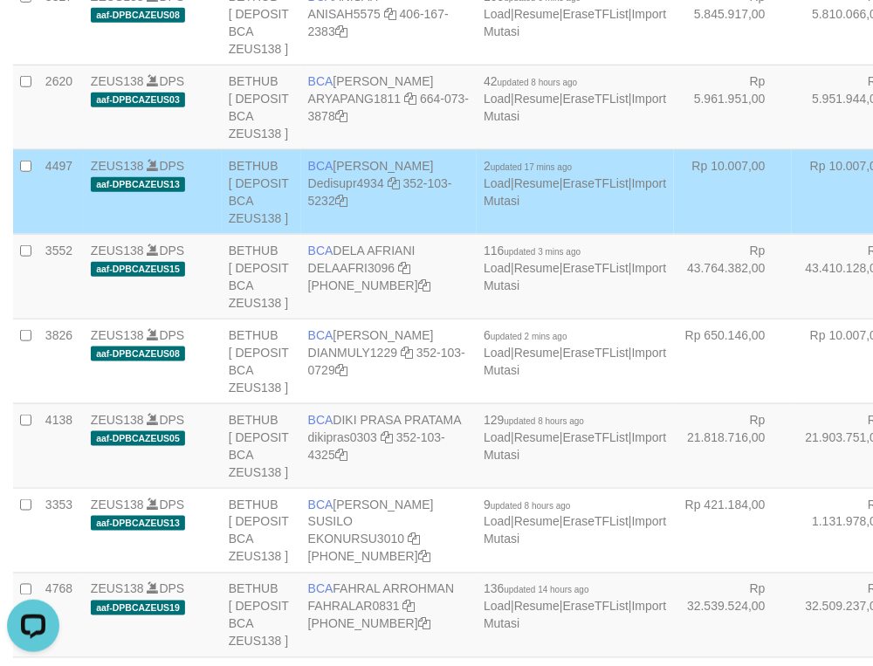
scroll to position [2135, 0]
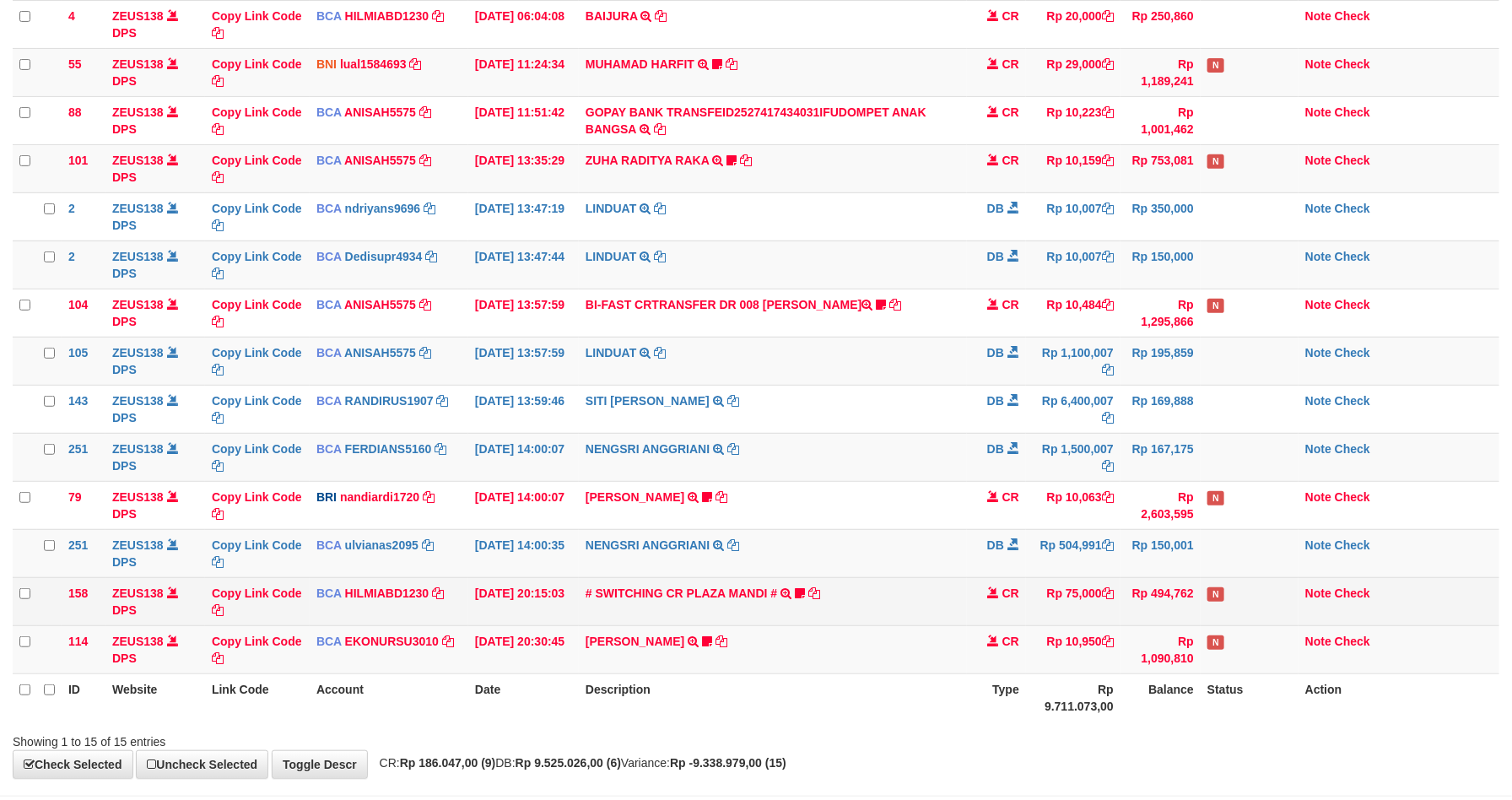
click at [1044, 637] on tbody "49 ZEUS138 DPS Copy Link Code BCA ANISAH5575 DPS ANISAH mutasi_20251001_3827 | …" at bounding box center [756, 312] width 1487 height 723
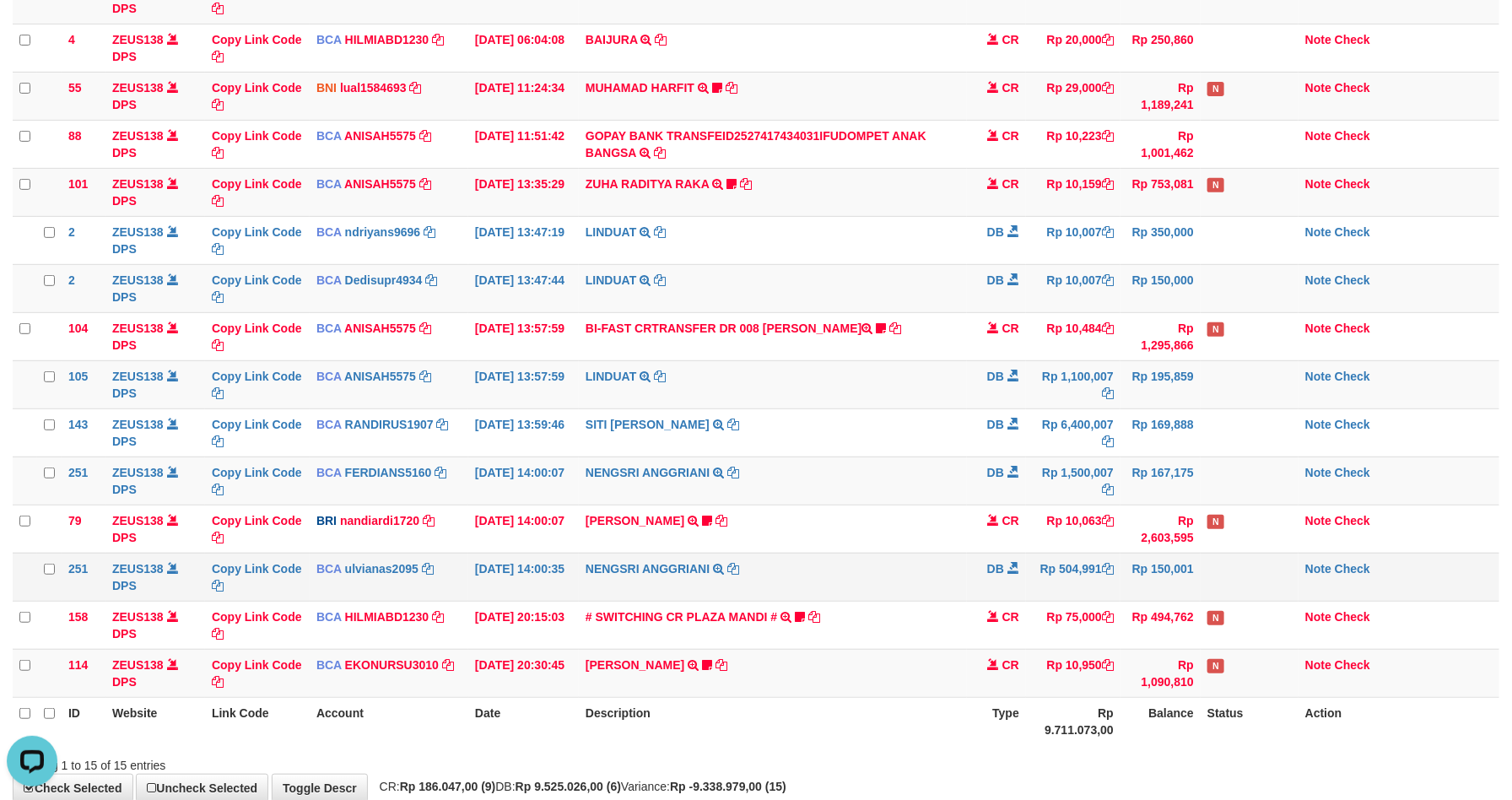
click at [906, 578] on td "NENGSRI ANGGRIANI TRSF E-BANKING DB 0110/FTSCY/WS95031 504991.00NENGSRI ANGGRIA…" at bounding box center [772, 578] width 388 height 48
click at [901, 575] on td "NENGSRI ANGGRIANI TRSF E-BANKING DB 0110/FTSCY/WS95031 504991.00NENGSRI ANGGRIA…" at bounding box center [772, 578] width 388 height 48
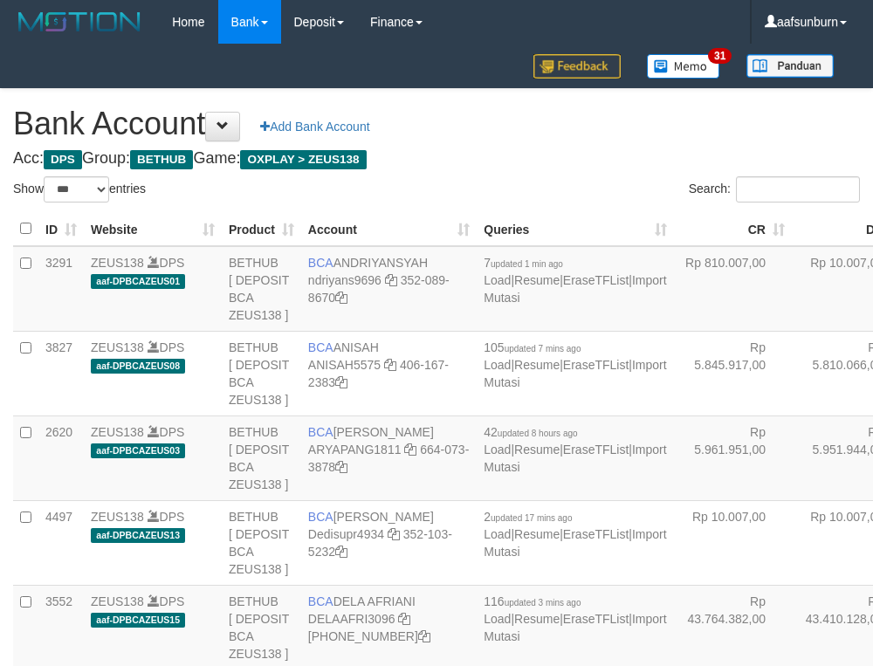
select select "***"
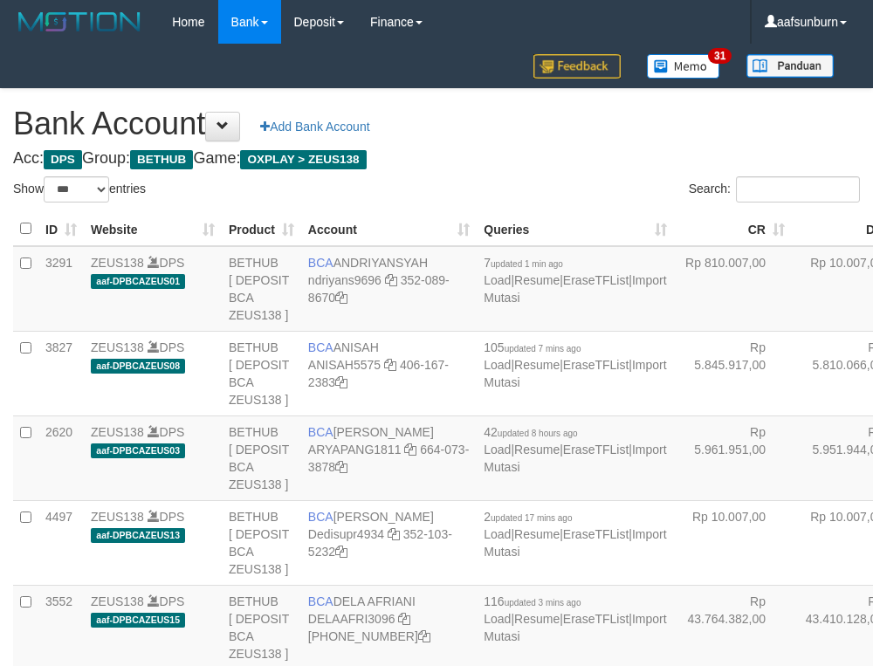
select select "***"
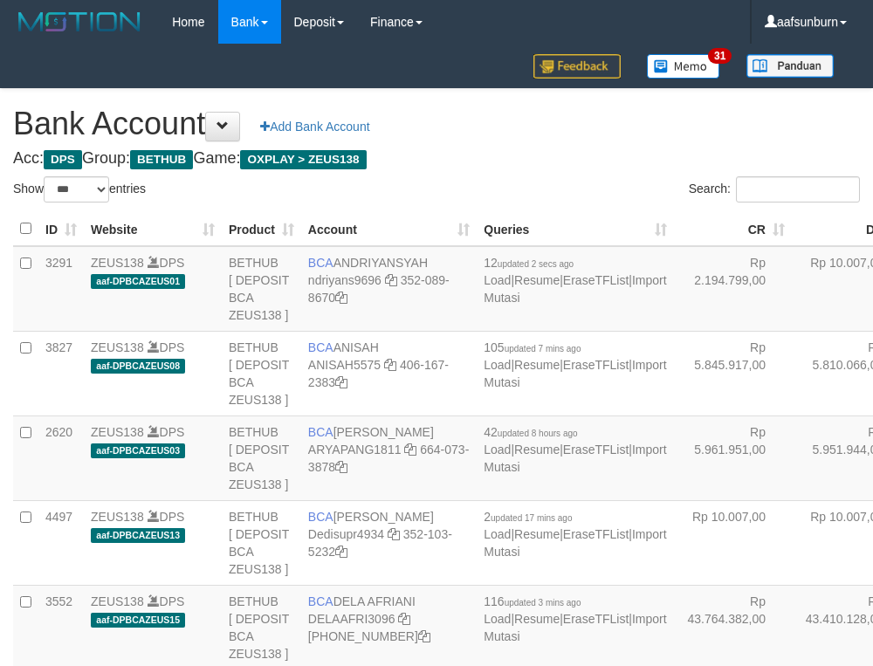
select select "***"
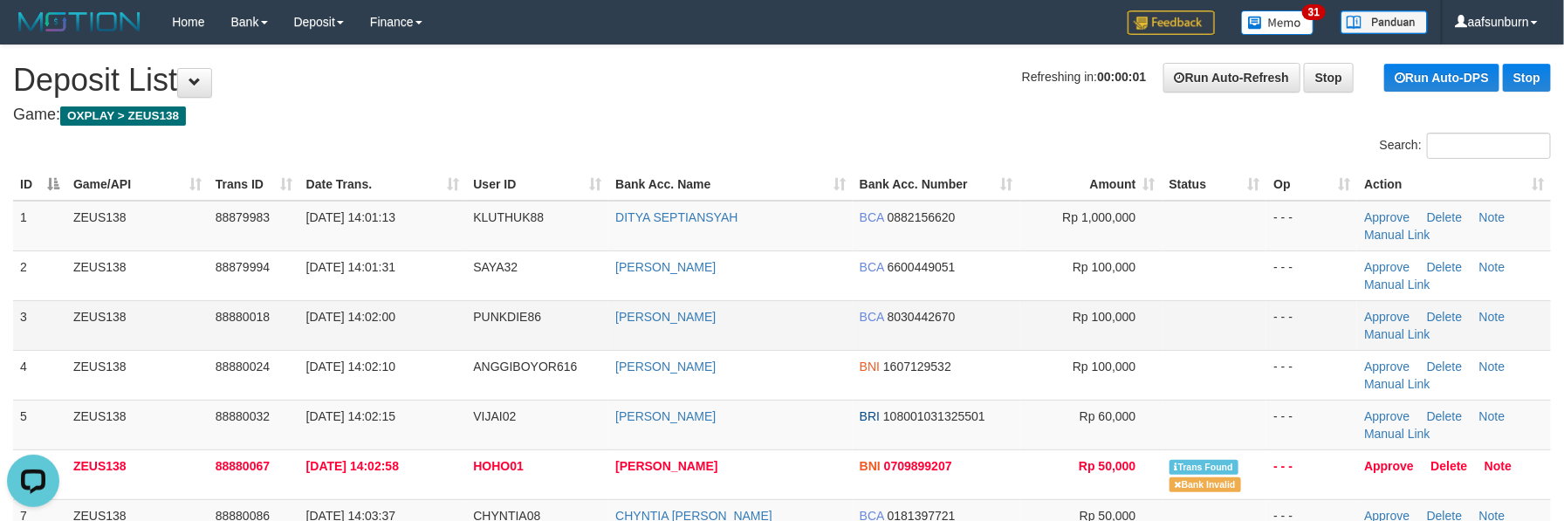
click at [1144, 317] on td "Rp 100,000" at bounding box center [1091, 325] width 142 height 50
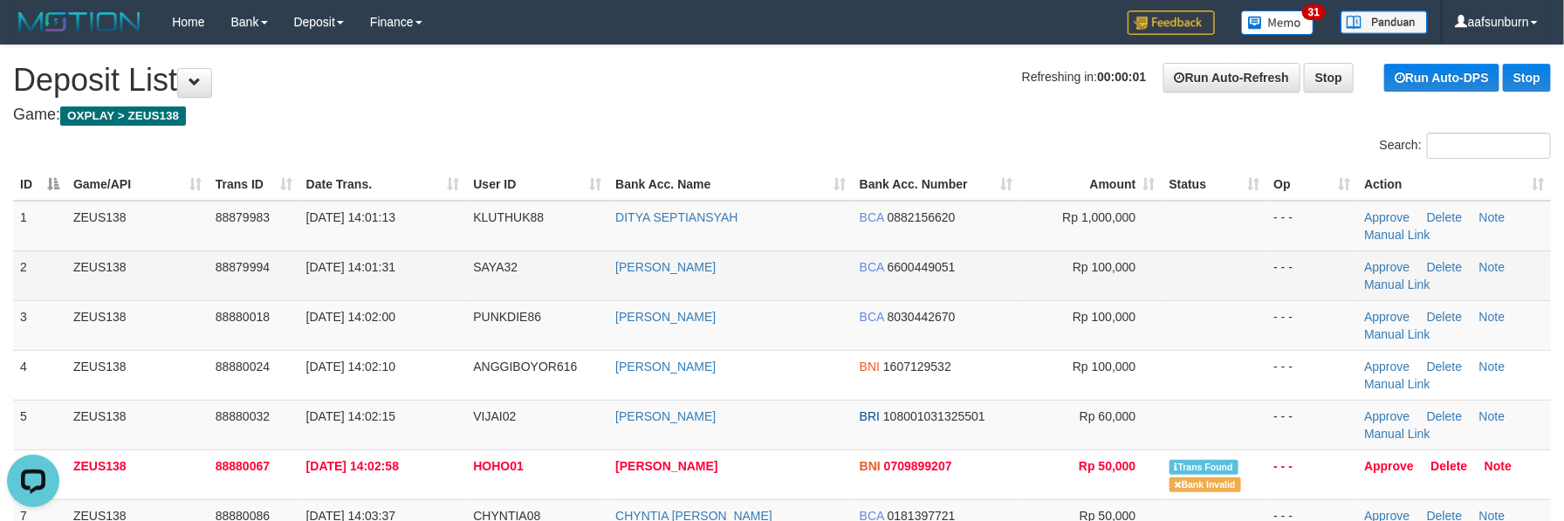
scroll to position [307, 0]
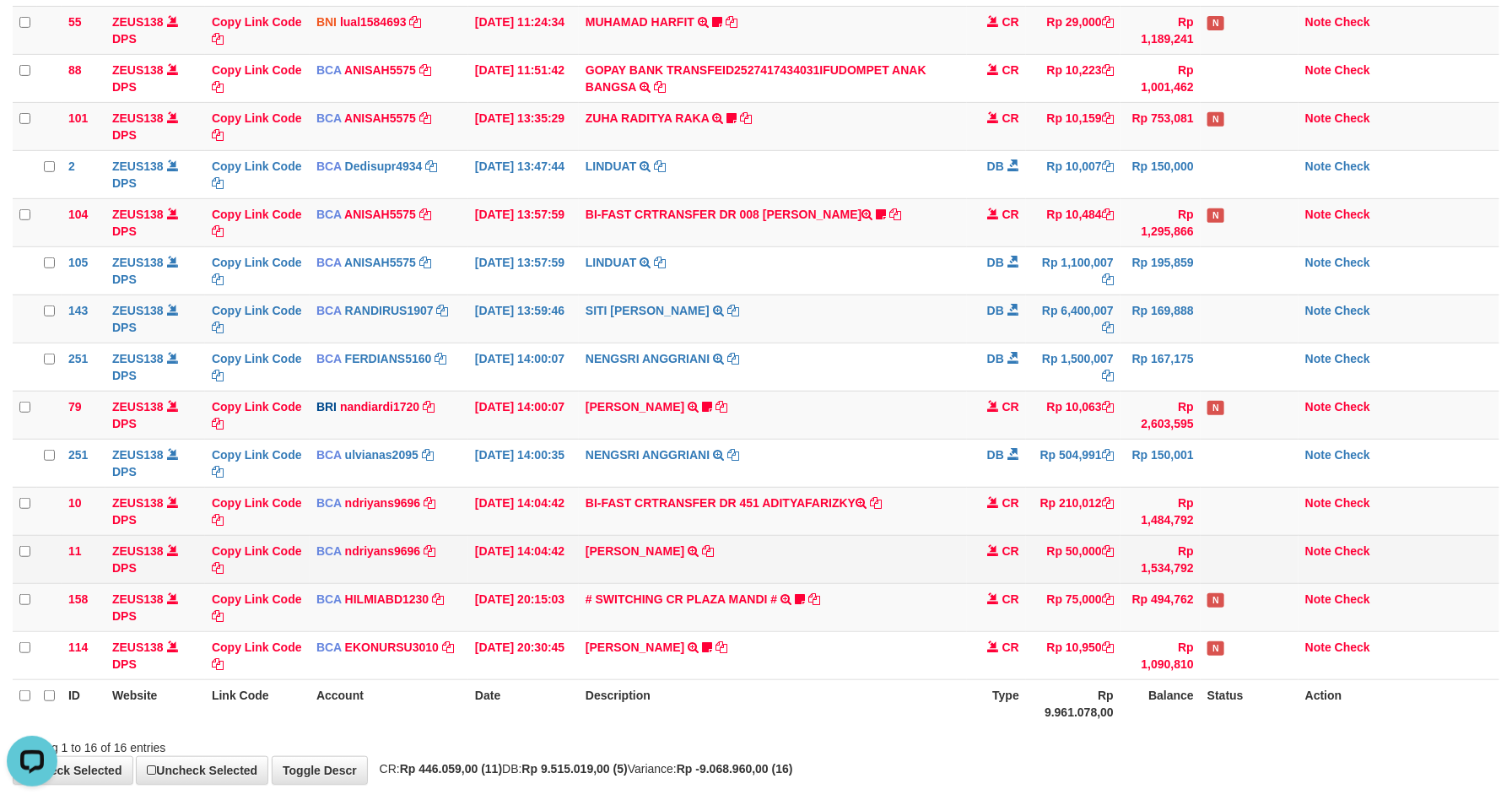
scroll to position [246, 0]
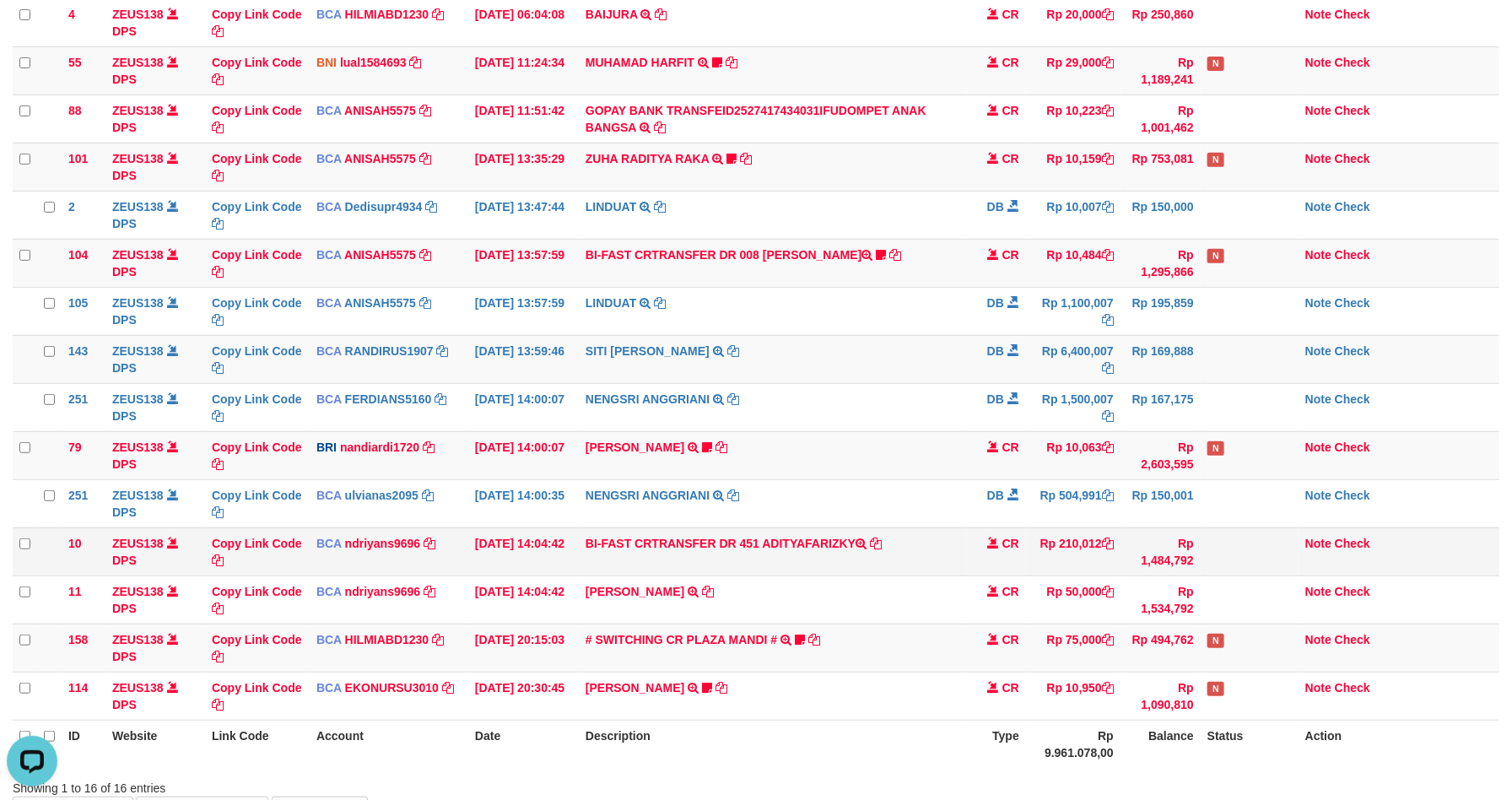
click at [759, 558] on td "BI-FAST CRTRANSFER DR 451 ADITYAFARIZKY" at bounding box center [772, 551] width 388 height 48
click at [1069, 546] on td "Rp 210,012" at bounding box center [1073, 551] width 95 height 48
copy td "210,012"
click at [939, 464] on td "DANA ABIYANROFIFS TRANSFER NBMB DANA ABIYANROFIFS TO NANDI ARDIANSYAH Dangunwo" at bounding box center [772, 456] width 388 height 48
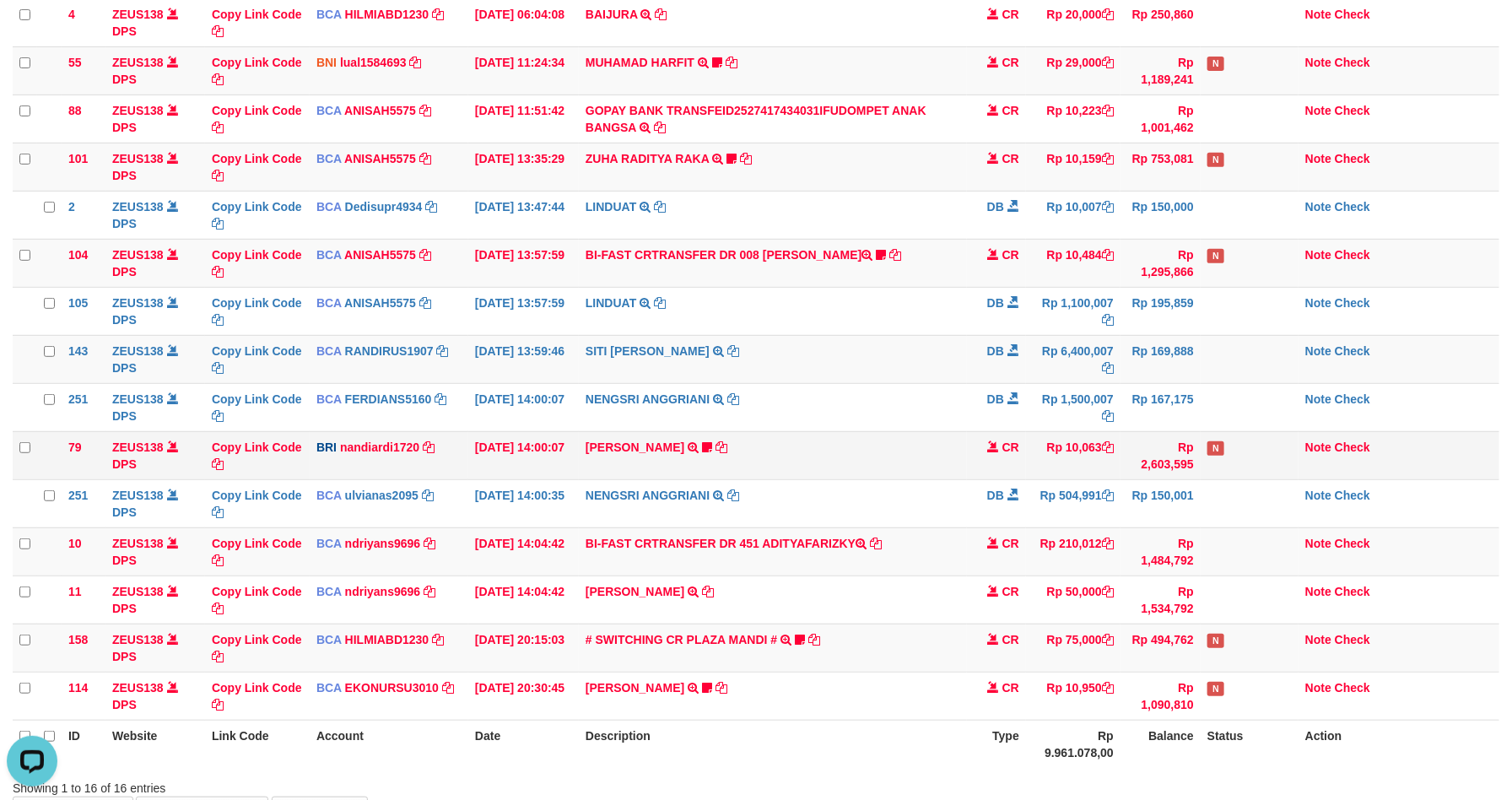
click at [852, 447] on td "DANA ABIYANROFIFS TRANSFER NBMB DANA ABIYANROFIFS TO NANDI ARDIANSYAH Dangunwo" at bounding box center [772, 456] width 388 height 48
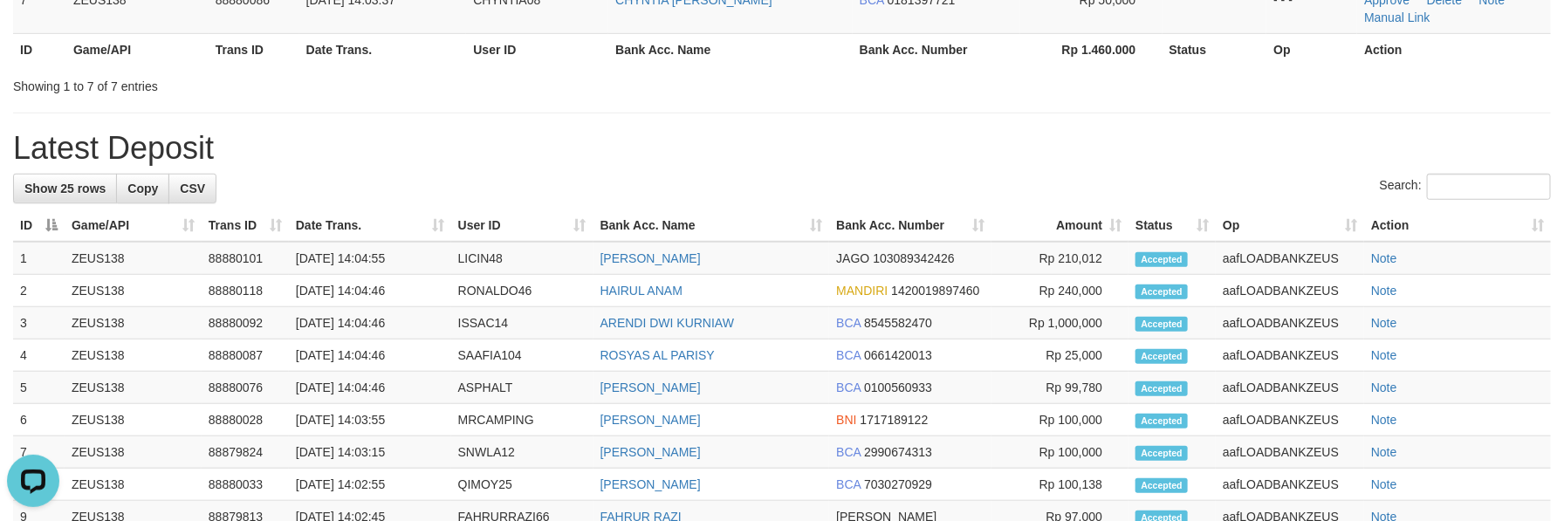
click at [893, 147] on h1 "Latest Deposit" at bounding box center [782, 148] width 1538 height 35
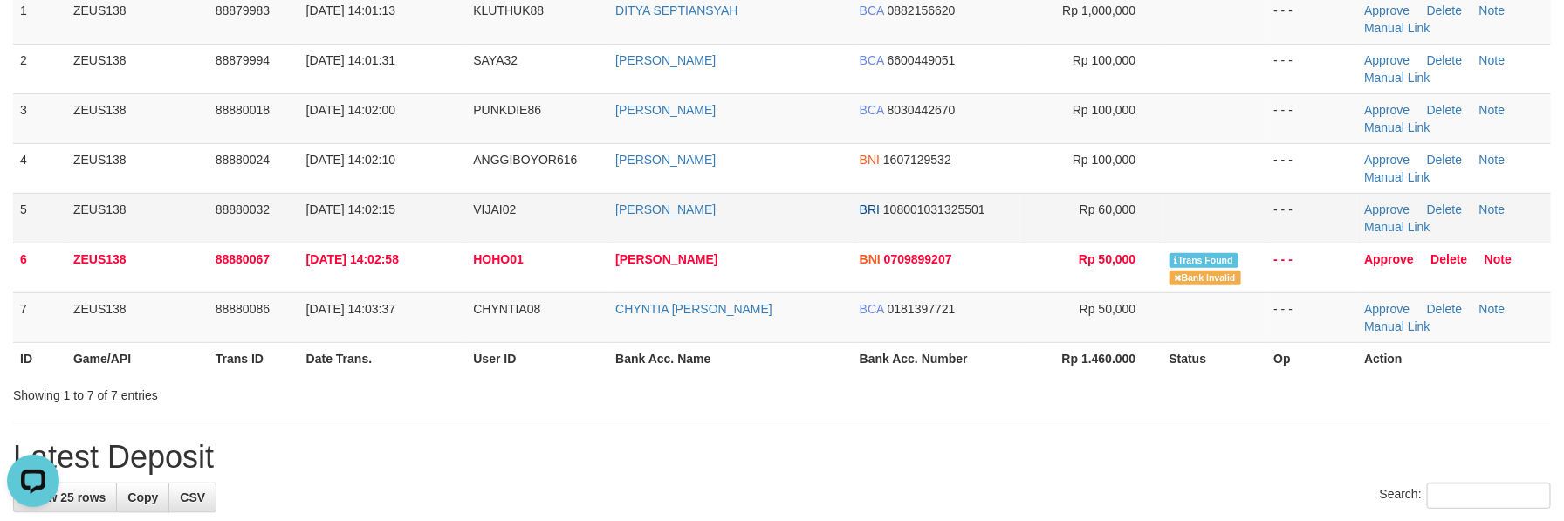
click at [1182, 230] on td at bounding box center [1215, 218] width 105 height 50
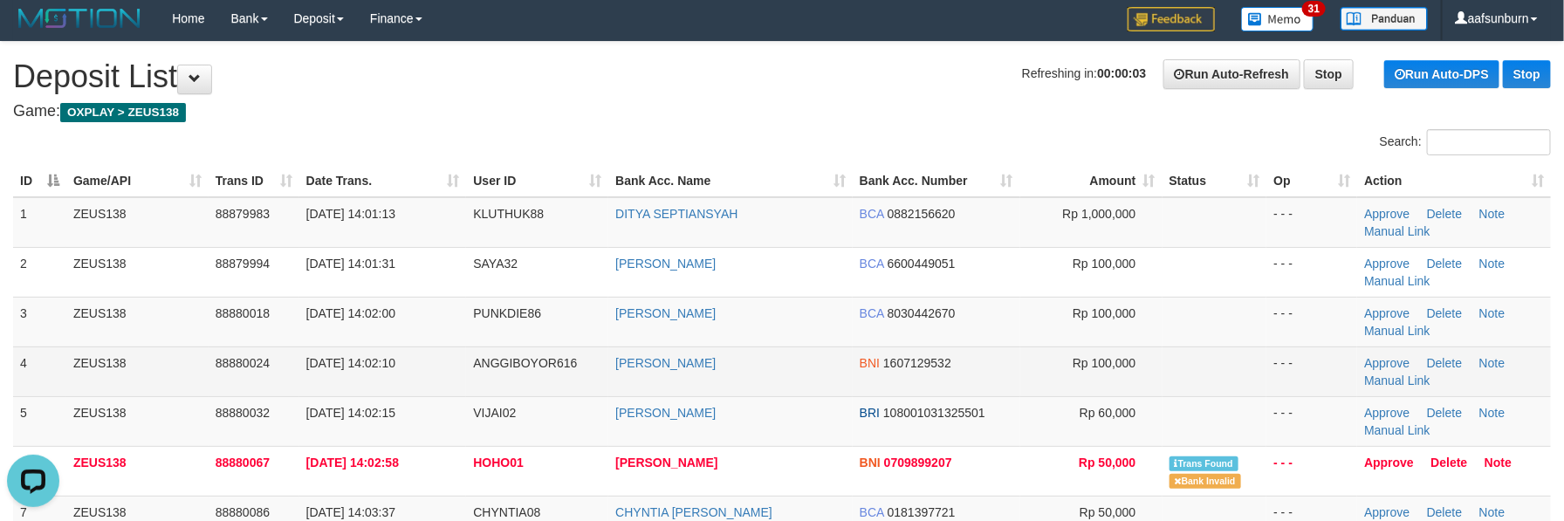
scroll to position [0, 0]
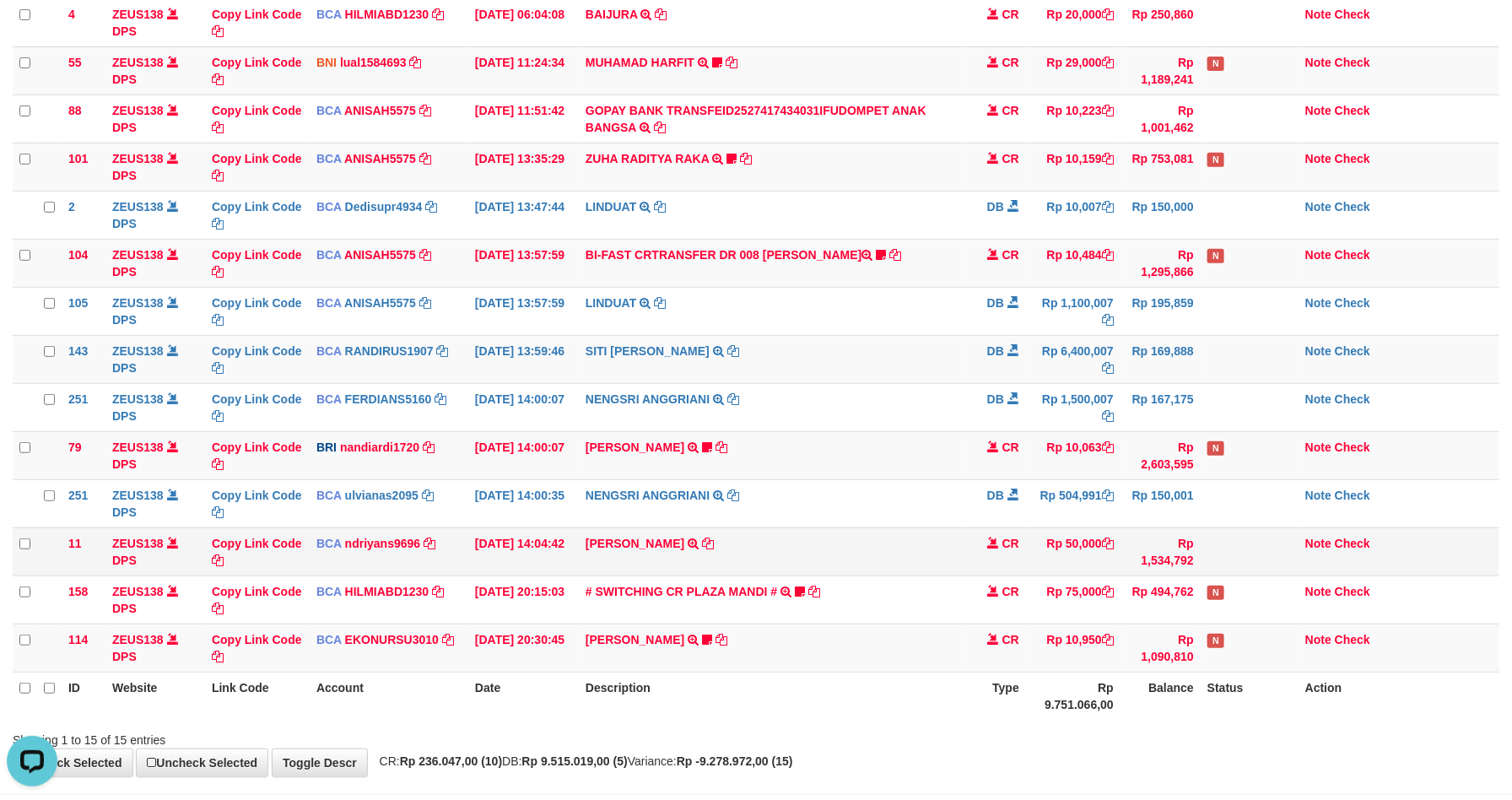
click at [636, 575] on td "FERI SETIAWAN TRSF E-BANKING CR 0110/FTSCY/WS95271 50000.00FERI SETIAWAN" at bounding box center [772, 551] width 388 height 48
copy td "[PERSON_NAME]"
drag, startPoint x: 636, startPoint y: 575, endPoint x: 689, endPoint y: 681, distance: 118.5
click at [638, 575] on td "FERI SETIAWAN TRSF E-BANKING CR 0110/FTSCY/WS95271 50000.00FERI SETIAWAN" at bounding box center [772, 551] width 388 height 48
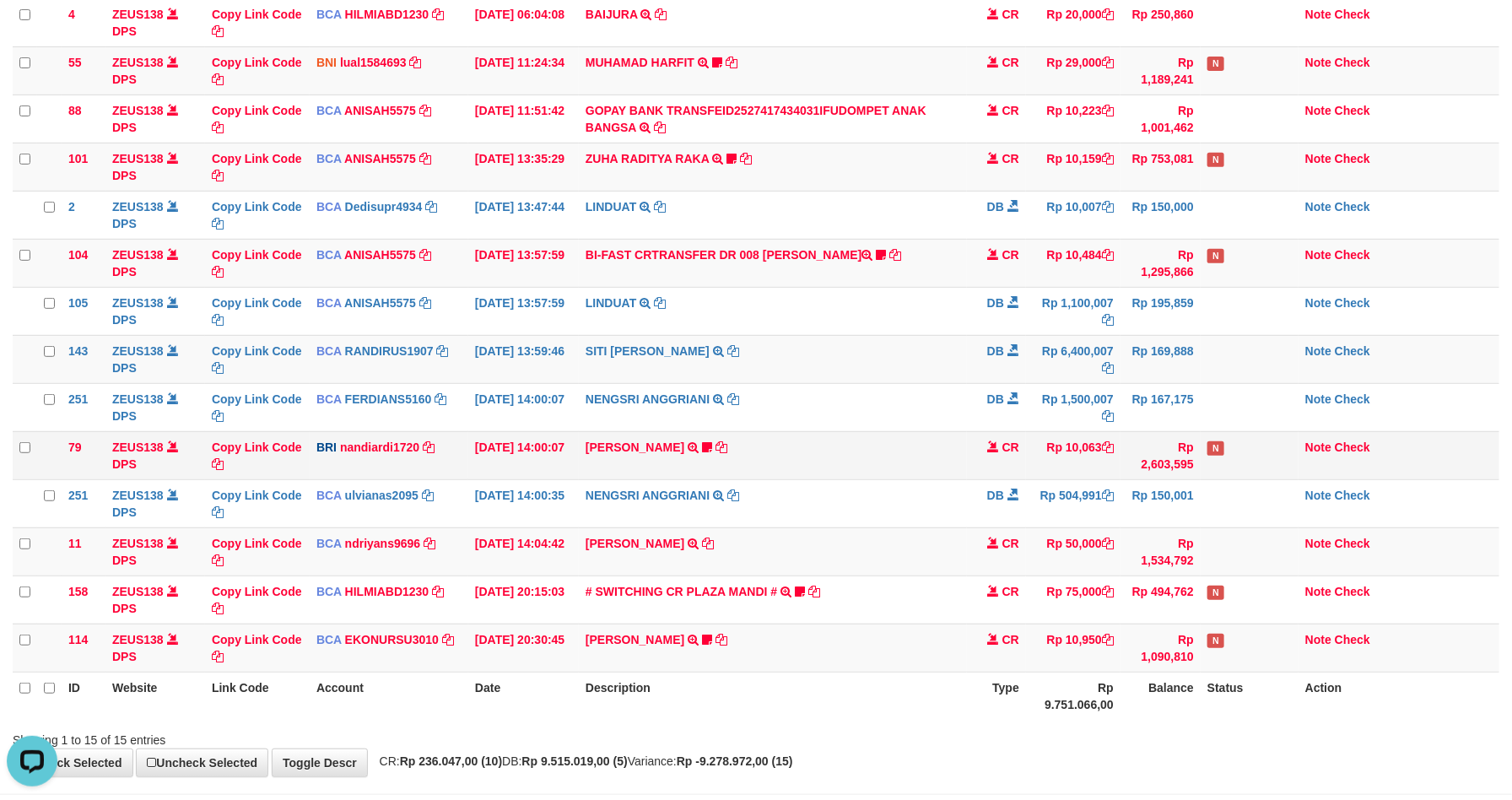
click at [897, 461] on td "DANA ABIYANROFIFS TRANSFER NBMB DANA ABIYANROFIFS TO NANDI ARDIANSYAH Dangunwo" at bounding box center [772, 456] width 388 height 48
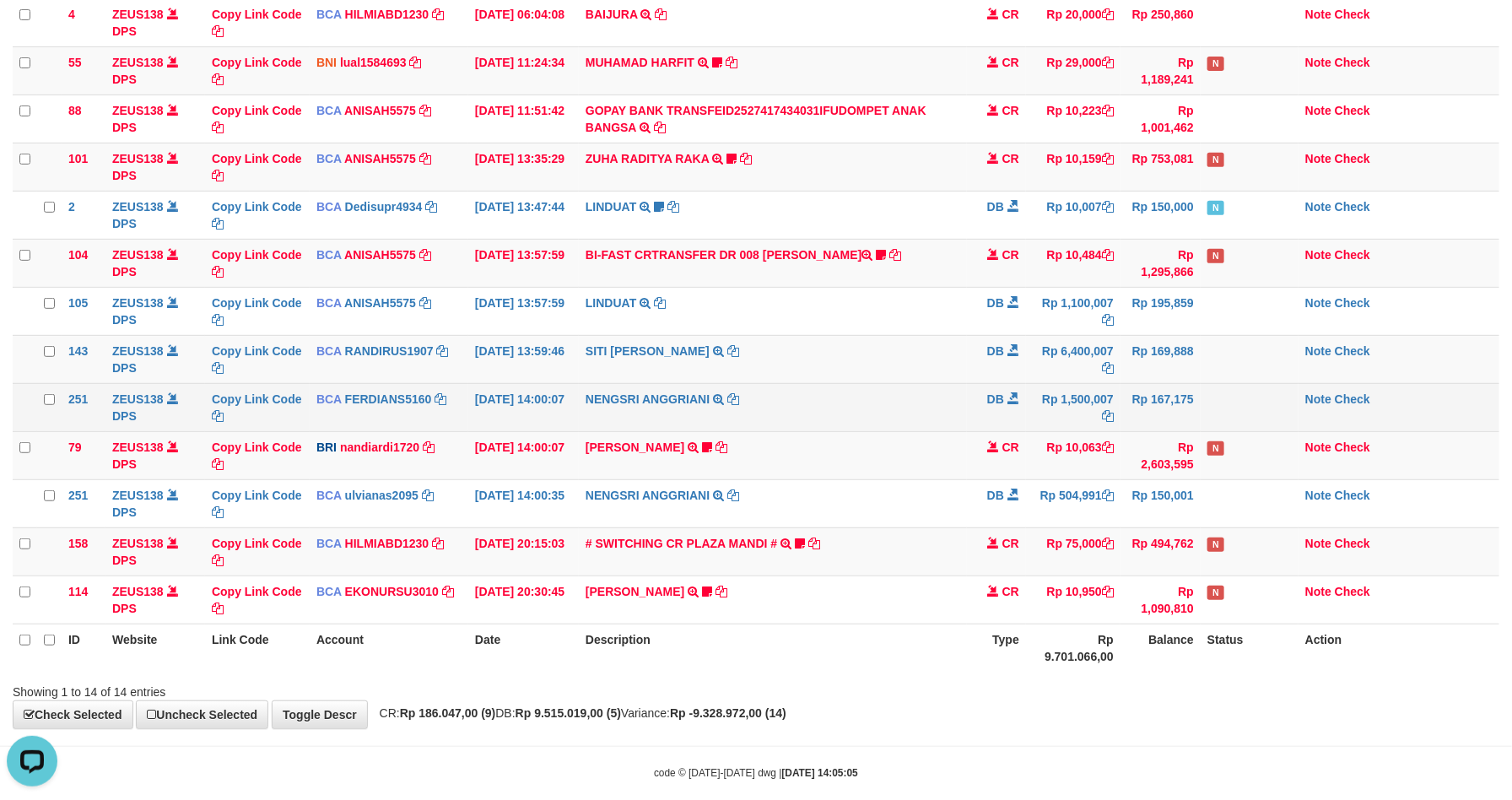
click at [1024, 414] on td "DB" at bounding box center [996, 407] width 59 height 48
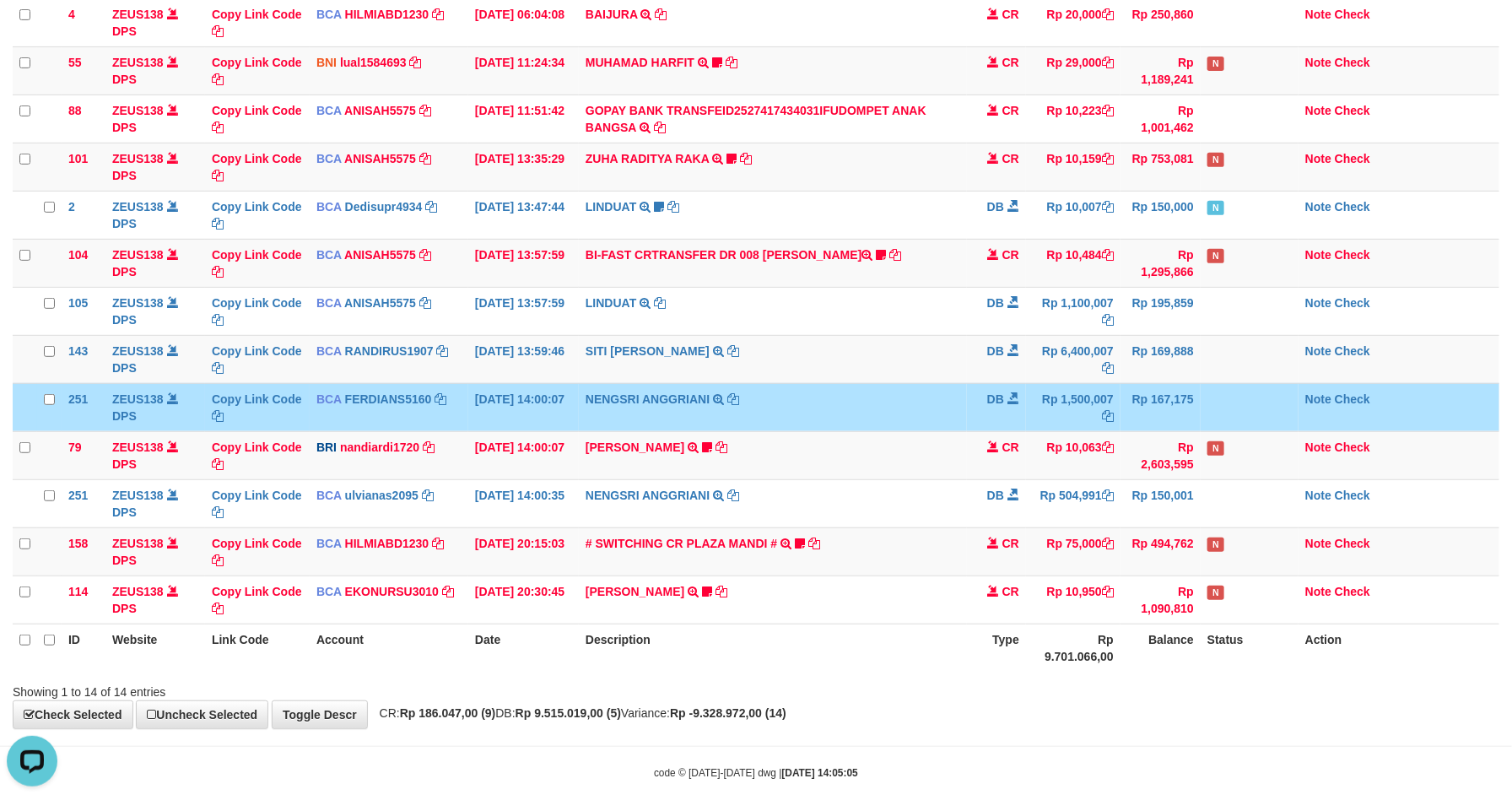
click at [1024, 414] on td "DB" at bounding box center [996, 407] width 59 height 48
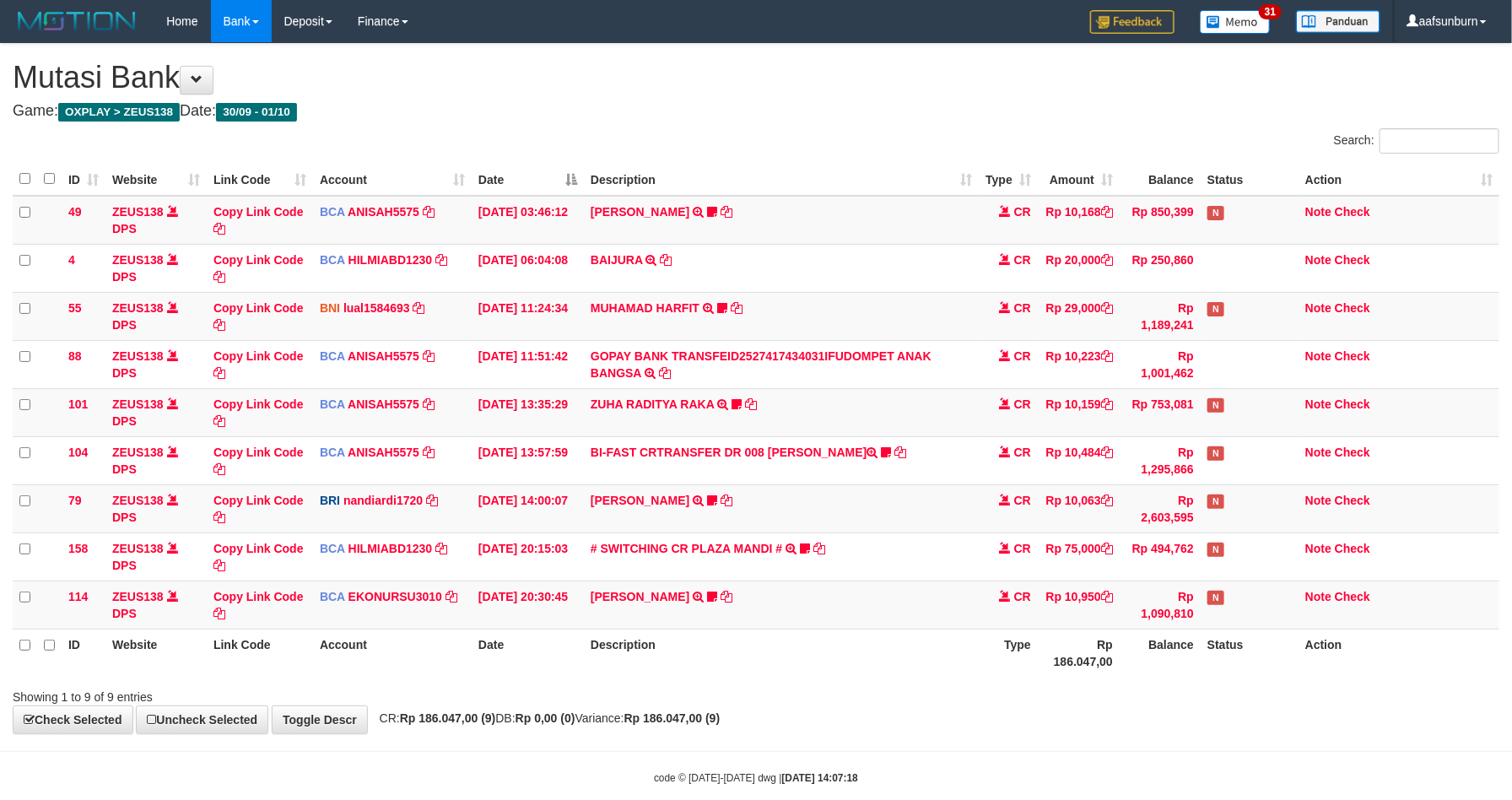
scroll to position [33, 0]
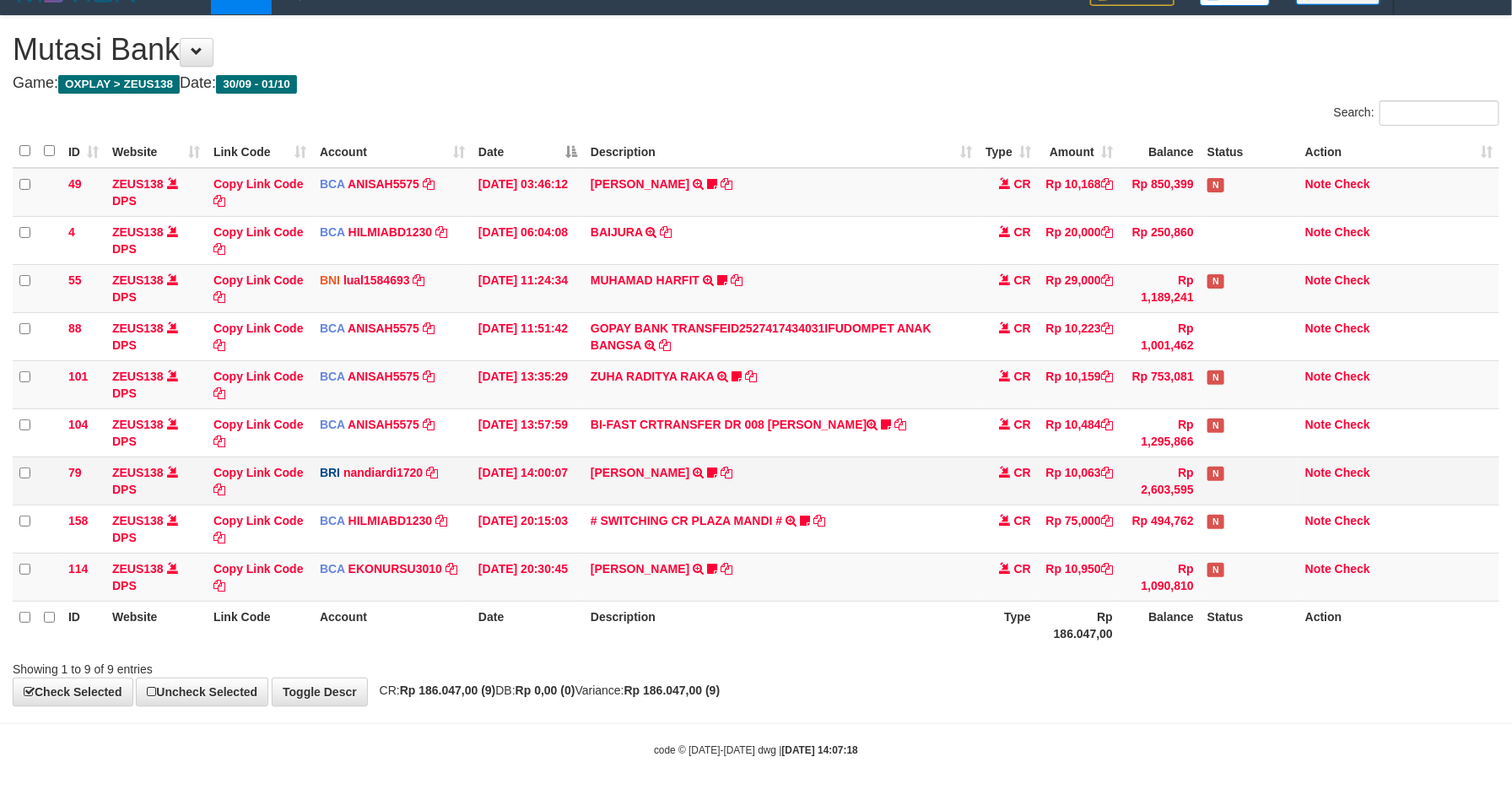
drag, startPoint x: 0, startPoint y: 0, endPoint x: 1084, endPoint y: 461, distance: 1178.0
click at [1031, 426] on span "CR" at bounding box center [1022, 425] width 16 height 14
click at [1137, 699] on div "**********" at bounding box center [756, 361] width 1512 height 690
click at [1140, 699] on div "**********" at bounding box center [756, 361] width 1512 height 690
click at [1005, 606] on th "Type" at bounding box center [1007, 625] width 59 height 48
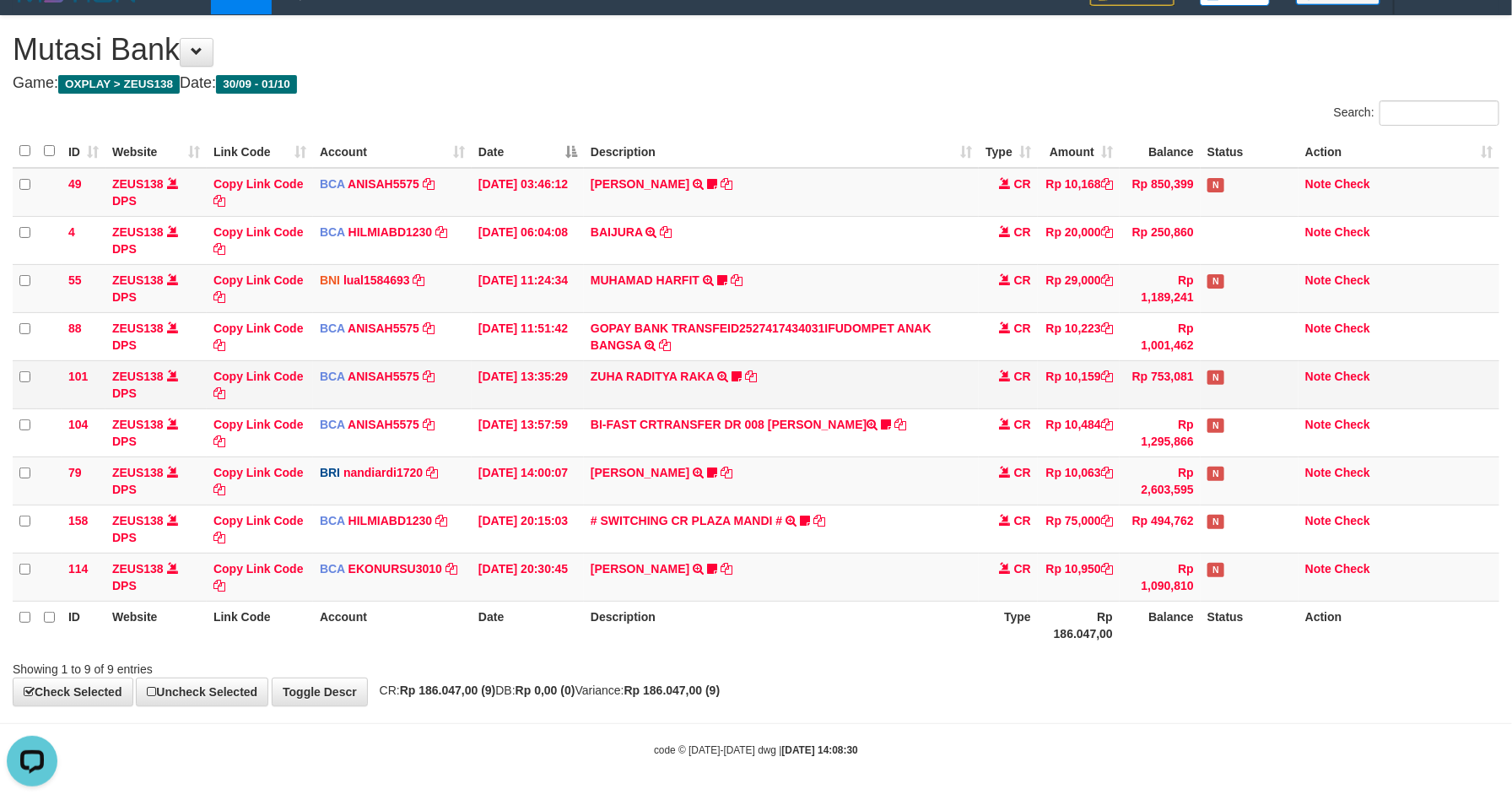
click at [699, 401] on td "ZUHA RADITYA RAKA TRSF E-BANKING CR 0110/FTSCY/WS95031 10159.00ZUHA RADITYA RAK…" at bounding box center [781, 385] width 394 height 48
drag, startPoint x: 702, startPoint y: 403, endPoint x: 745, endPoint y: 411, distance: 43.7
click at [707, 403] on td "ZUHA RADITYA RAKA TRSF E-BANKING CR 0110/FTSCY/WS95031 10159.00ZUHA RADITYA RAK…" at bounding box center [781, 385] width 394 height 48
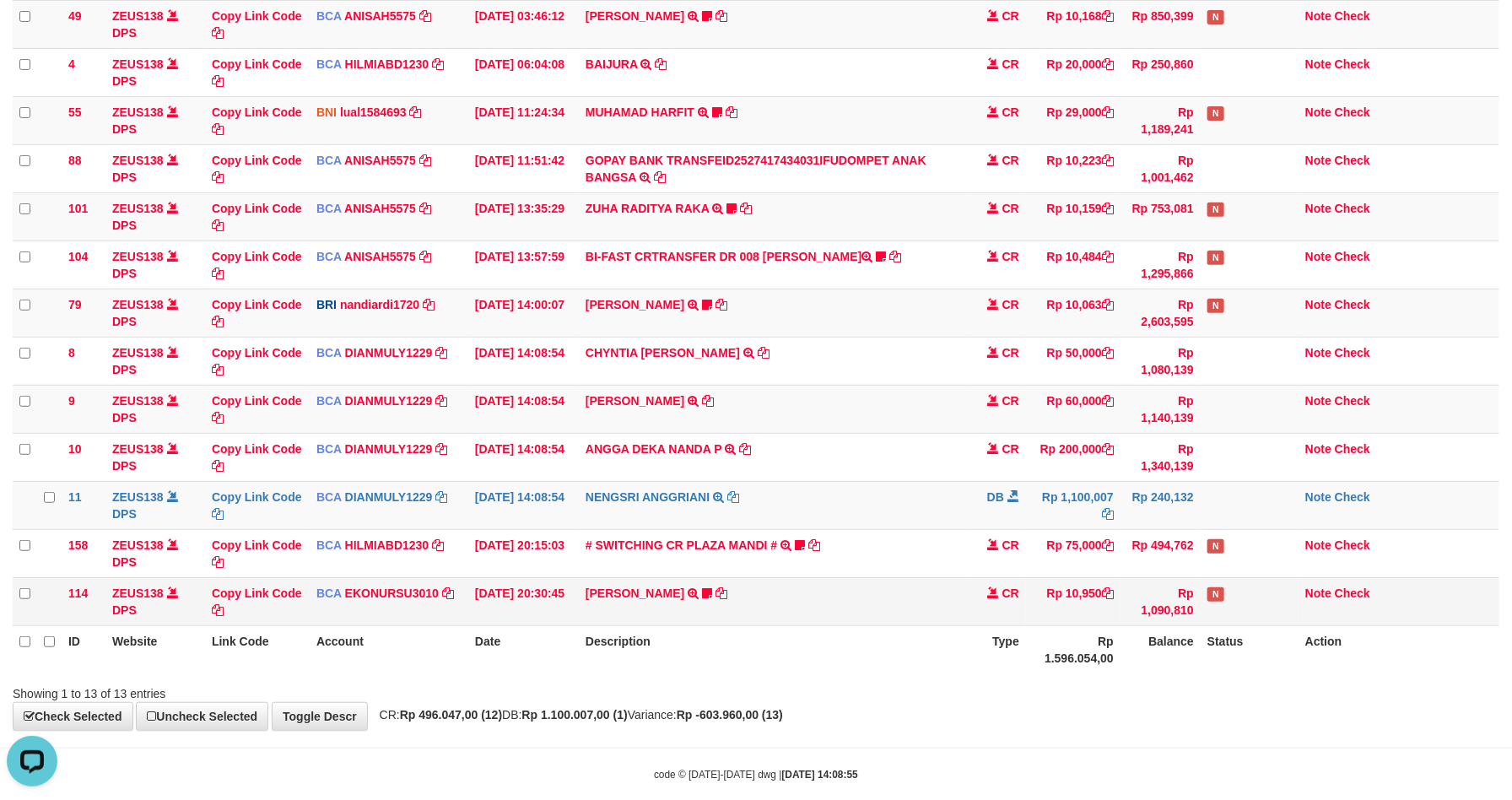
click at [1058, 606] on td "Rp 10,950" at bounding box center [1073, 602] width 95 height 48
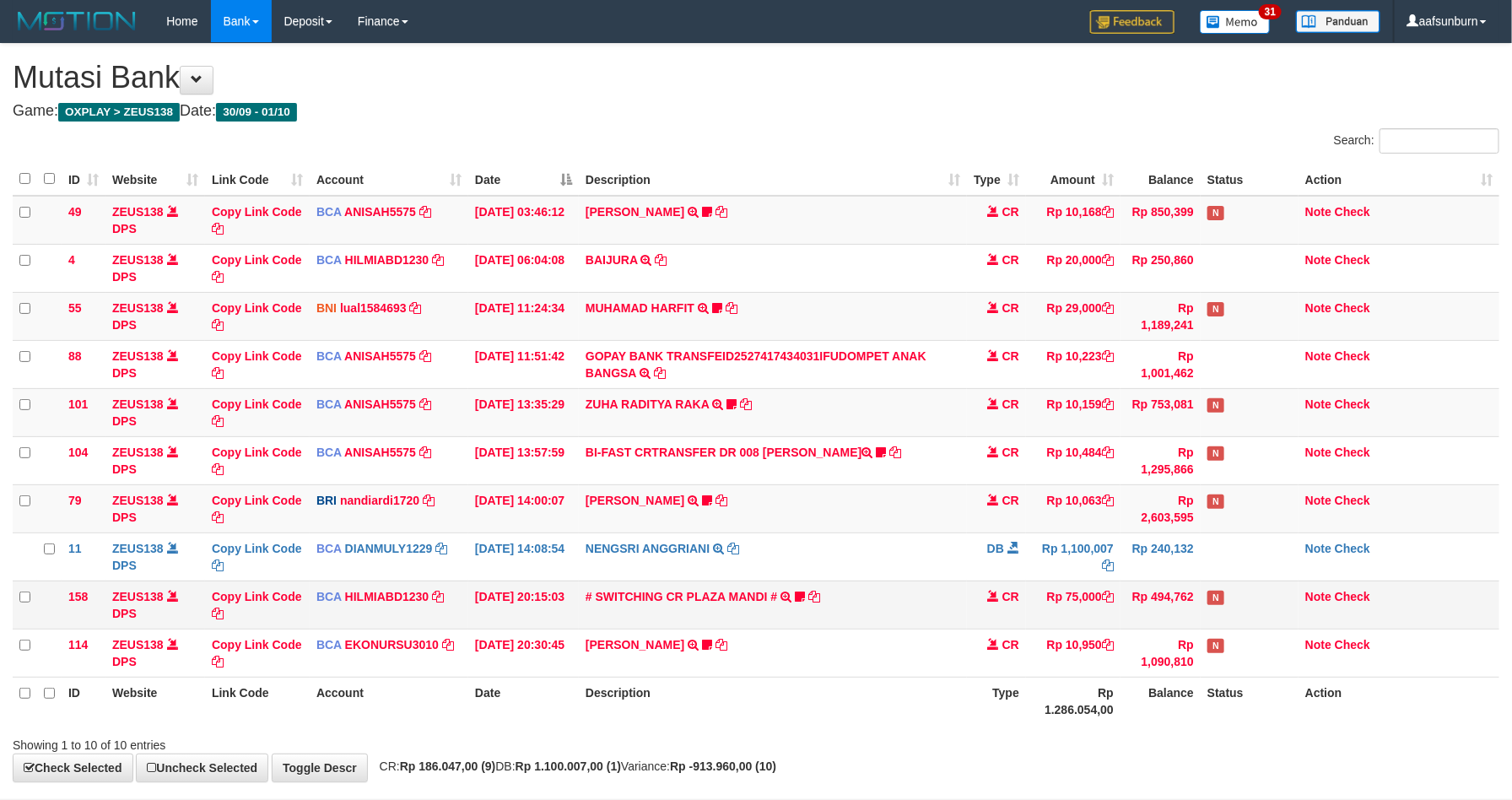
drag, startPoint x: 0, startPoint y: 0, endPoint x: 1061, endPoint y: 603, distance: 1220.4
click at [1061, 603] on td "Rp 75,000" at bounding box center [1073, 605] width 95 height 48
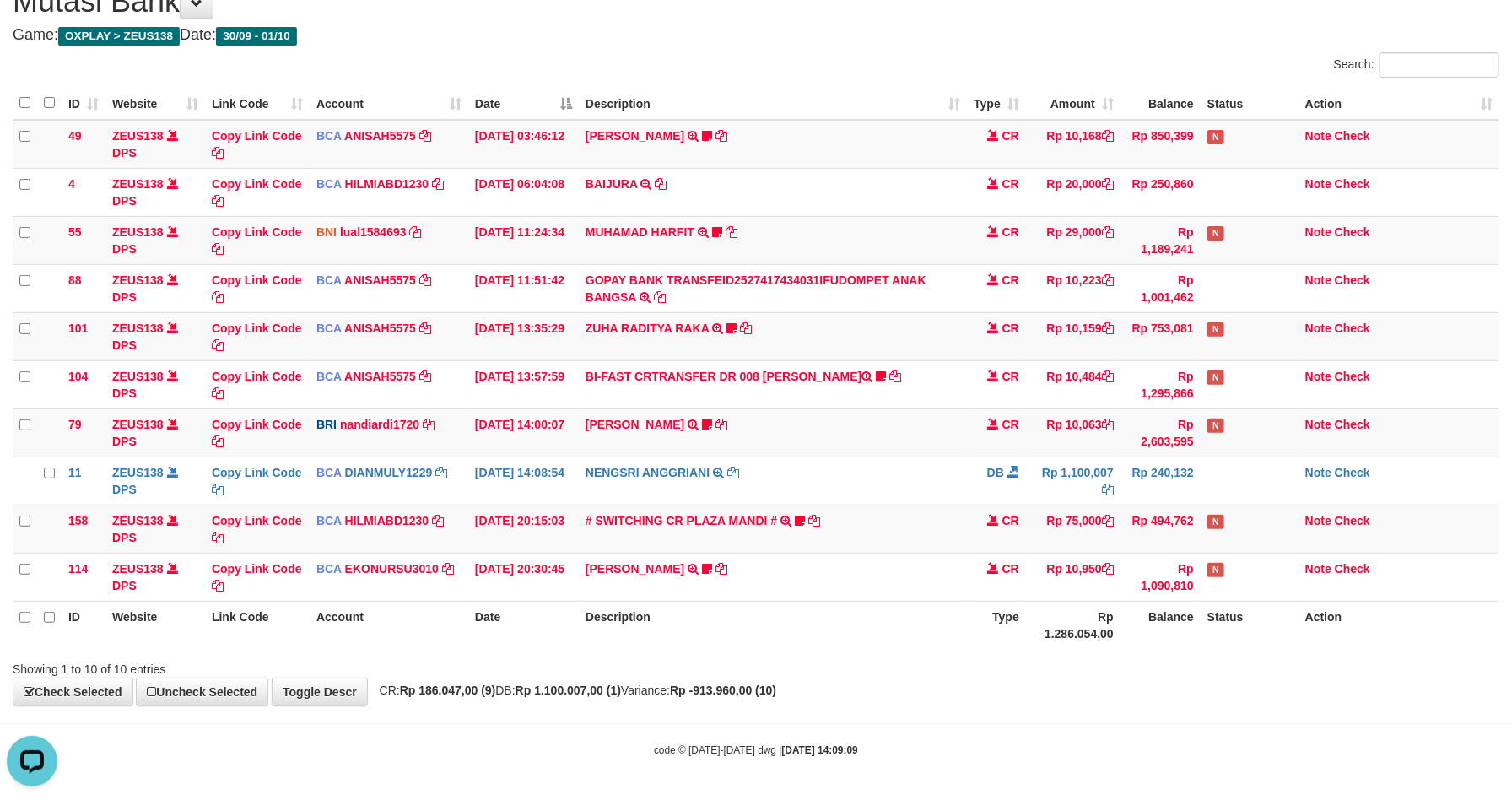
click at [1071, 601] on th "Rp 1.286.054,00" at bounding box center [1073, 625] width 95 height 48
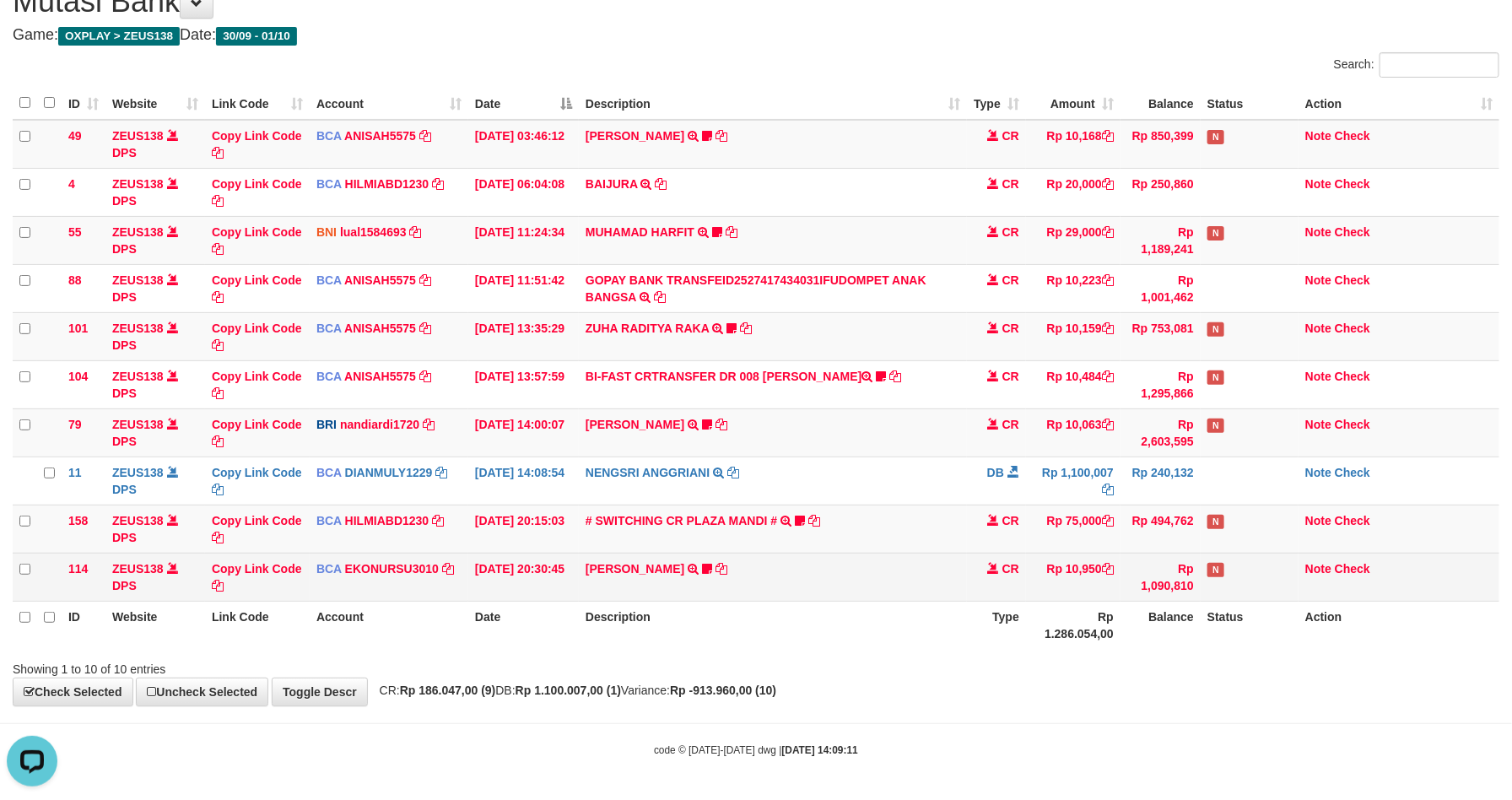
click at [1350, 578] on td "Note Check" at bounding box center [1399, 578] width 201 height 48
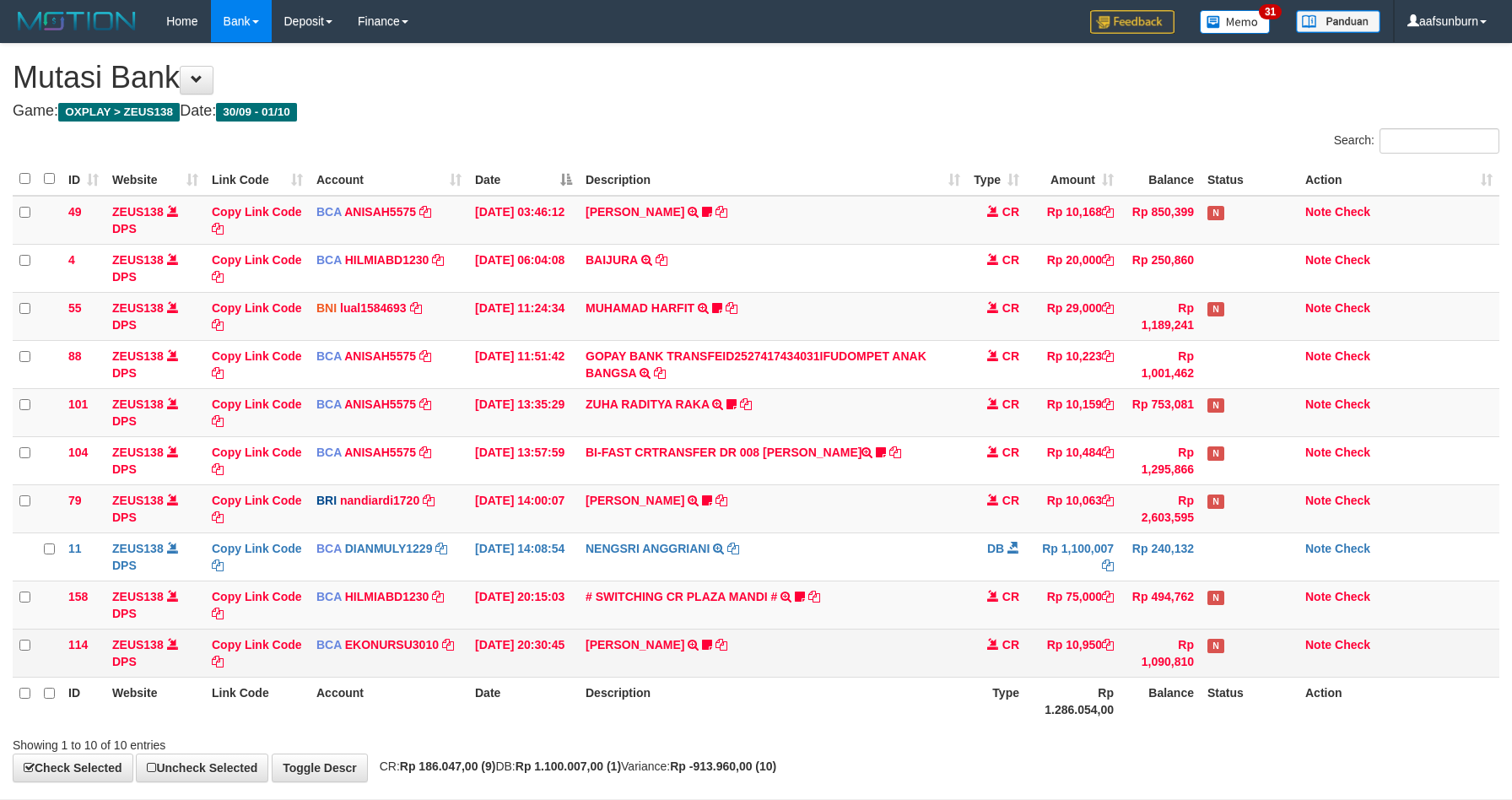
scroll to position [81, 0]
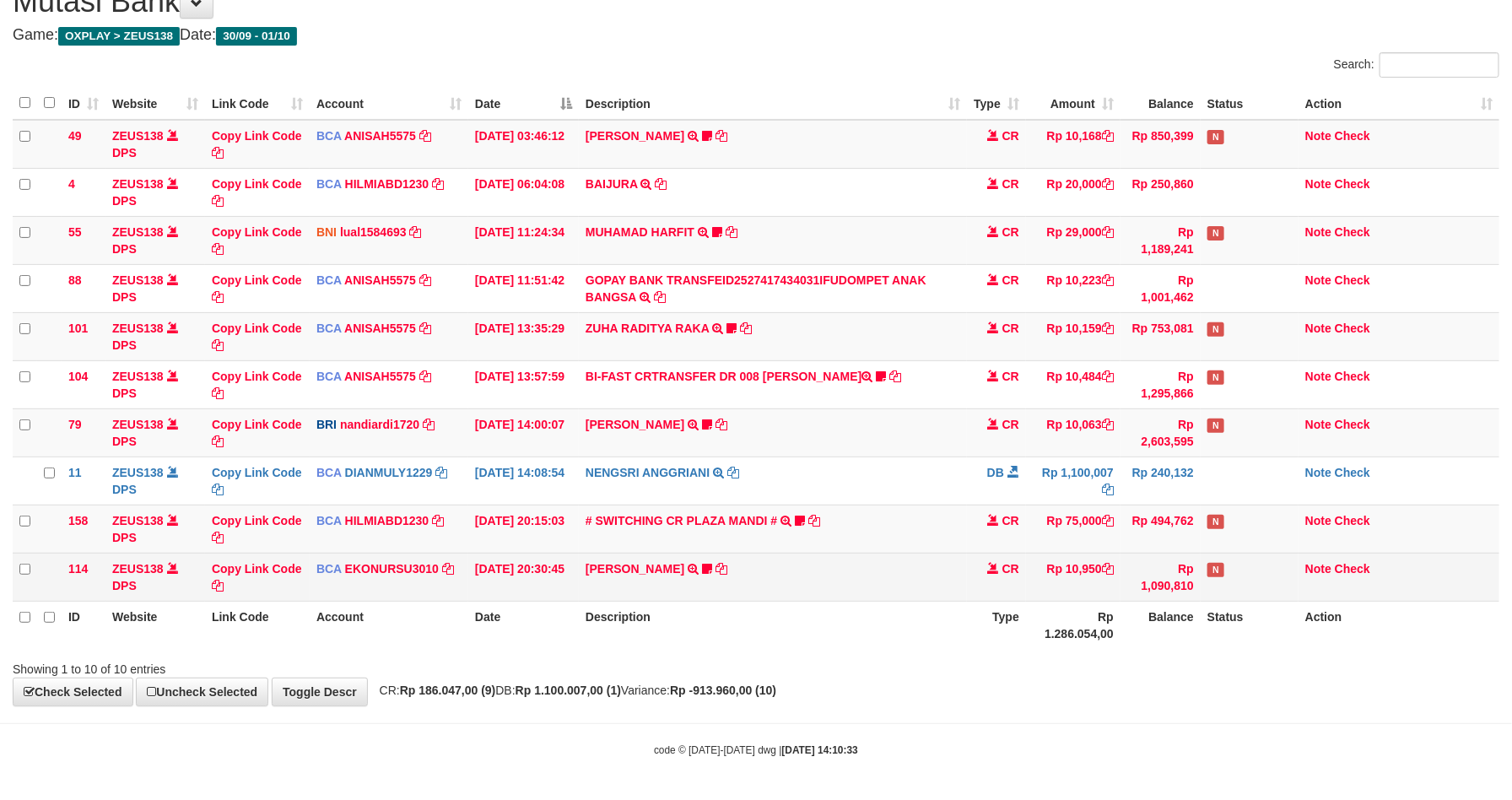
click at [1390, 558] on td "Note Check" at bounding box center [1399, 578] width 201 height 48
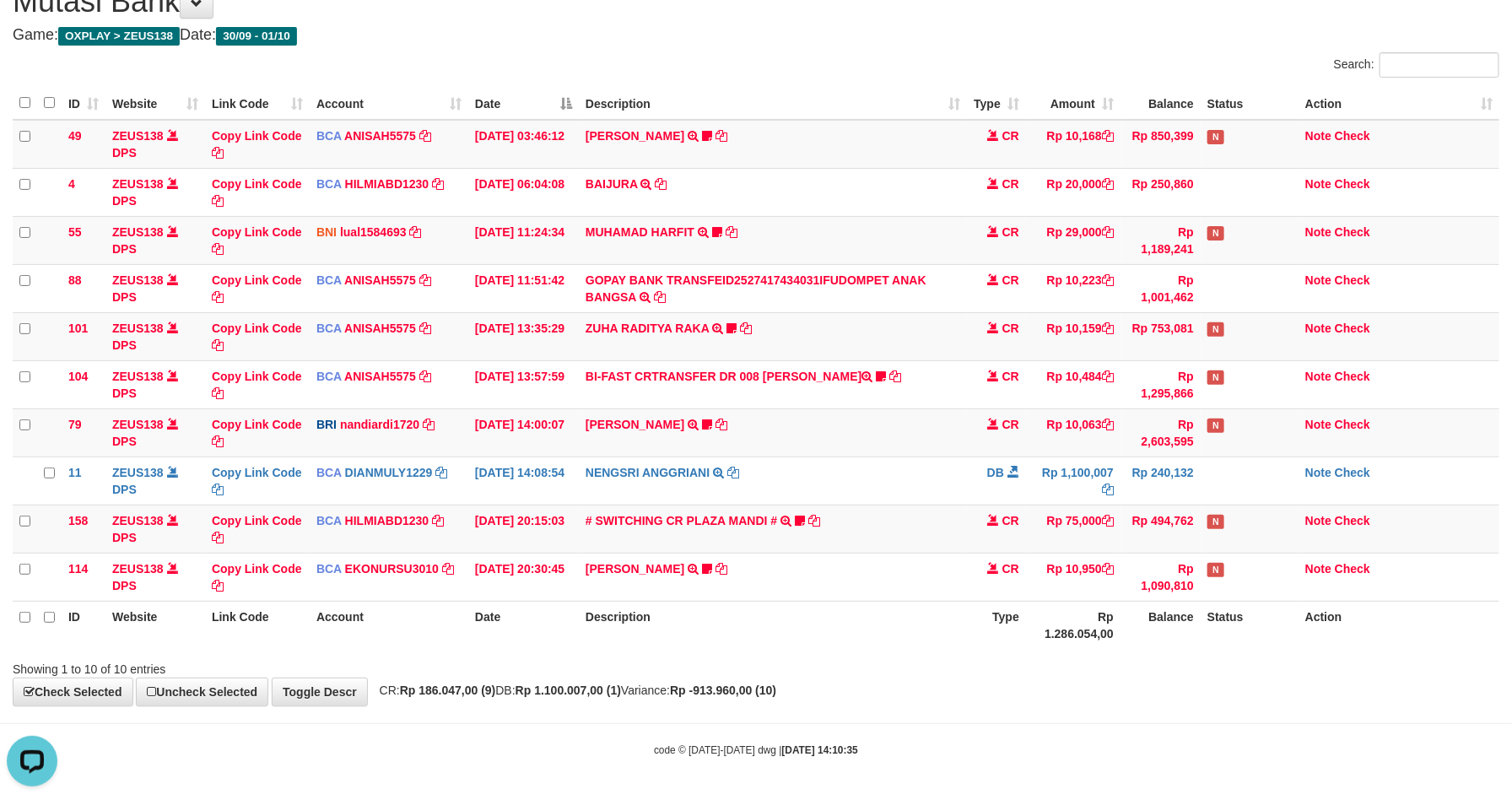
click at [1378, 627] on th "Action" at bounding box center [1399, 625] width 201 height 48
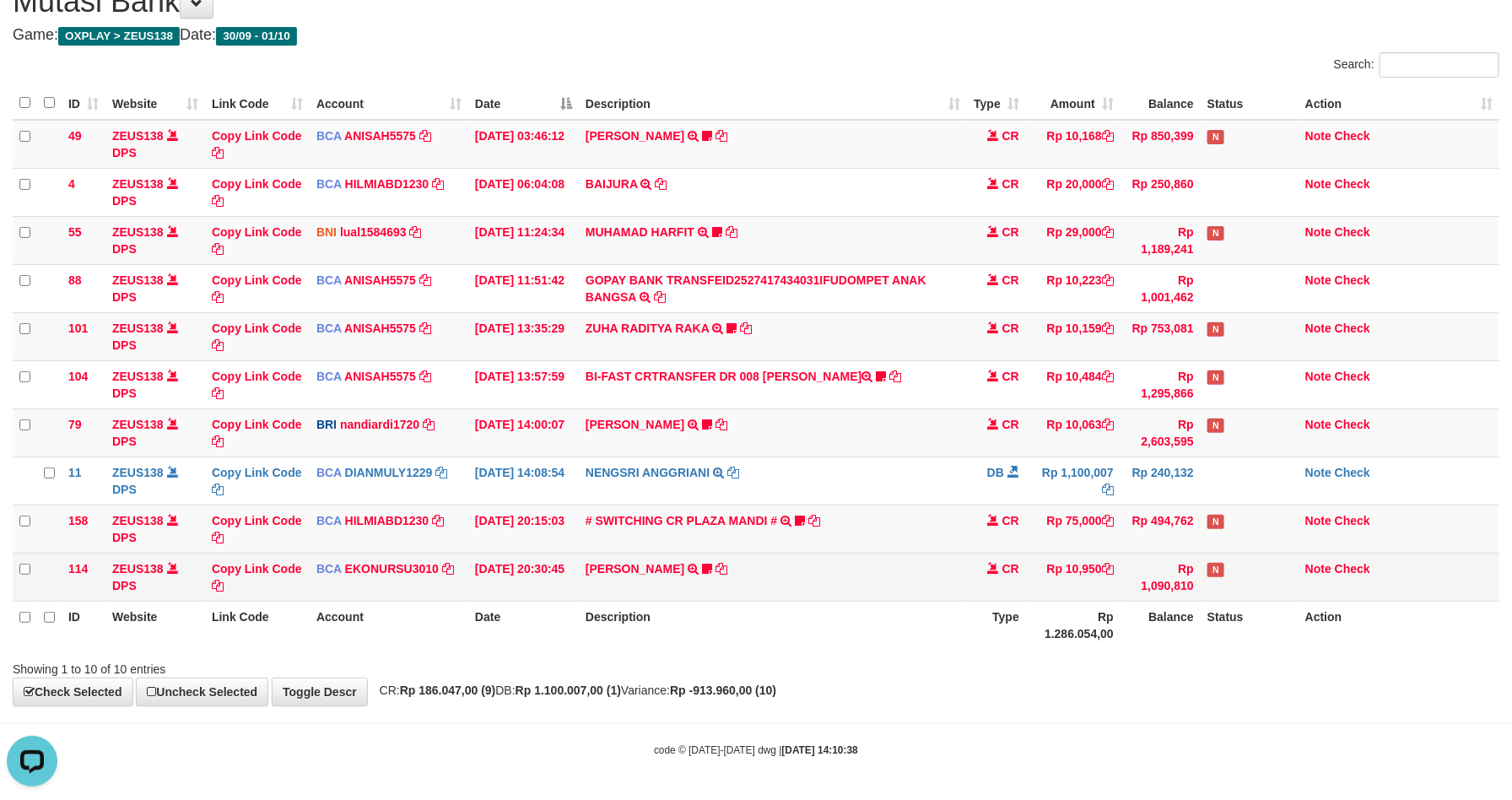
click at [1304, 587] on td "Note Check" at bounding box center [1399, 578] width 201 height 48
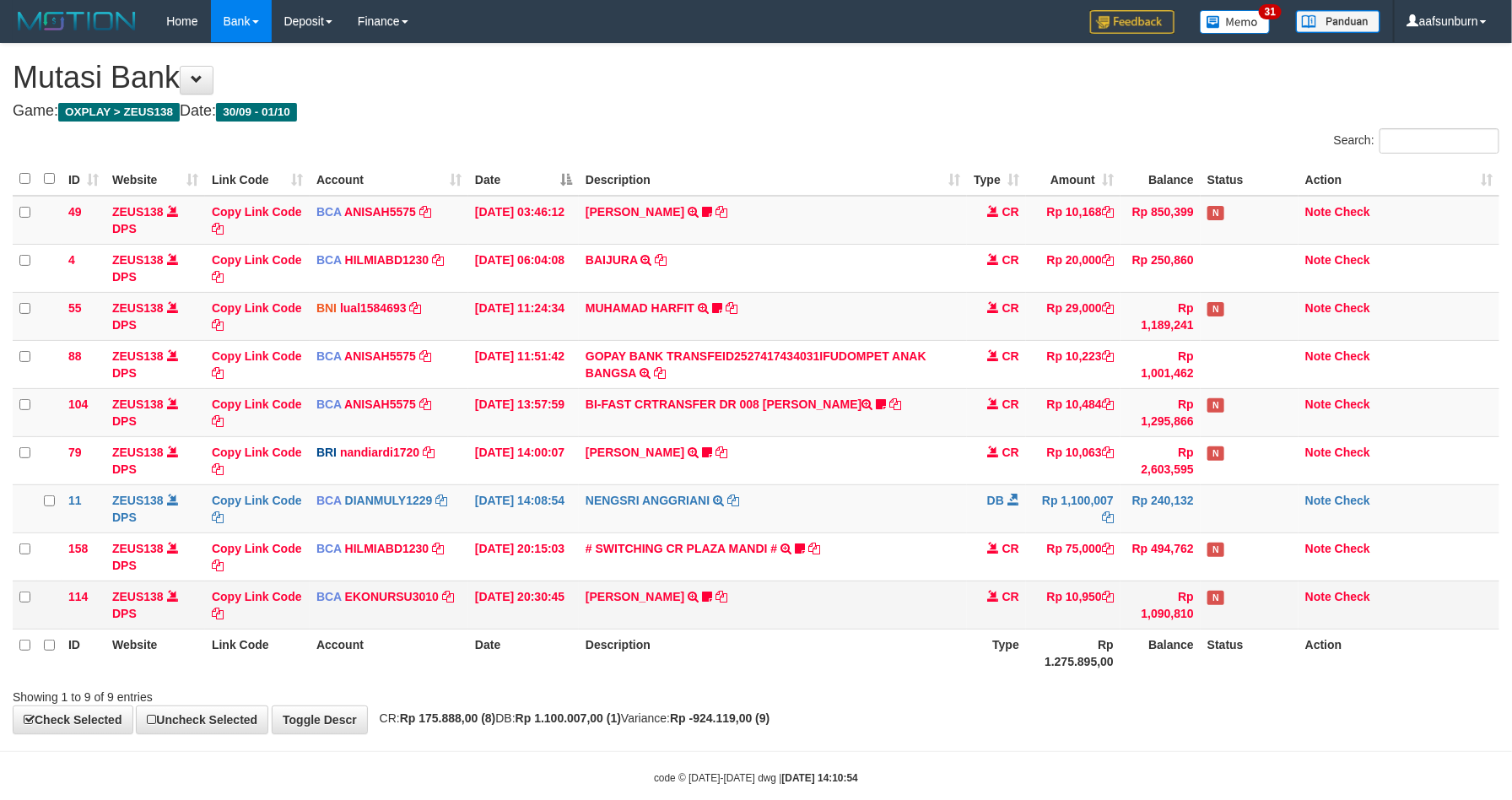
click at [1198, 607] on table "ID Website Link Code Account Date Description Type Amount Balance Status Action…" at bounding box center [756, 420] width 1487 height 515
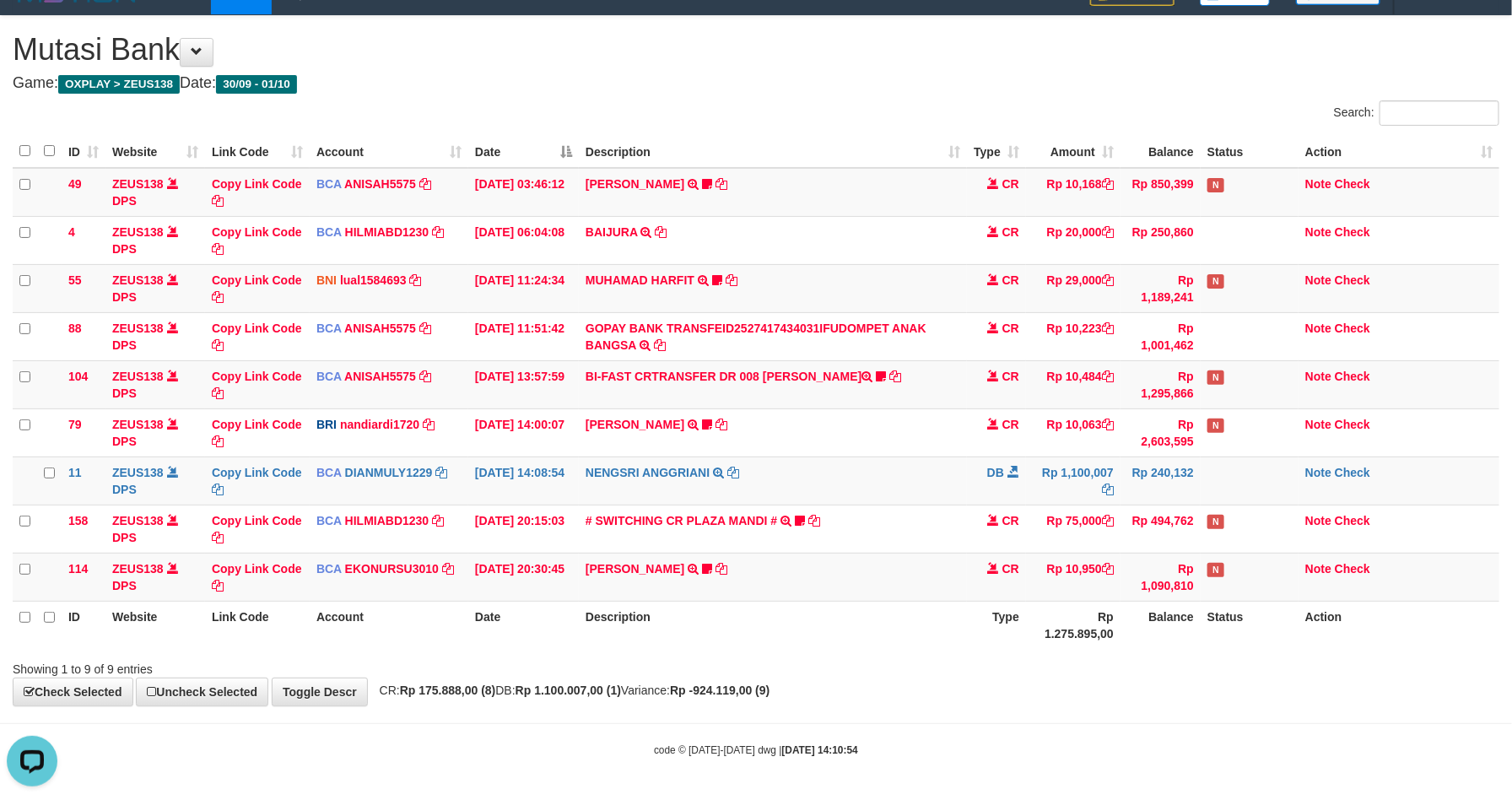
click at [1207, 610] on th "Status" at bounding box center [1249, 625] width 98 height 48
click at [1216, 615] on th "Status" at bounding box center [1249, 625] width 98 height 48
copy th "Status"
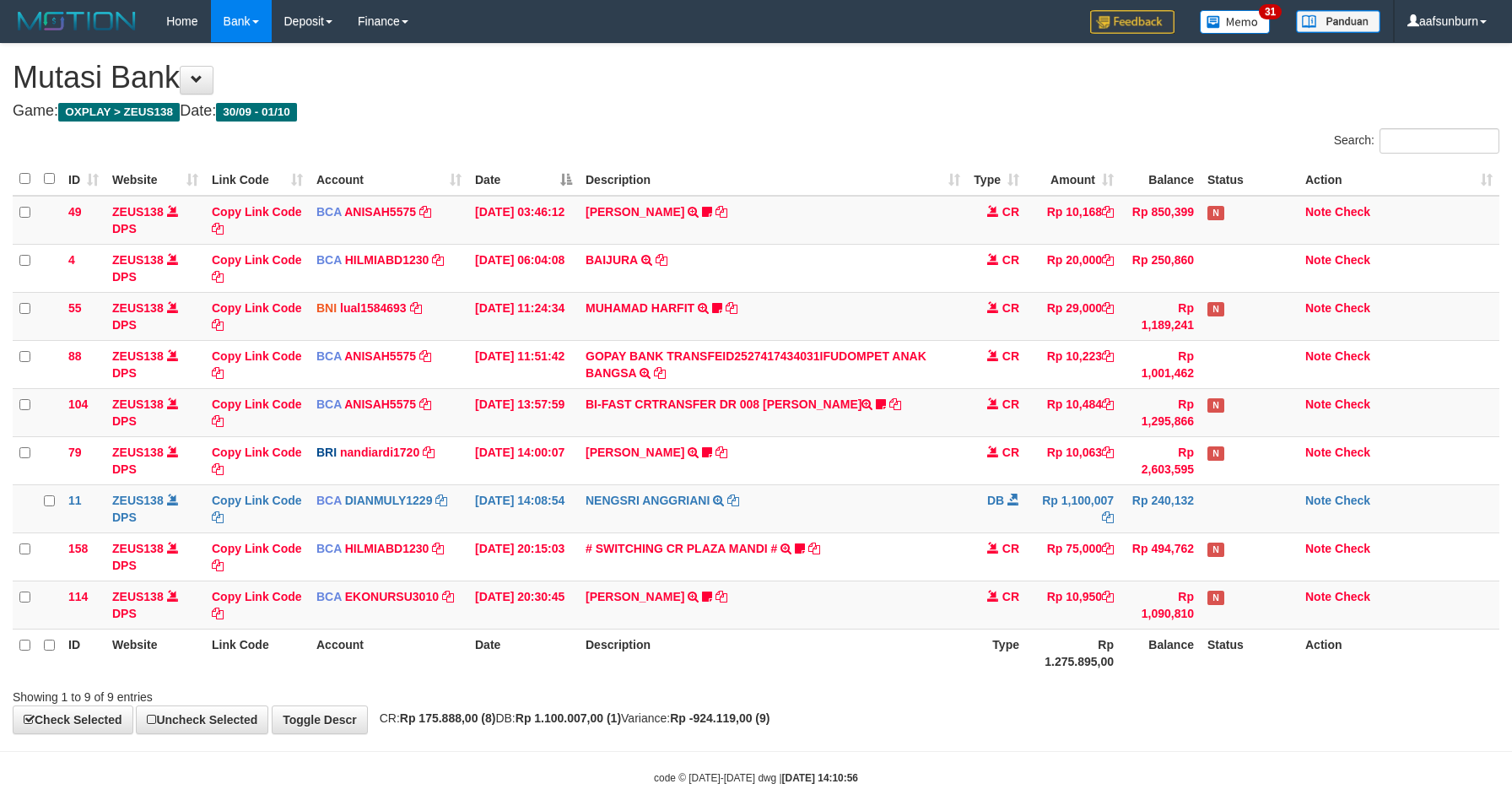
scroll to position [33, 0]
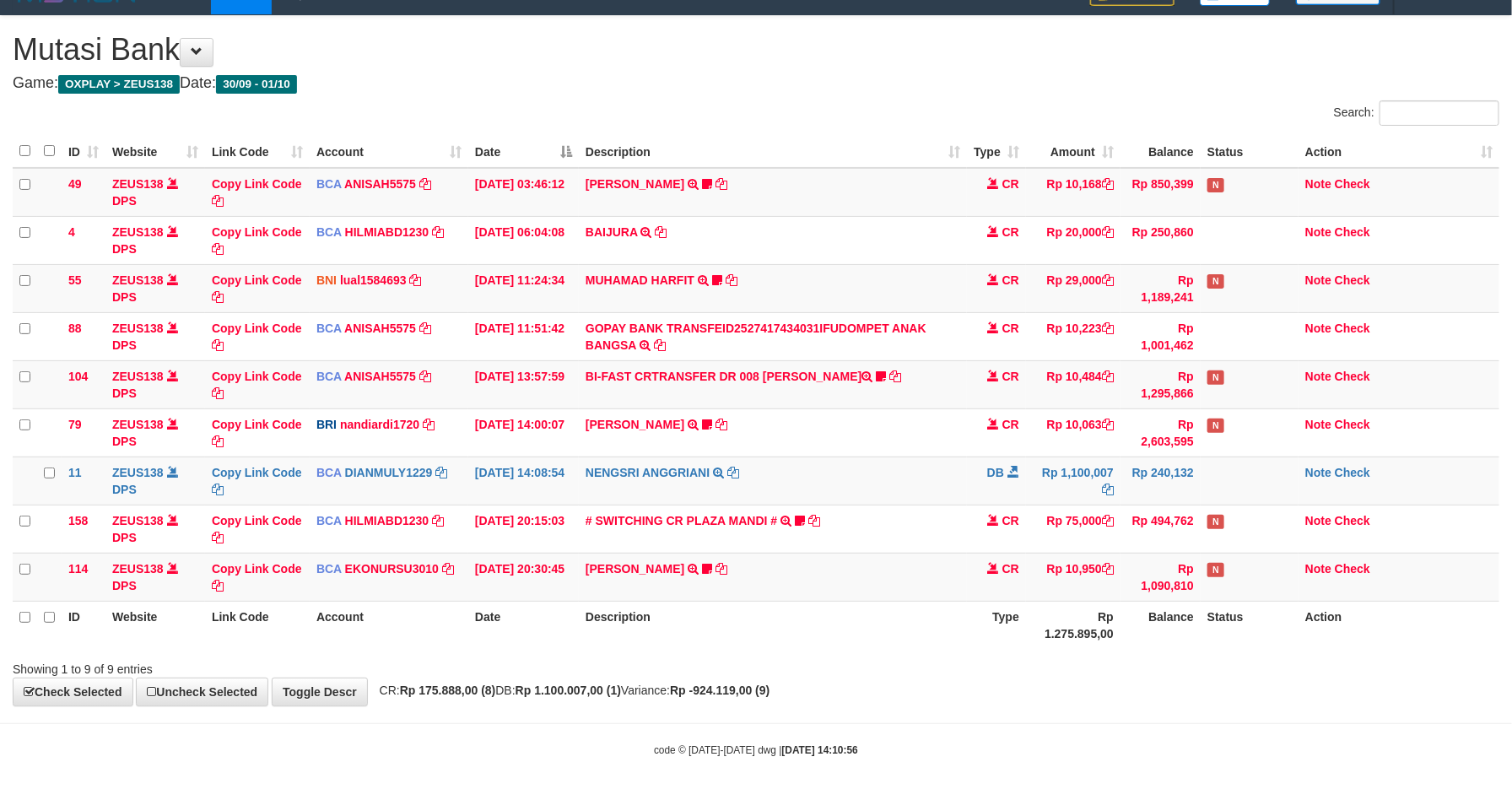
click at [1231, 643] on th "Status" at bounding box center [1249, 625] width 98 height 48
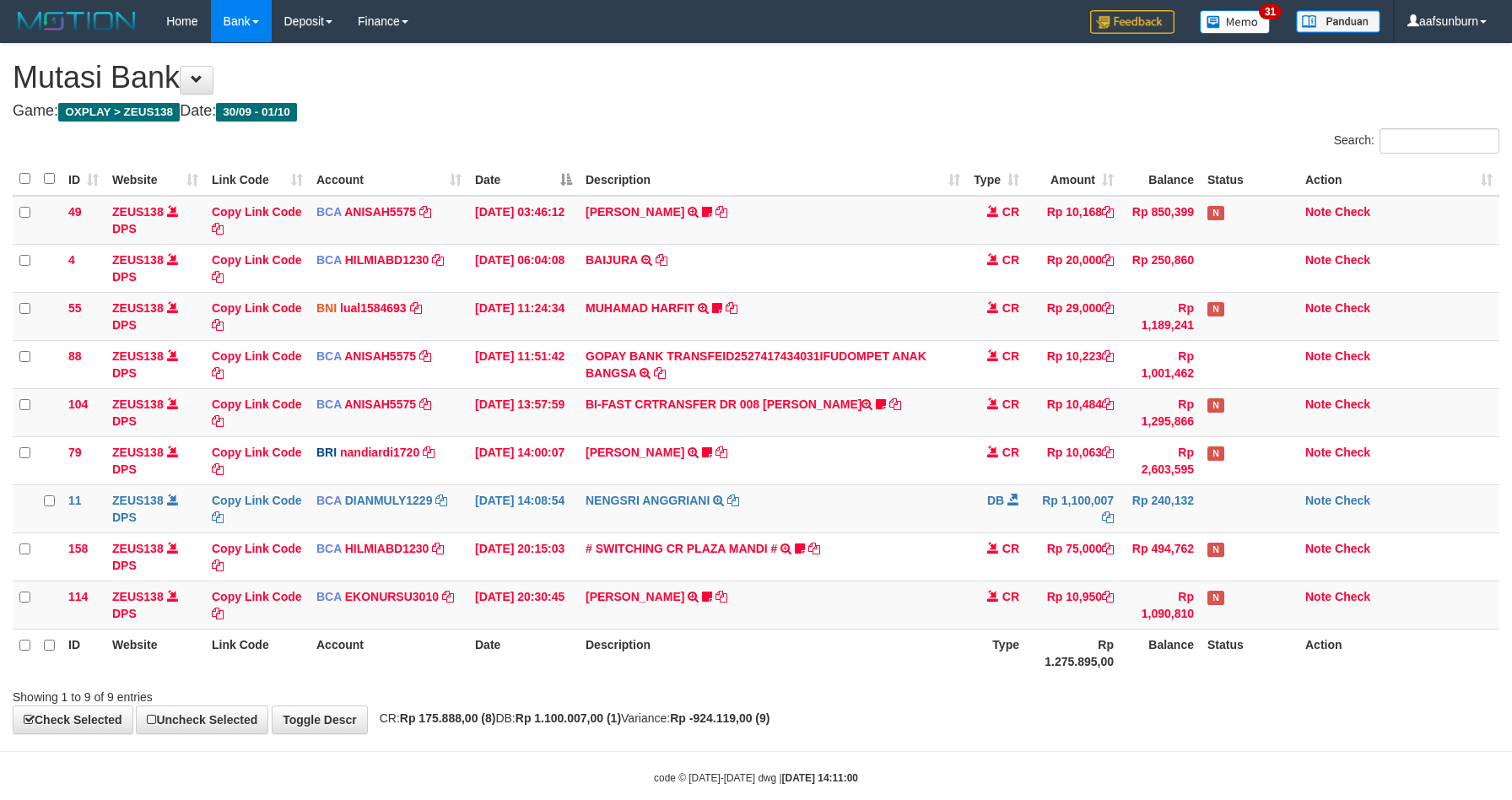
scroll to position [33, 0]
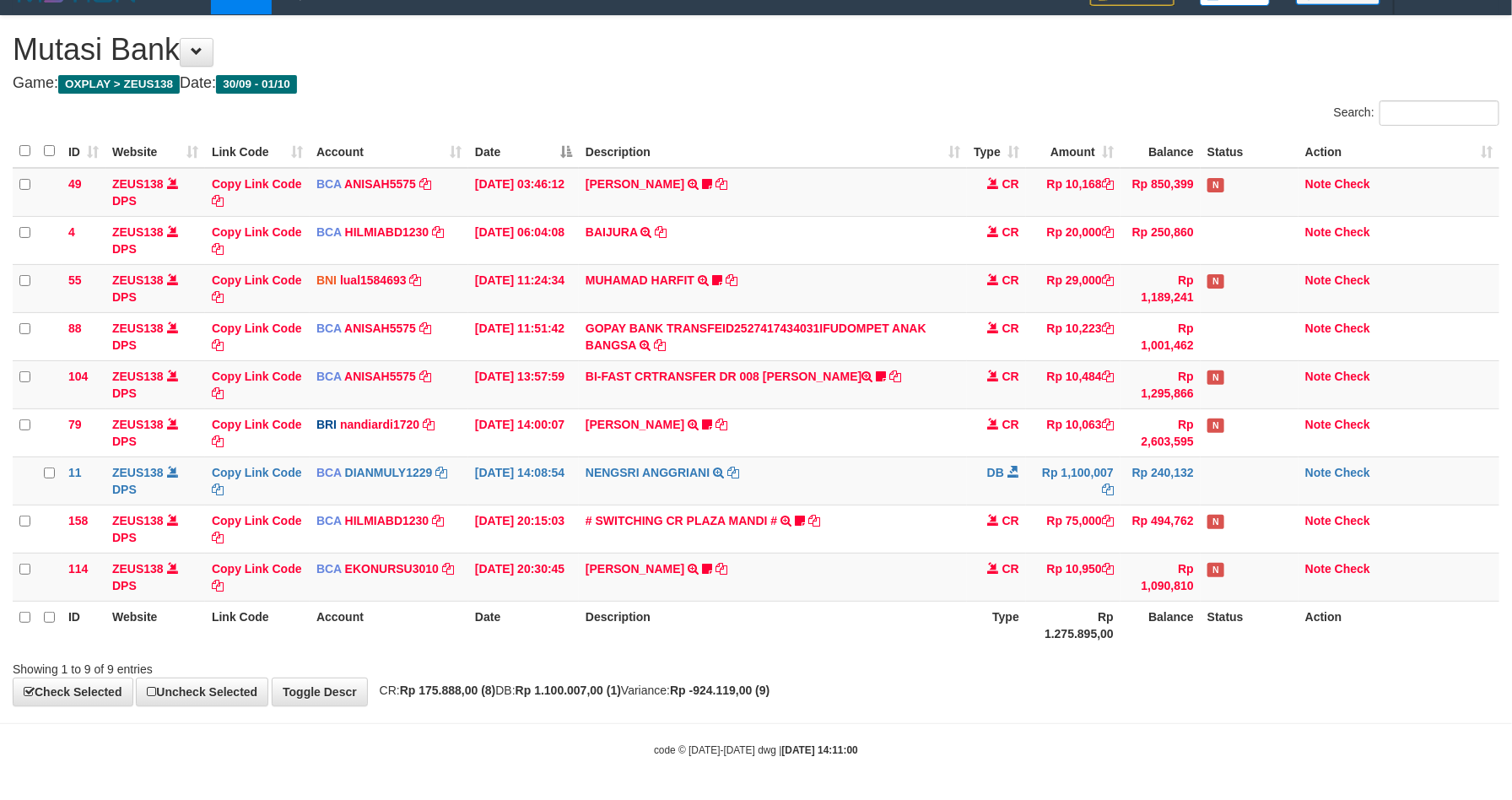
click at [1229, 677] on div "**********" at bounding box center [756, 361] width 1512 height 690
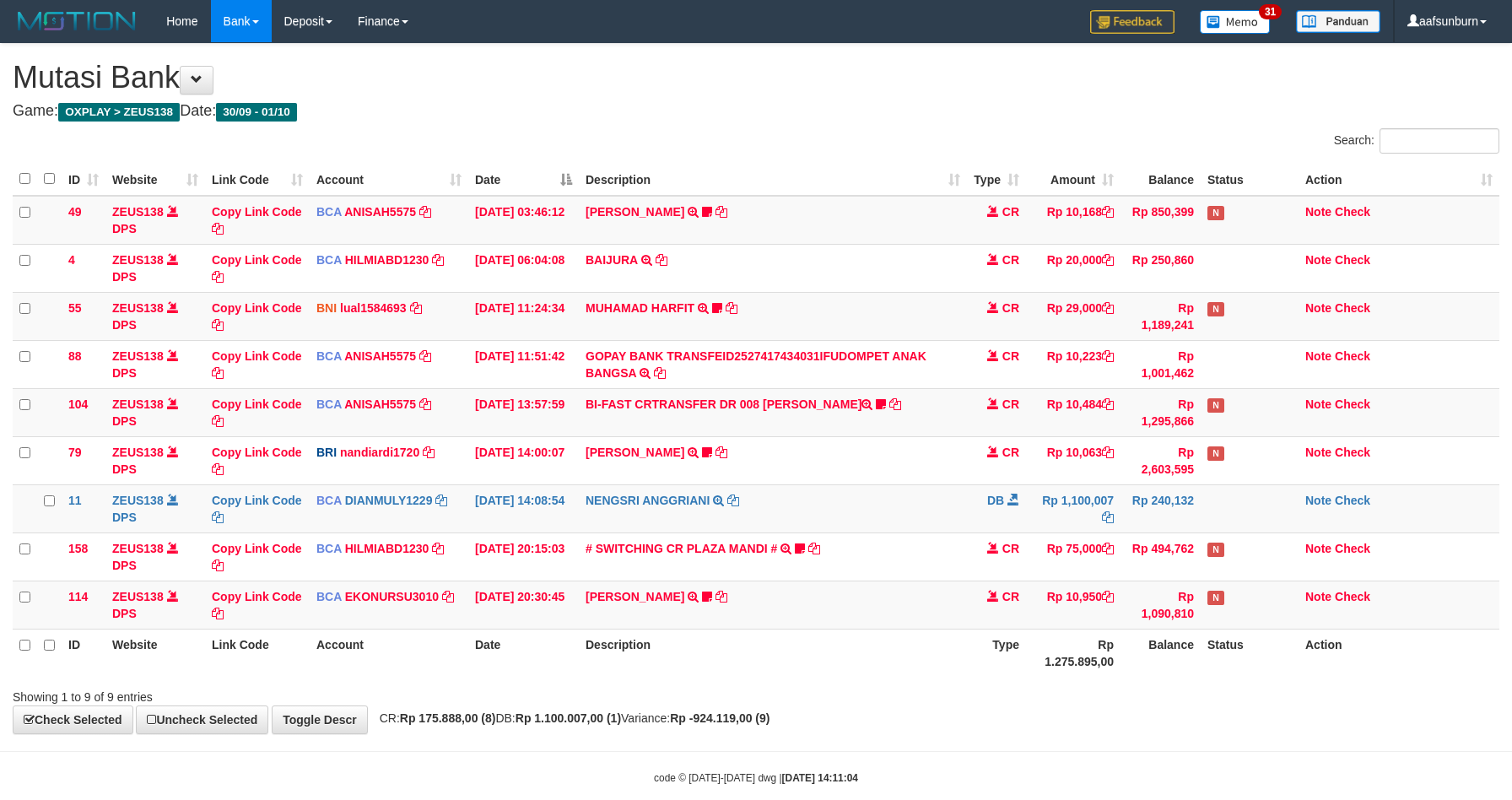
scroll to position [33, 0]
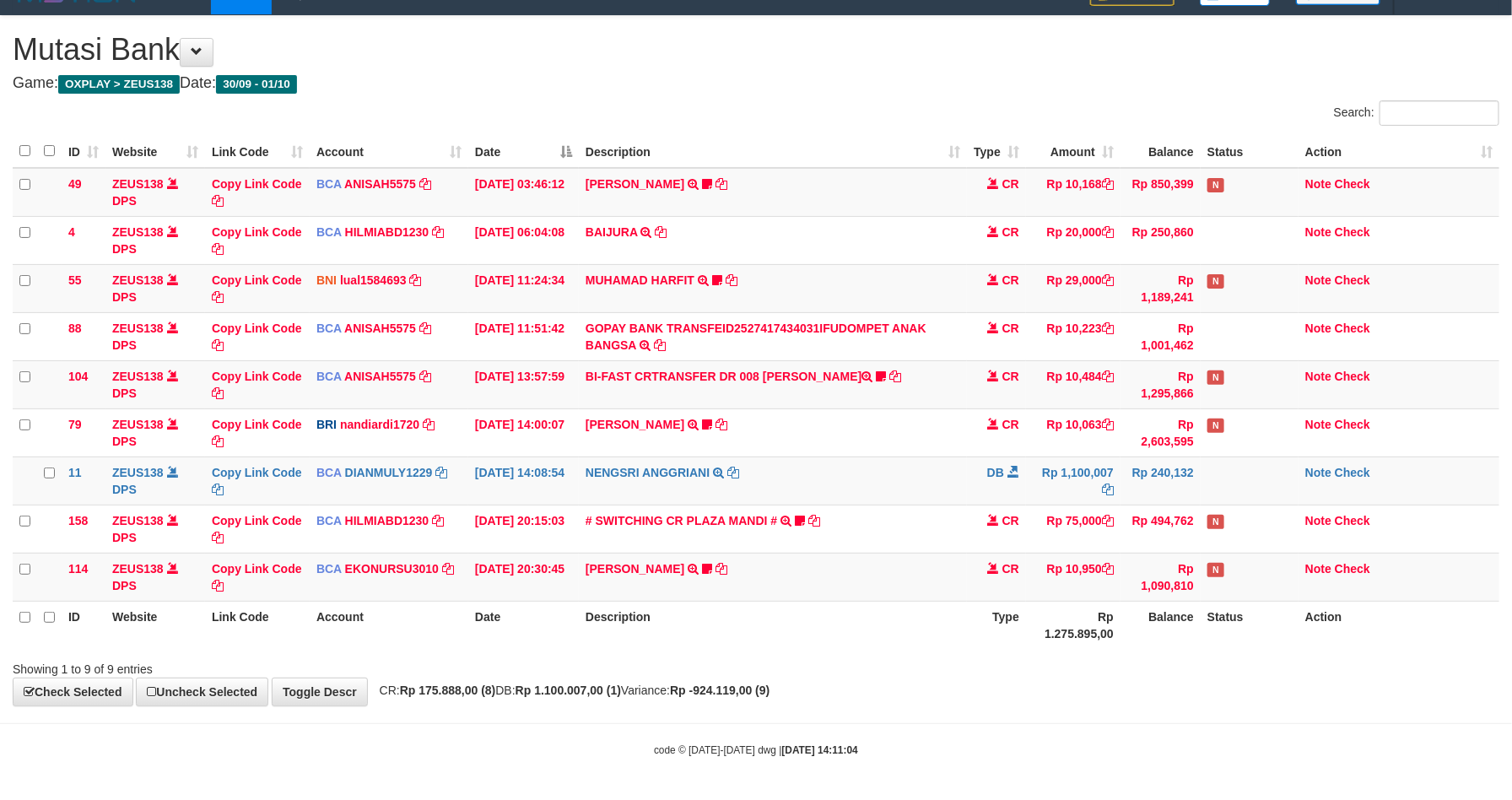
click at [1229, 673] on div "Showing 1 to 9 of 9 entries" at bounding box center [756, 666] width 1512 height 23
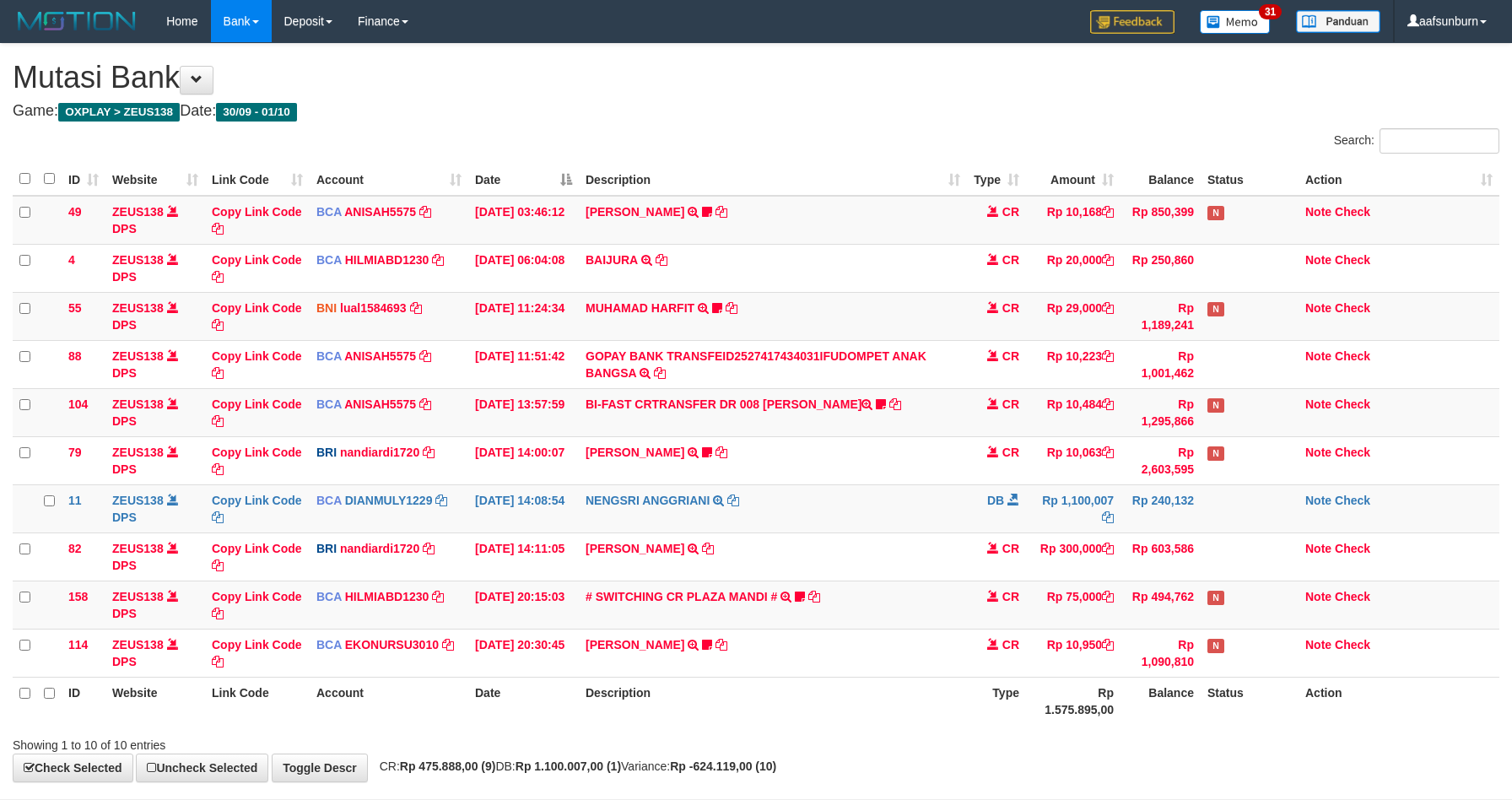
scroll to position [50, 0]
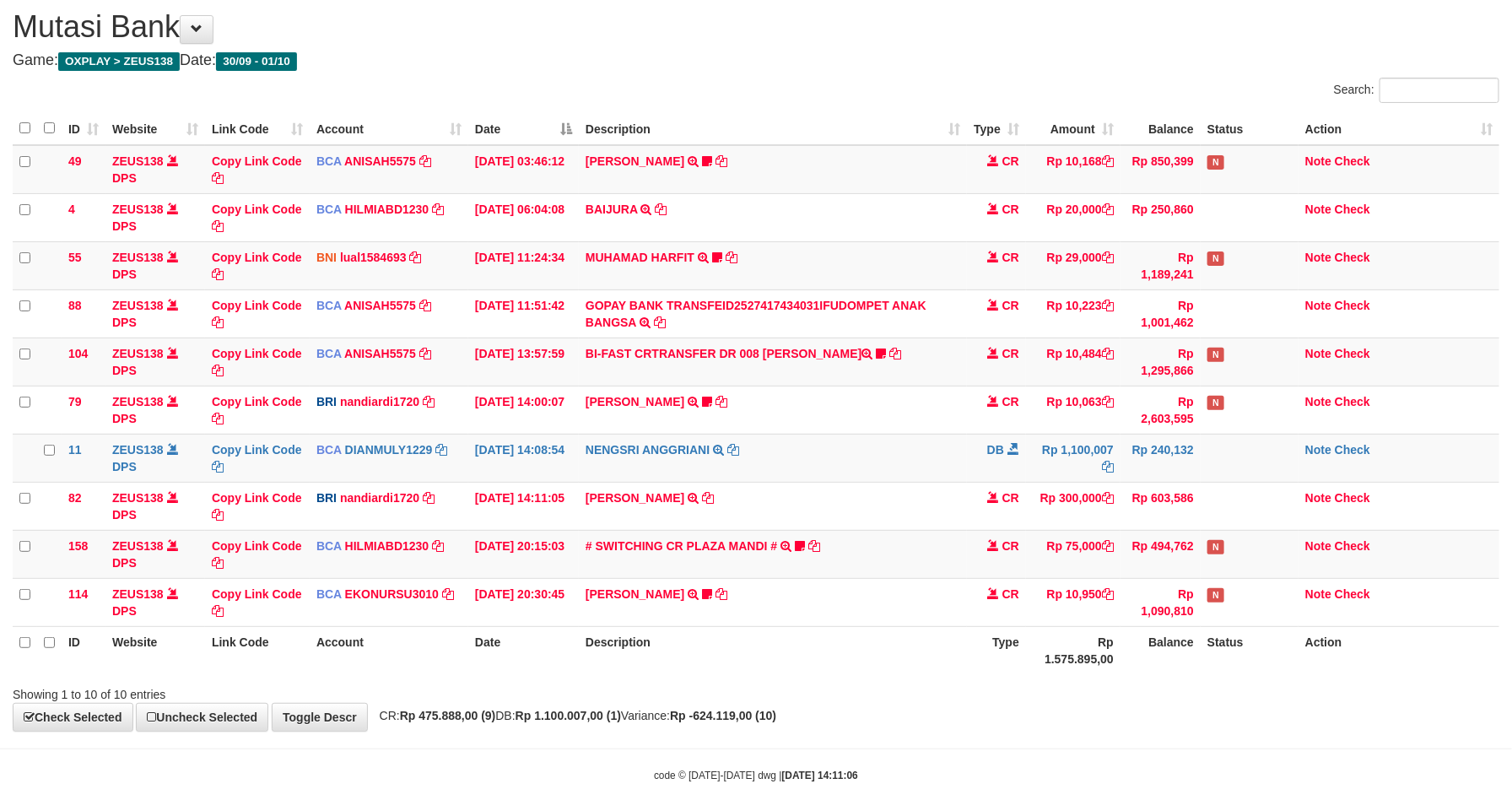
click at [1229, 673] on th "Status" at bounding box center [1249, 651] width 98 height 48
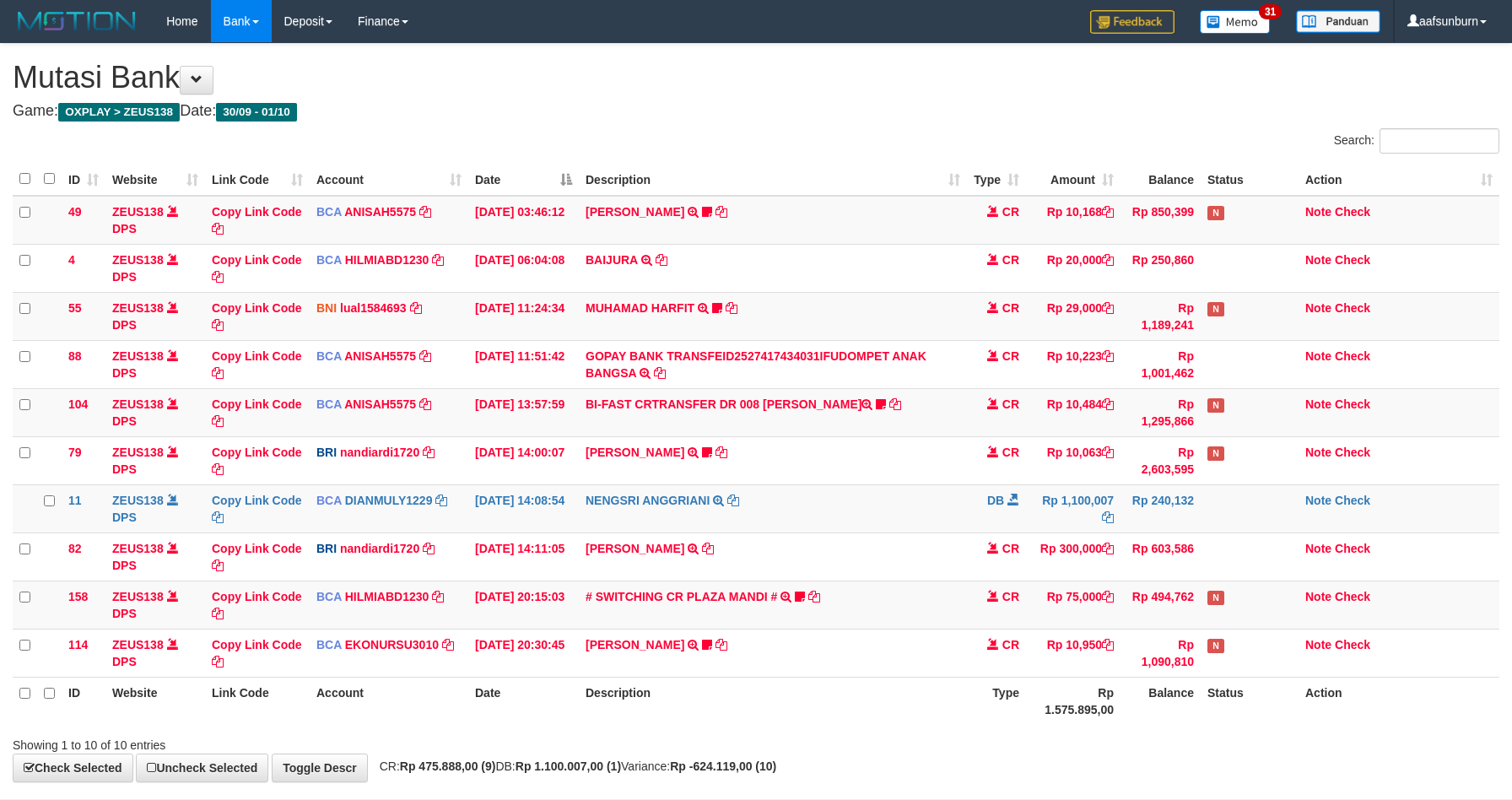
scroll to position [50, 0]
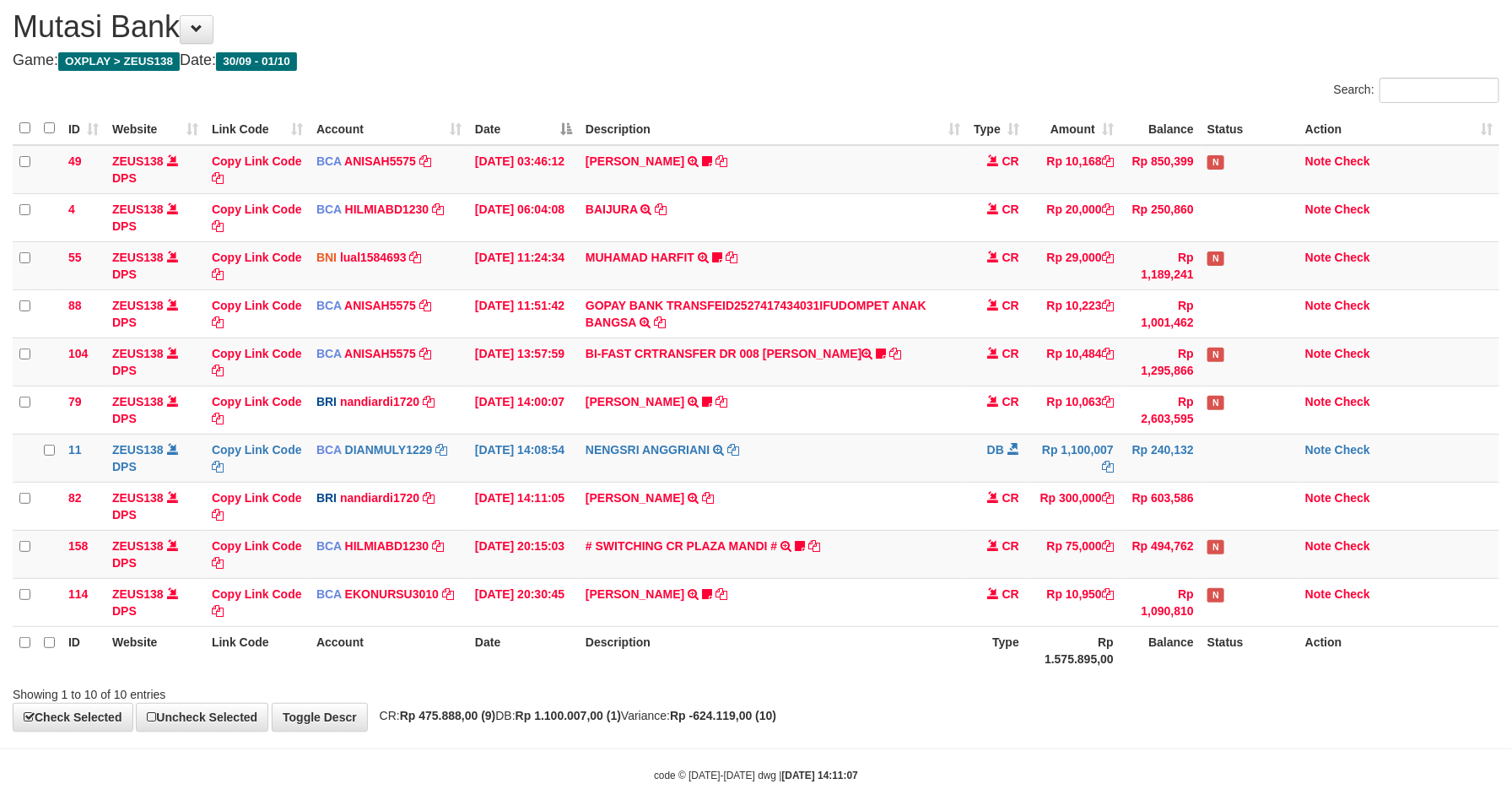
click at [1228, 671] on th "Status" at bounding box center [1249, 651] width 98 height 48
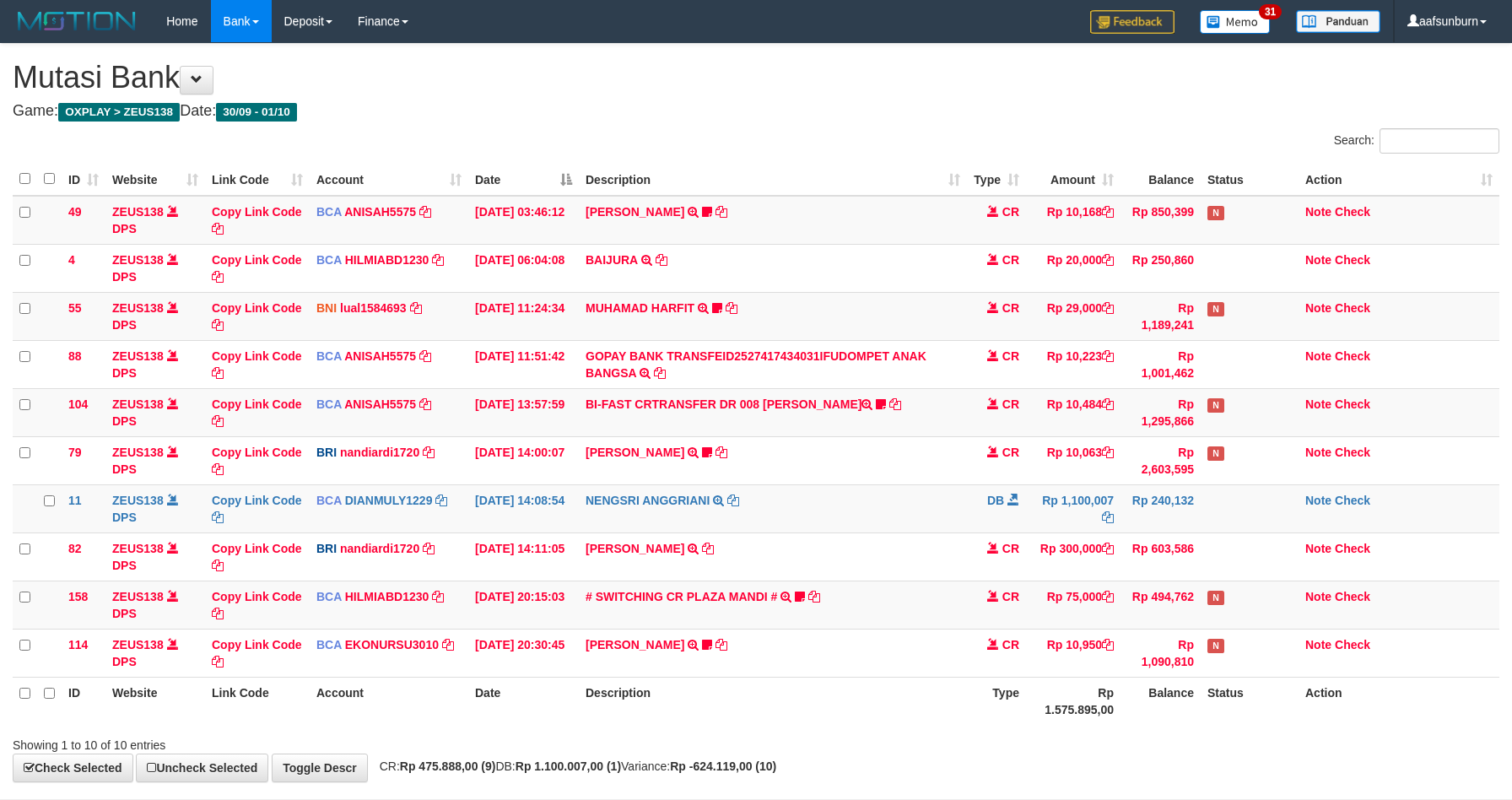
scroll to position [50, 0]
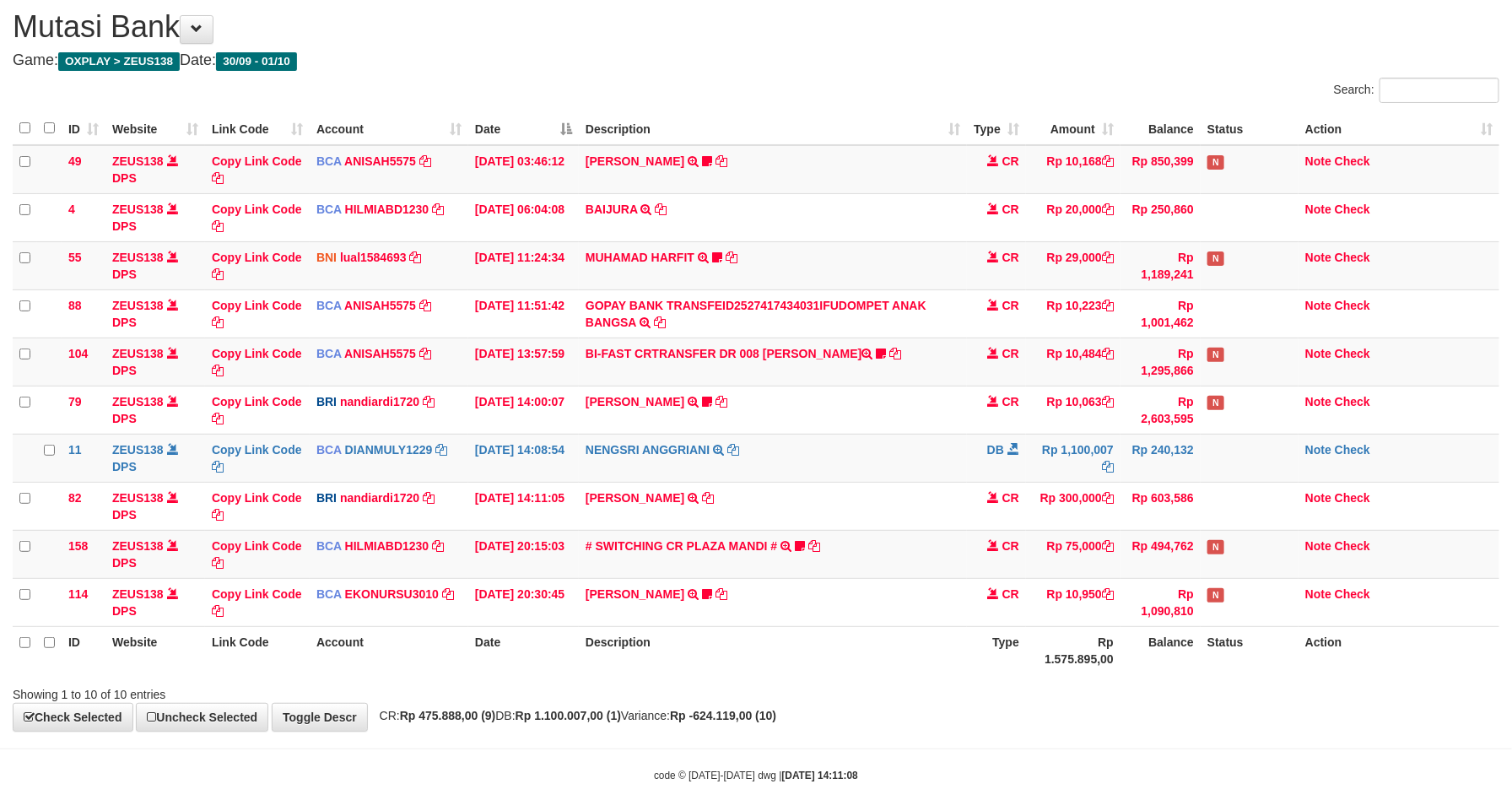
click at [1226, 669] on th "Status" at bounding box center [1249, 651] width 98 height 48
click at [1224, 661] on th "Status" at bounding box center [1249, 651] width 98 height 48
click at [939, 479] on td "NENGSRI ANGGRIANI TRSF E-BANKING DB 0110/FTSCY/WS95031 1100007.00NENGSRI ANGGRI…" at bounding box center [772, 459] width 388 height 48
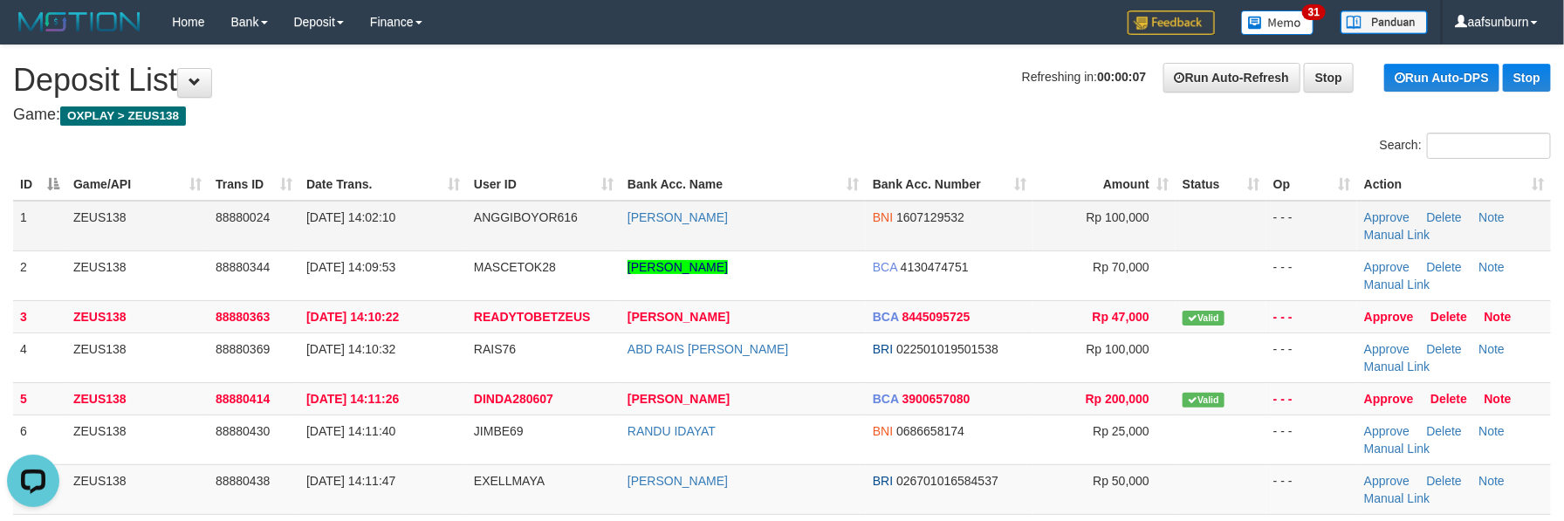
click at [1003, 247] on td "BNI 1607129532" at bounding box center [950, 226] width 168 height 51
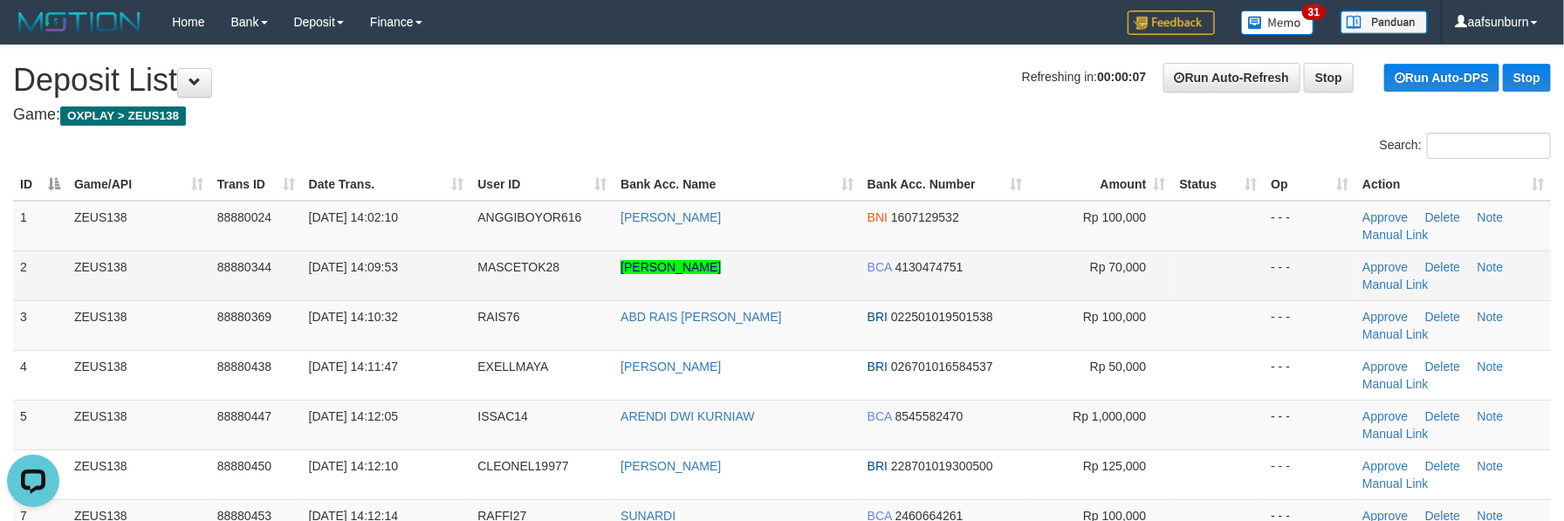
click at [915, 298] on tbody "1 ZEUS138 88880024 01/10/2025 14:02:10 ANGGIBOYOR616 ANGGI ACHMAD BNI 160712953…" at bounding box center [782, 400] width 1538 height 399
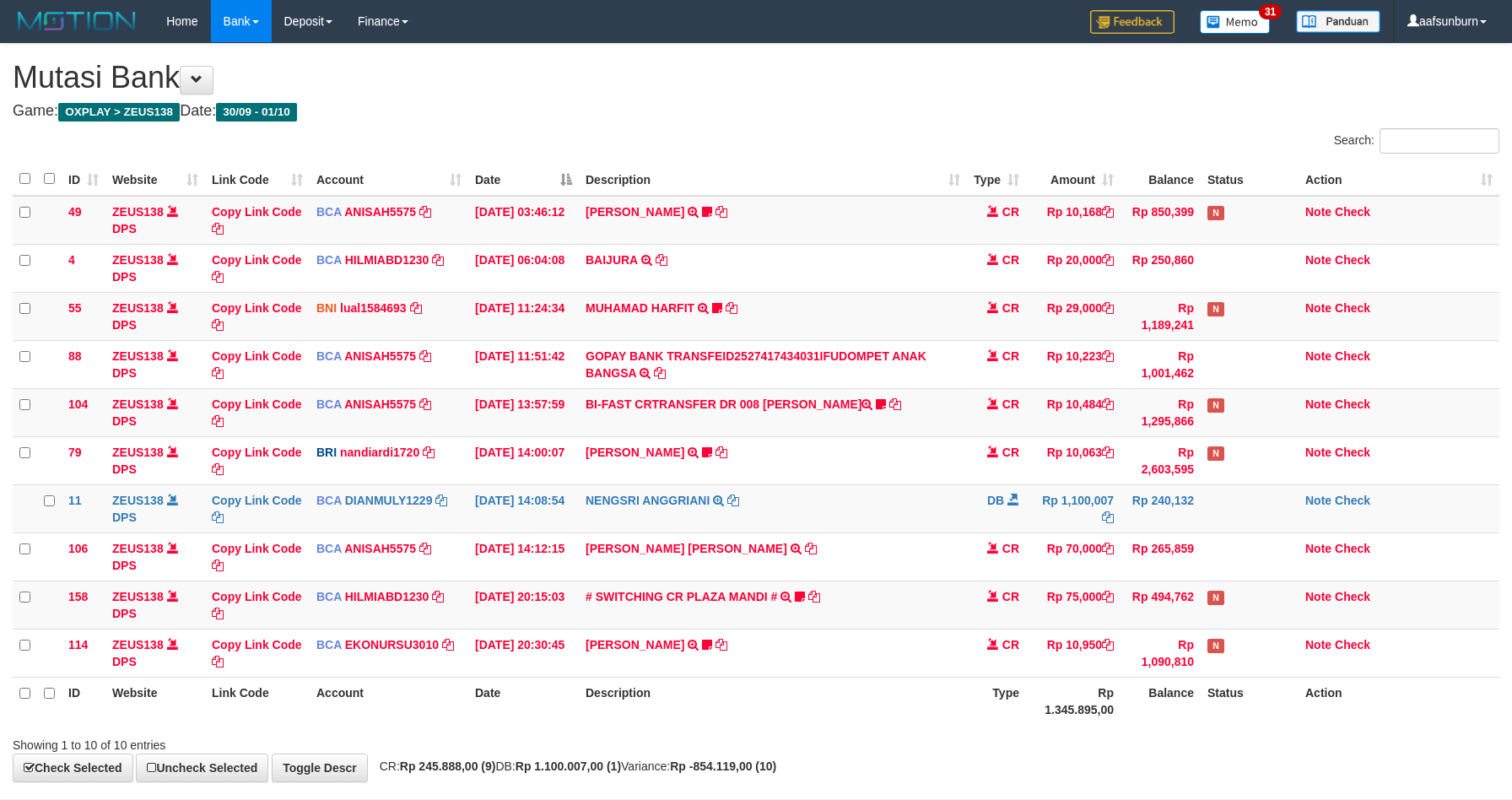
scroll to position [50, 0]
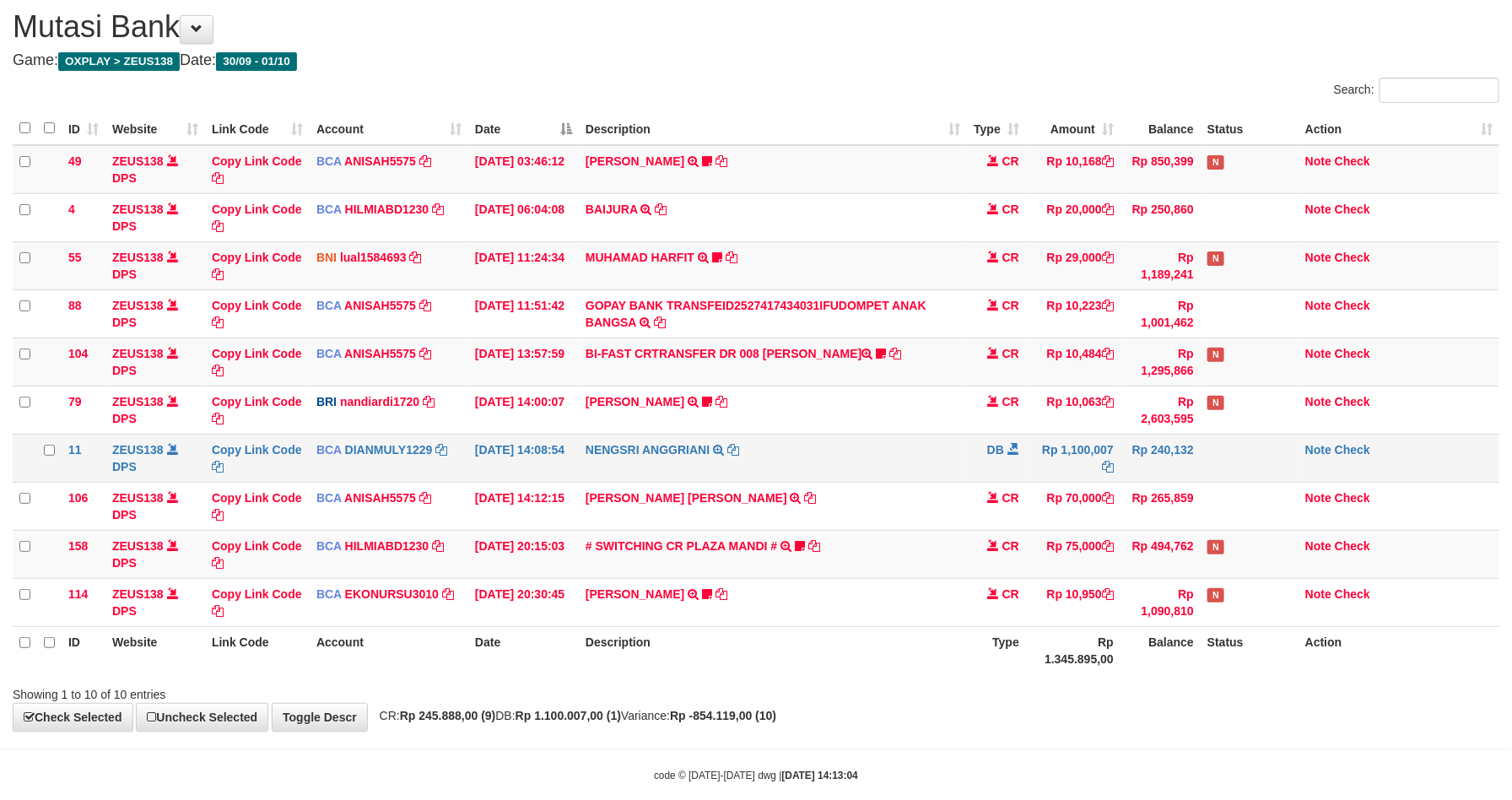
drag, startPoint x: 853, startPoint y: 348, endPoint x: 1243, endPoint y: 461, distance: 406.0
click at [854, 348] on td "BI-FAST CRTRANSFER DR 008 BAYU DARMAWAN DARMAWAN0107" at bounding box center [772, 362] width 388 height 48
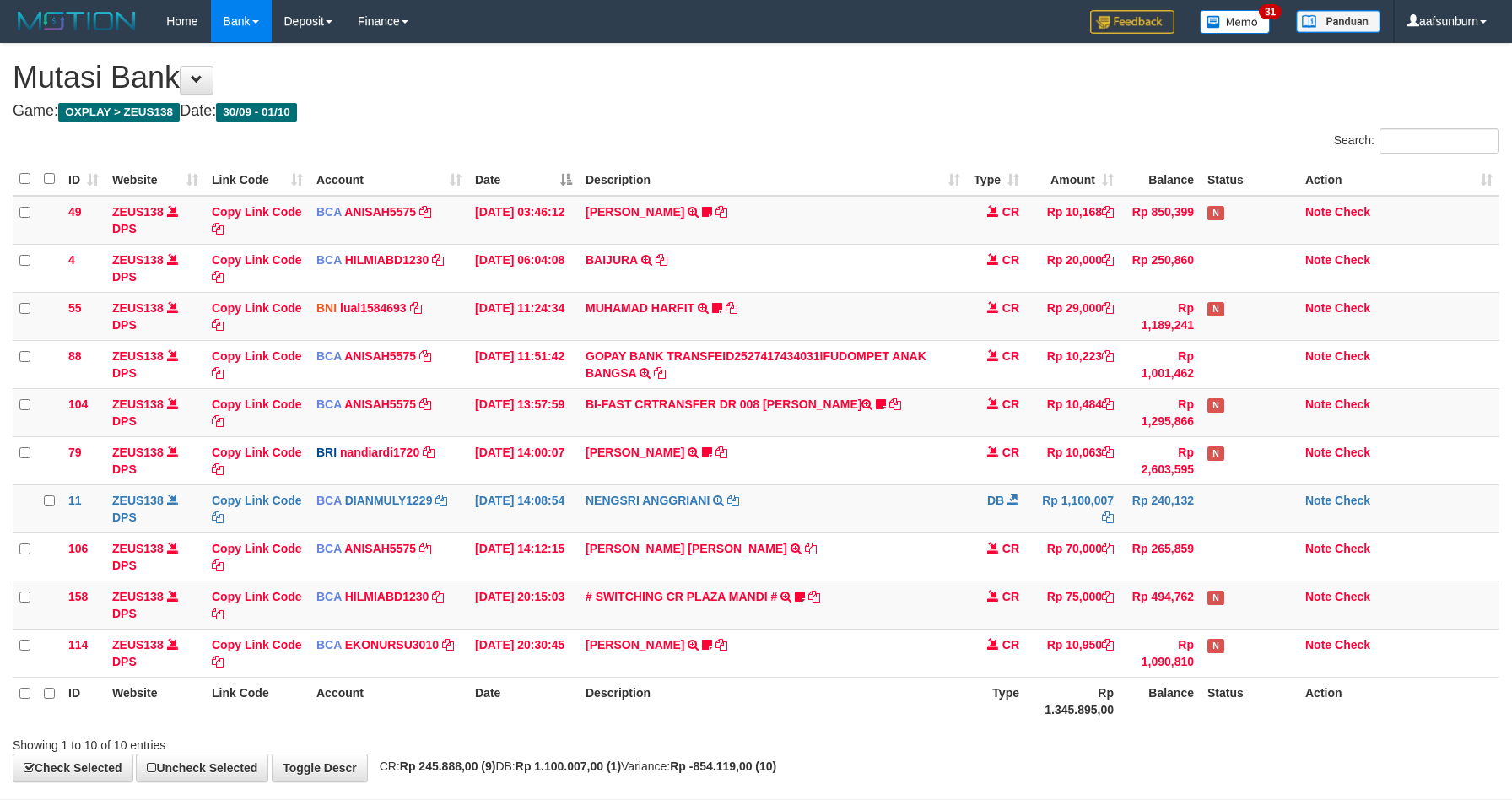
click at [1097, 629] on td "Rp 10,950" at bounding box center [1073, 653] width 95 height 48
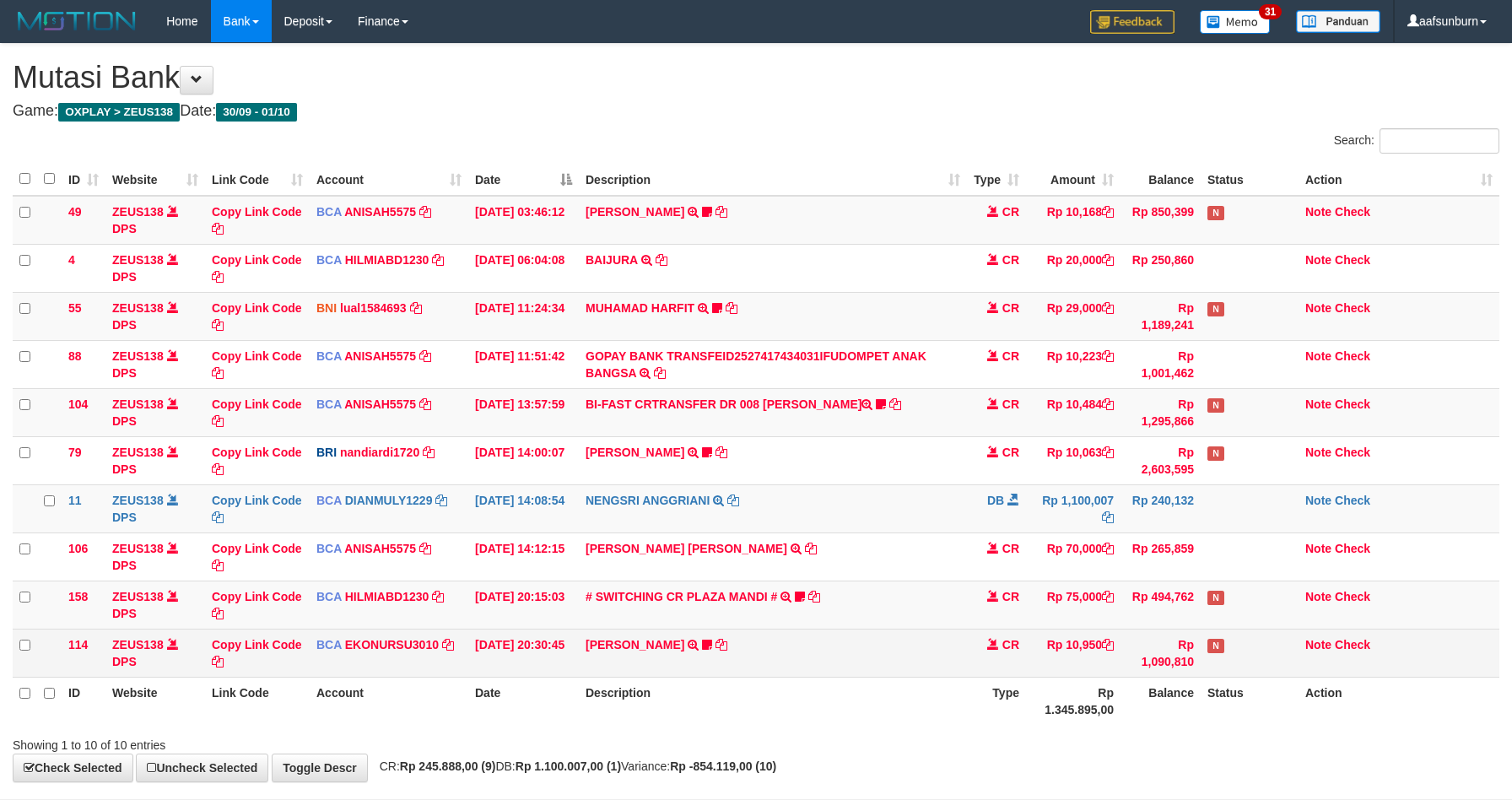
scroll to position [50, 0]
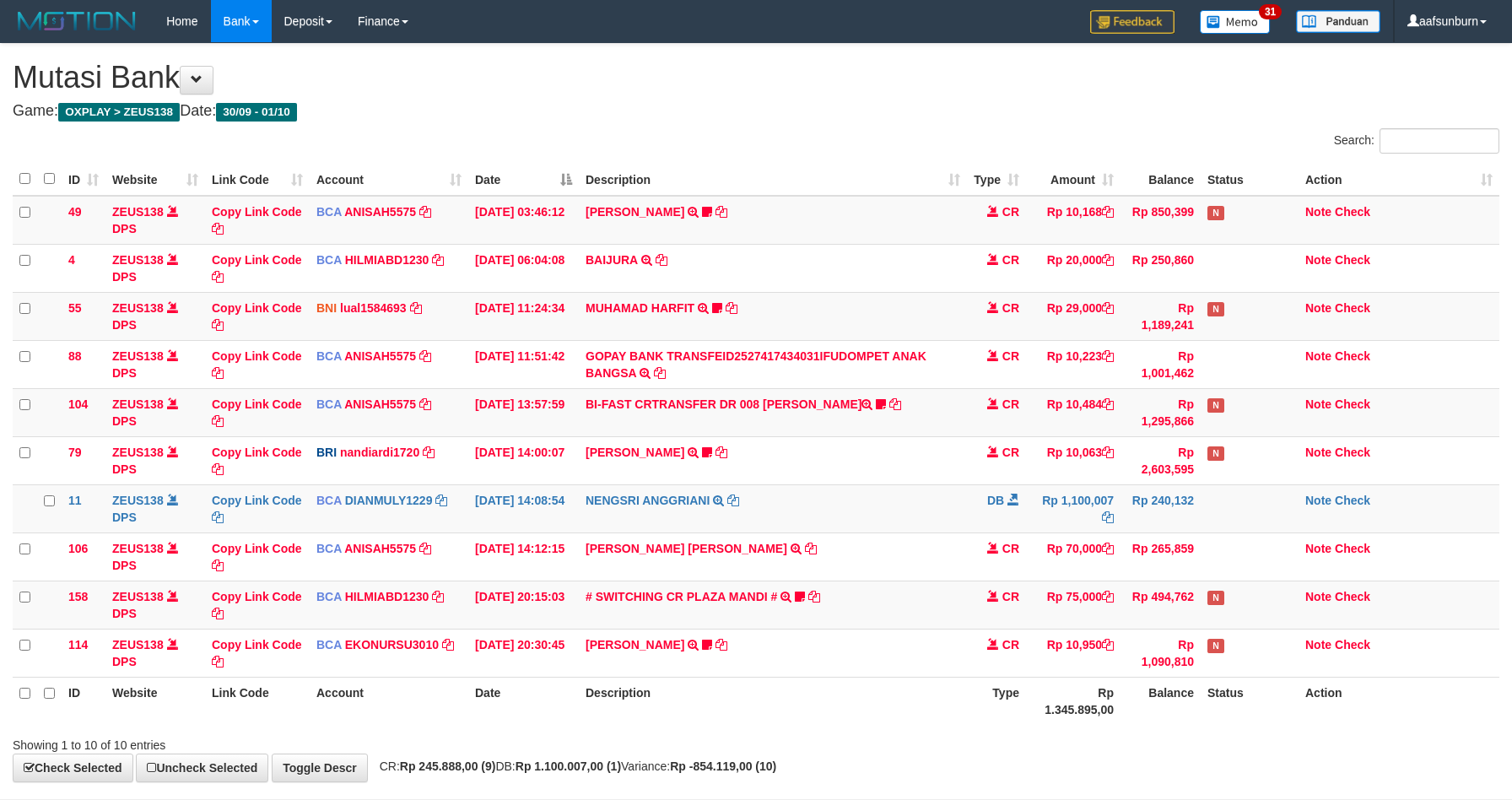
scroll to position [50, 0]
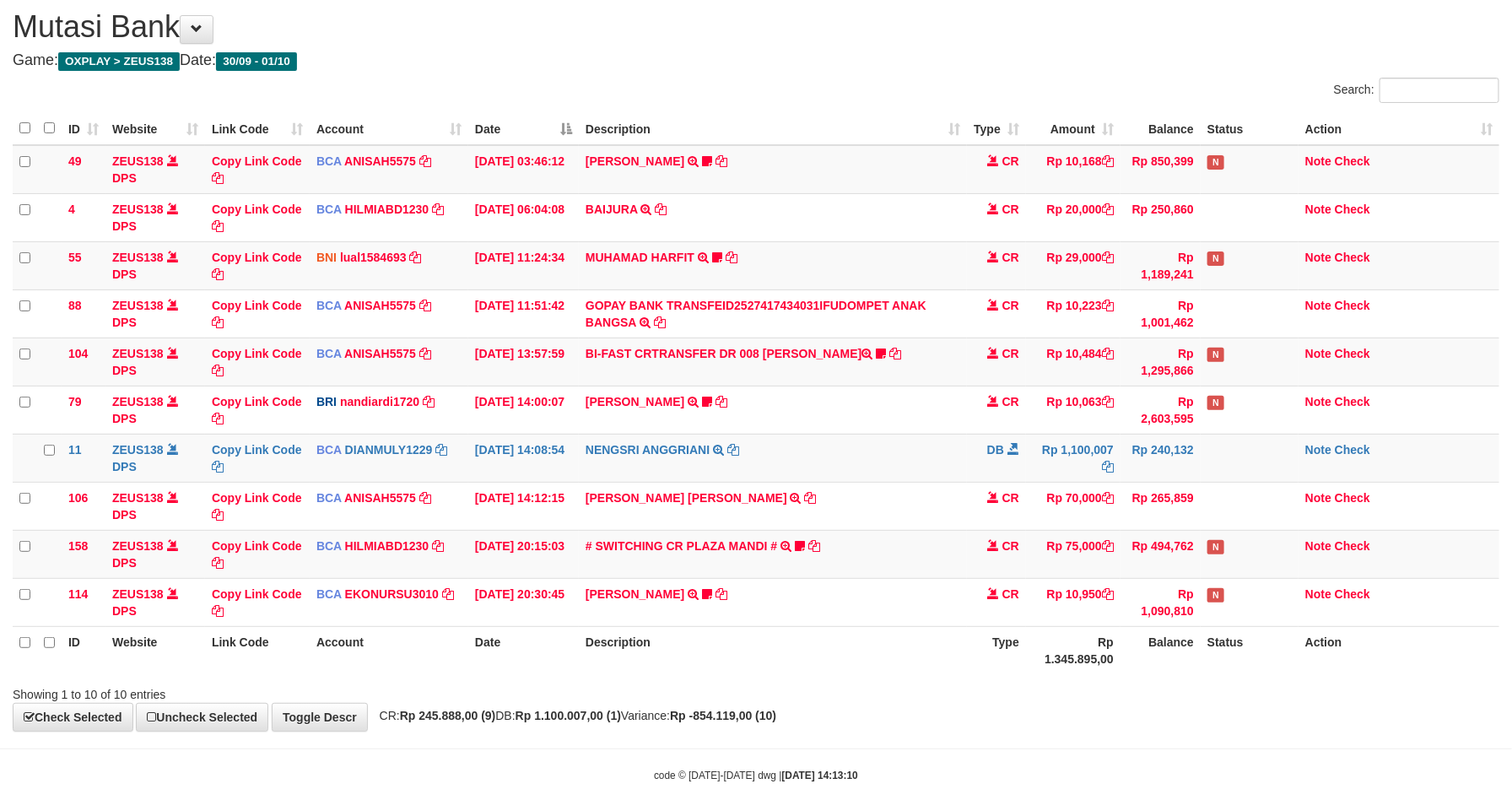
click at [982, 634] on th "Type" at bounding box center [996, 651] width 59 height 48
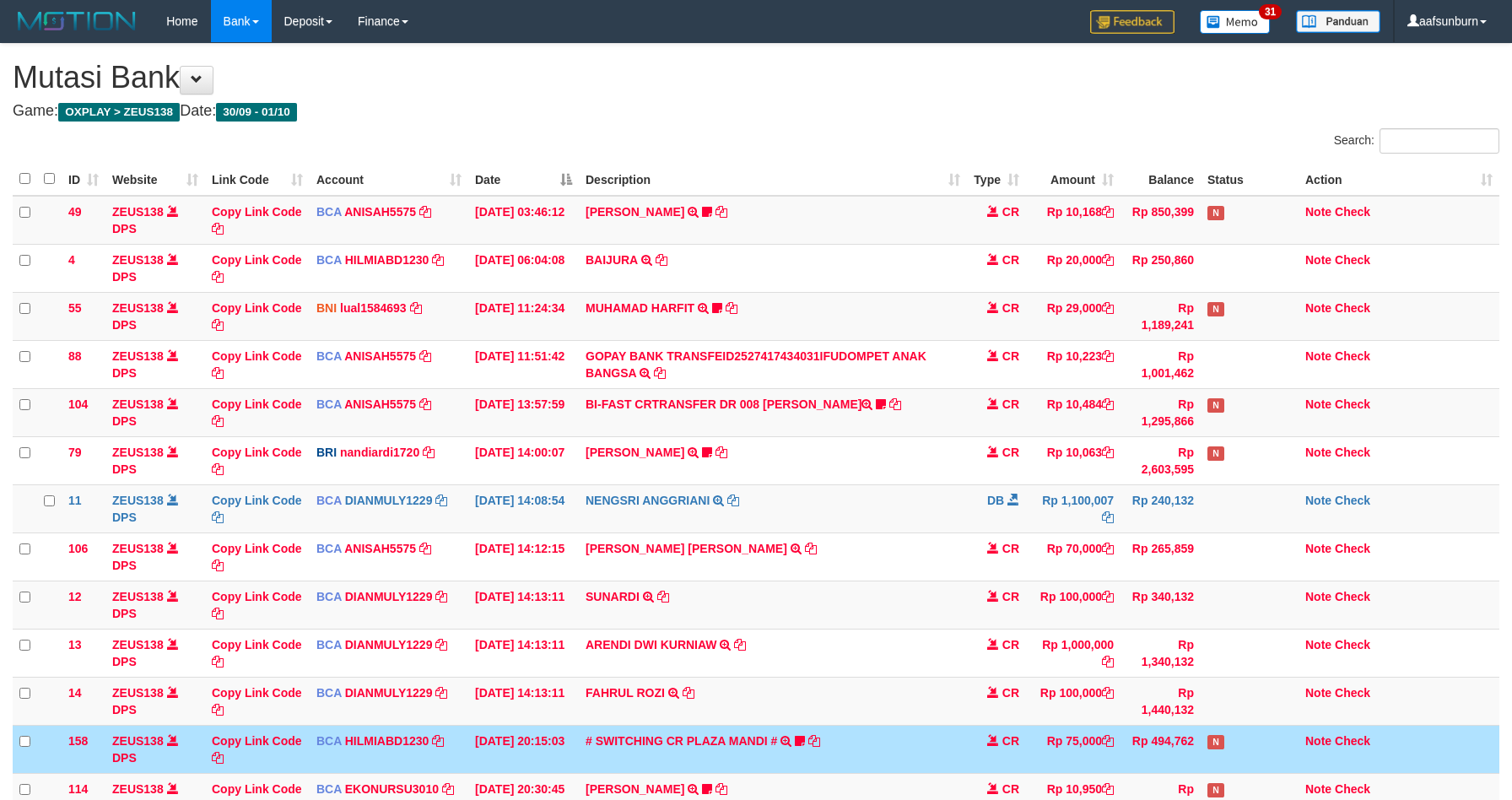
scroll to position [116, 0]
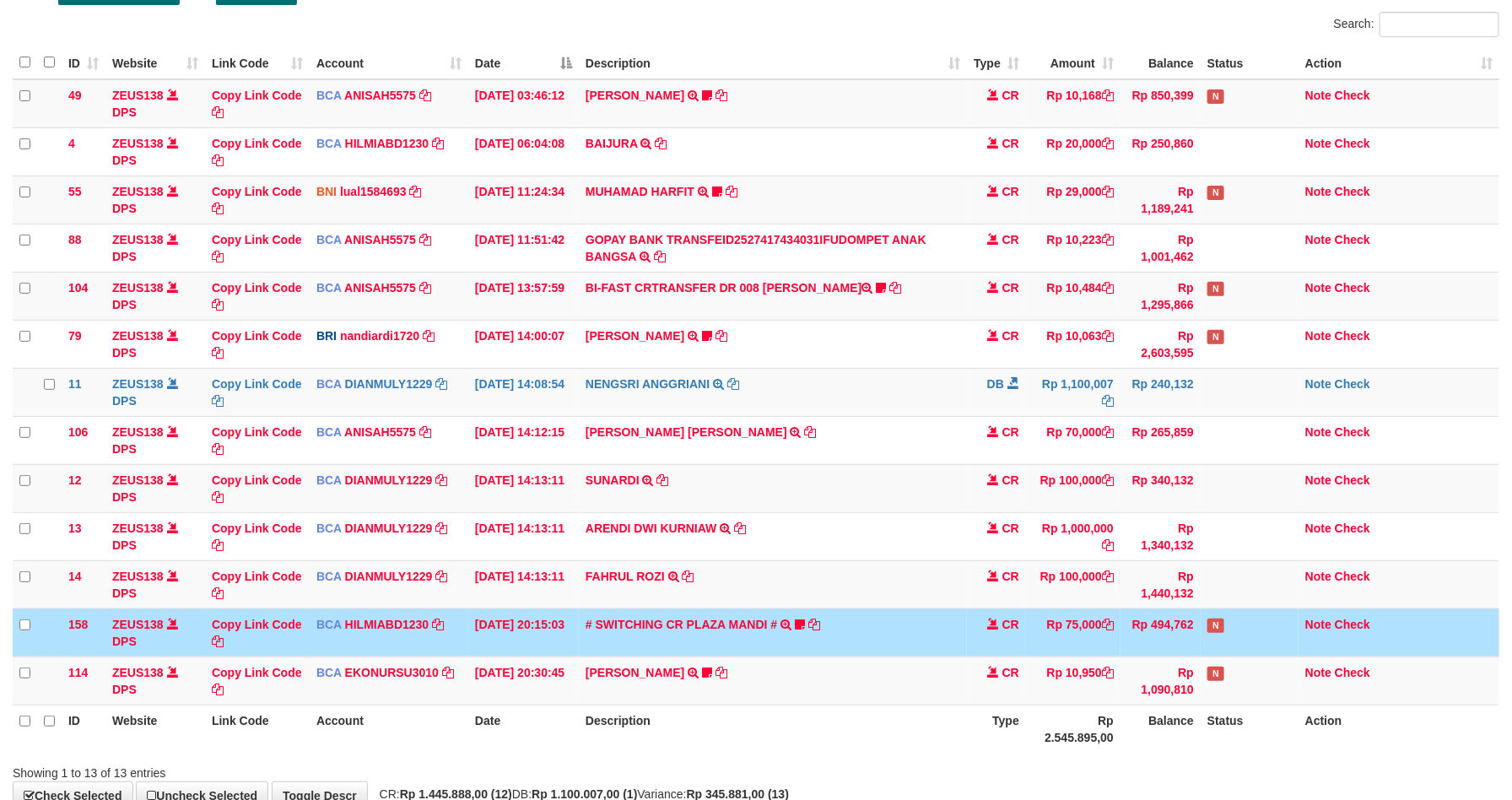
click at [1037, 626] on td "Rp 75,000" at bounding box center [1073, 633] width 95 height 48
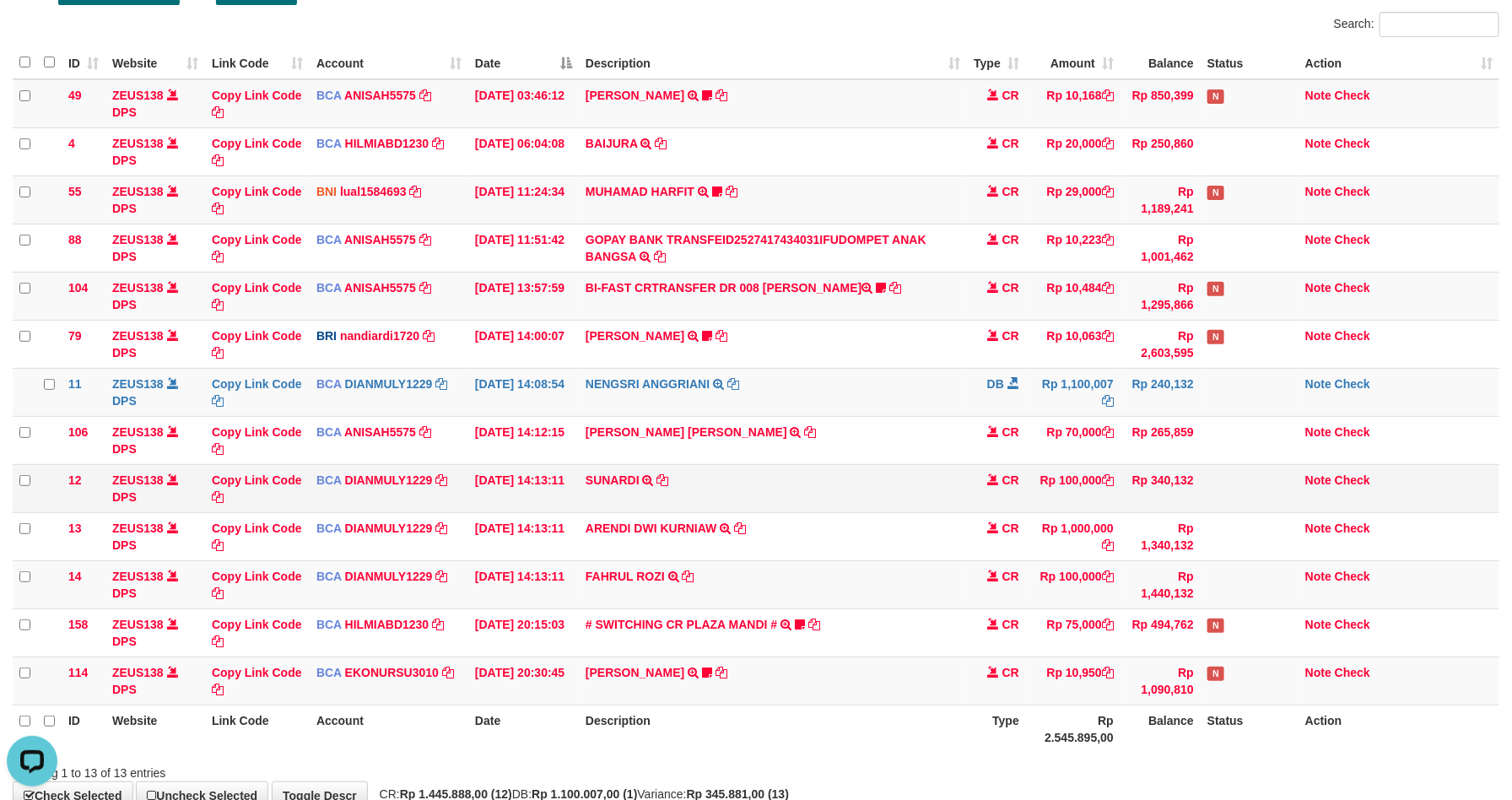
click at [1178, 509] on td "Rp 340,132" at bounding box center [1160, 489] width 80 height 48
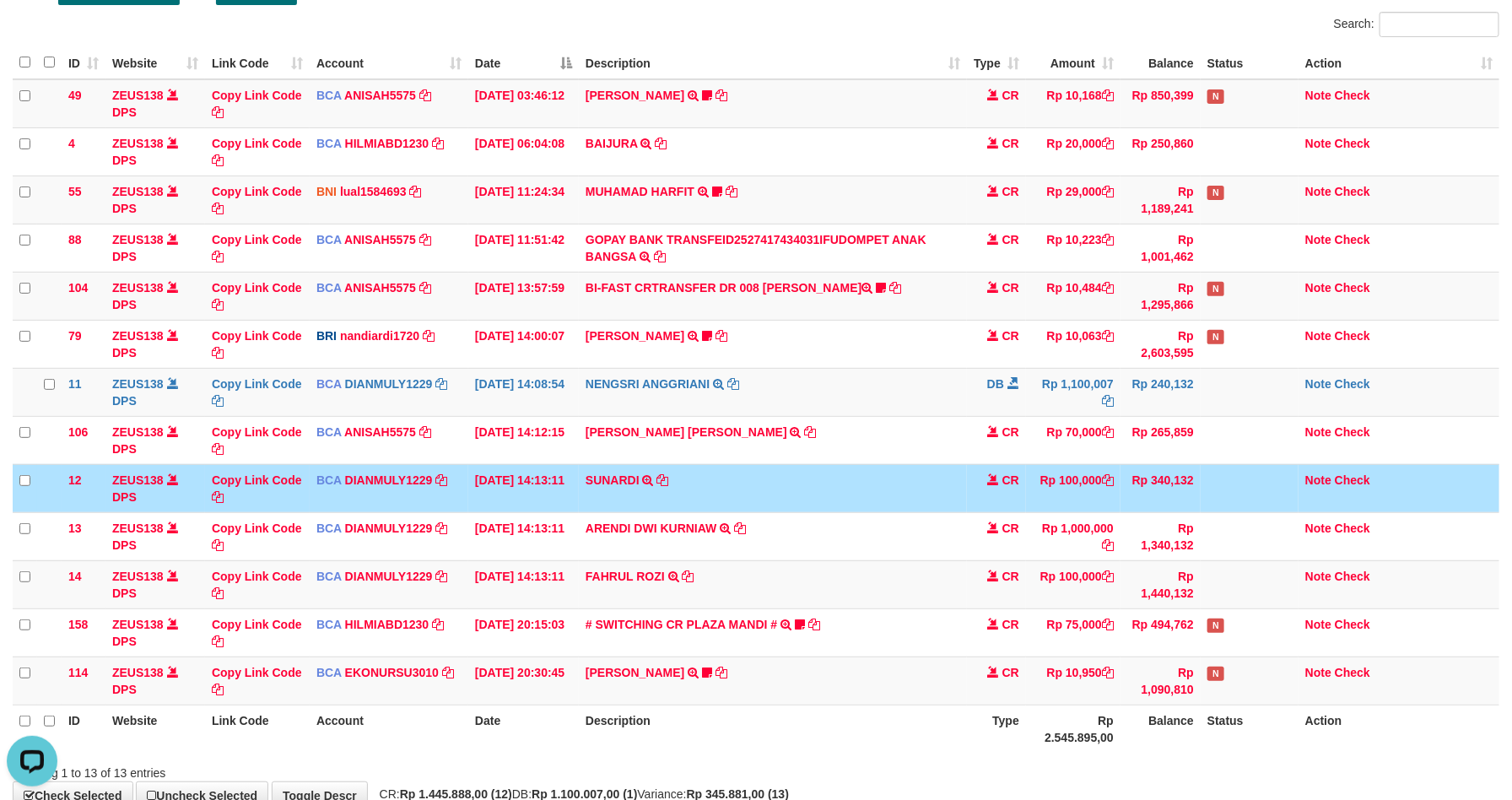
click at [1182, 502] on td "Rp 340,132" at bounding box center [1160, 489] width 80 height 48
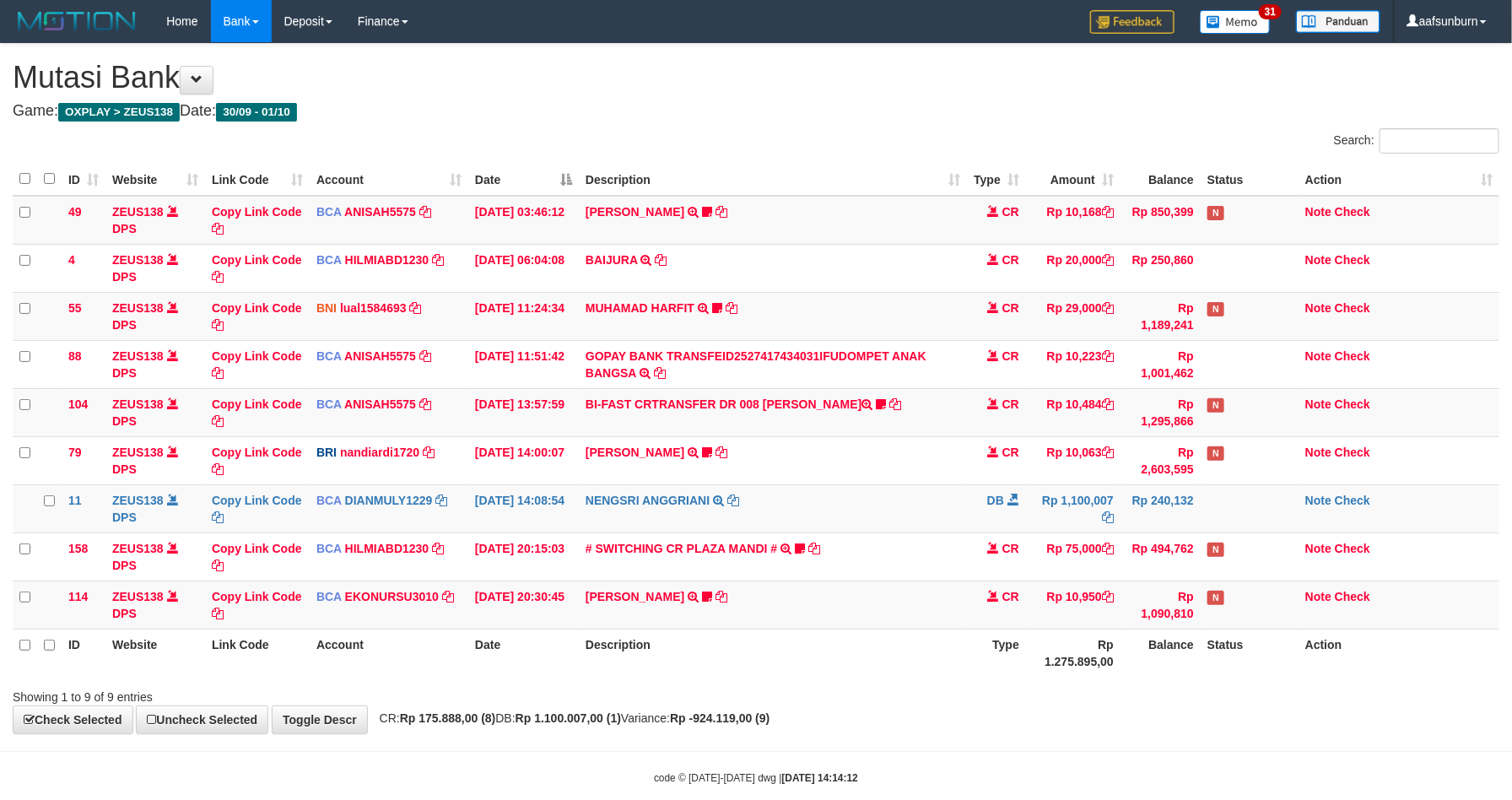
click at [1182, 501] on td "Rp 240,132" at bounding box center [1160, 509] width 80 height 48
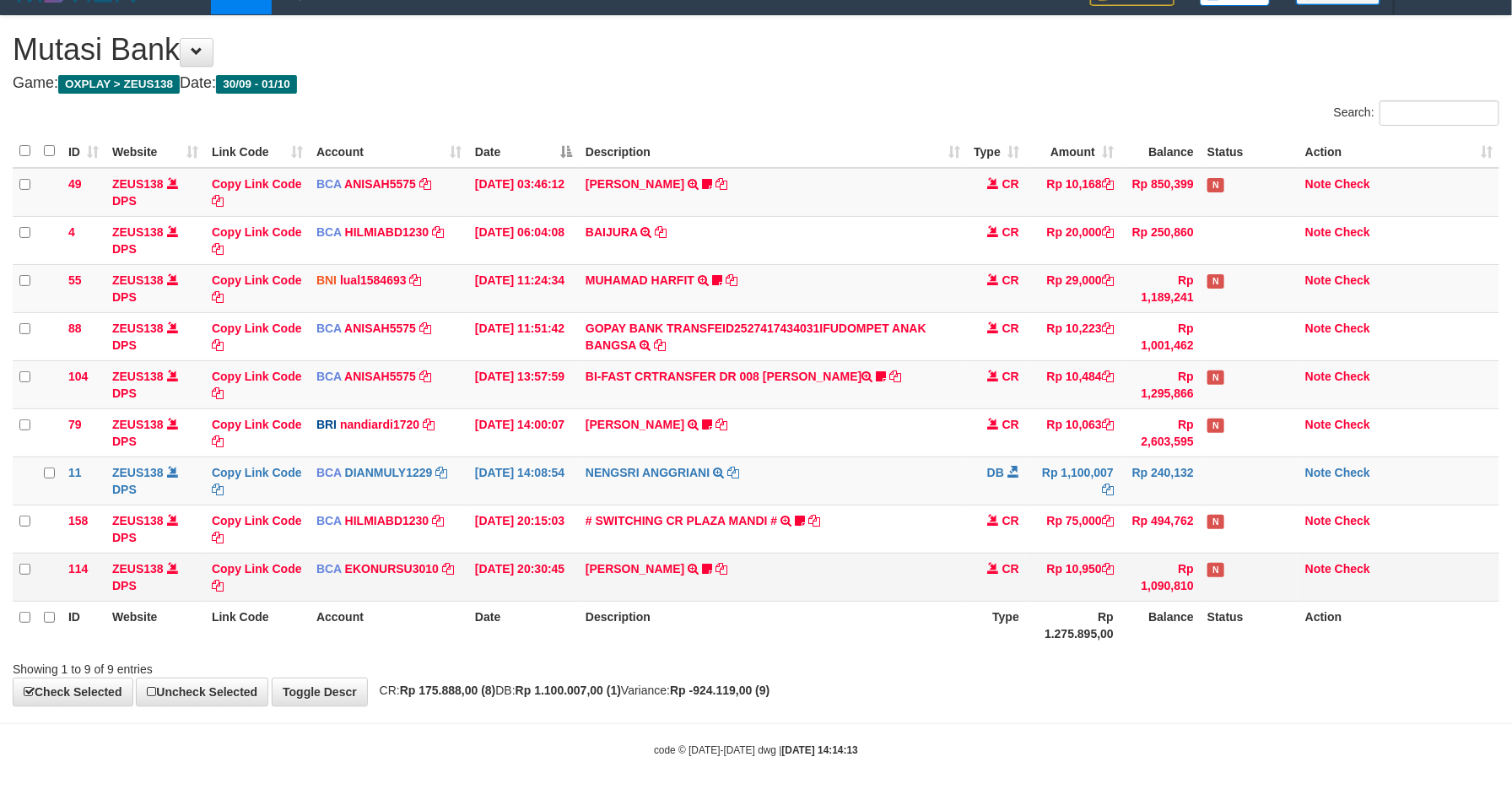
click at [1053, 583] on td "Rp 10,950" at bounding box center [1073, 578] width 95 height 48
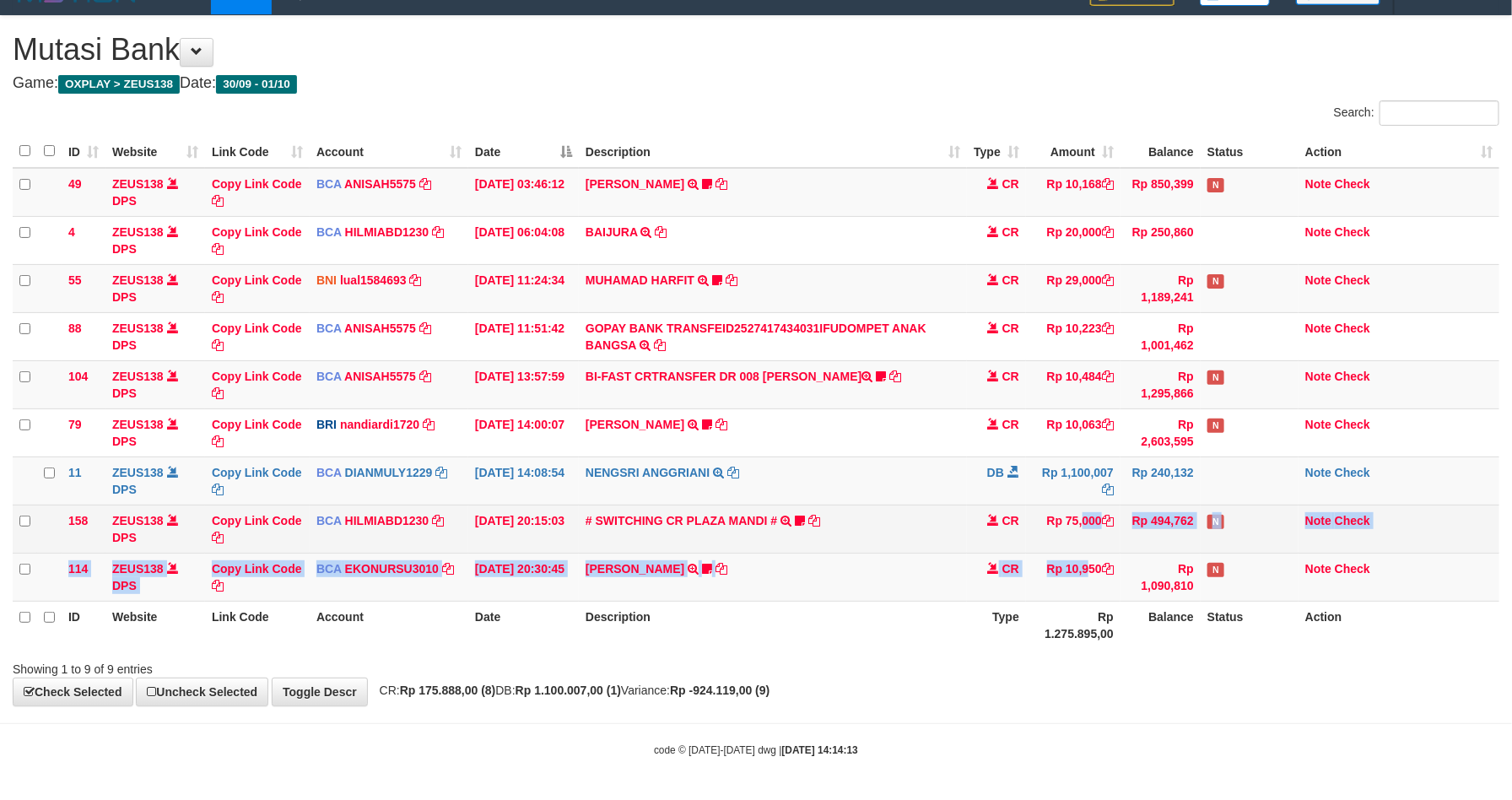
drag, startPoint x: 1051, startPoint y: 568, endPoint x: 1040, endPoint y: 545, distance: 25.5
click at [1041, 548] on tbody "49 ZEUS138 DPS Copy Link Code BCA ANISAH5575 DPS ANISAH mutasi_20251001_3827 | …" at bounding box center [756, 385] width 1487 height 434
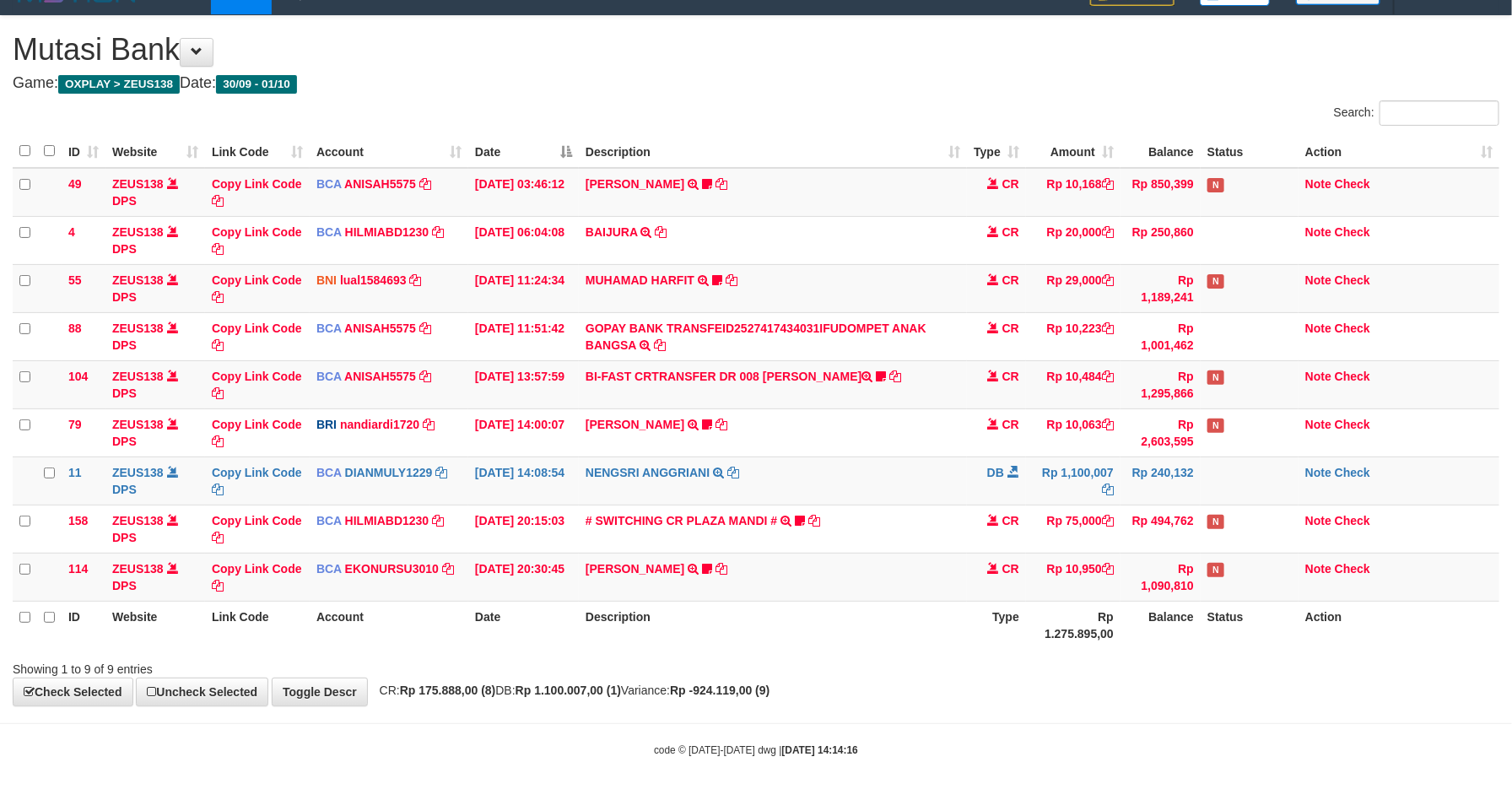
scroll to position [33, 0]
click at [1079, 607] on th "Rp 1.275.895,00" at bounding box center [1073, 625] width 95 height 48
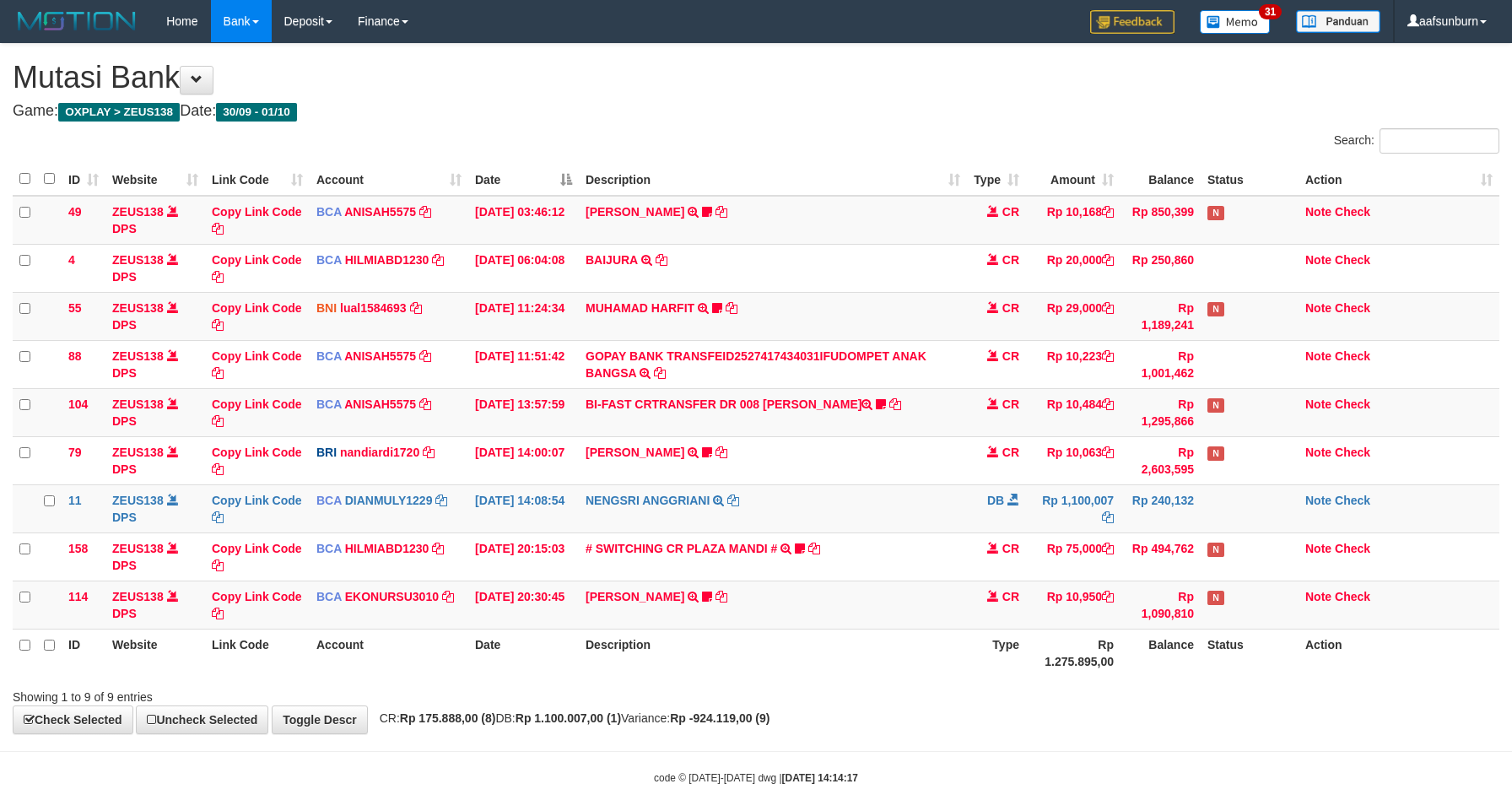
scroll to position [33, 0]
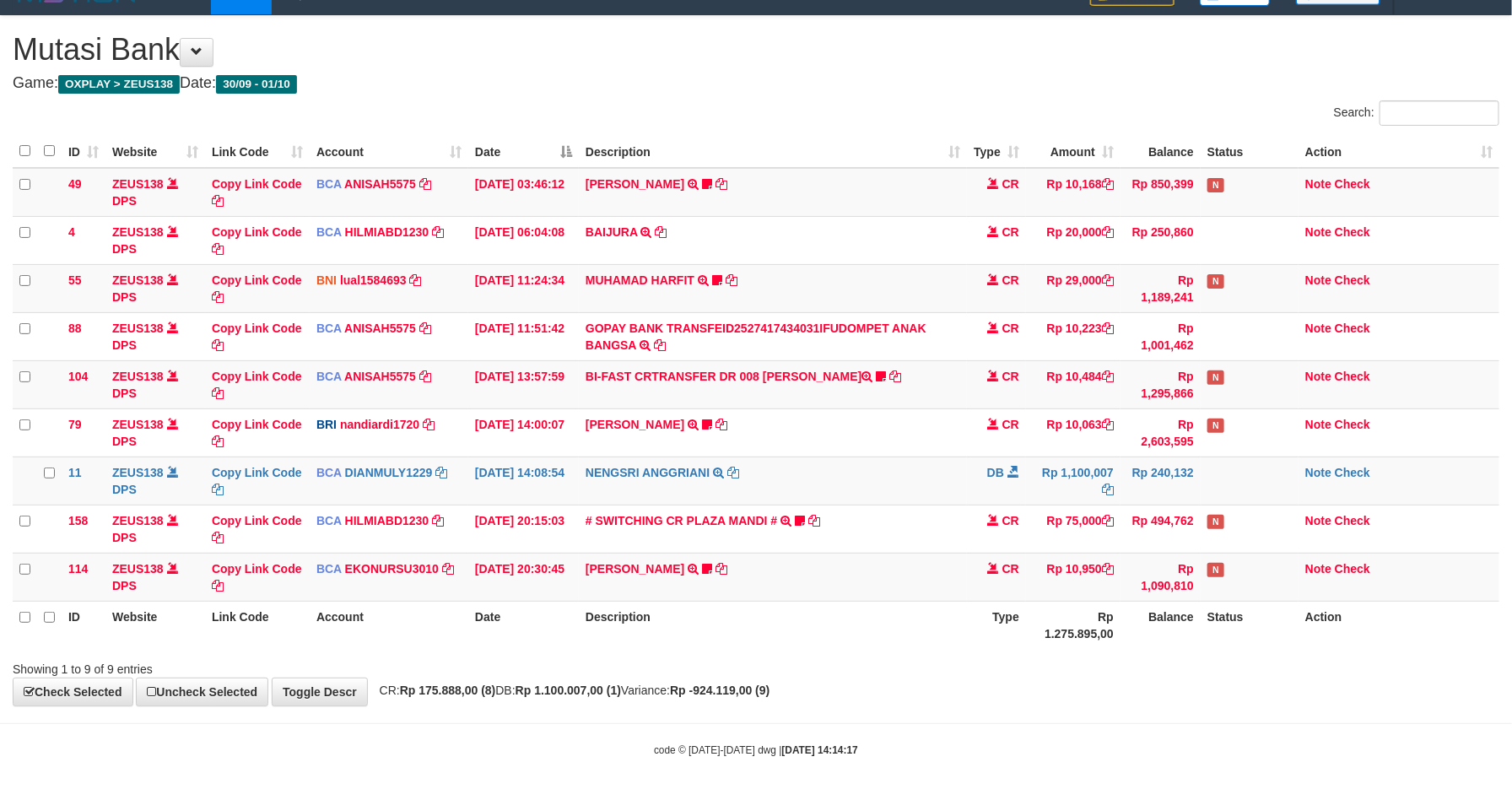
click at [1071, 619] on th "Rp 1.275.895,00" at bounding box center [1073, 625] width 95 height 48
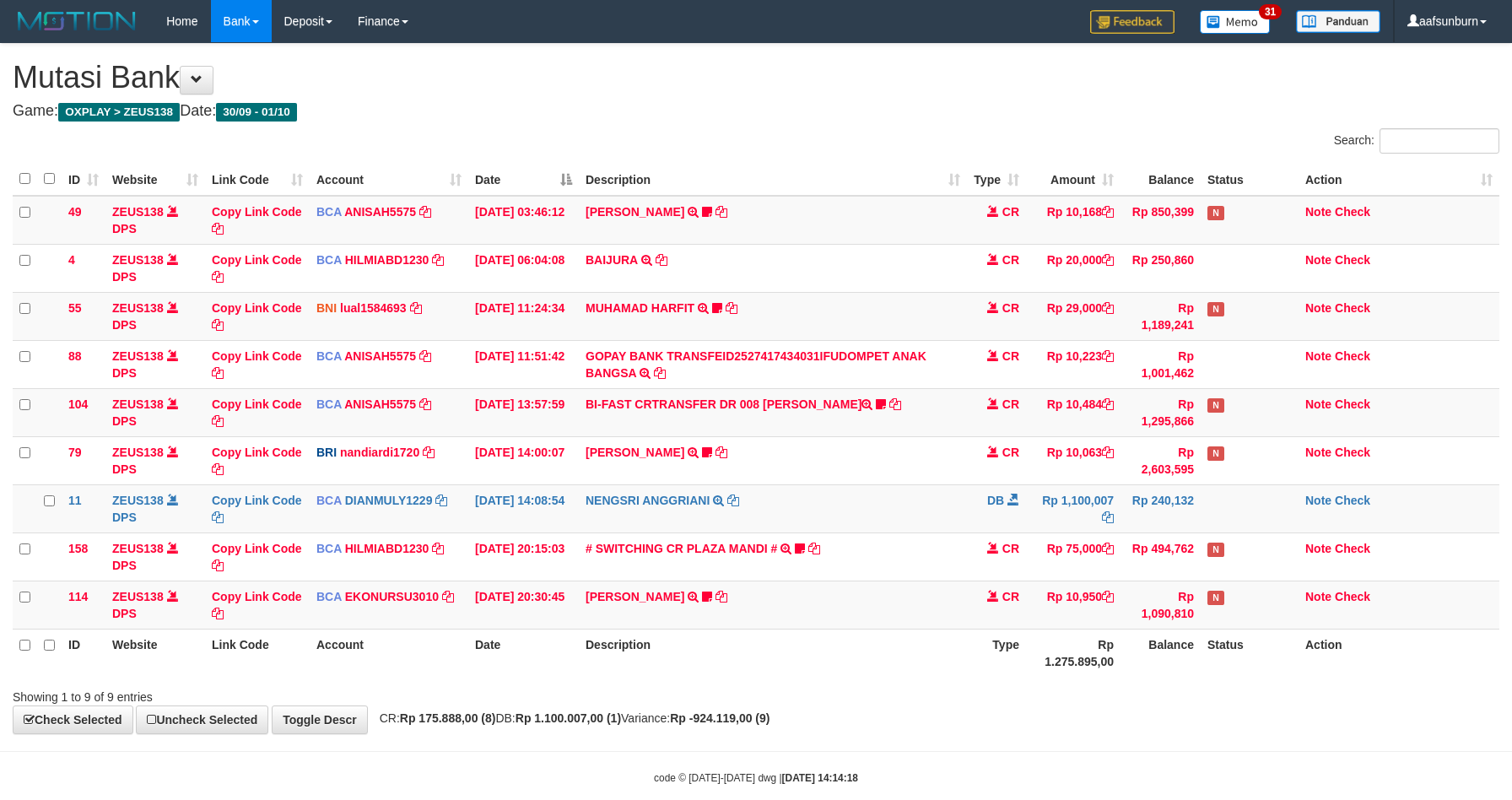
scroll to position [33, 0]
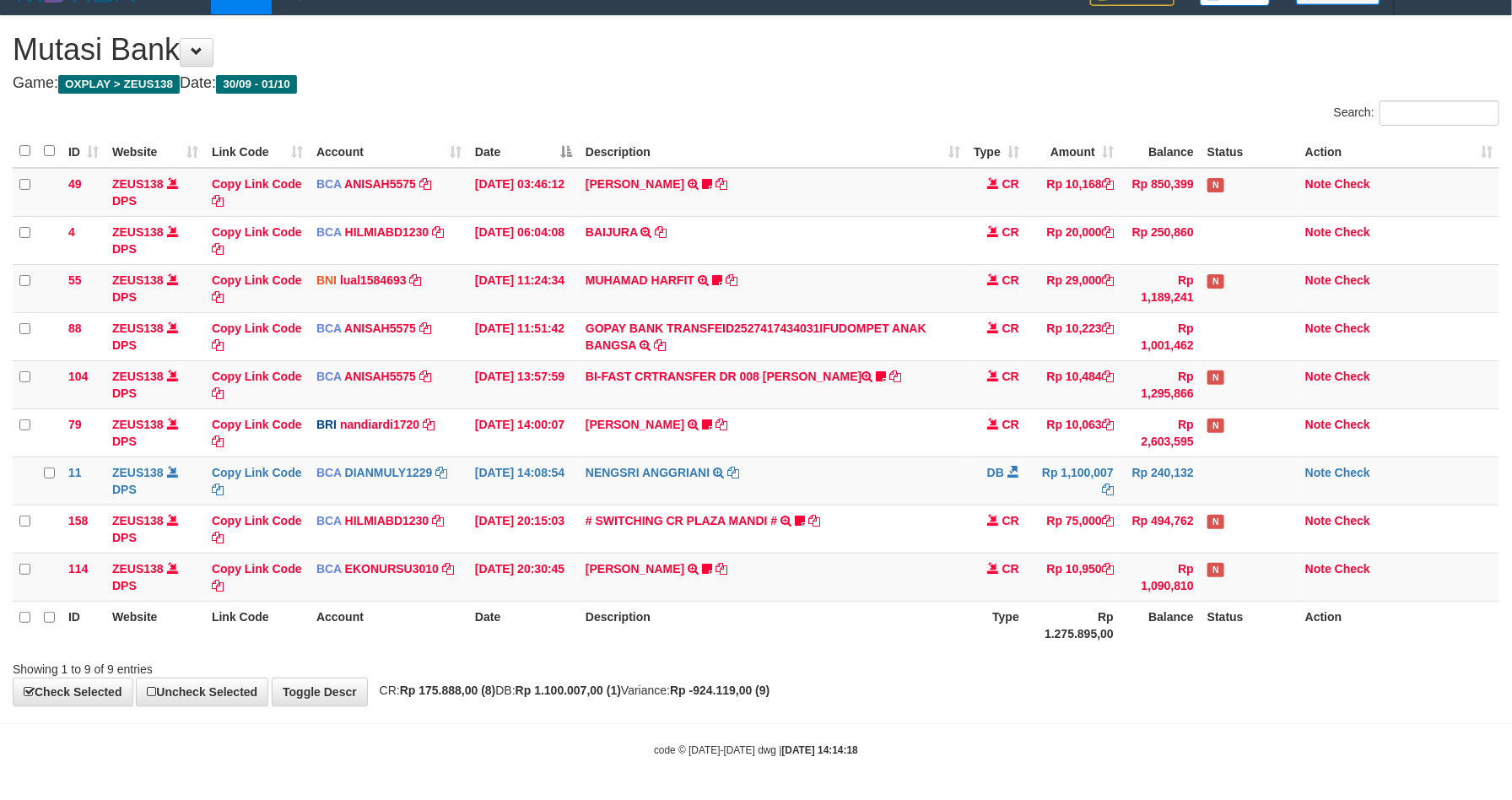
click at [1061, 621] on th "Rp 1.275.895,00" at bounding box center [1073, 625] width 95 height 48
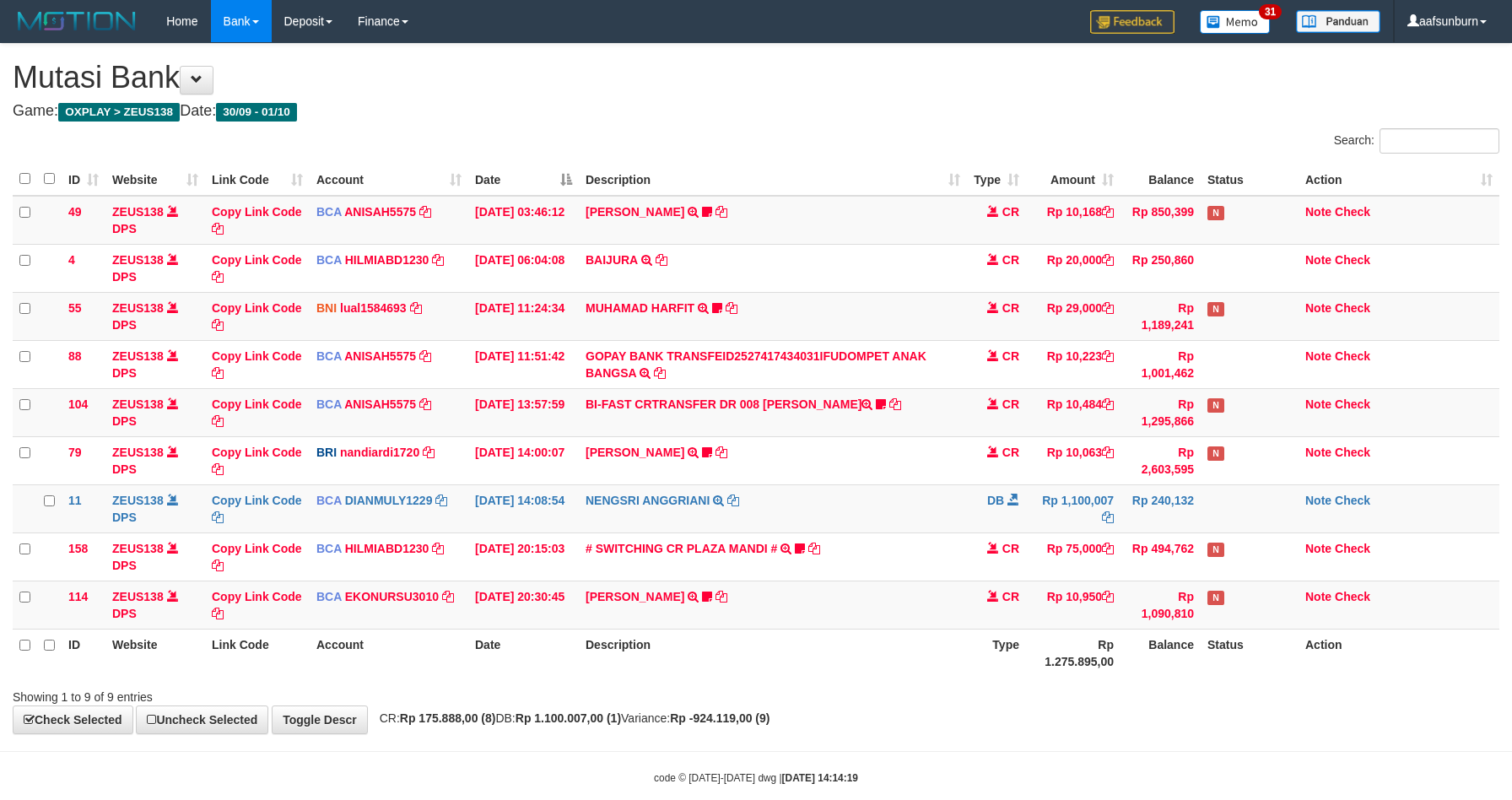
scroll to position [33, 0]
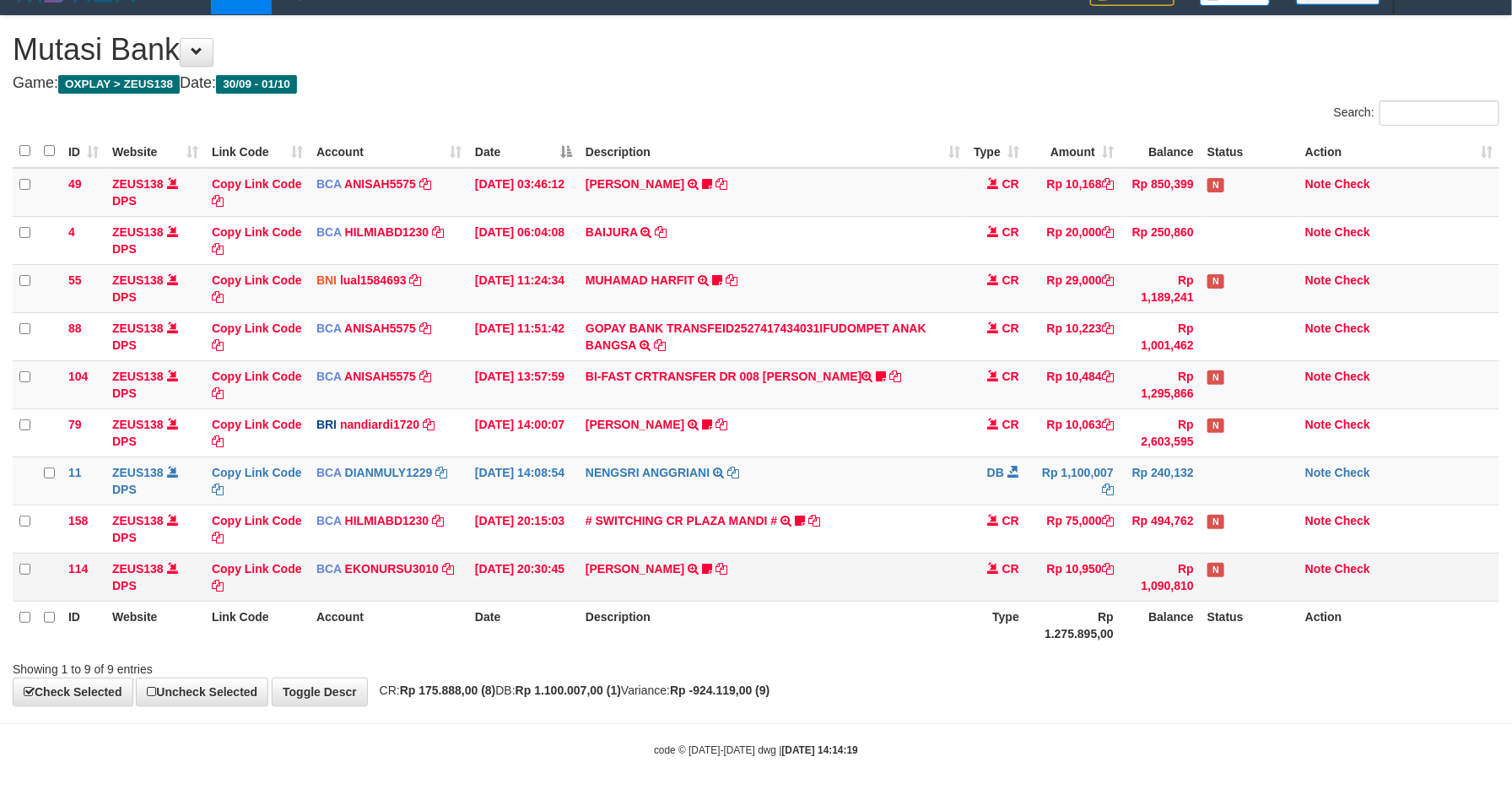
drag, startPoint x: 1094, startPoint y: 586, endPoint x: 1106, endPoint y: 583, distance: 12.4
click at [1094, 585] on td "Rp 10,950" at bounding box center [1073, 578] width 95 height 48
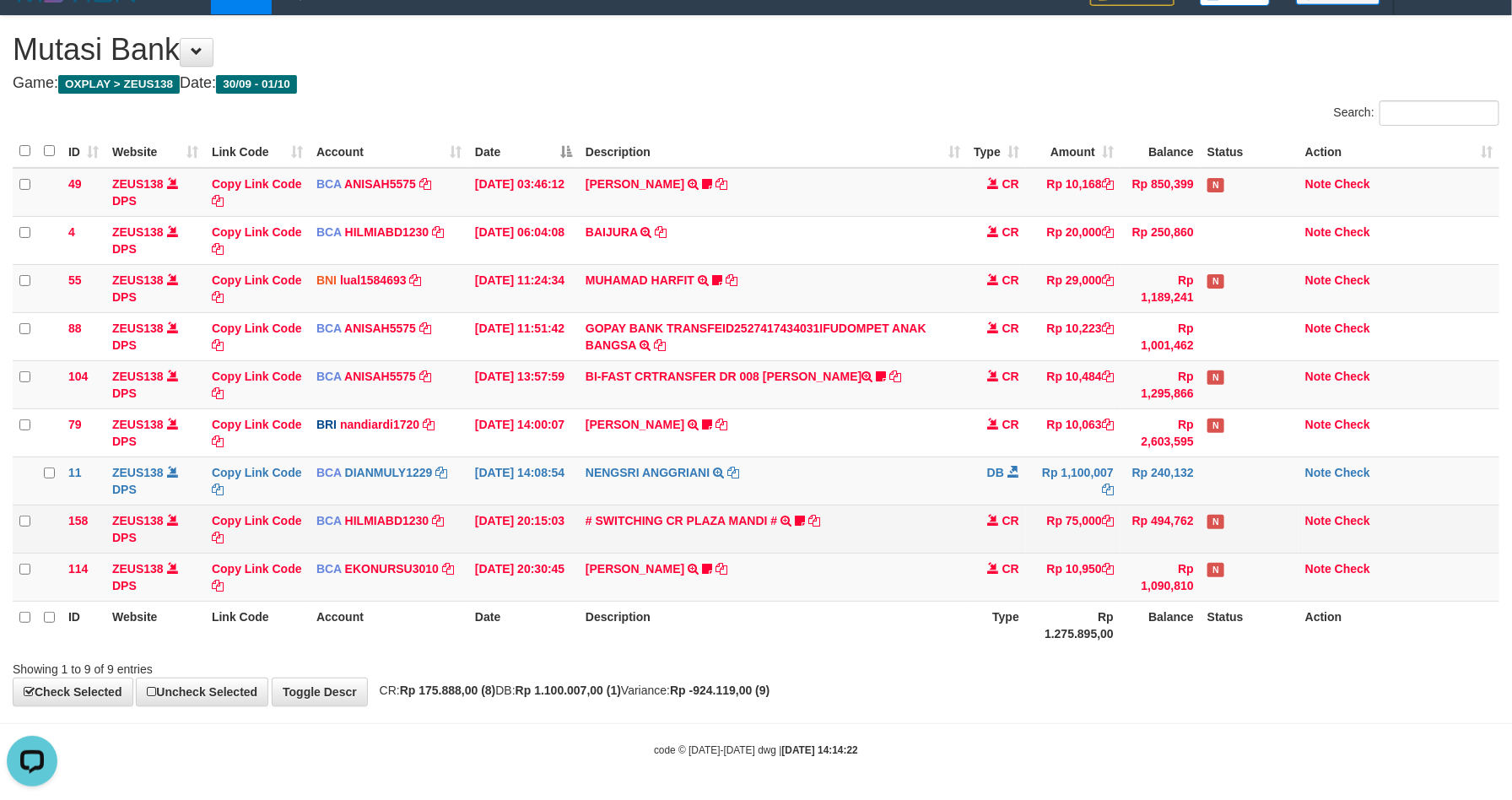
drag, startPoint x: 1215, startPoint y: 535, endPoint x: 1230, endPoint y: 535, distance: 15.0
click at [1223, 535] on td "N" at bounding box center [1249, 529] width 98 height 48
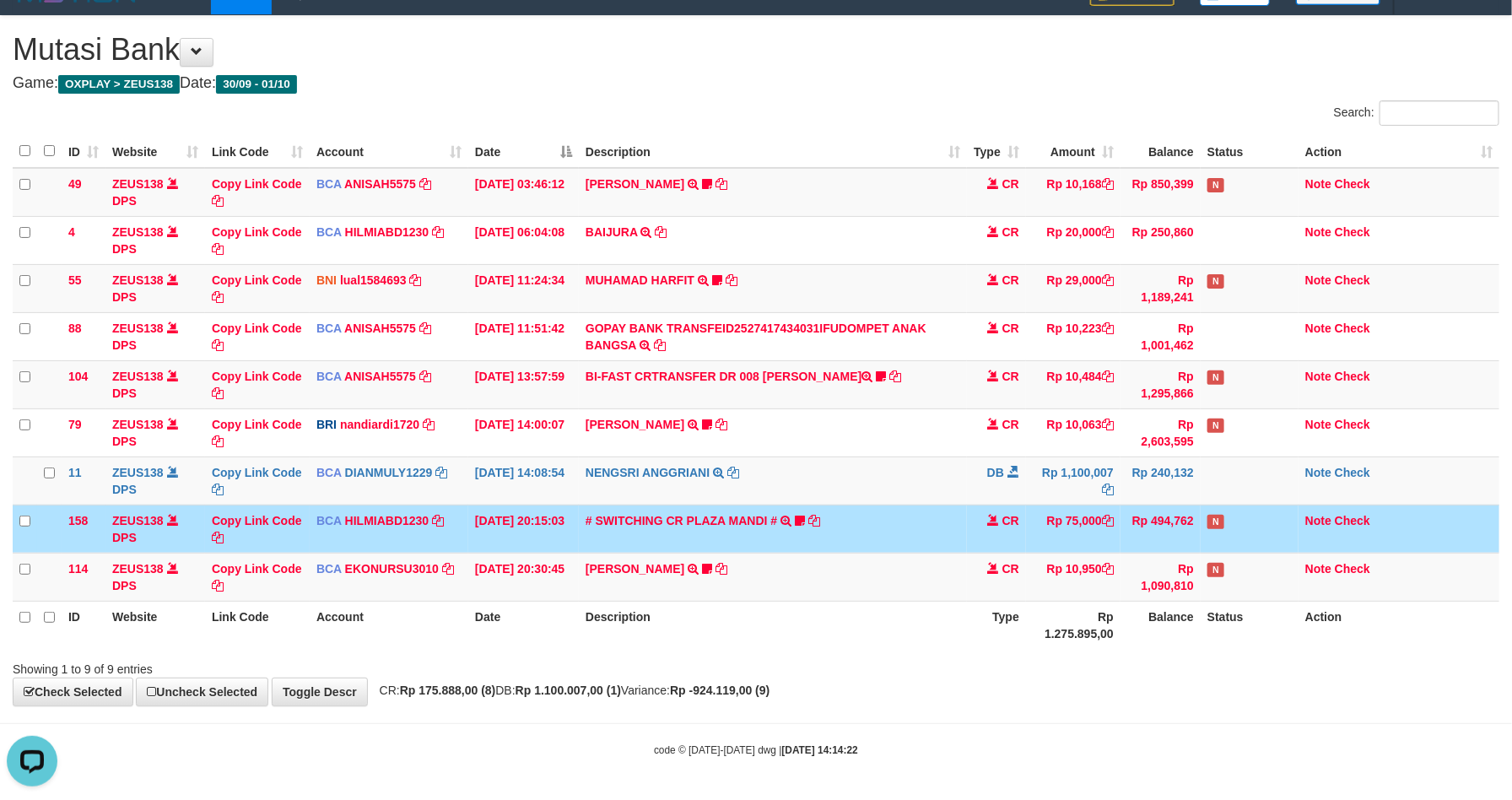
click at [1218, 535] on td "N" at bounding box center [1249, 529] width 98 height 48
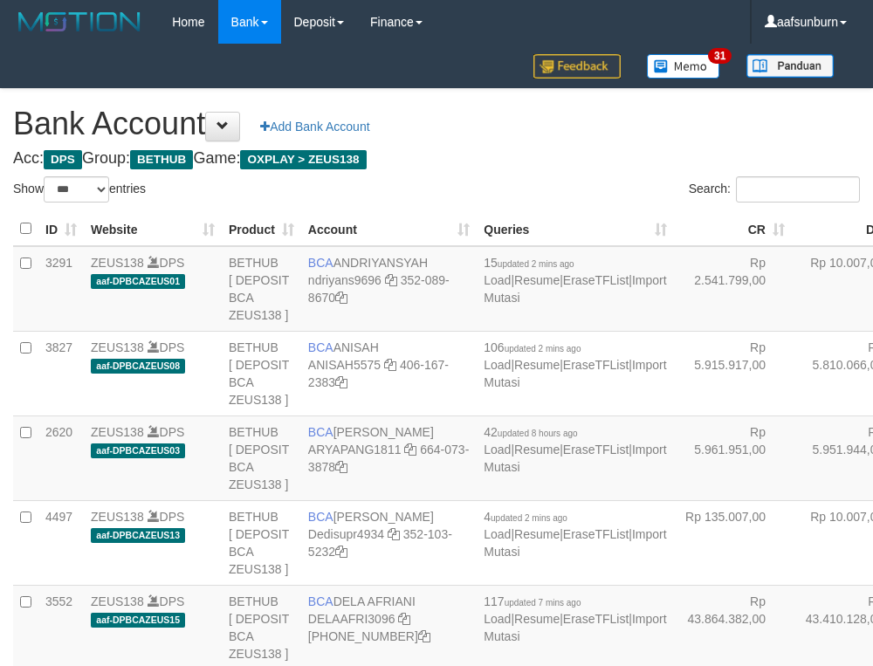
select select "***"
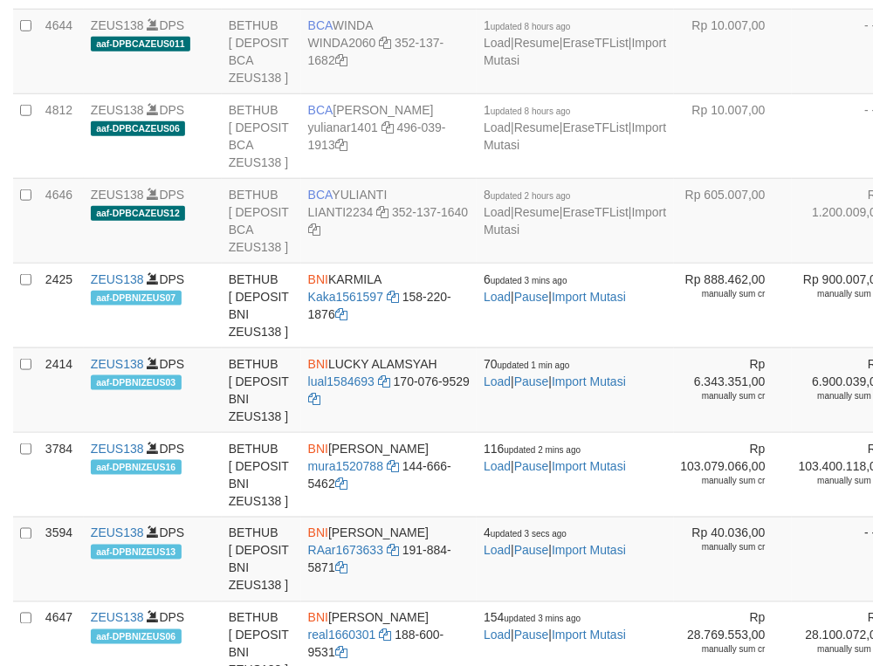
scroll to position [2135, 0]
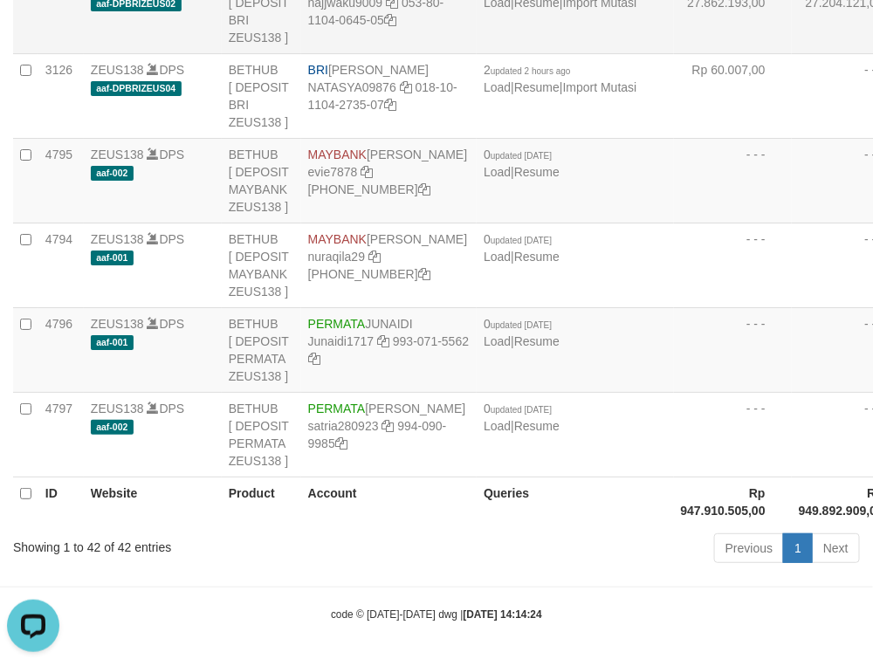
click at [674, 53] on td "Rp 27.862.193,00" at bounding box center [733, 11] width 118 height 85
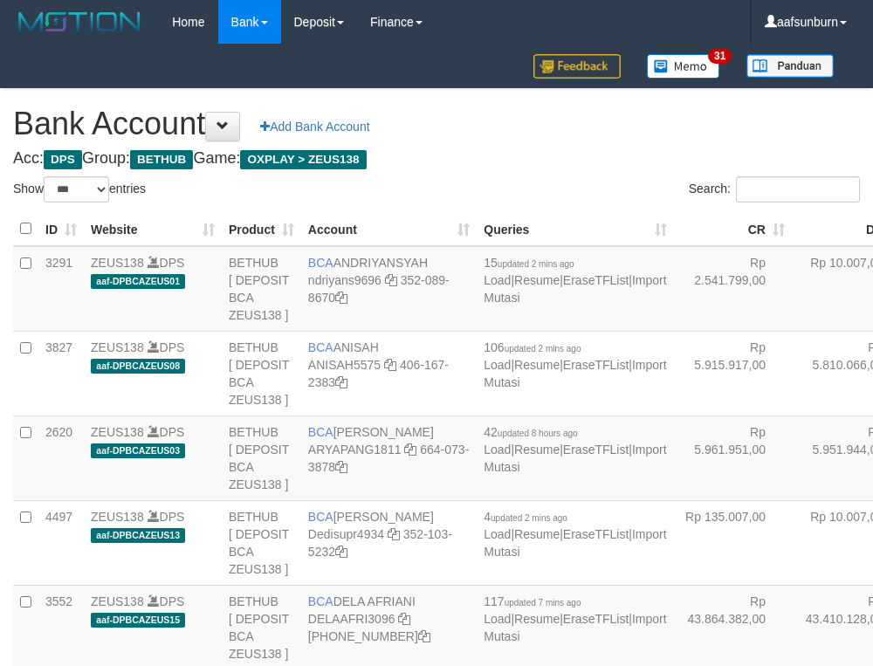
select select "***"
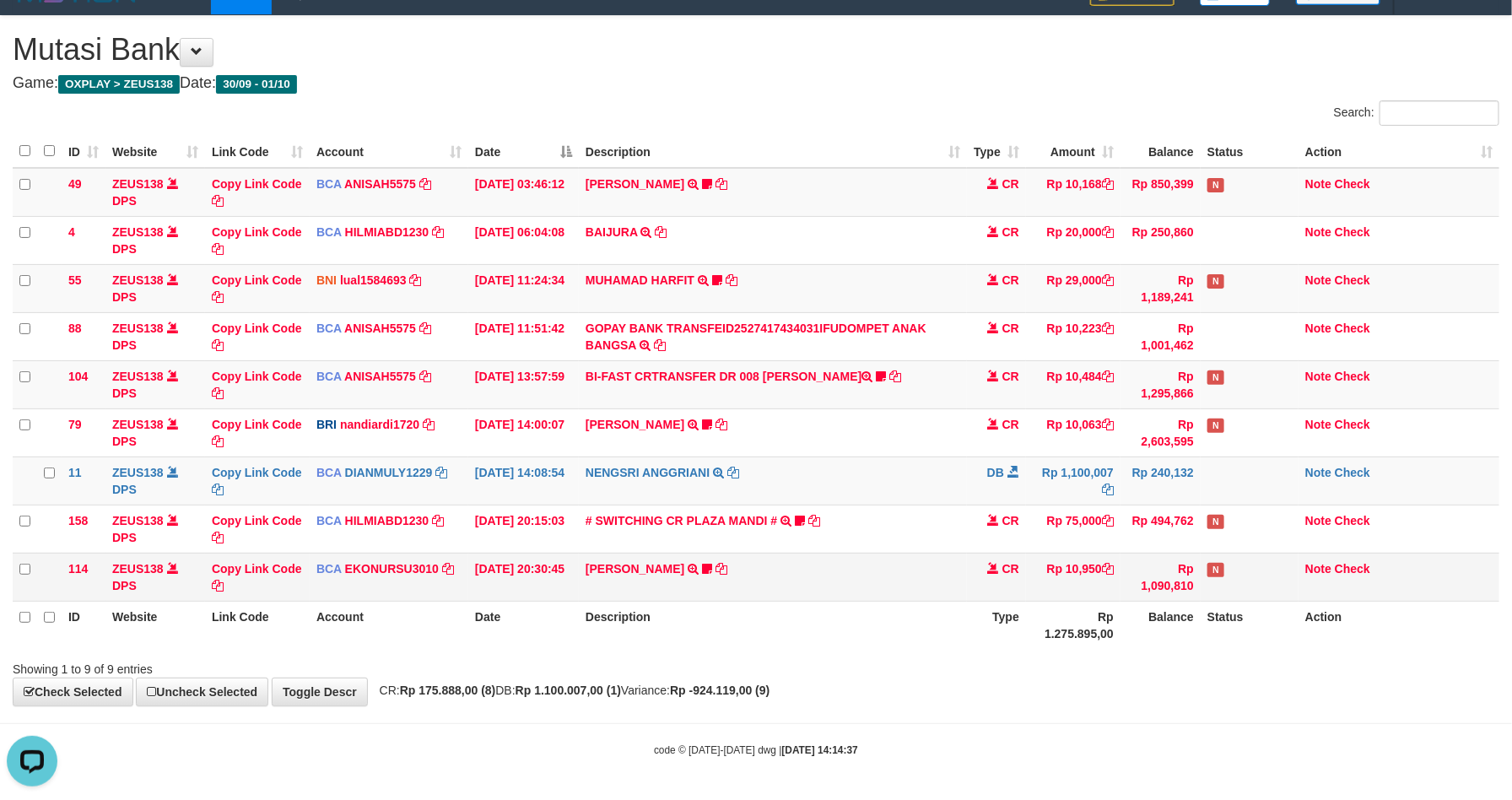
click at [1029, 580] on td "Rp 10,950" at bounding box center [1073, 578] width 95 height 48
click at [1018, 576] on td "CR" at bounding box center [996, 578] width 59 height 48
